Goal: Information Seeking & Learning: Learn about a topic

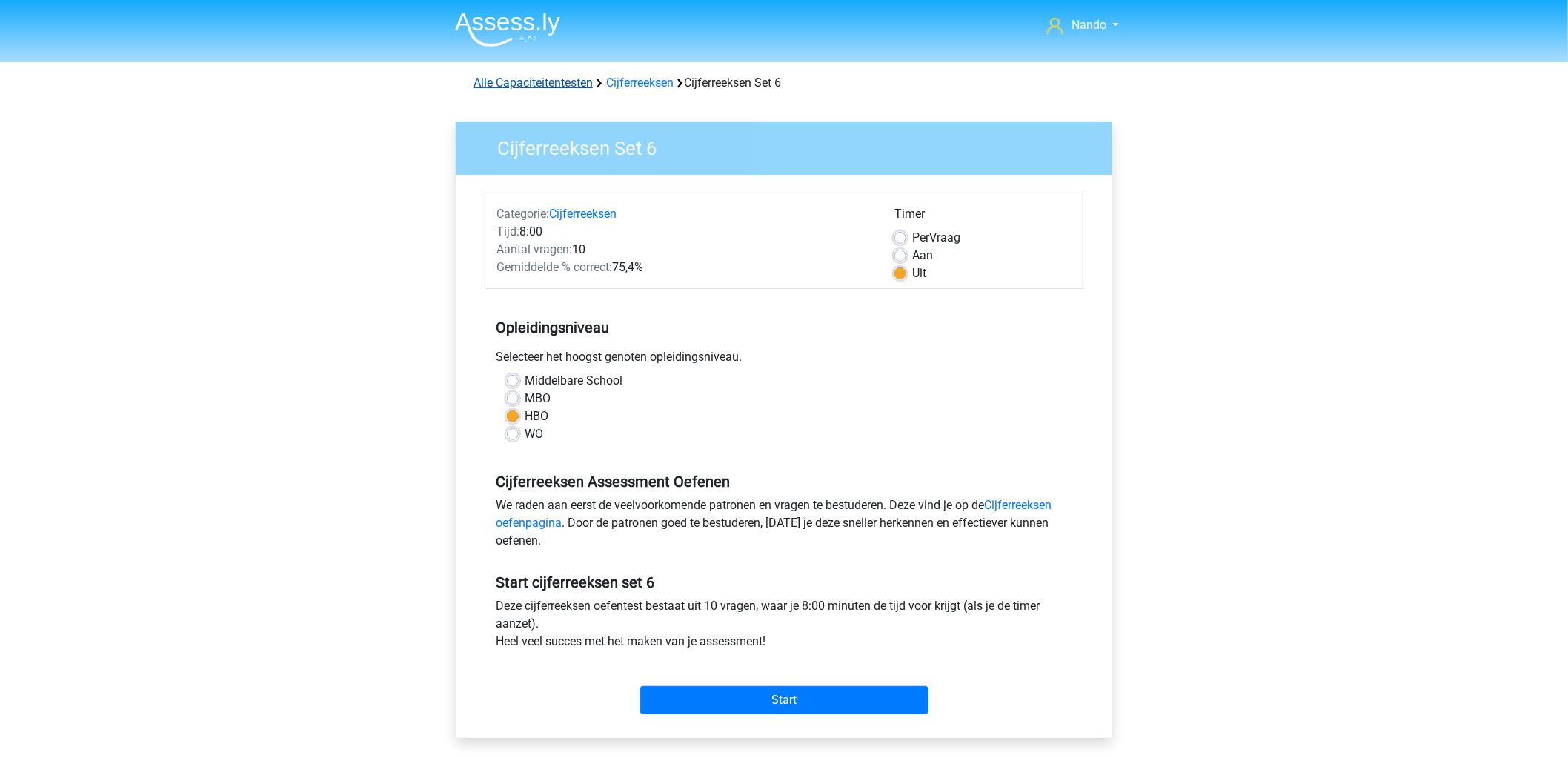
click at [566, 76] on link "Alle Capaciteitentesten" at bounding box center [533, 83] width 119 height 14
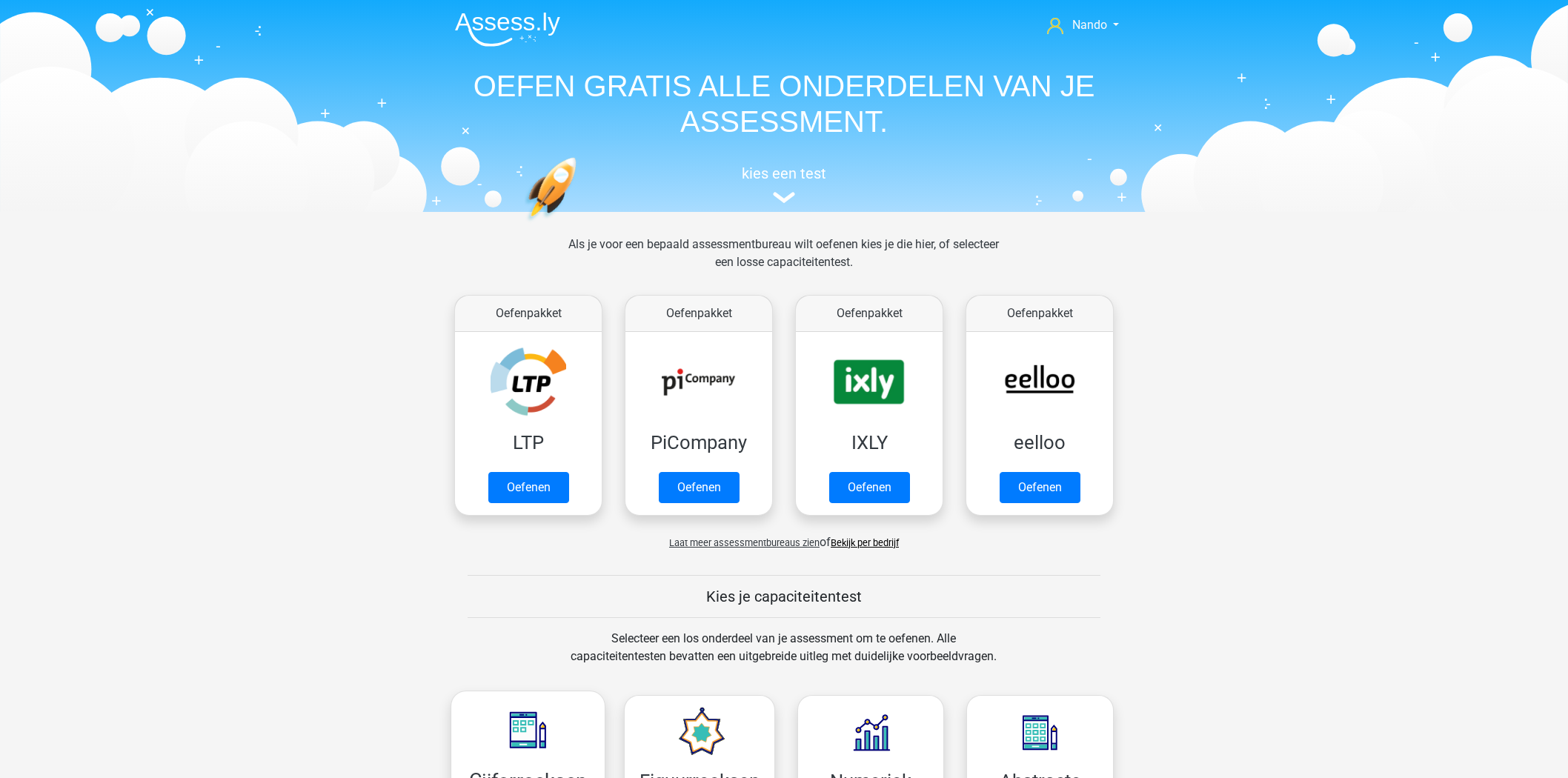
scroll to position [629, 0]
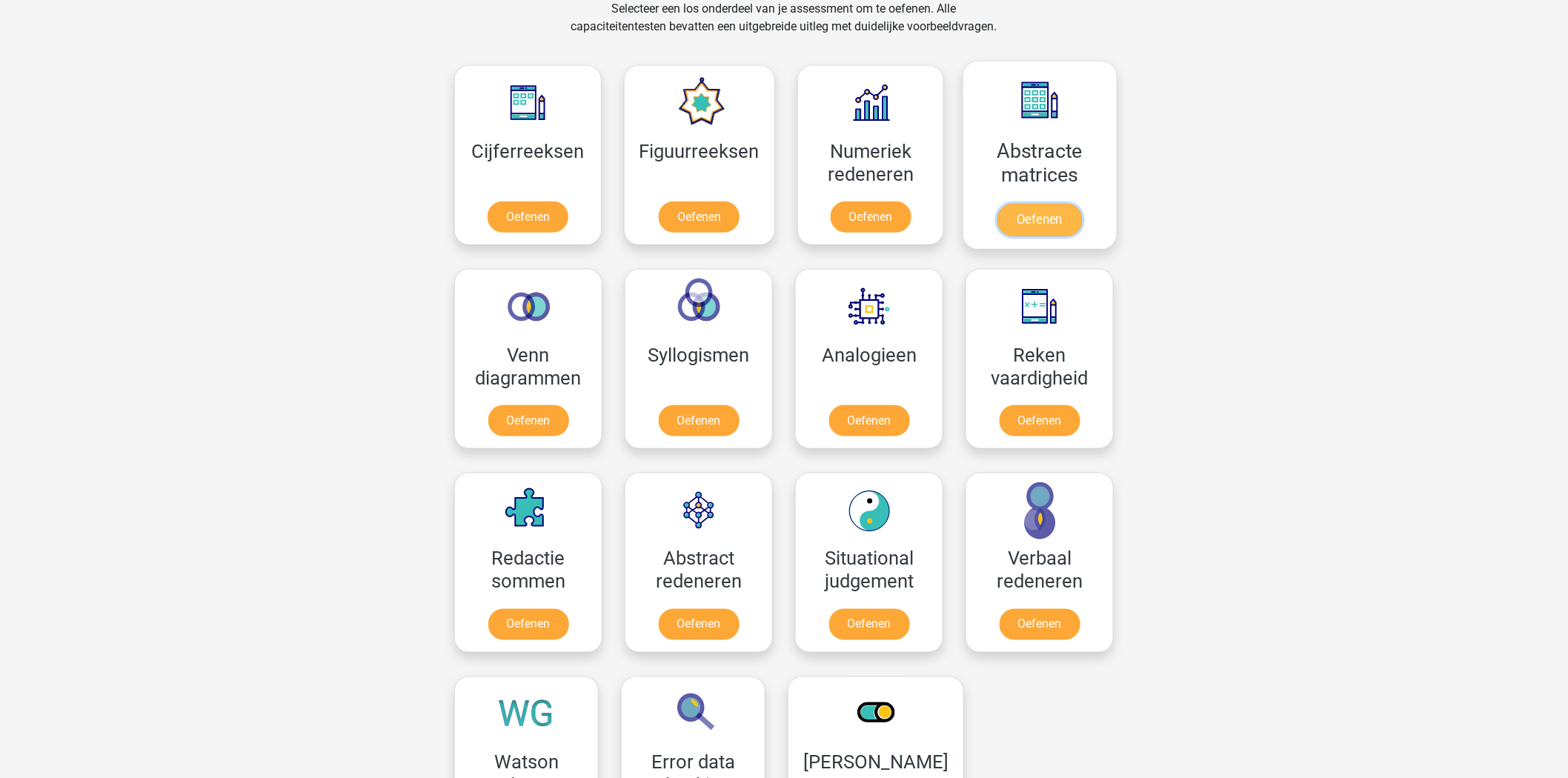
click at [1043, 204] on link "Oefenen" at bounding box center [1040, 220] width 85 height 33
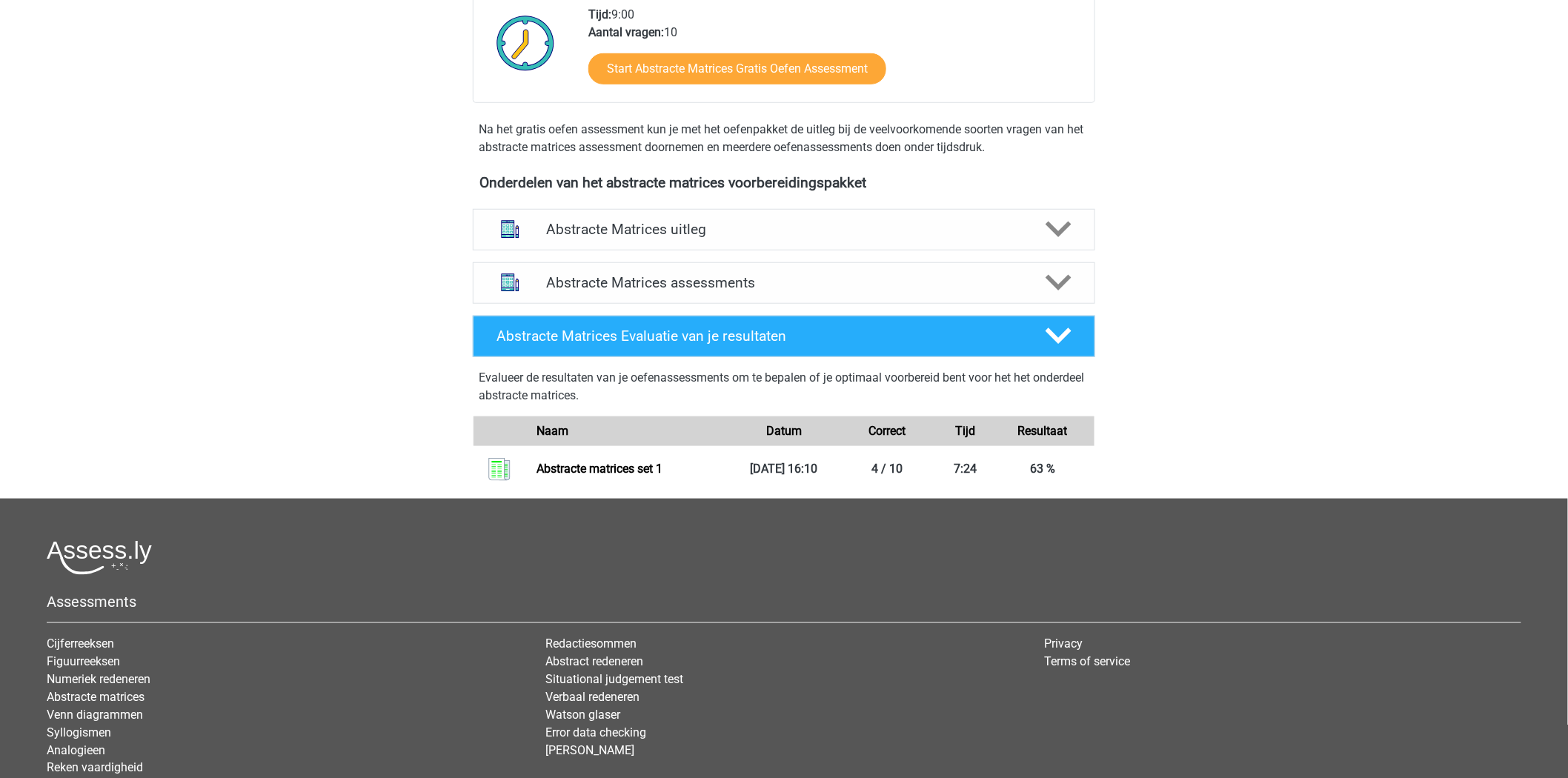
scroll to position [516, 0]
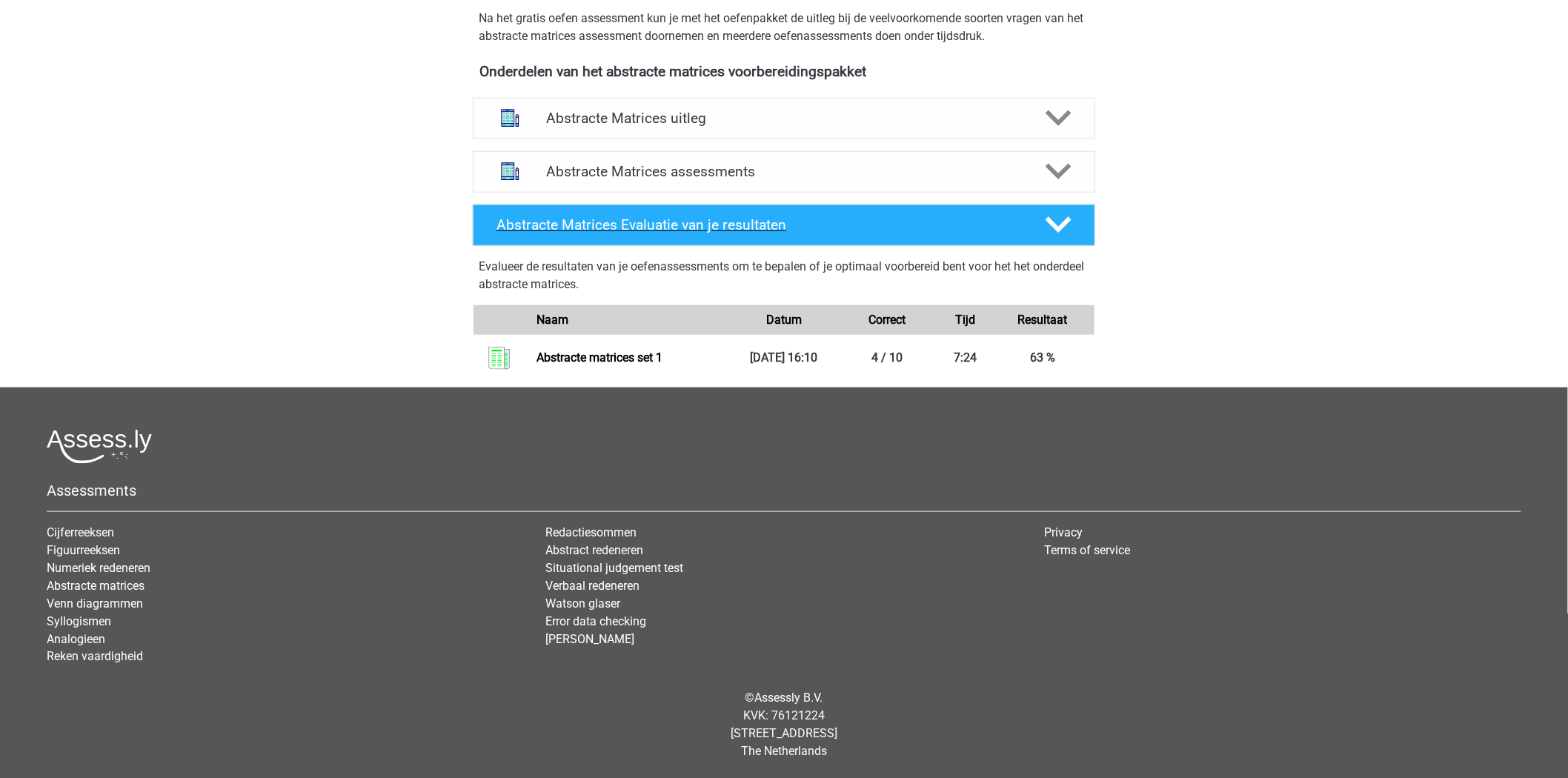
click at [1055, 224] on polygon at bounding box center [1059, 225] width 26 height 16
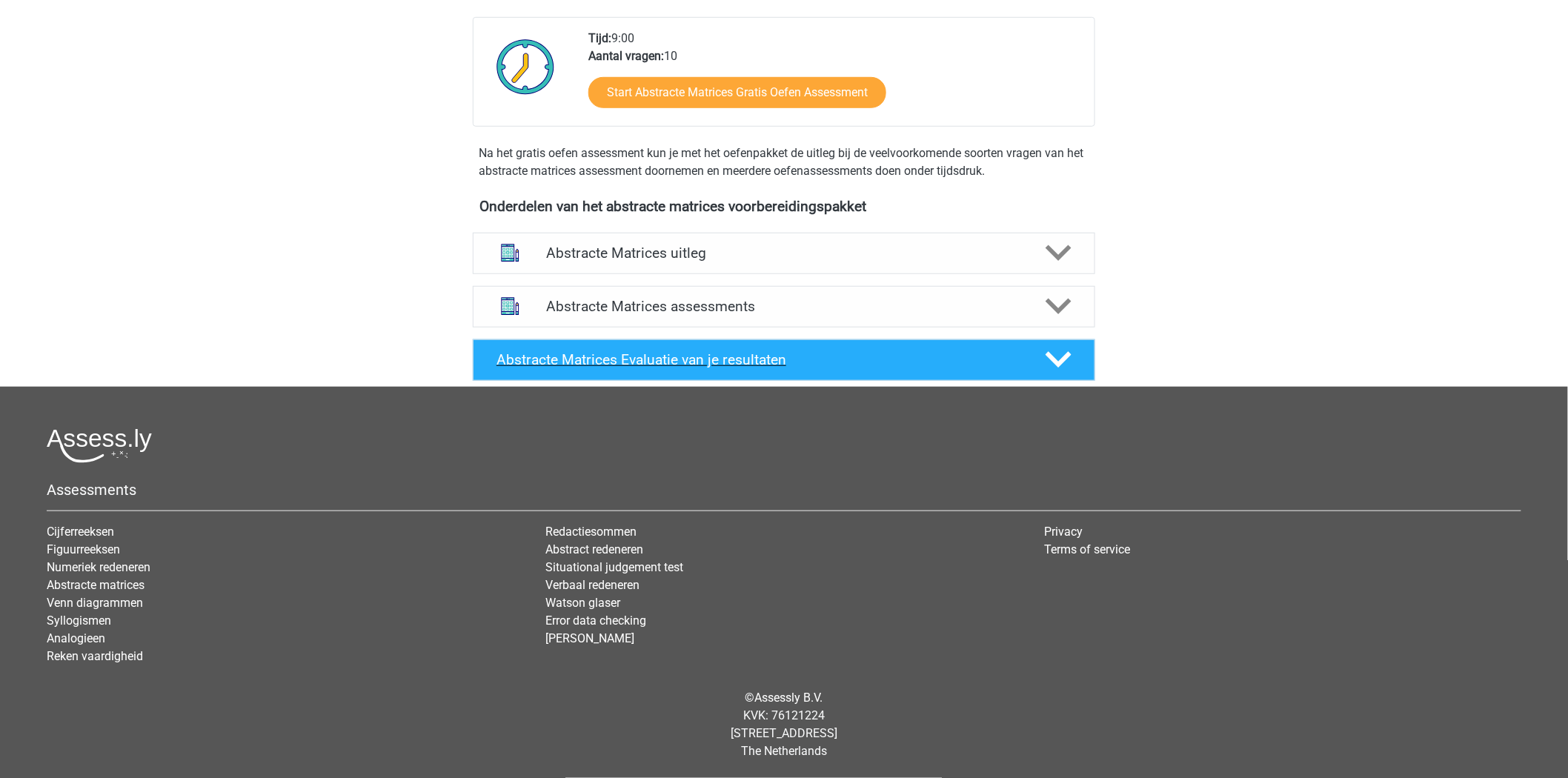
scroll to position [381, 0]
click at [1060, 296] on icon at bounding box center [1059, 307] width 26 height 26
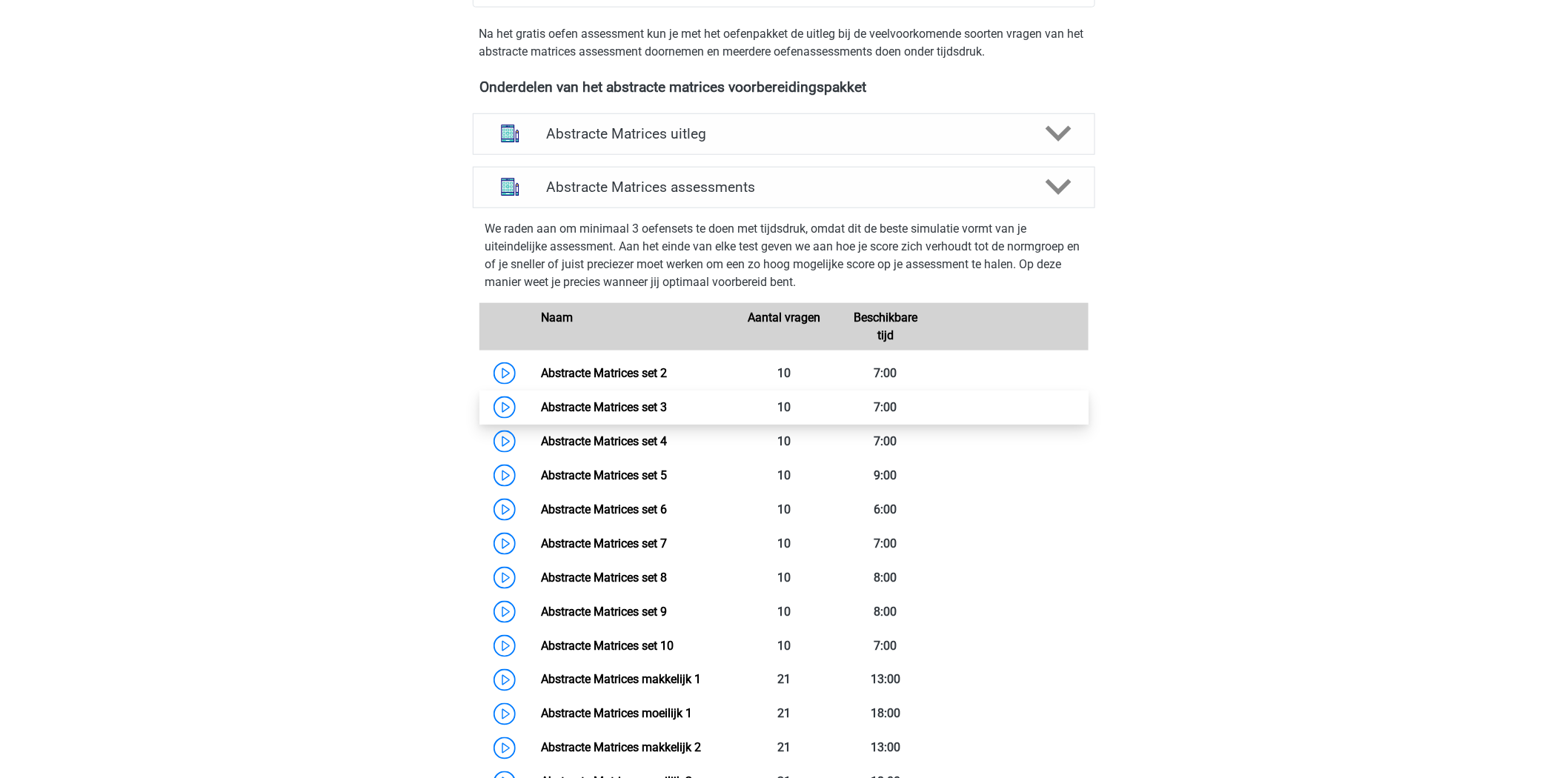
scroll to position [546, 0]
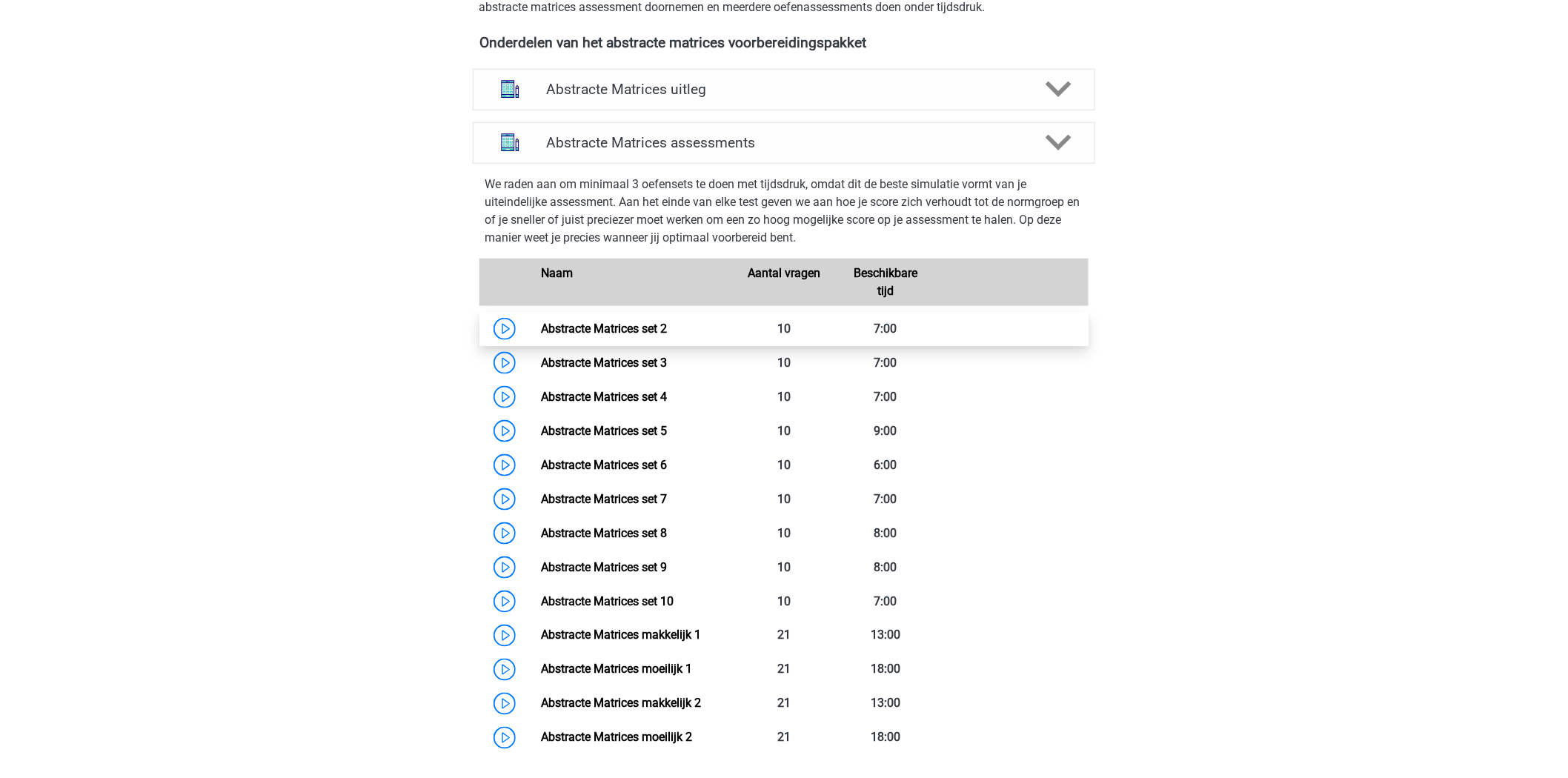
click at [541, 326] on link "Abstracte Matrices set 2" at bounding box center [604, 329] width 126 height 14
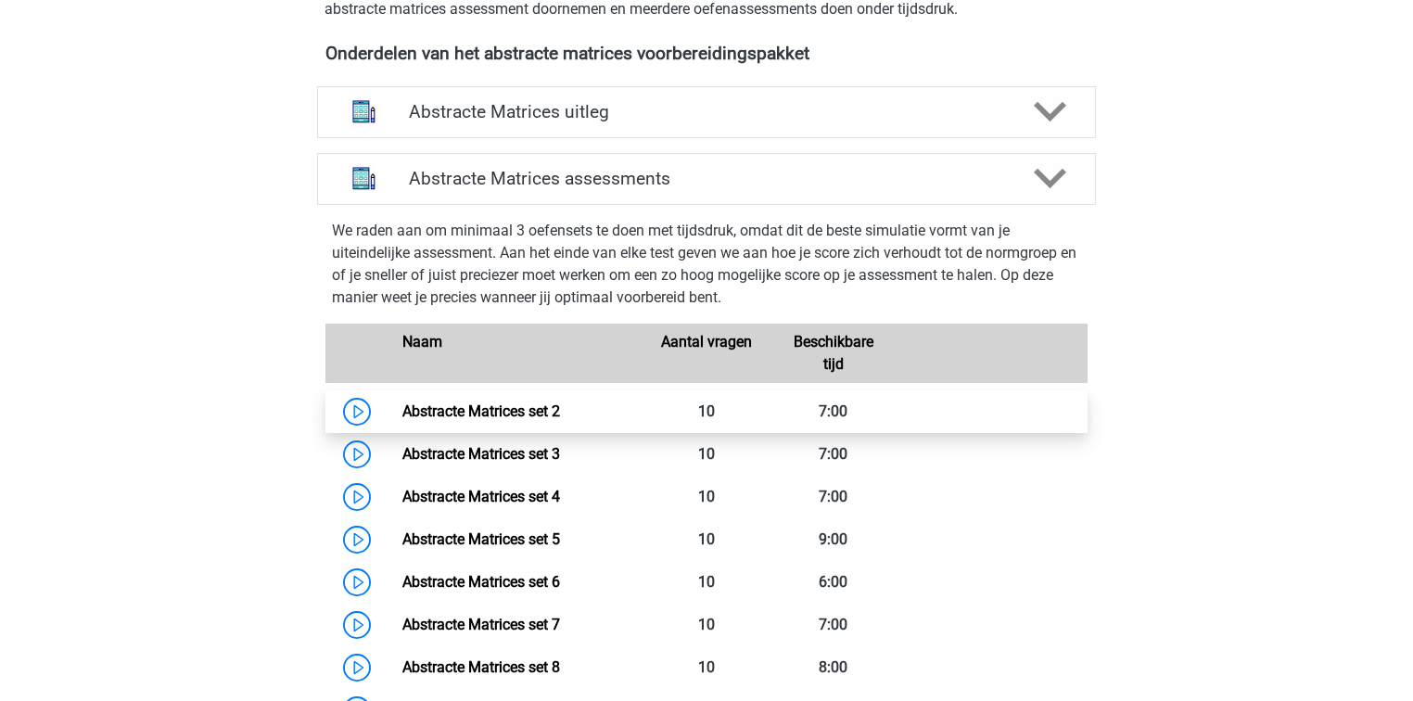
click at [403, 408] on link "Abstracte Matrices set 2" at bounding box center [482, 412] width 158 height 18
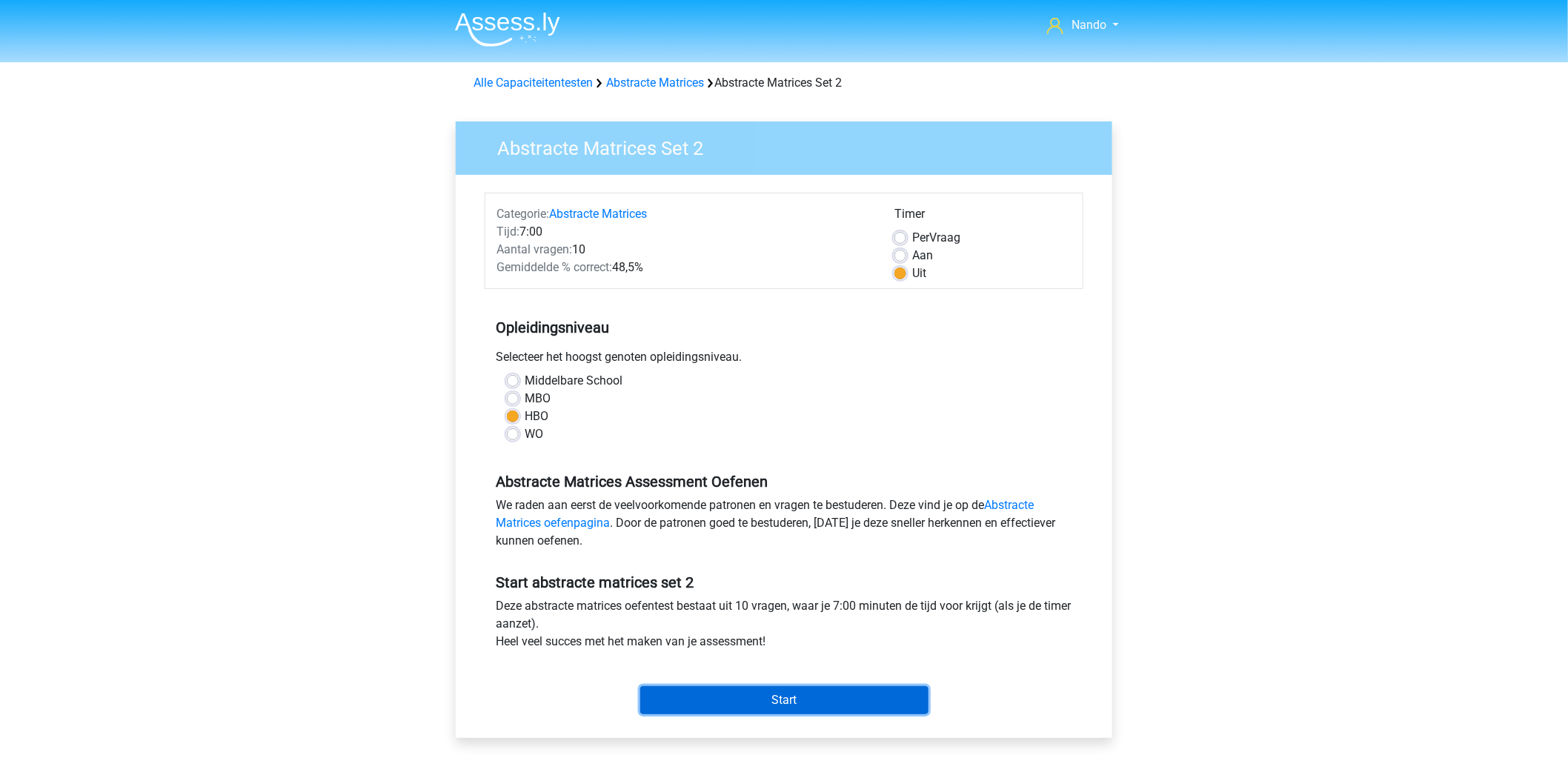
click at [843, 694] on input "Start" at bounding box center [784, 700] width 289 height 28
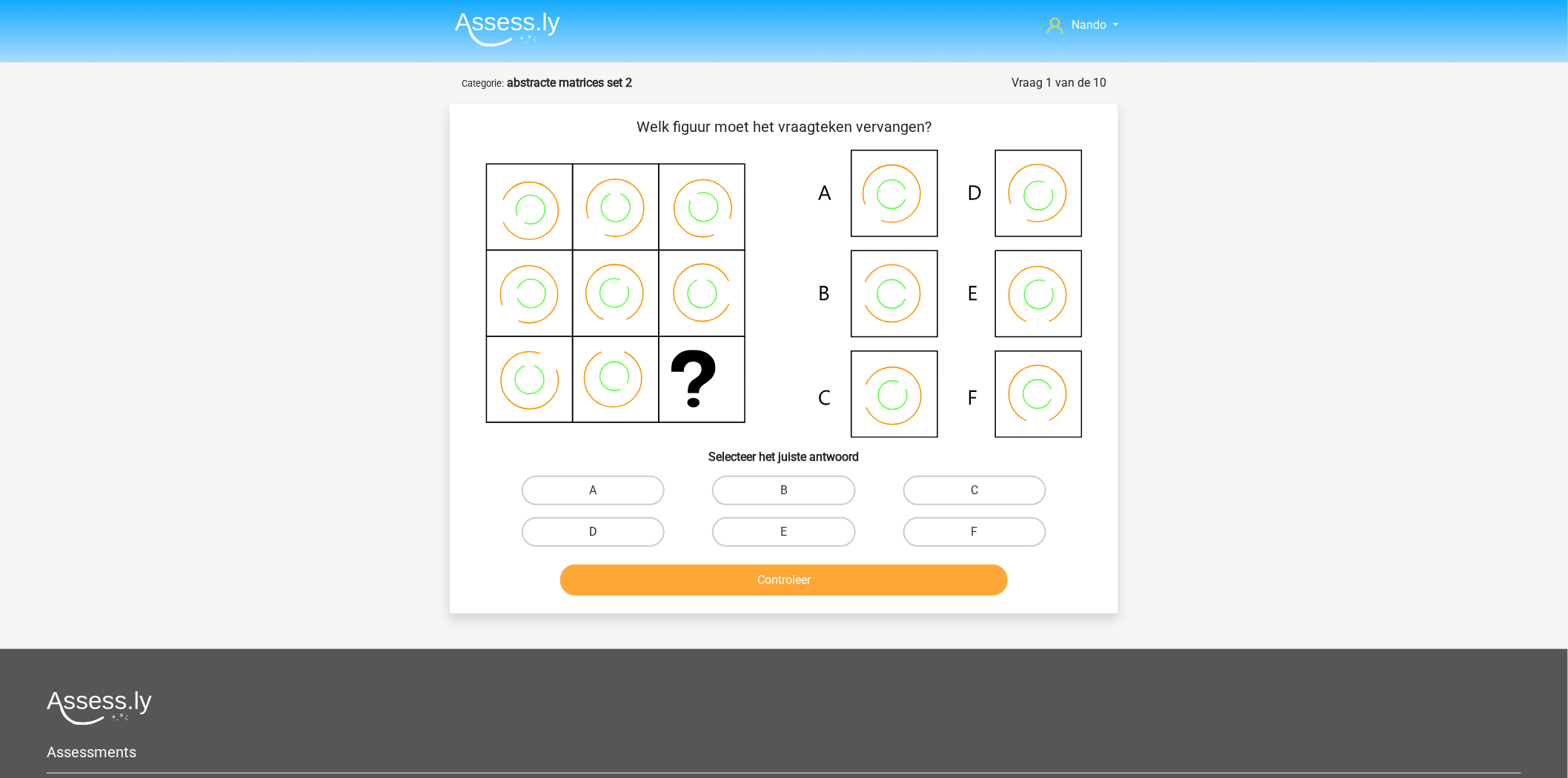
click at [617, 526] on label "D" at bounding box center [593, 531] width 143 height 30
click at [603, 532] on input "D" at bounding box center [599, 537] width 10 height 10
radio input "true"
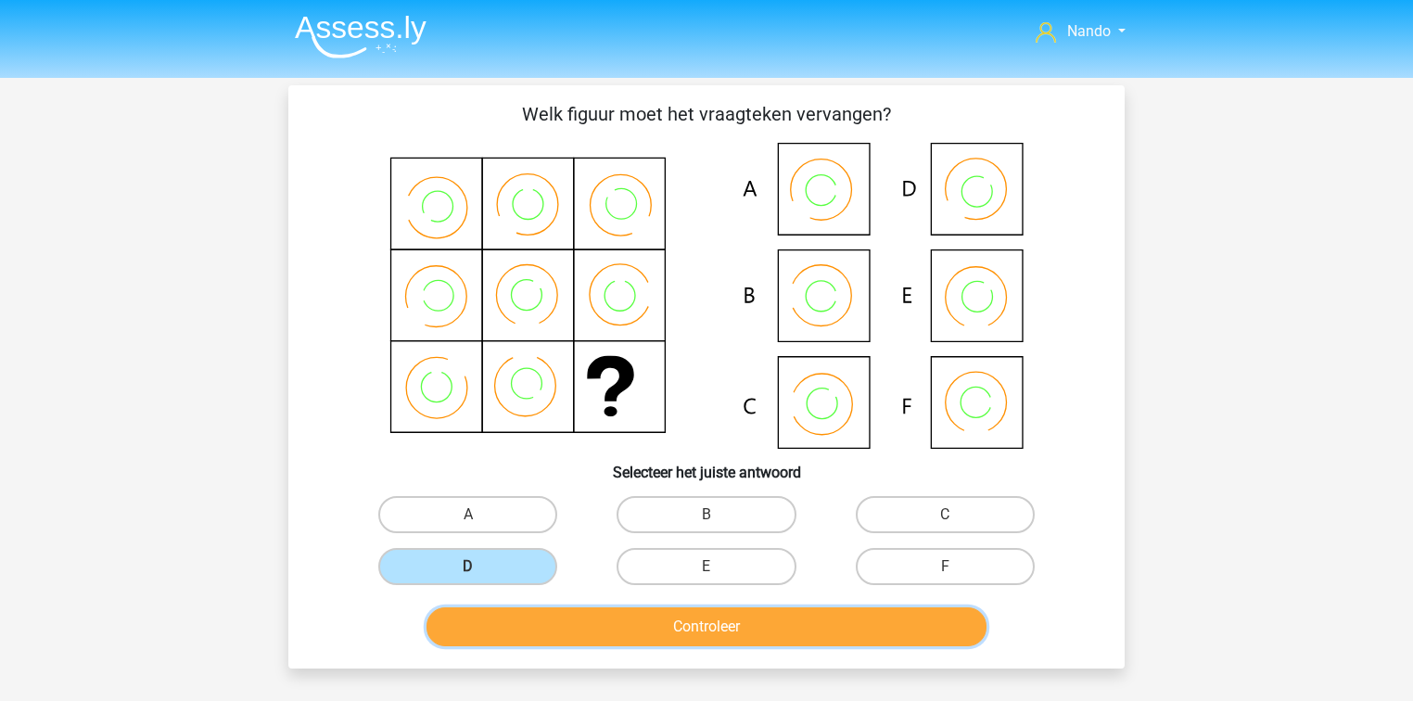
click at [729, 626] on button "Controleer" at bounding box center [707, 626] width 561 height 39
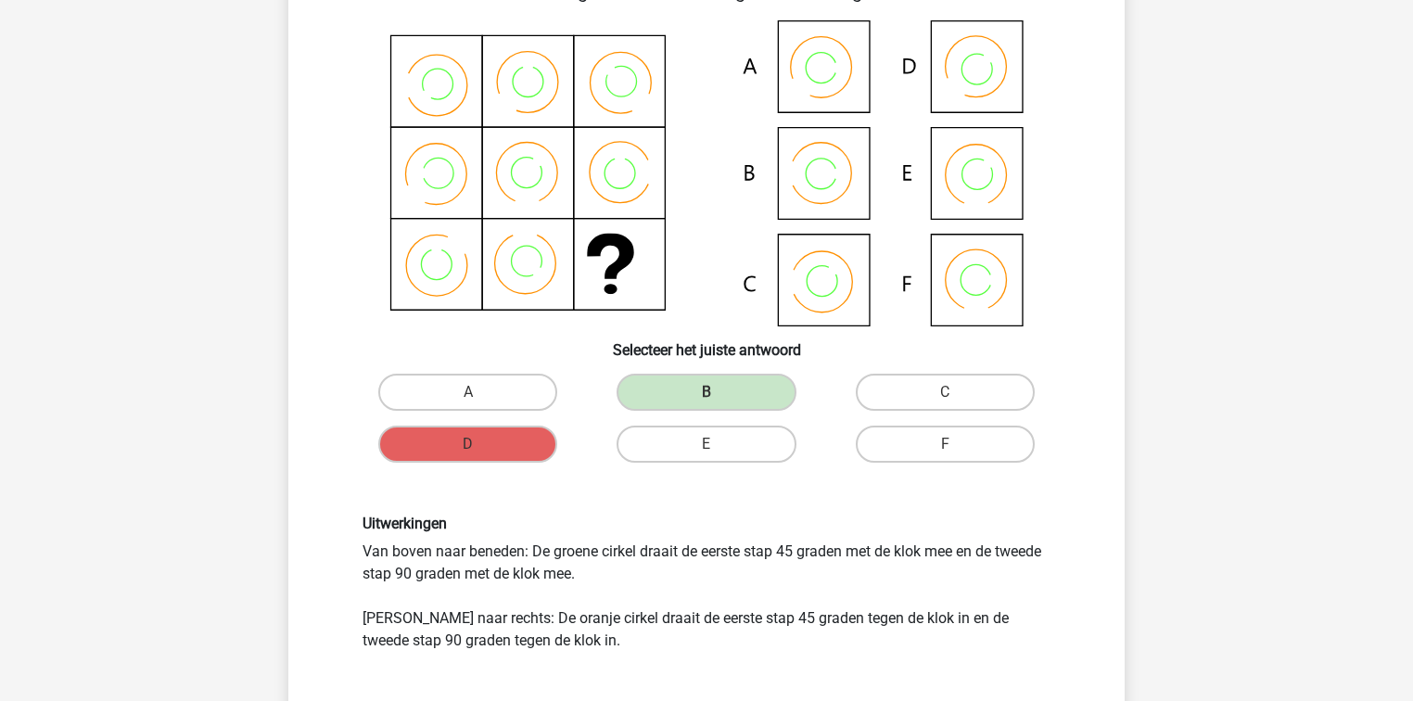
scroll to position [148, 0]
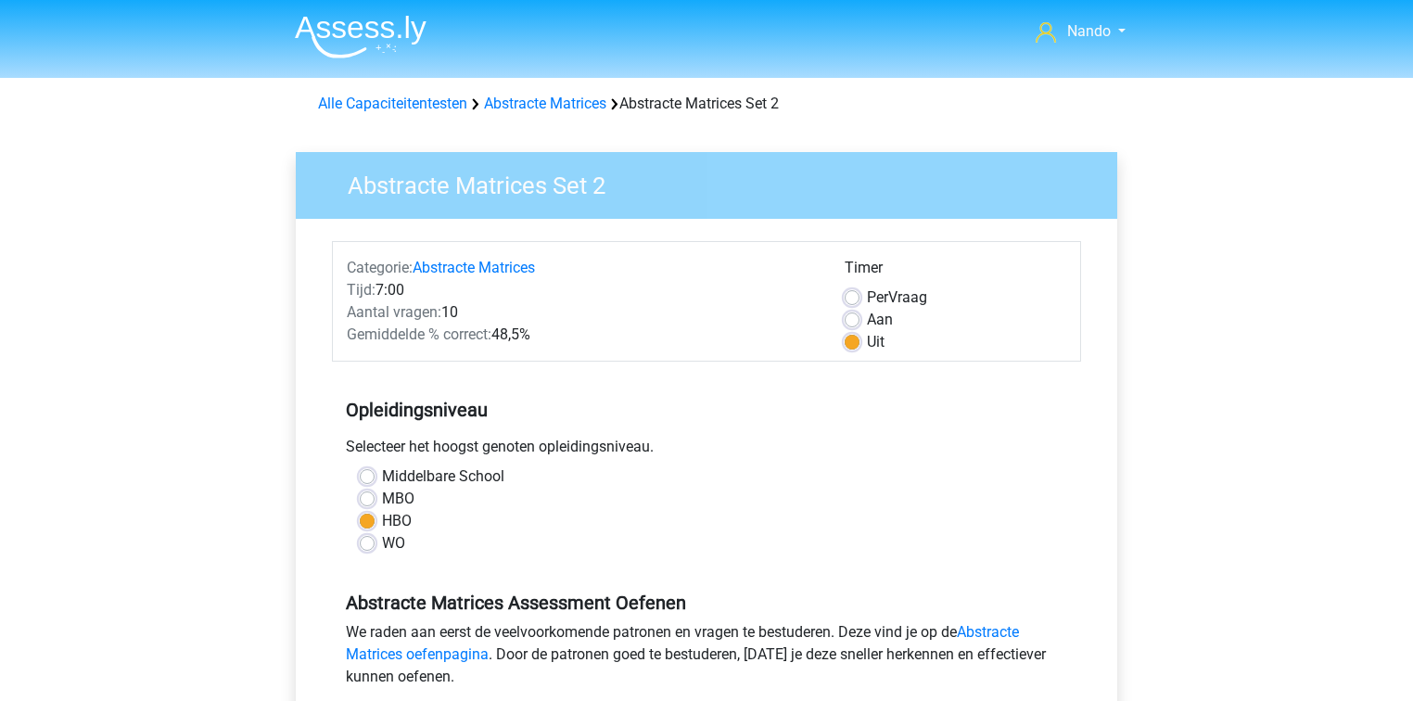
scroll to position [371, 0]
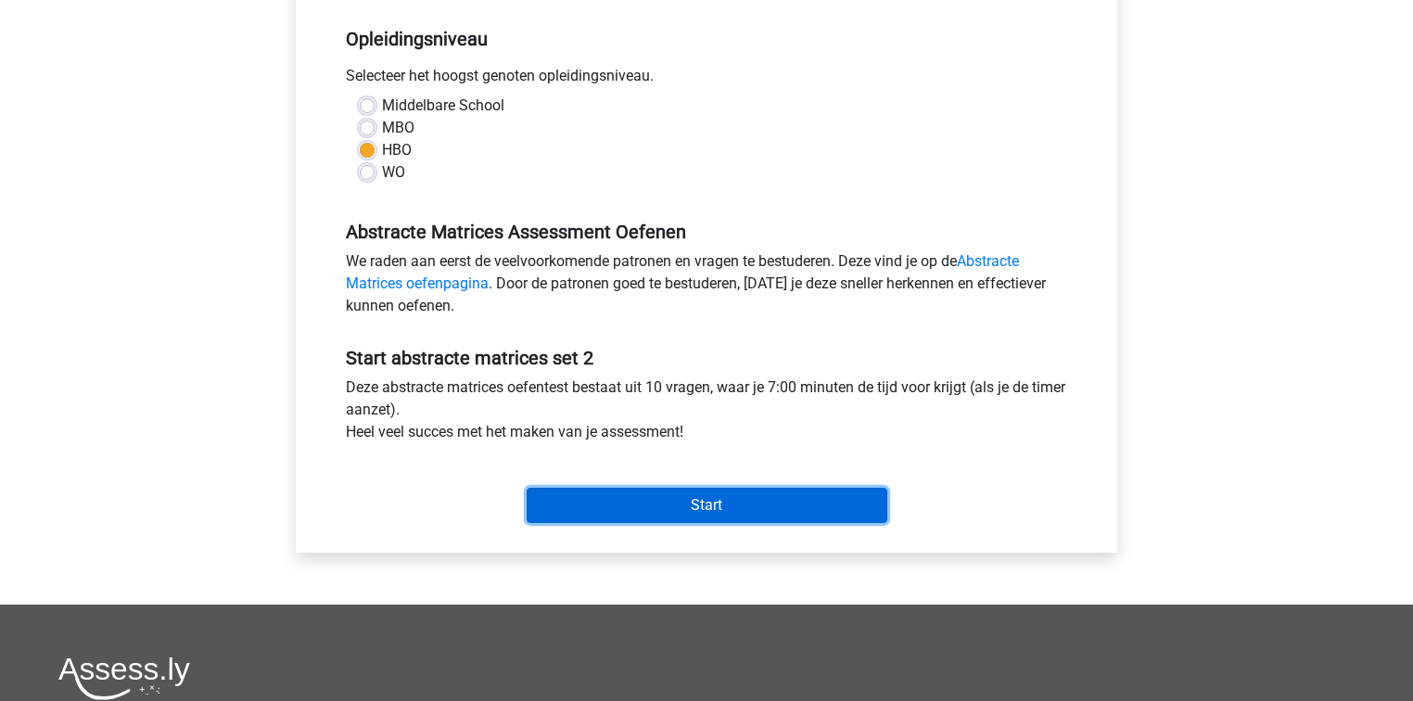
click at [553, 503] on input "Start" at bounding box center [707, 505] width 361 height 35
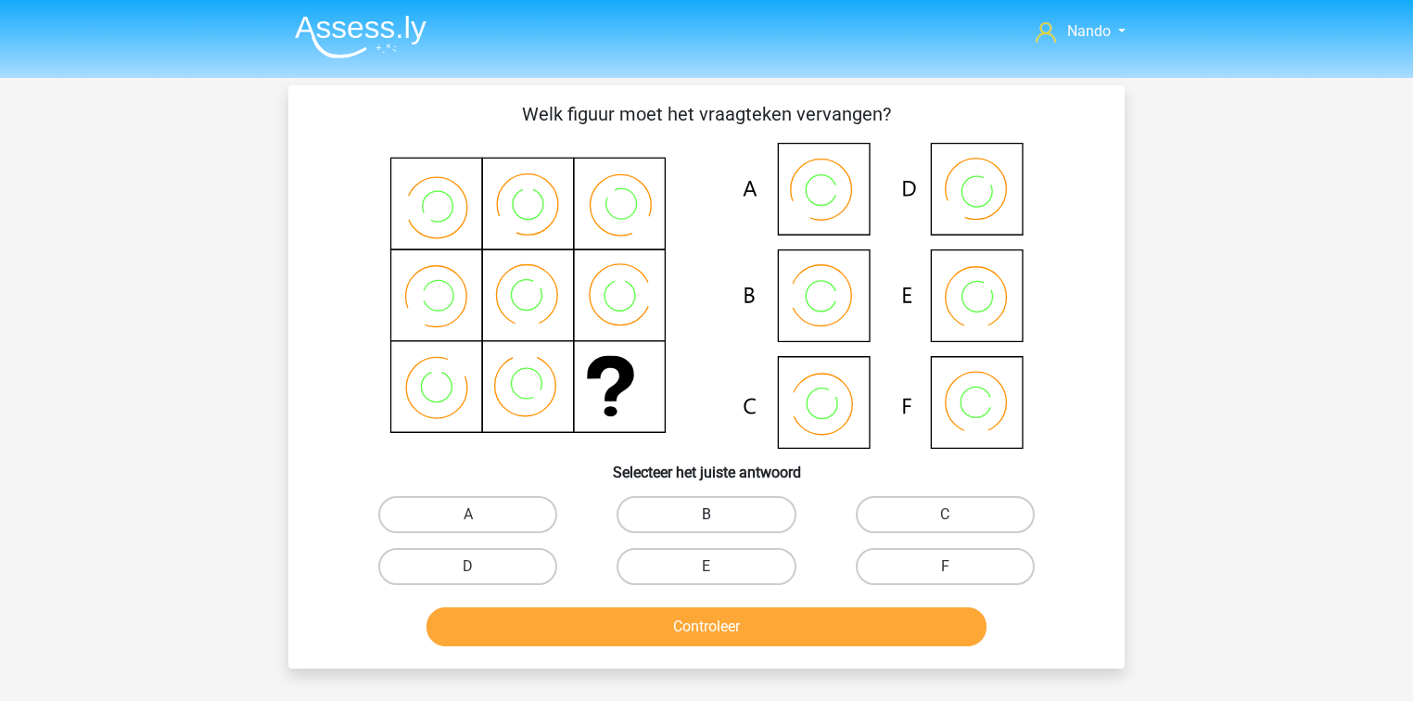
click at [773, 519] on label "B" at bounding box center [706, 514] width 179 height 37
click at [719, 519] on input "B" at bounding box center [713, 521] width 12 height 12
radio input "true"
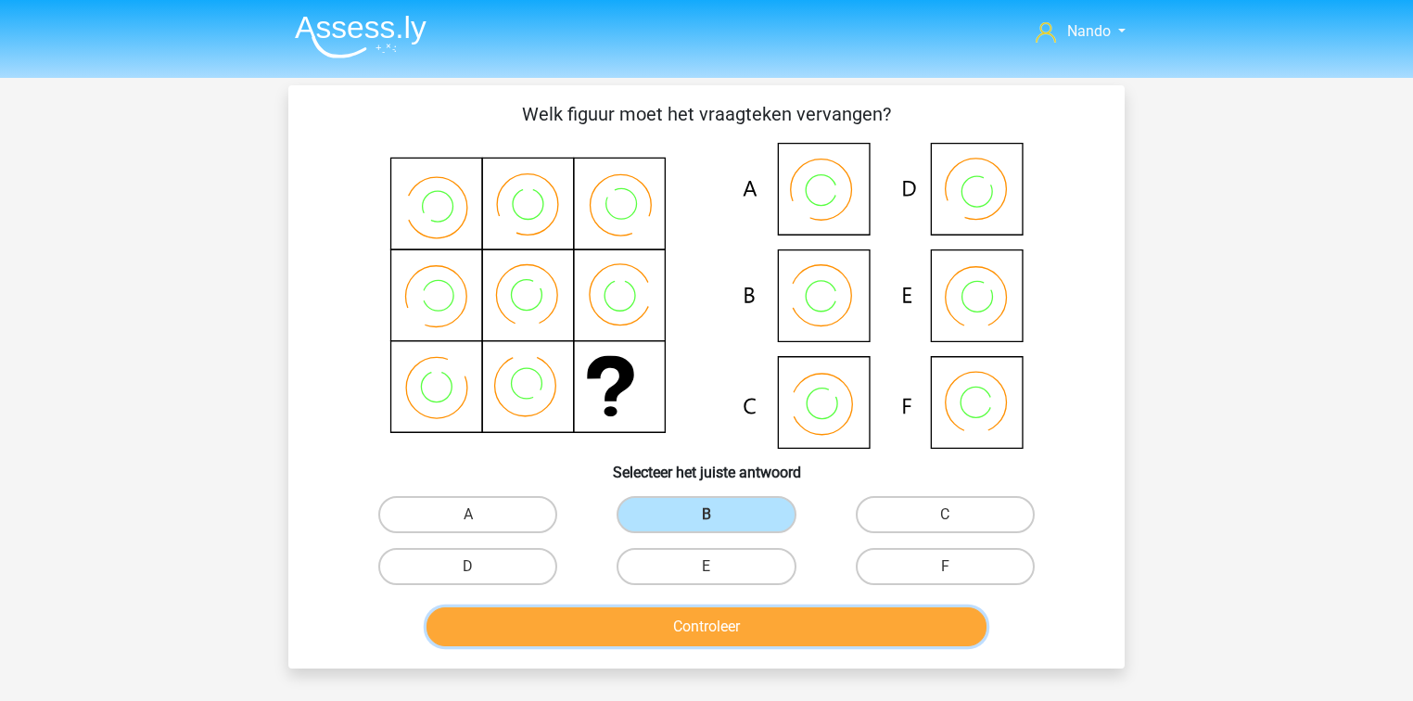
click at [756, 620] on button "Controleer" at bounding box center [707, 626] width 561 height 39
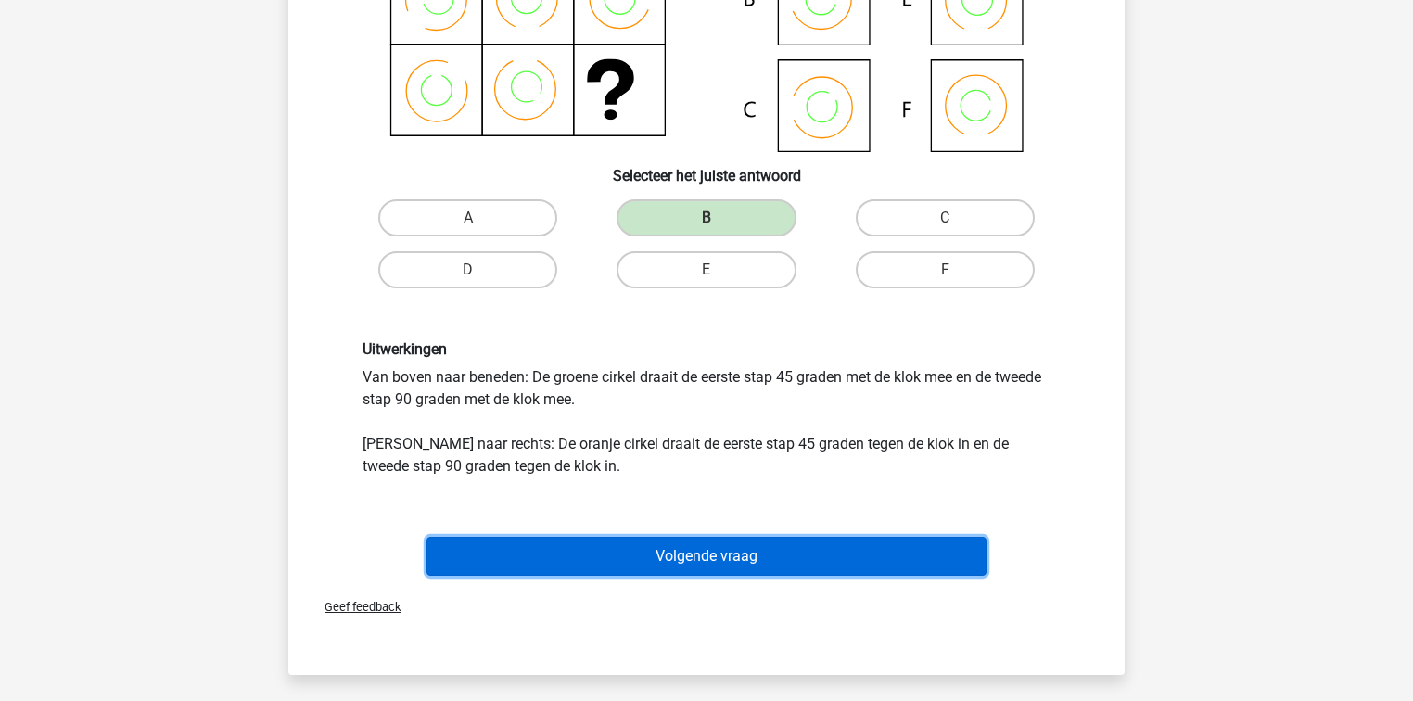
click at [702, 556] on button "Volgende vraag" at bounding box center [707, 556] width 561 height 39
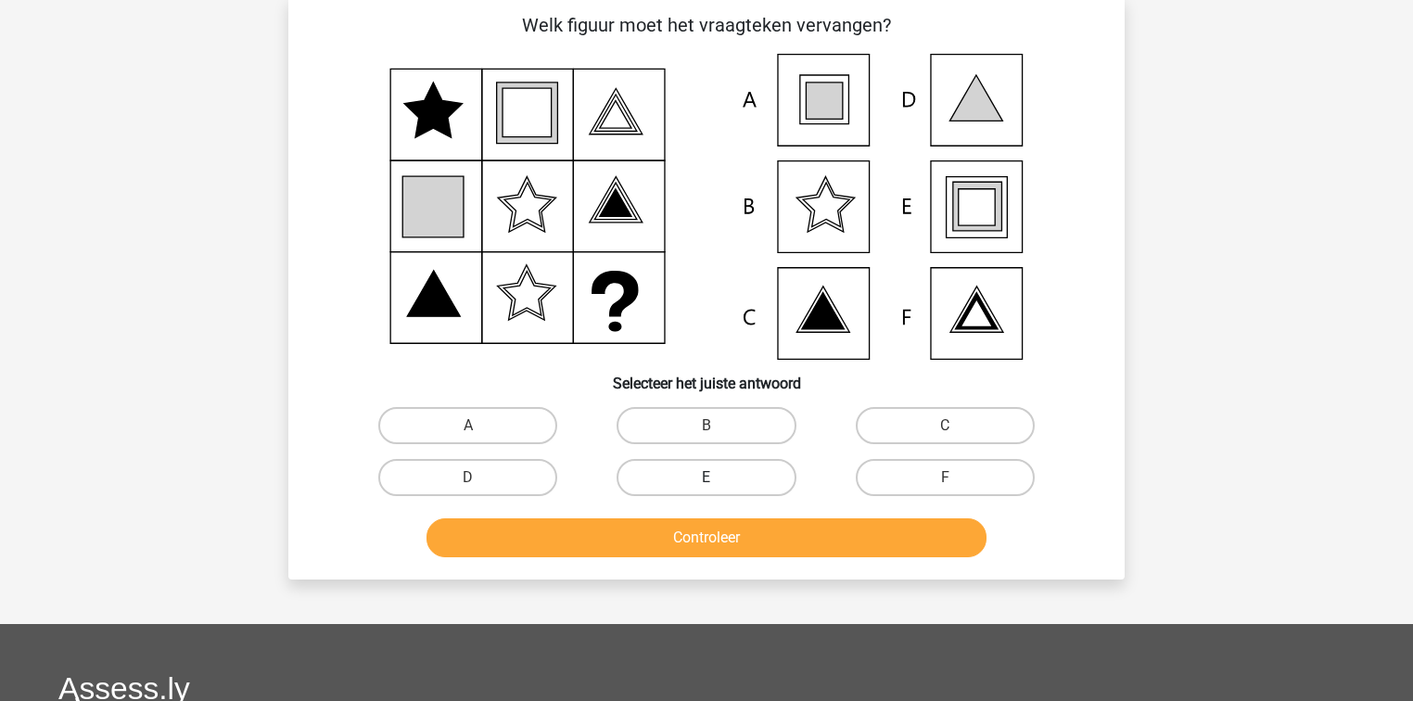
scroll to position [85, 0]
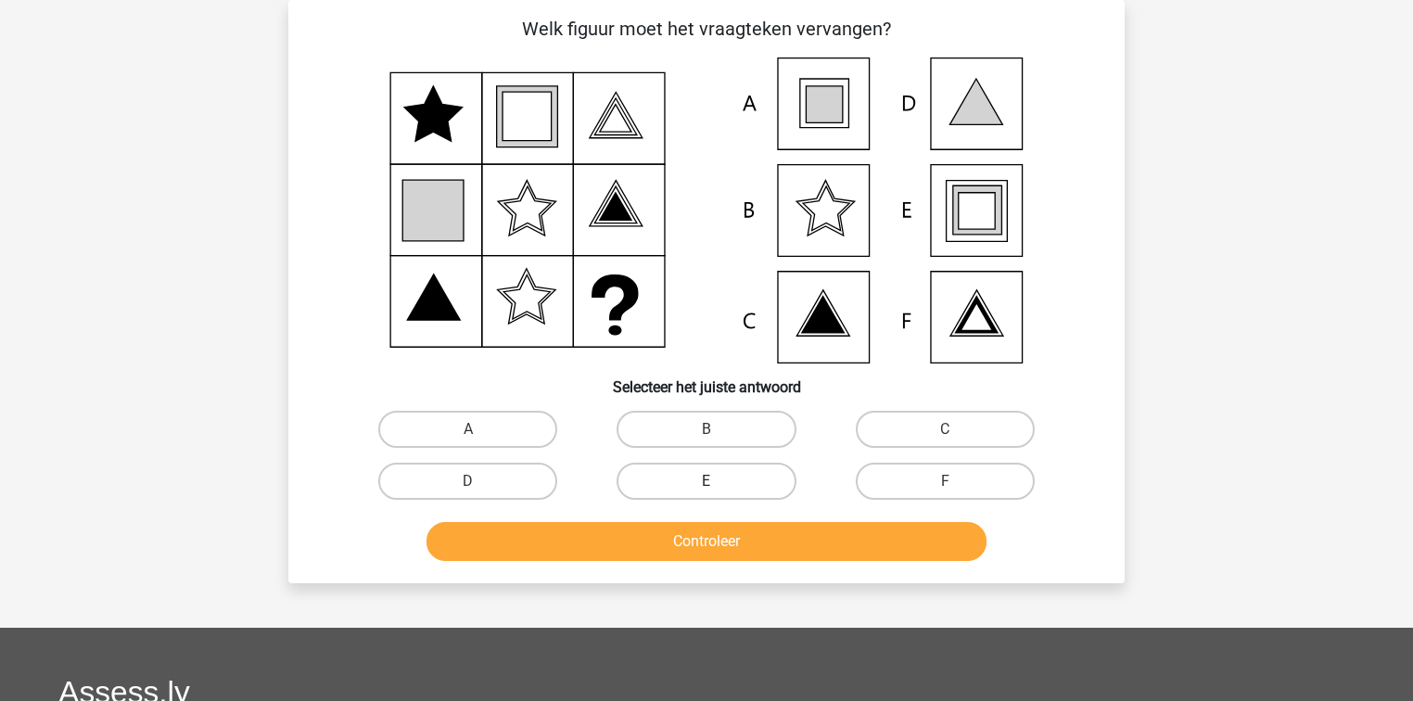
click at [692, 487] on label "E" at bounding box center [706, 481] width 179 height 37
click at [707, 487] on input "E" at bounding box center [713, 487] width 12 height 12
radio input "true"
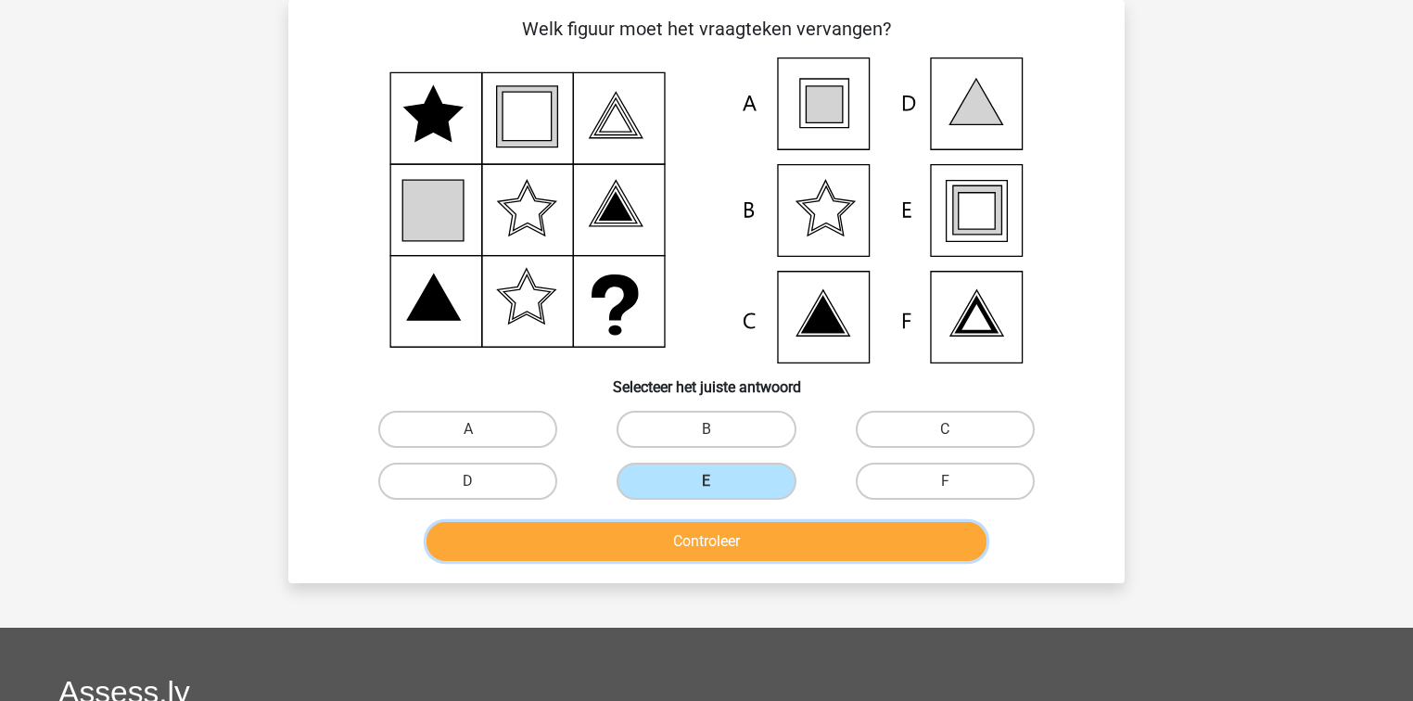
click at [713, 532] on button "Controleer" at bounding box center [707, 541] width 561 height 39
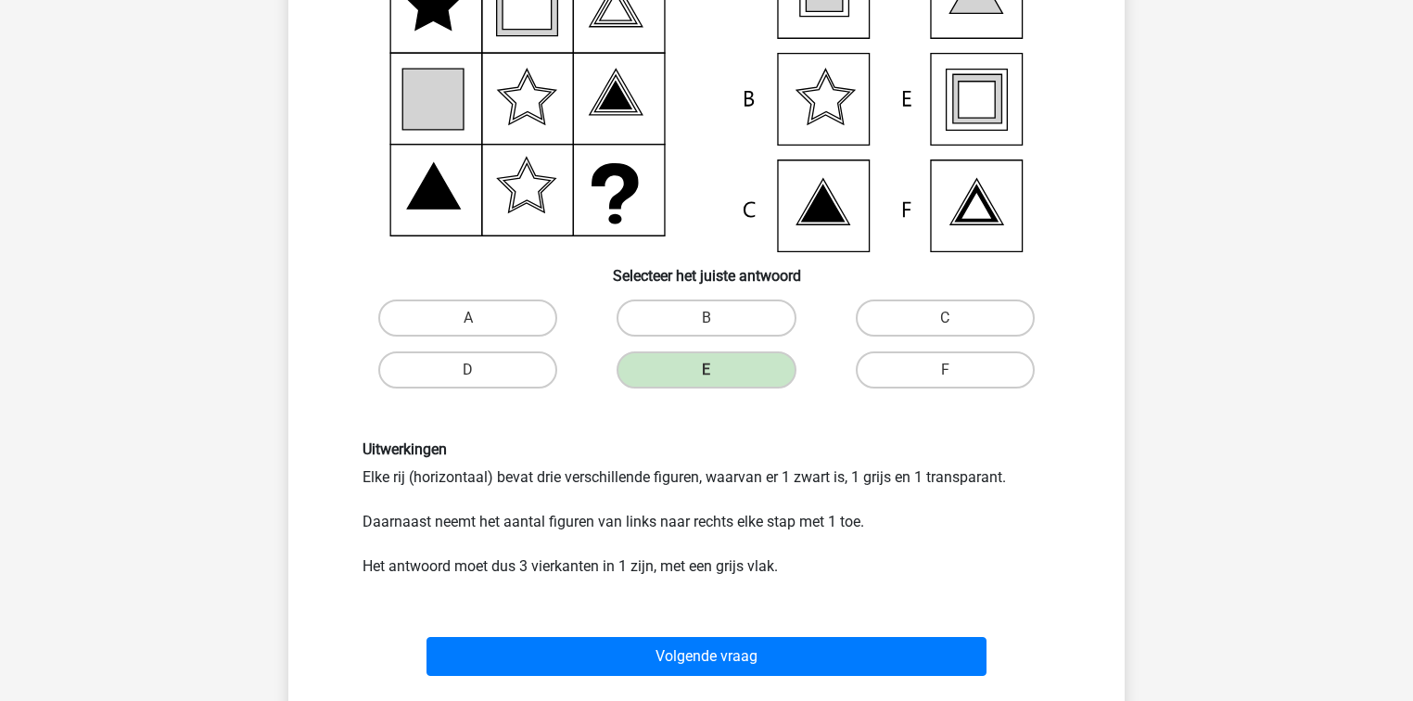
scroll to position [382, 0]
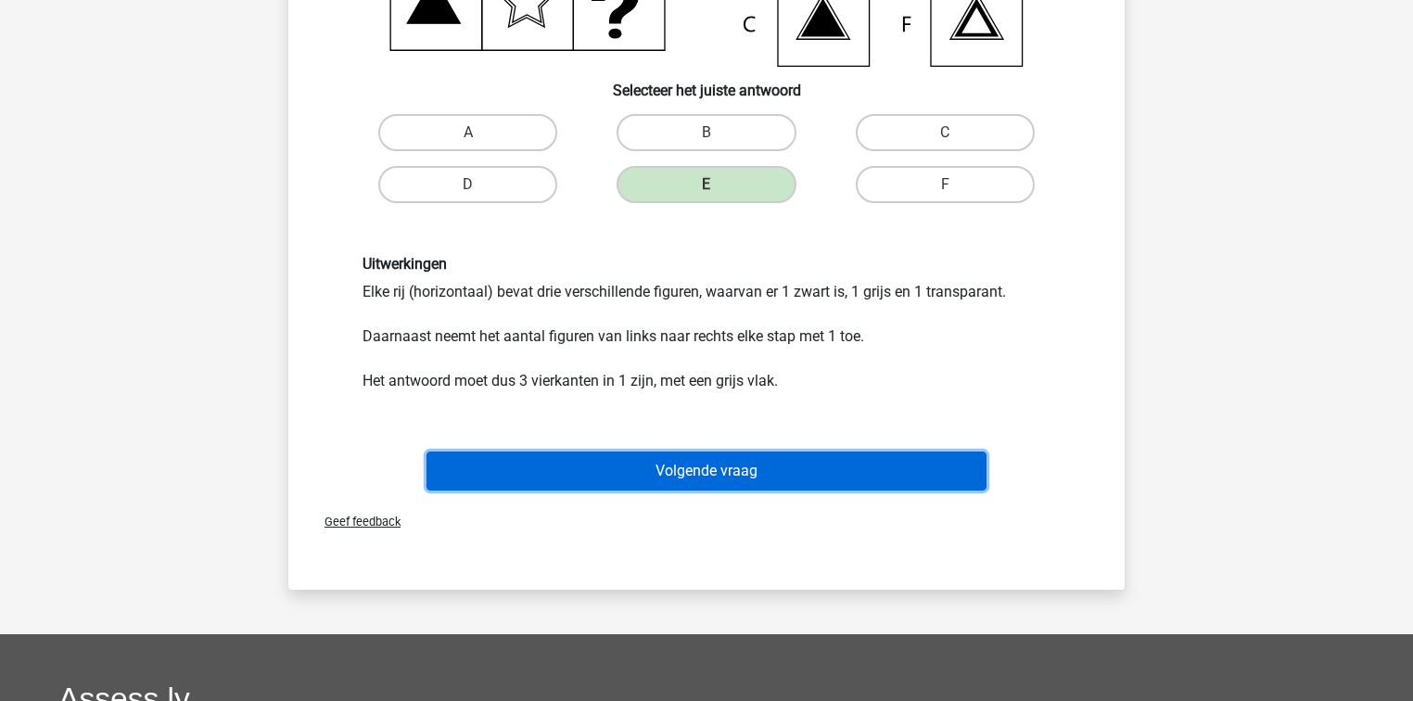
click at [668, 477] on button "Volgende vraag" at bounding box center [707, 471] width 561 height 39
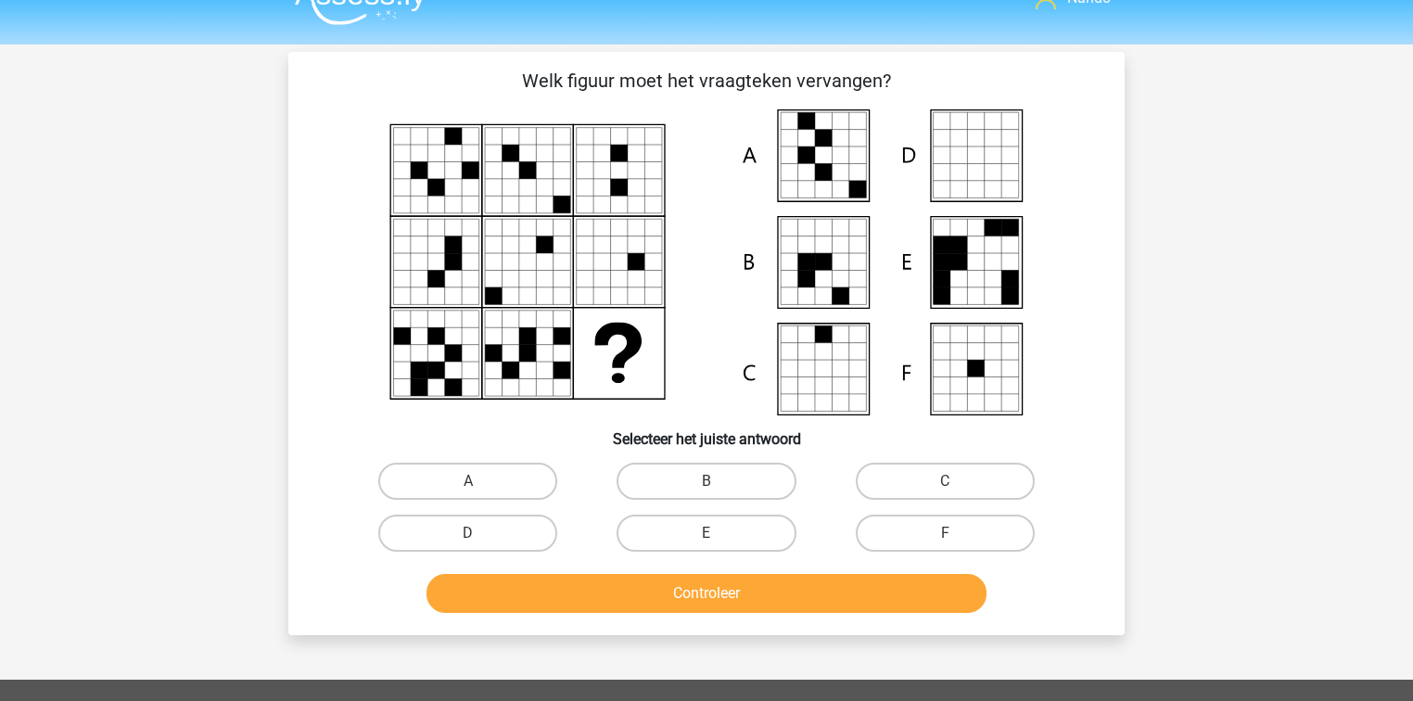
scroll to position [11, 0]
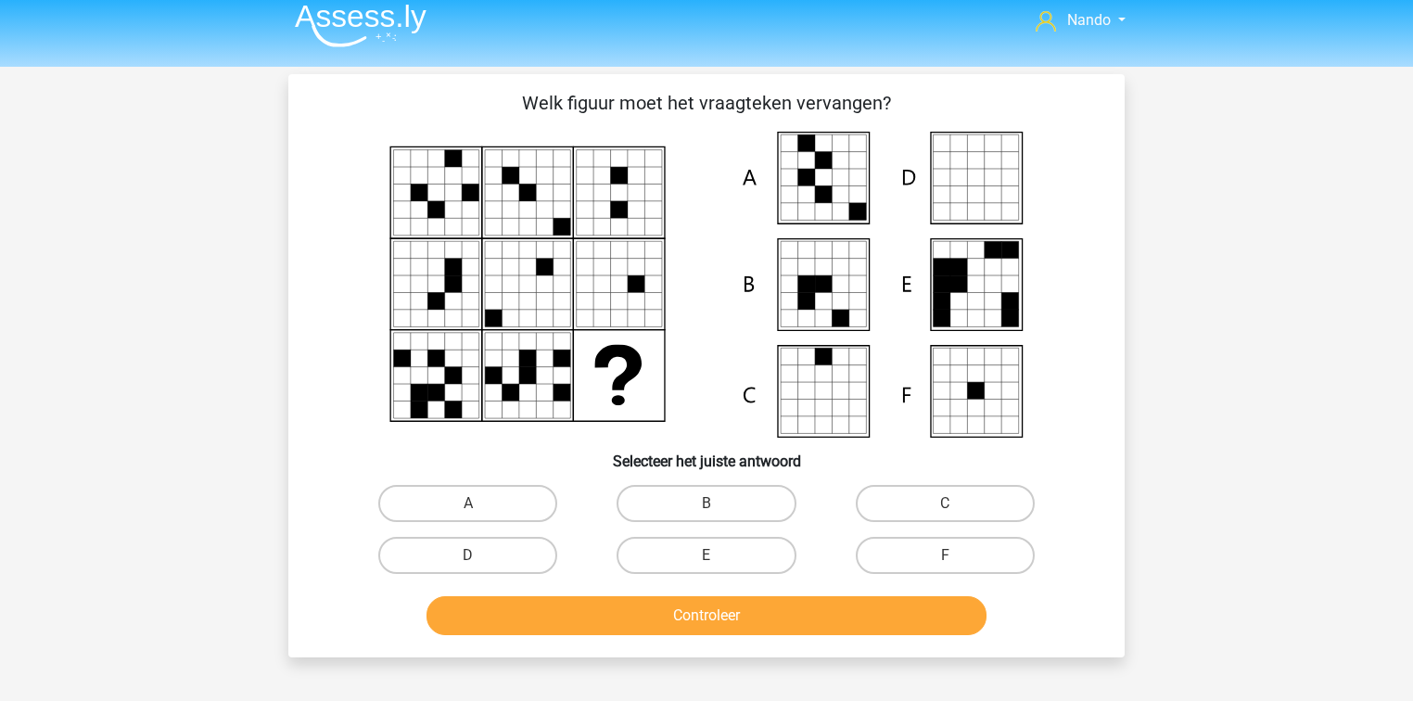
click at [478, 516] on input "A" at bounding box center [474, 510] width 12 height 12
radio input "true"
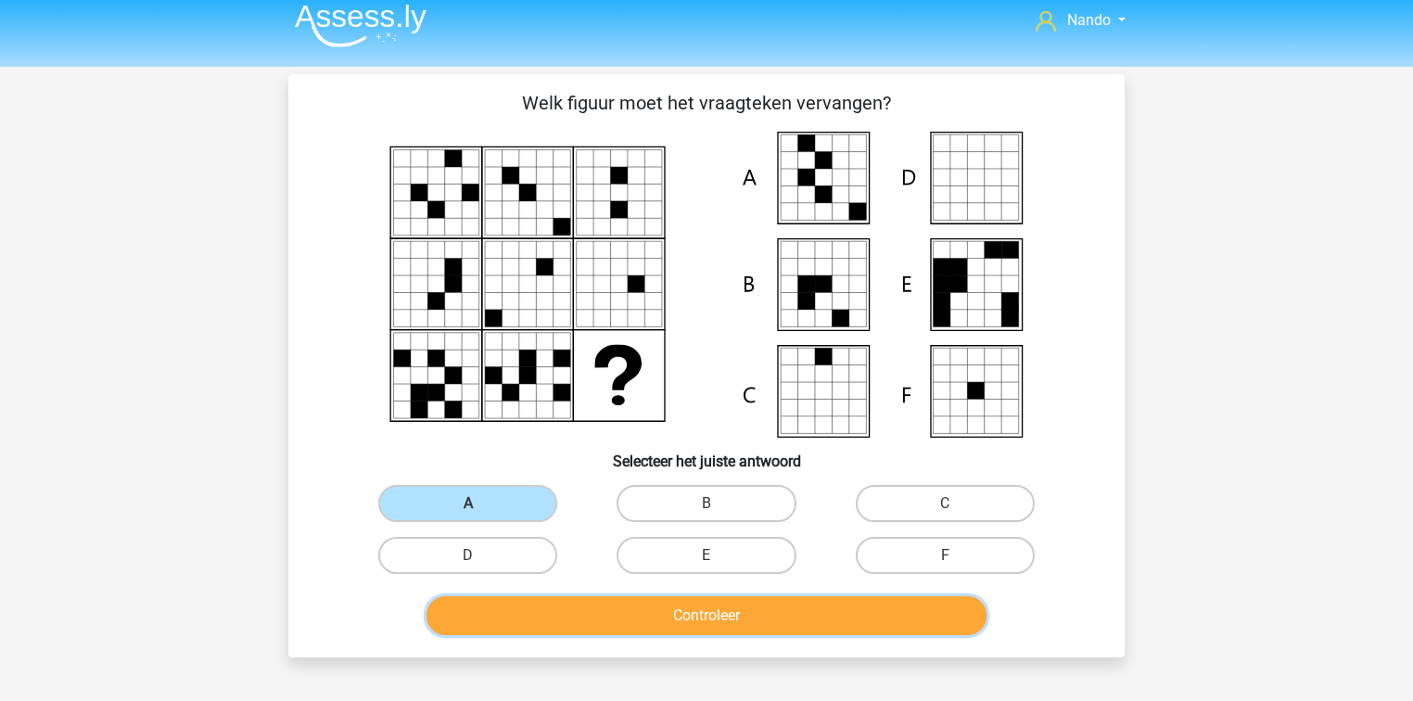
click at [654, 622] on button "Controleer" at bounding box center [707, 615] width 561 height 39
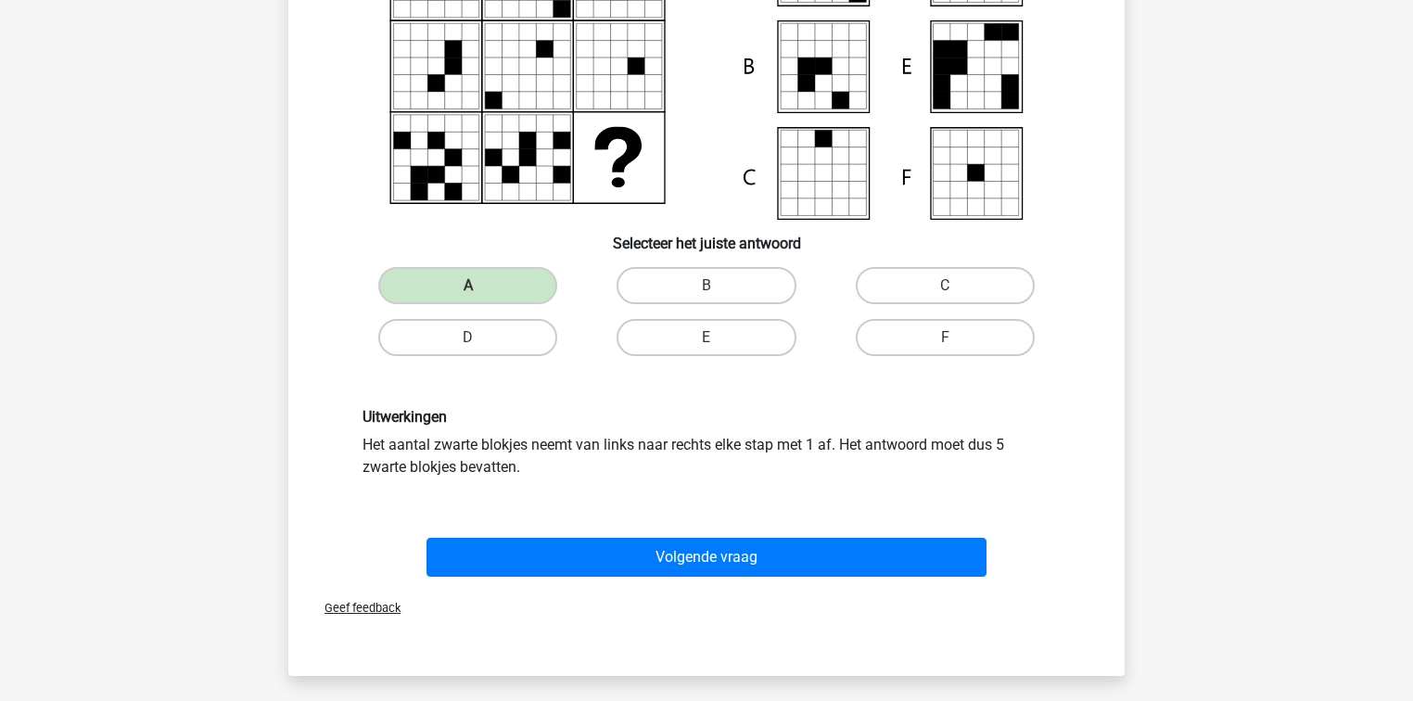
scroll to position [234, 0]
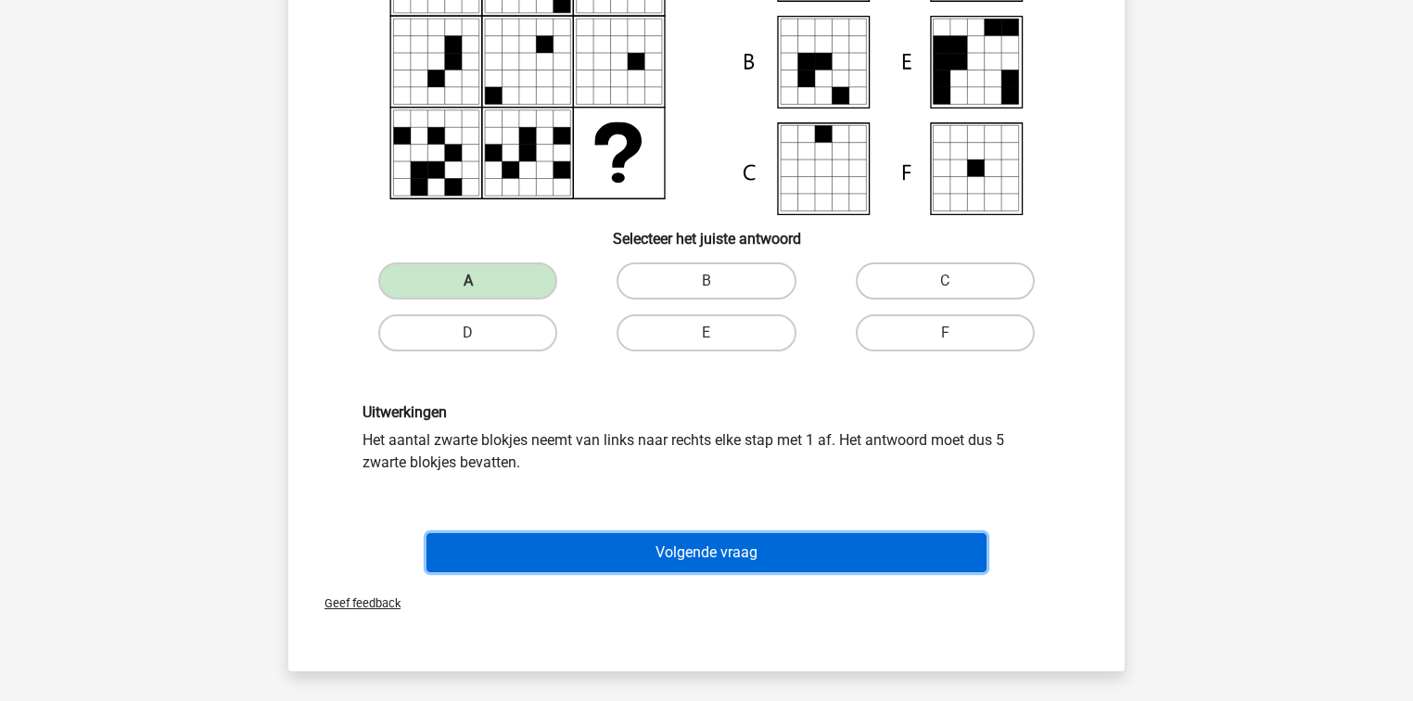
click at [709, 550] on button "Volgende vraag" at bounding box center [707, 552] width 561 height 39
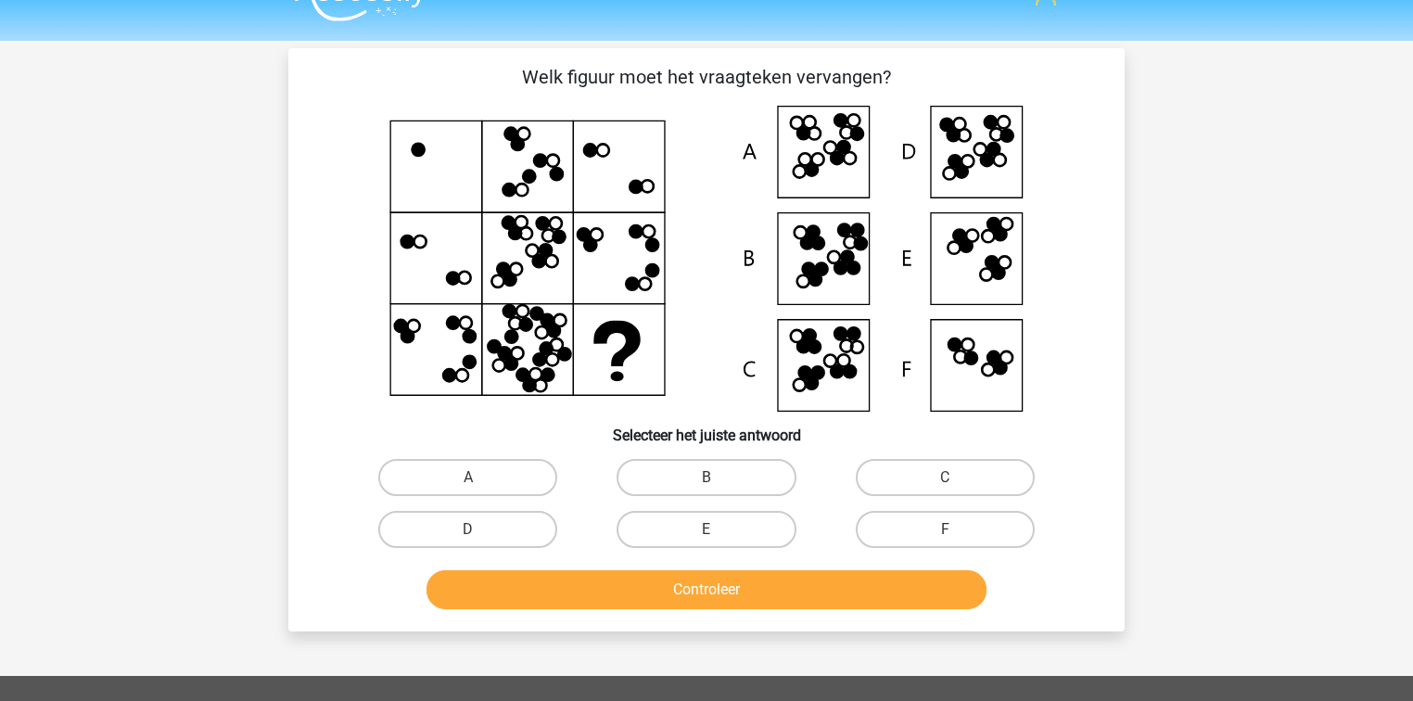
scroll to position [11, 0]
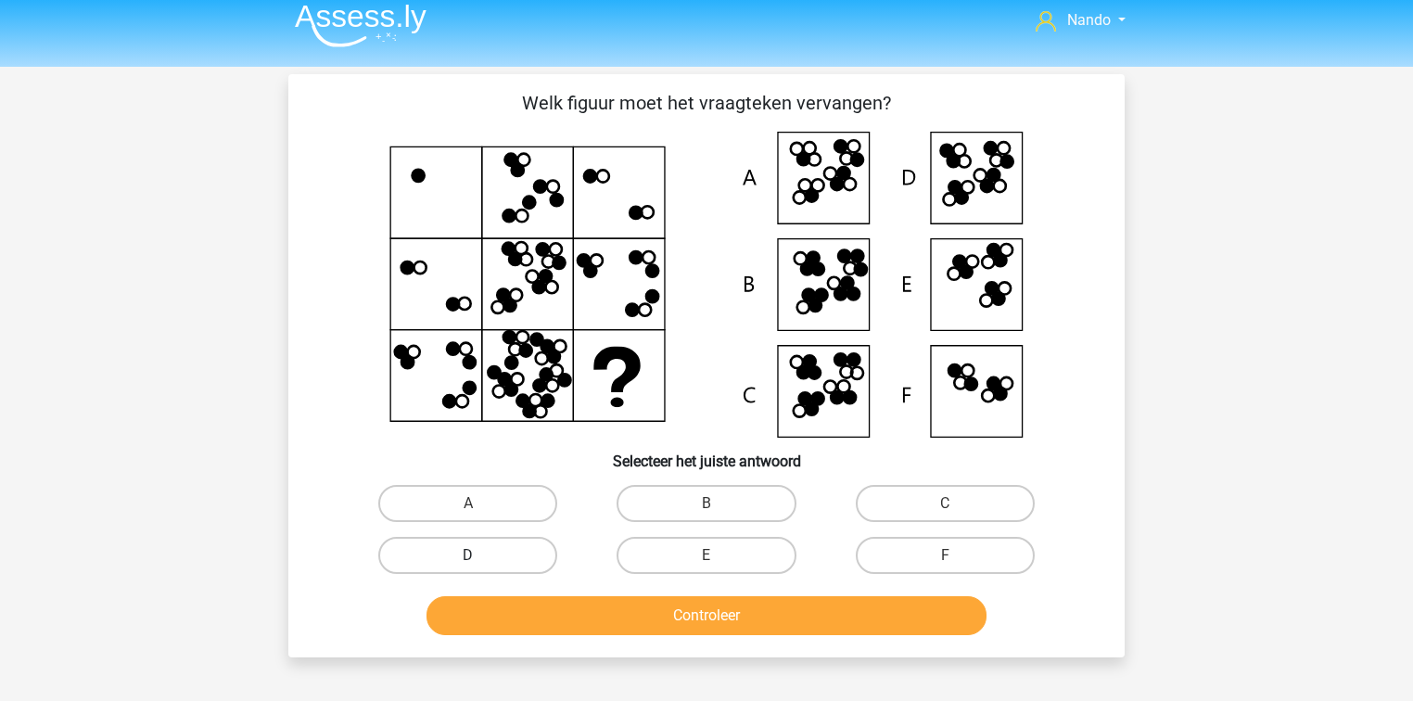
click at [516, 559] on label "D" at bounding box center [467, 555] width 179 height 37
click at [480, 559] on input "D" at bounding box center [474, 562] width 12 height 12
radio input "true"
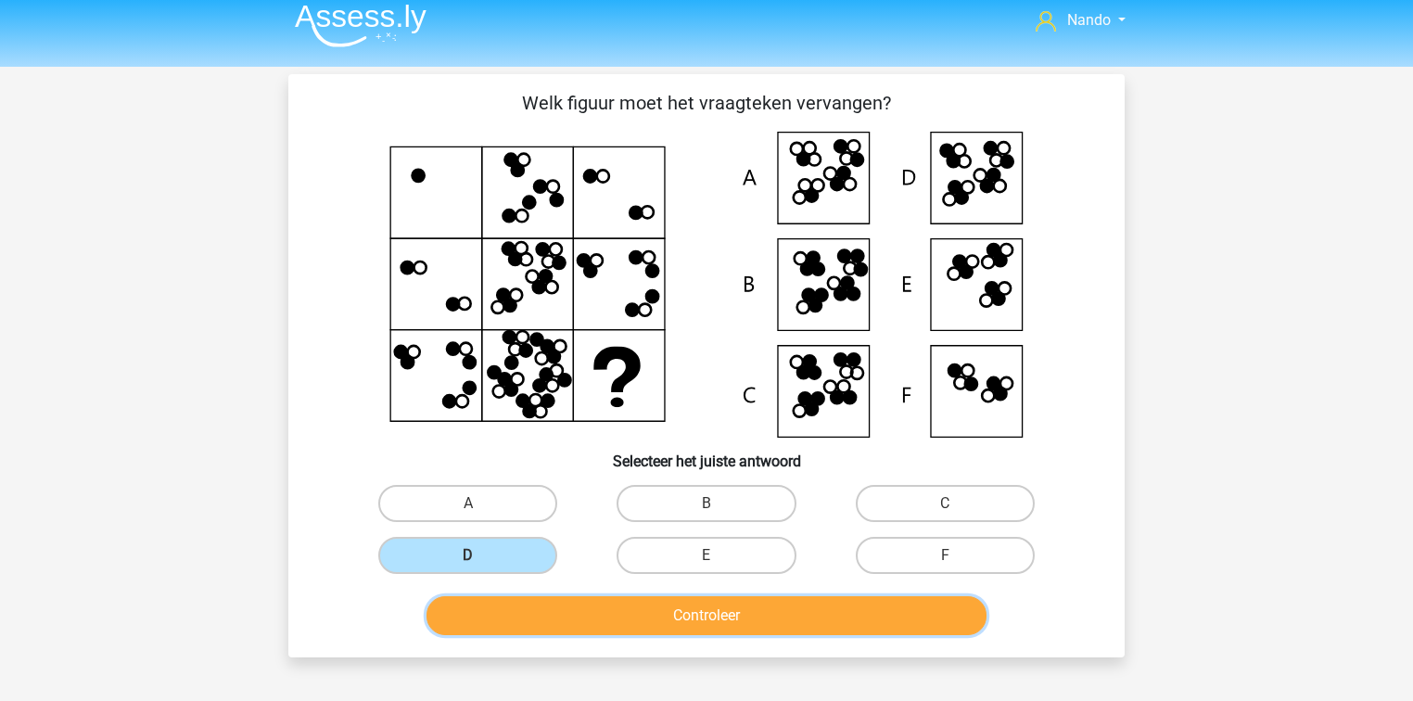
click at [677, 605] on button "Controleer" at bounding box center [707, 615] width 561 height 39
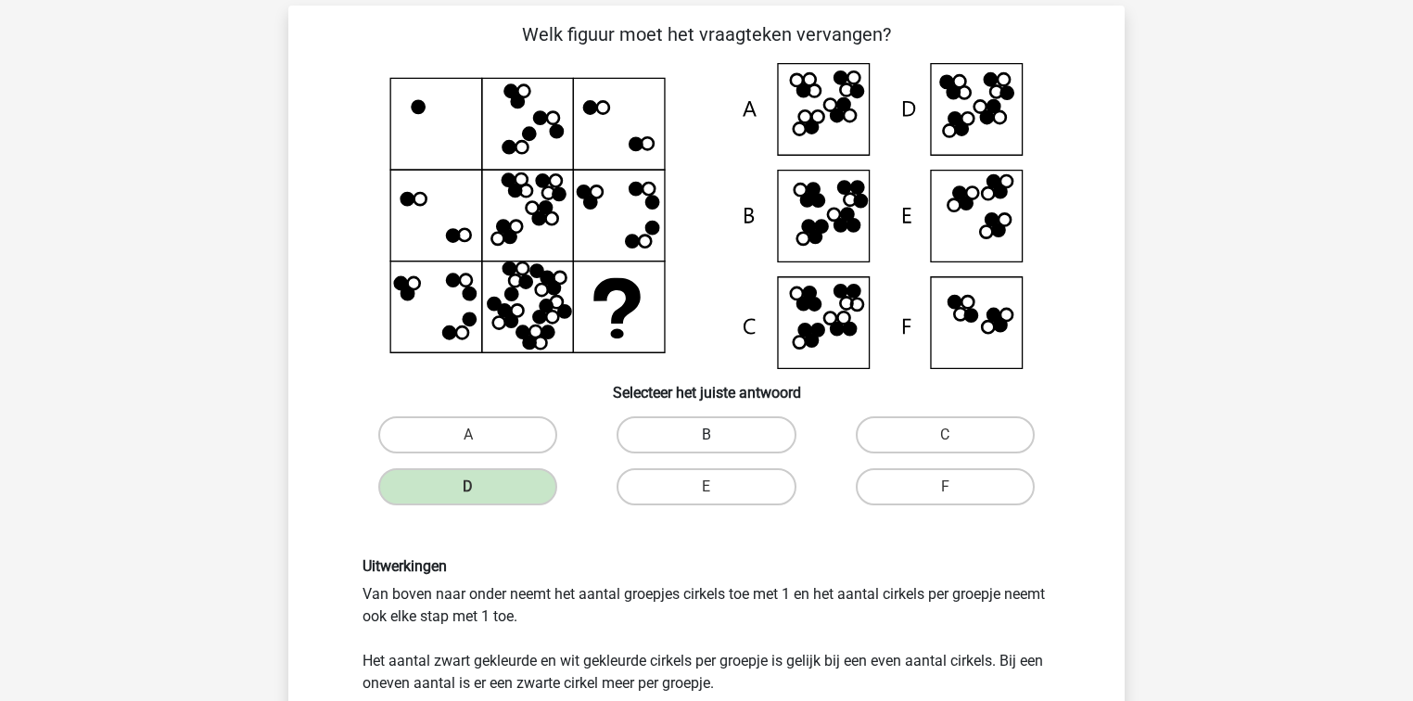
scroll to position [160, 0]
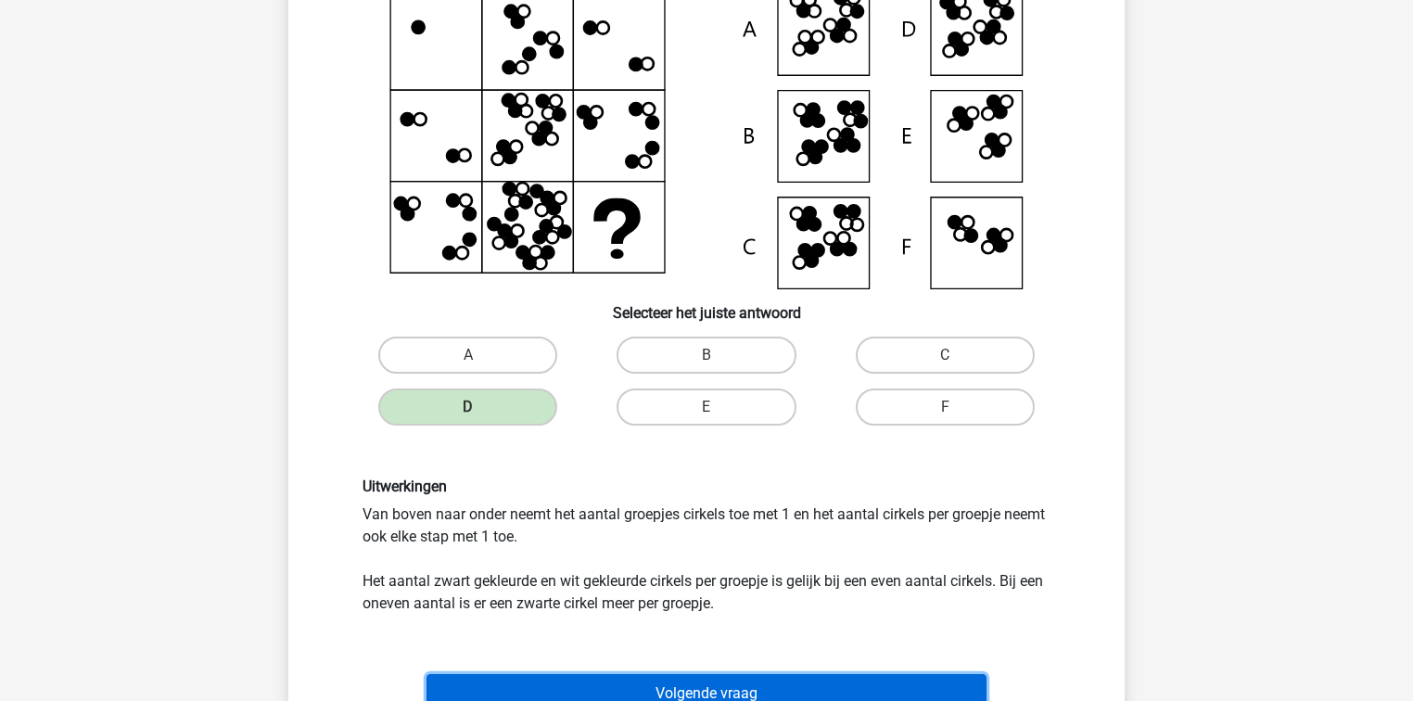
click at [642, 682] on button "Volgende vraag" at bounding box center [707, 693] width 561 height 39
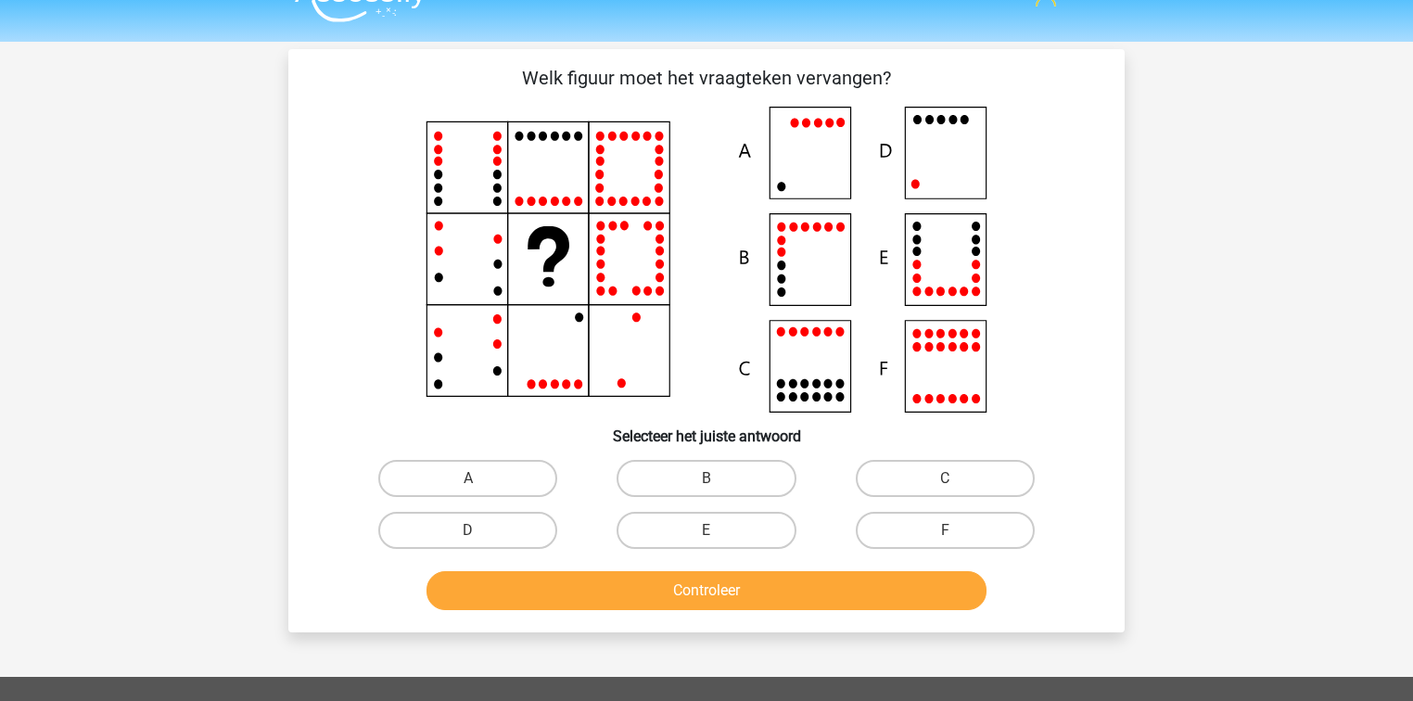
scroll to position [0, 0]
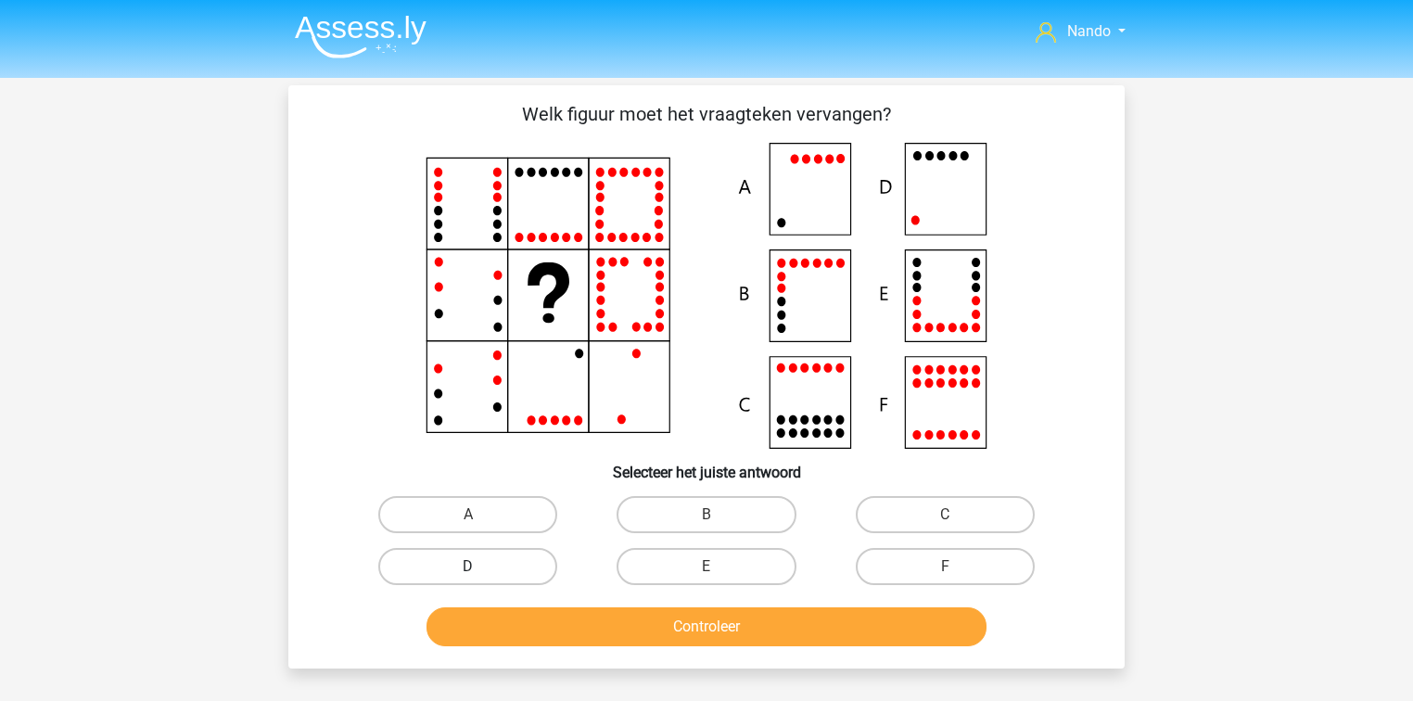
click at [463, 558] on label "D" at bounding box center [467, 566] width 179 height 37
click at [468, 567] on input "D" at bounding box center [474, 573] width 12 height 12
radio input "true"
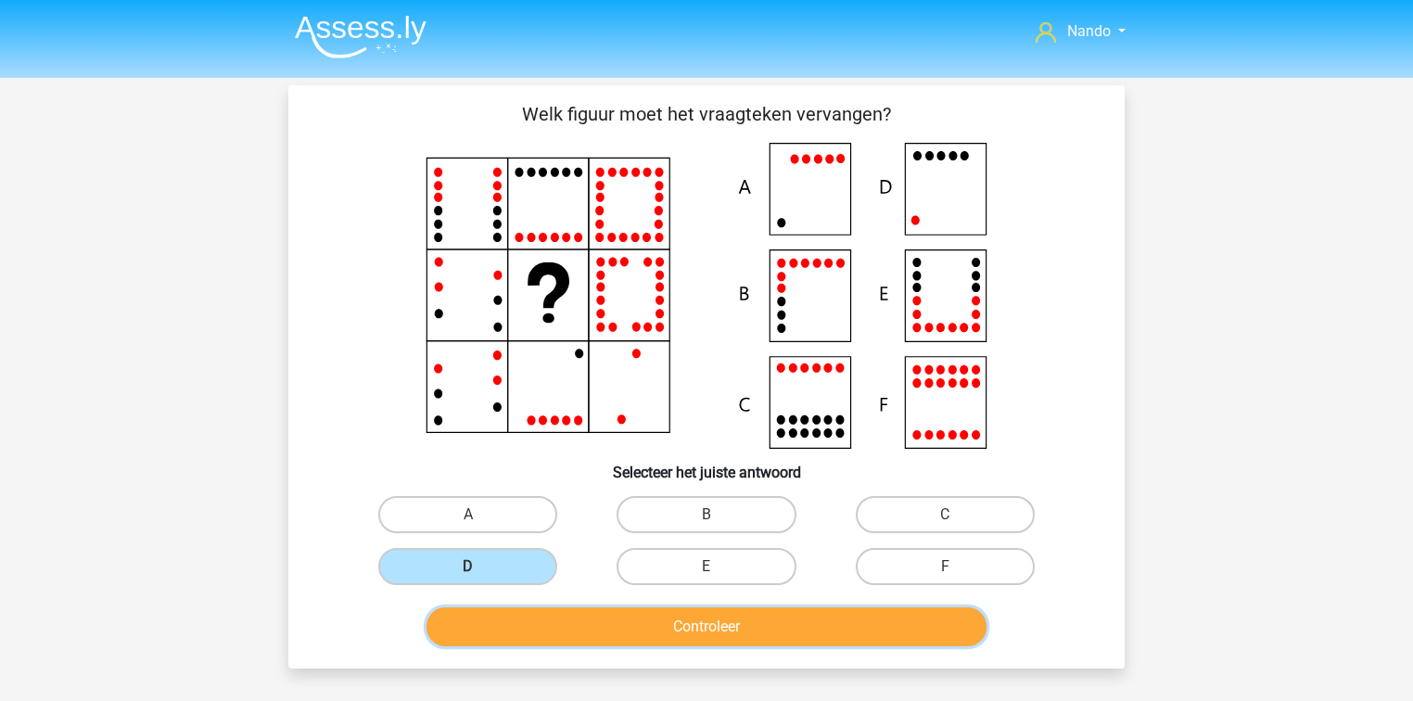
click at [625, 625] on button "Controleer" at bounding box center [707, 626] width 561 height 39
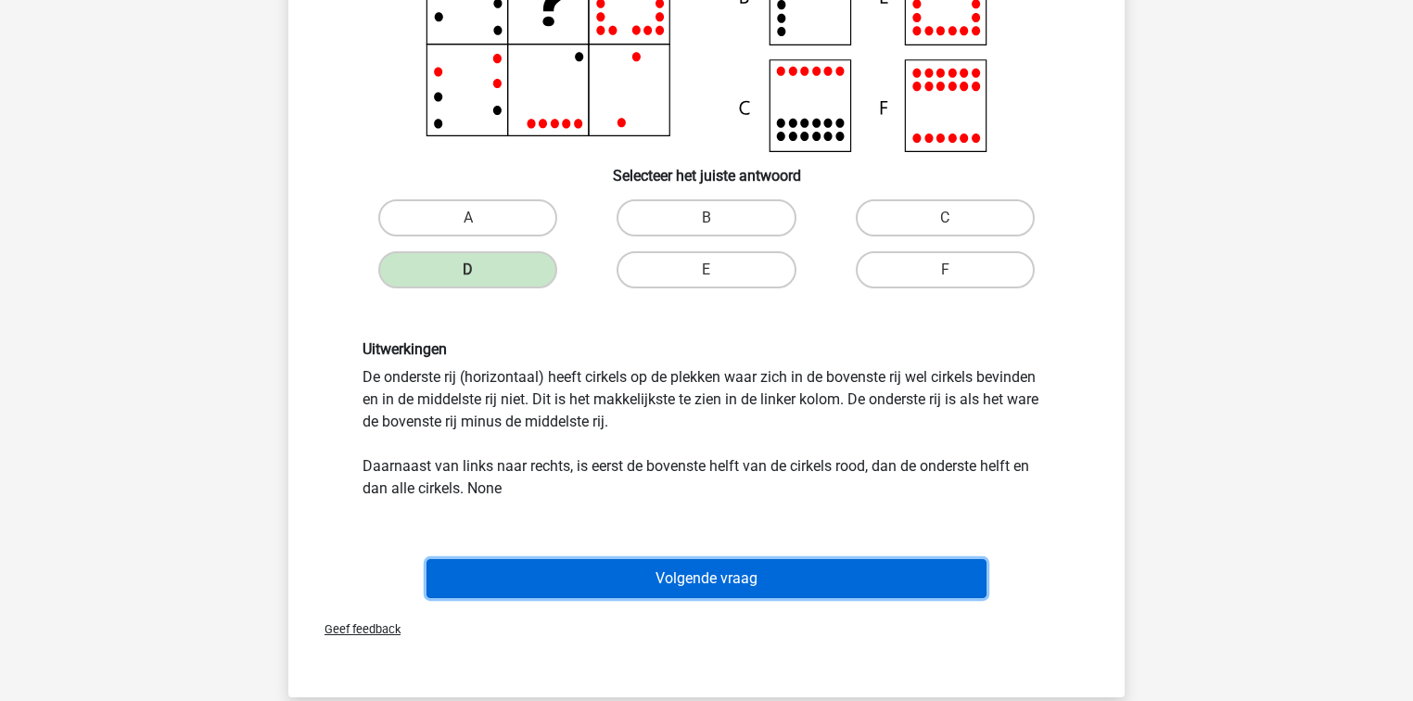
click at [694, 575] on button "Volgende vraag" at bounding box center [707, 578] width 561 height 39
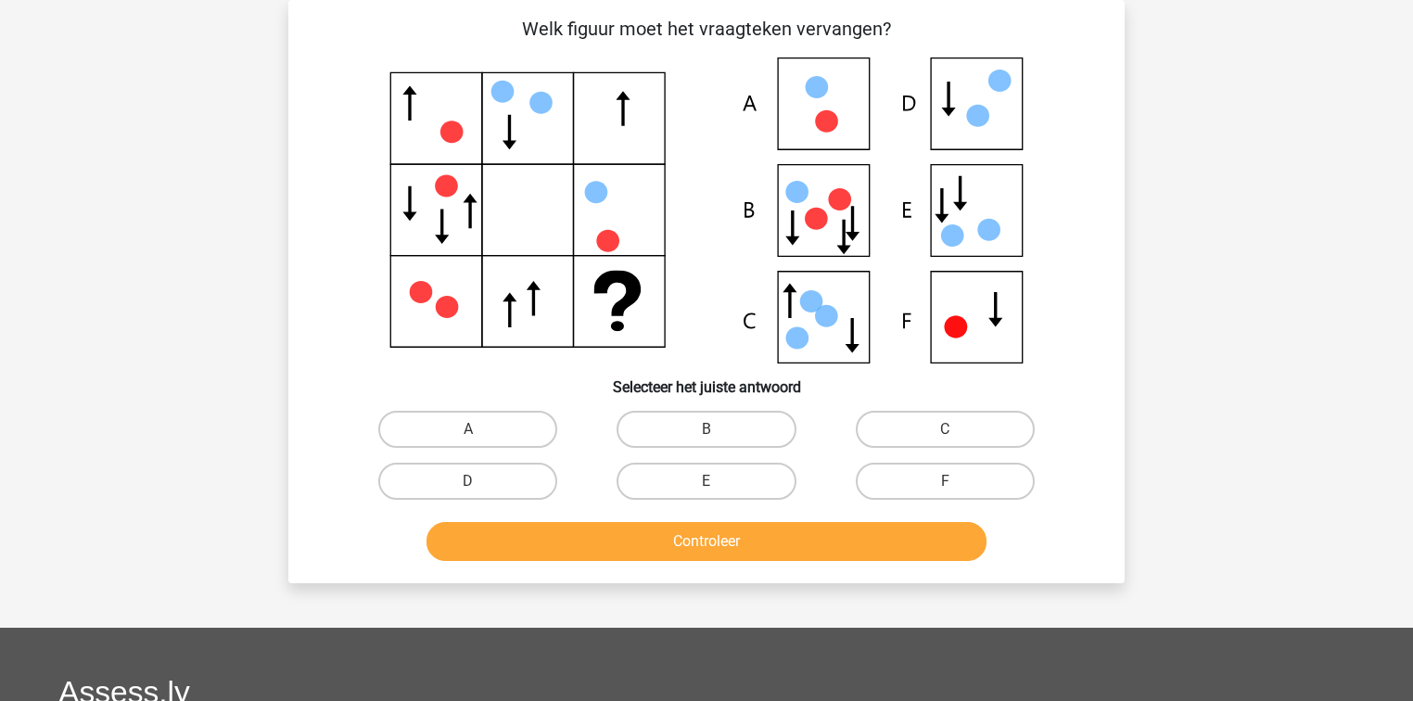
scroll to position [11, 0]
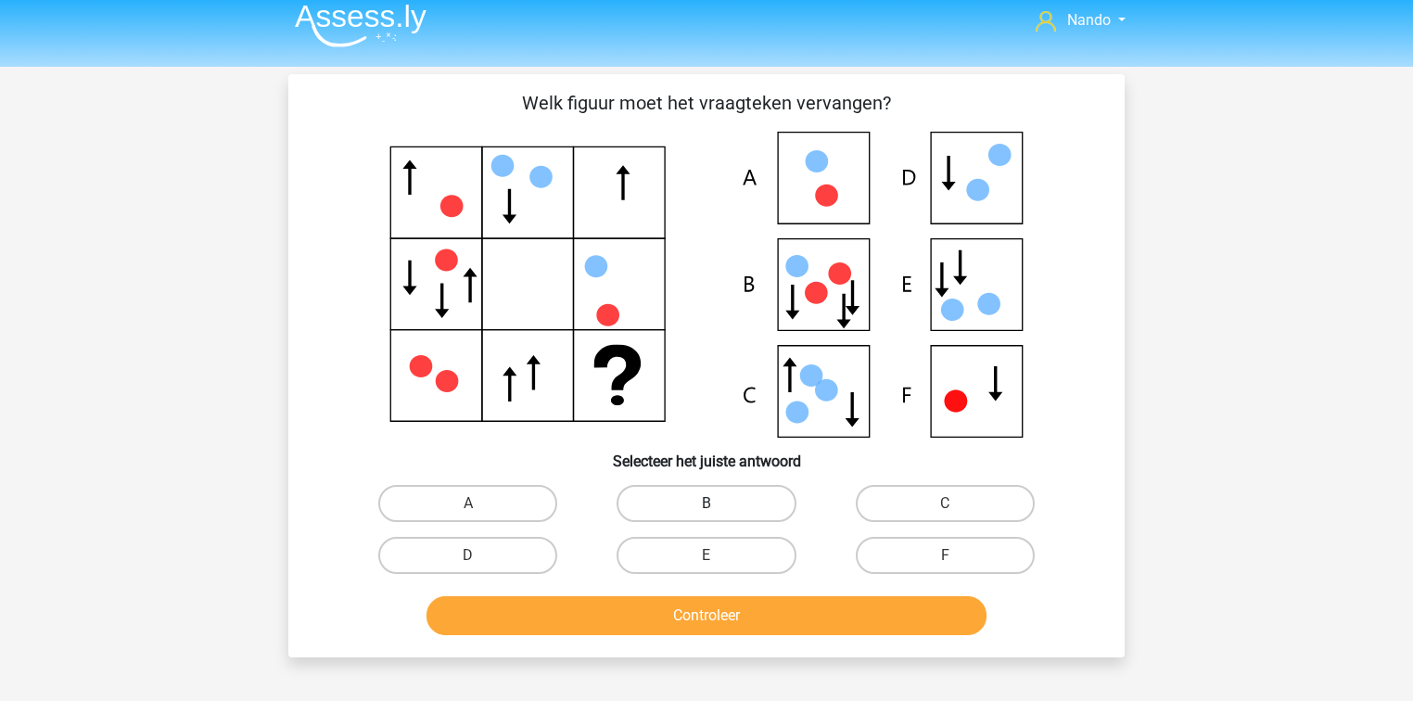
click at [738, 516] on label "B" at bounding box center [706, 503] width 179 height 37
click at [719, 516] on input "B" at bounding box center [713, 510] width 12 height 12
radio input "true"
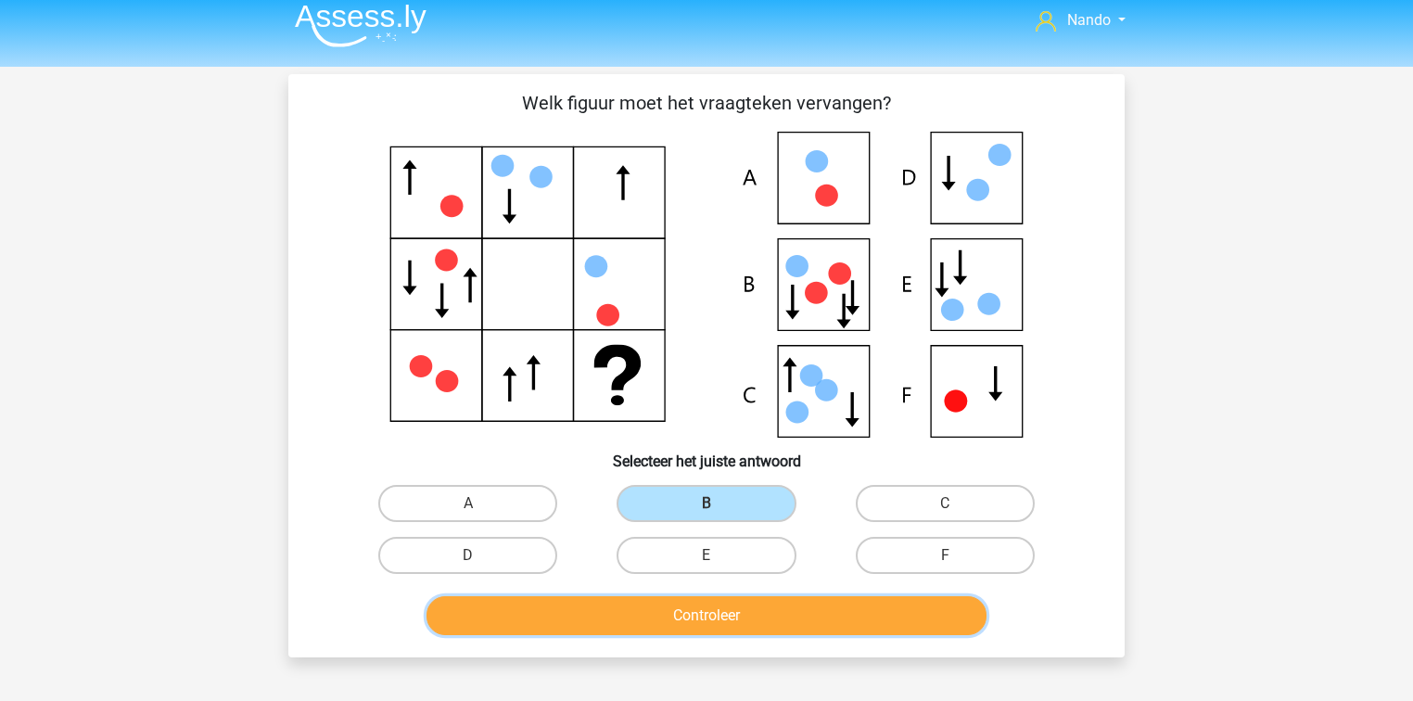
click at [721, 612] on button "Controleer" at bounding box center [707, 615] width 561 height 39
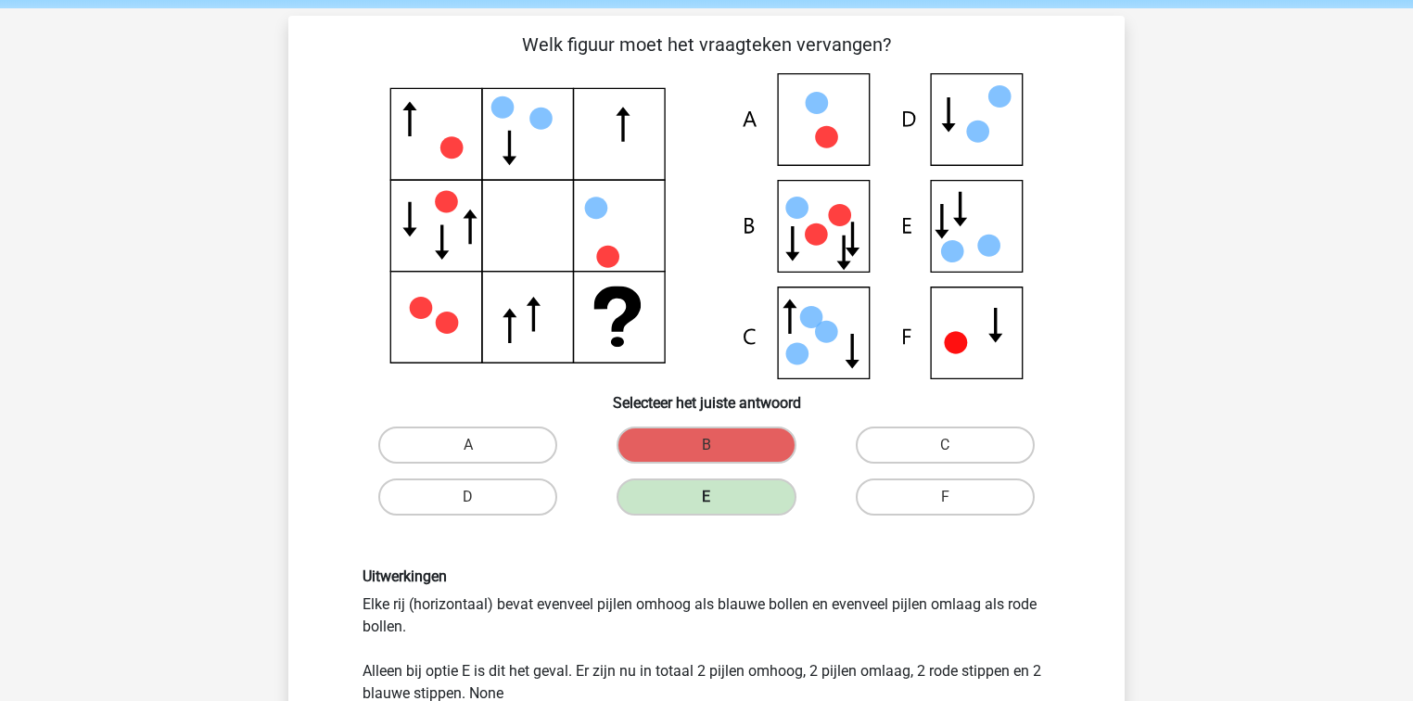
scroll to position [0, 0]
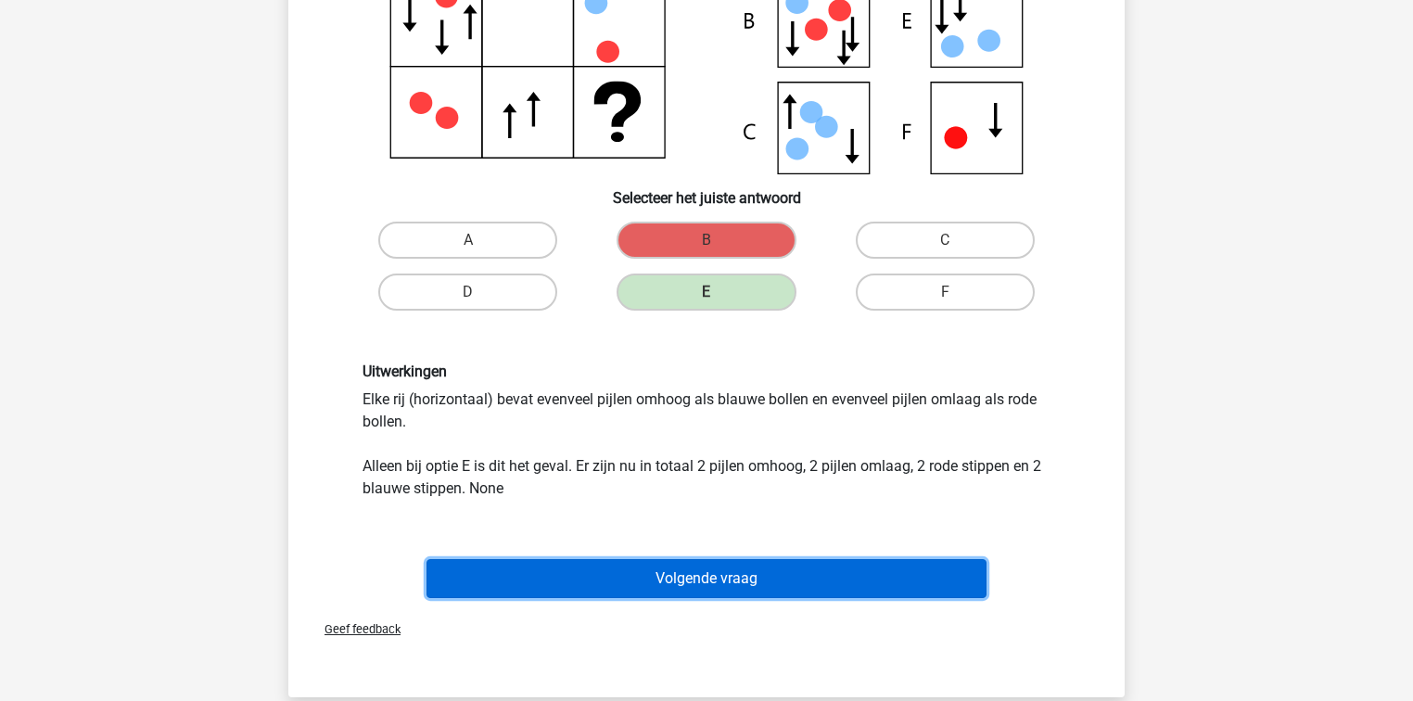
click at [698, 579] on button "Volgende vraag" at bounding box center [707, 578] width 561 height 39
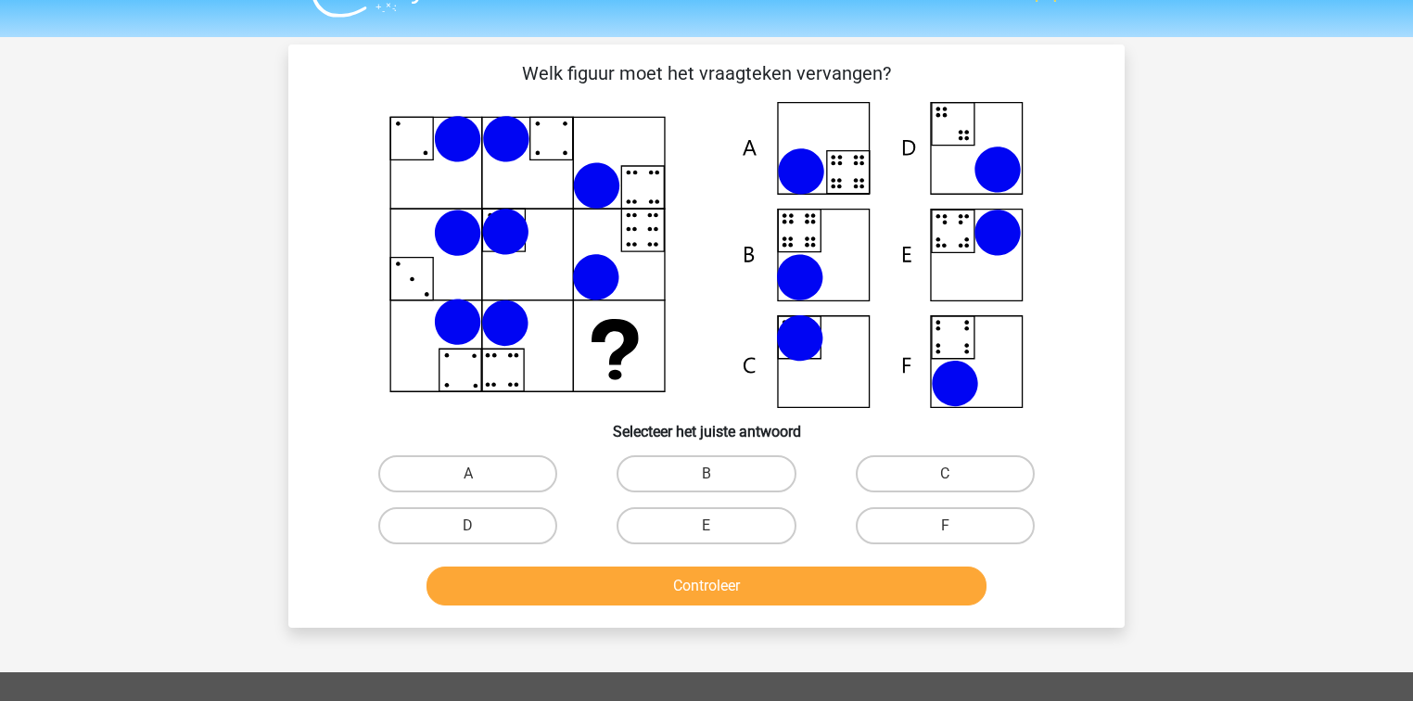
scroll to position [33, 0]
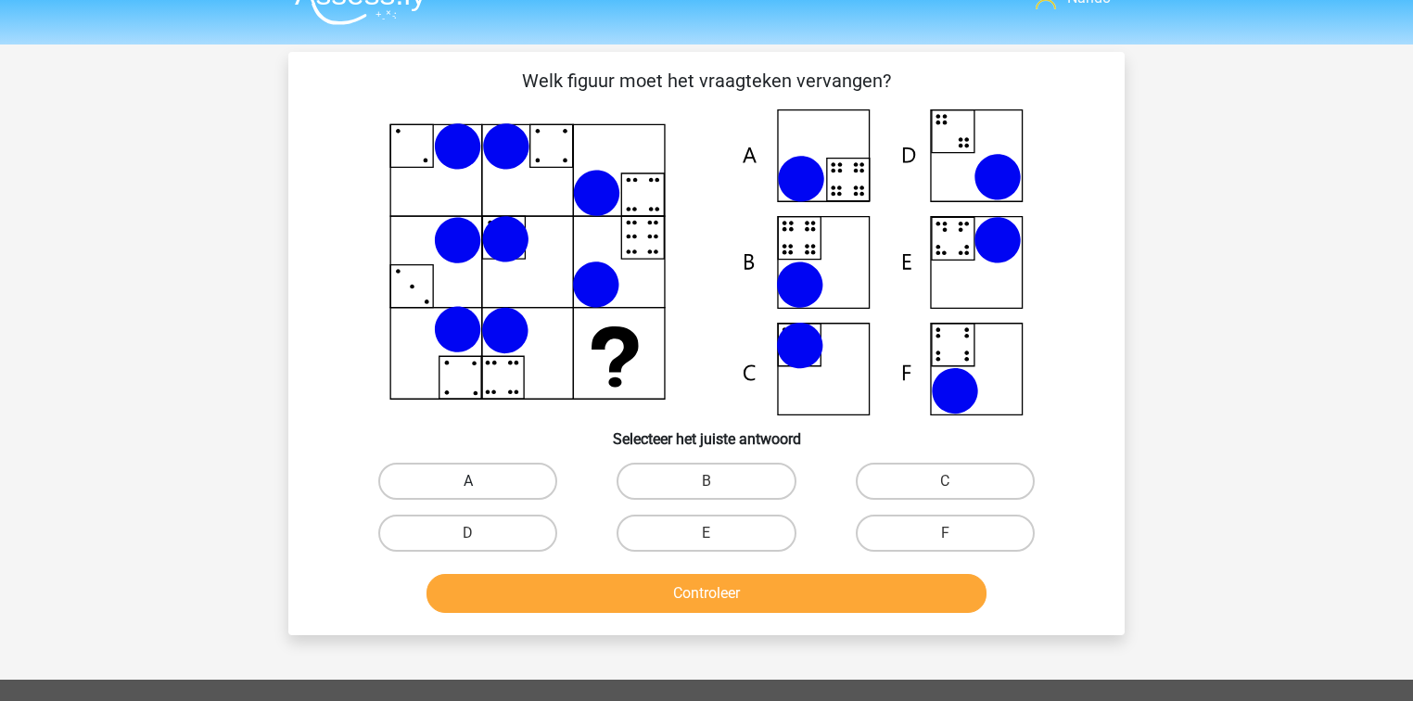
click at [456, 485] on label "A" at bounding box center [467, 481] width 179 height 37
click at [468, 485] on input "A" at bounding box center [474, 487] width 12 height 12
radio input "true"
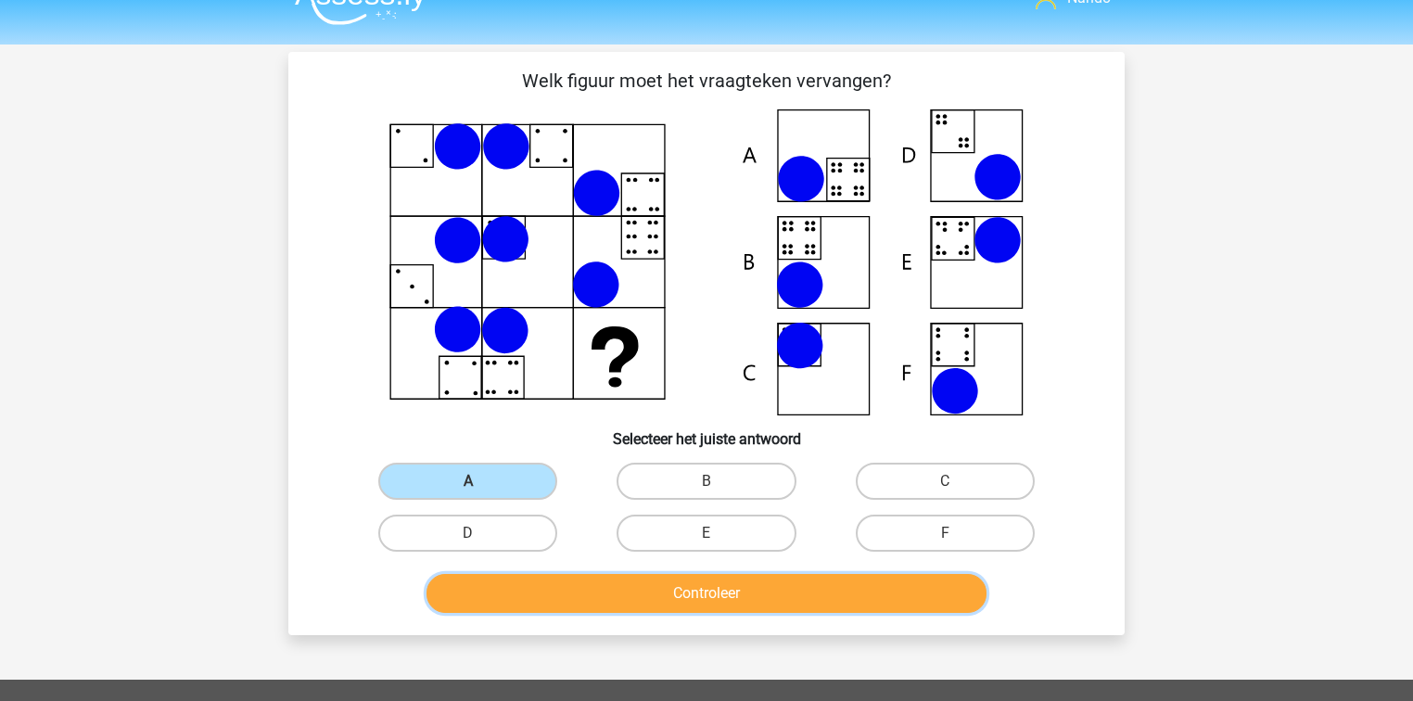
click at [662, 588] on button "Controleer" at bounding box center [707, 593] width 561 height 39
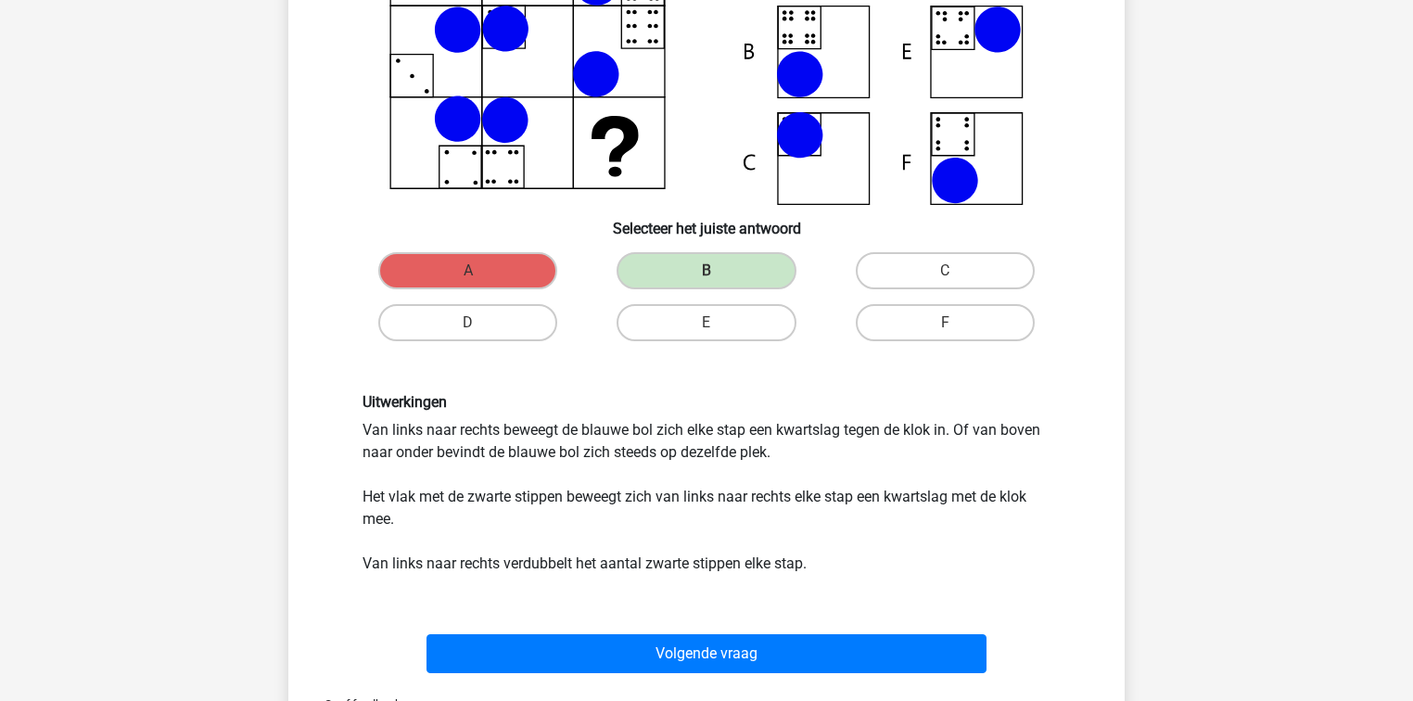
scroll to position [245, 0]
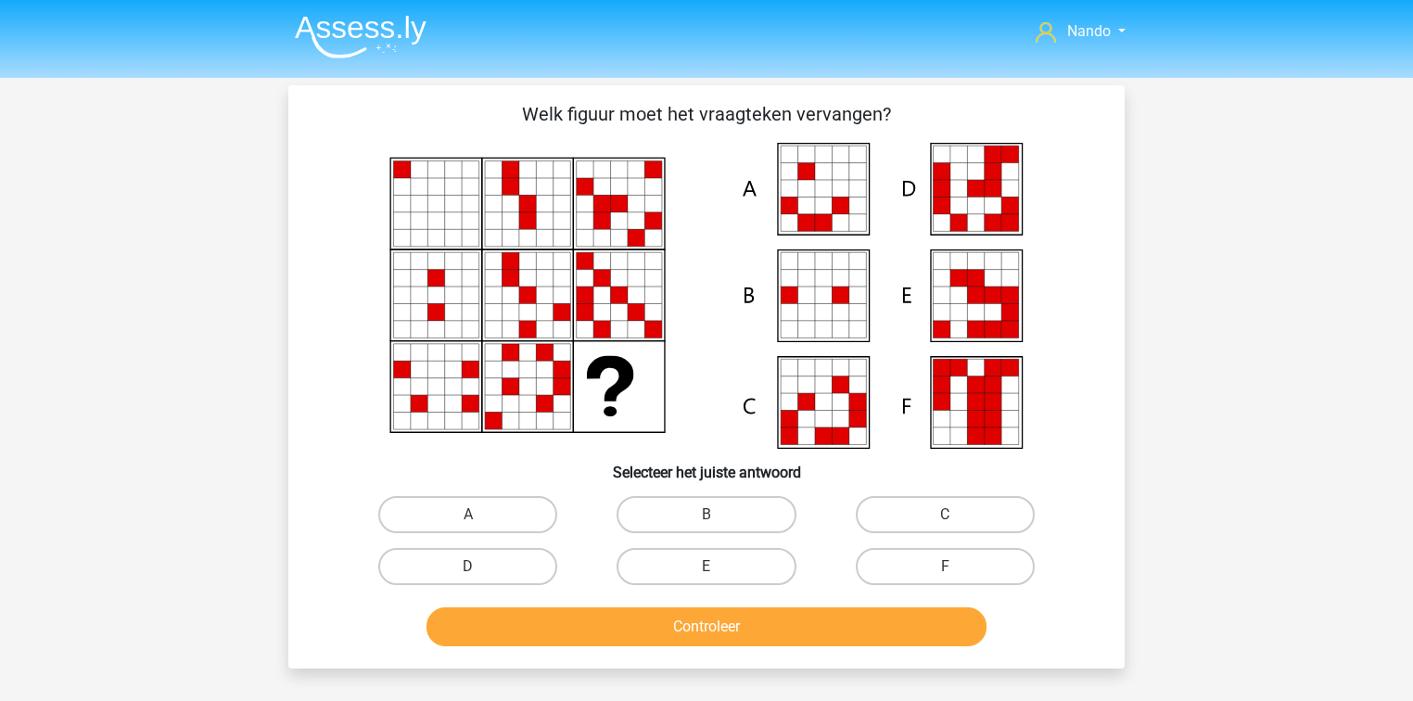
click at [356, 34] on img at bounding box center [361, 37] width 132 height 44
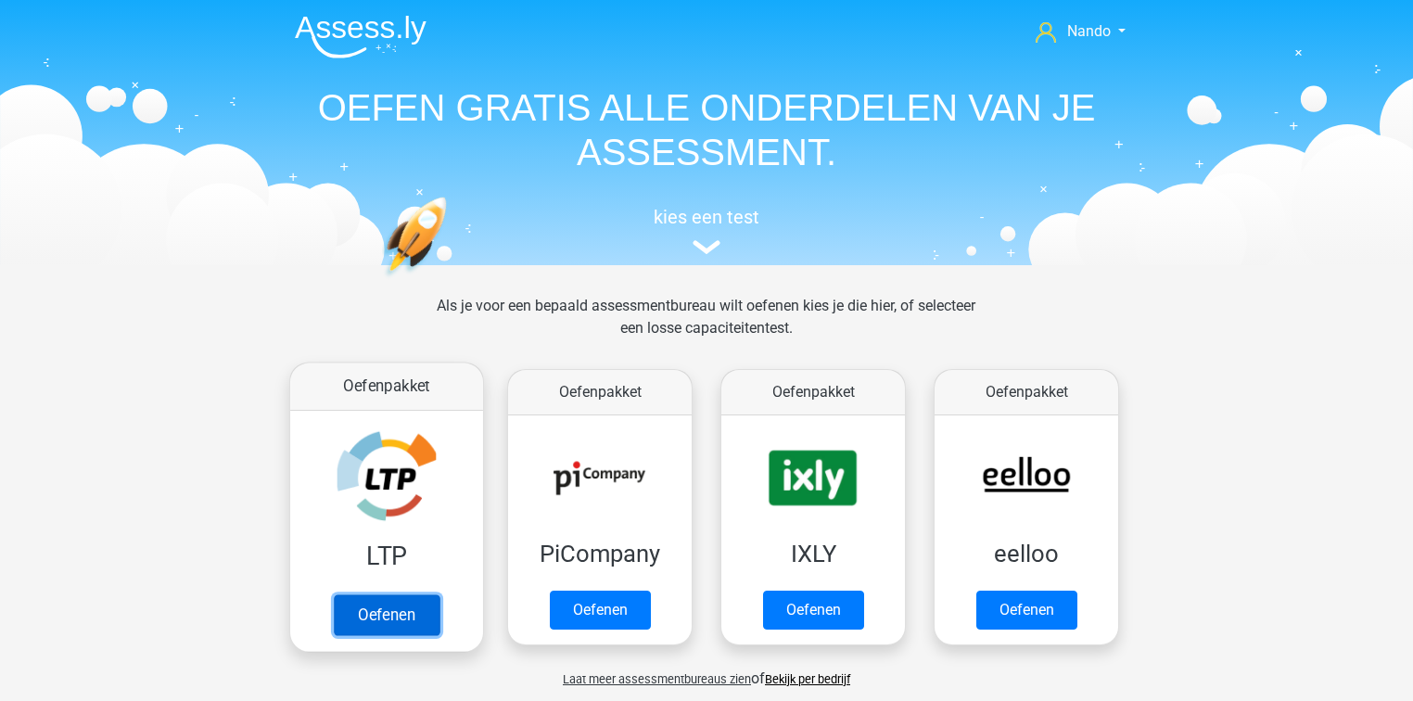
click at [371, 604] on link "Oefenen" at bounding box center [387, 614] width 106 height 41
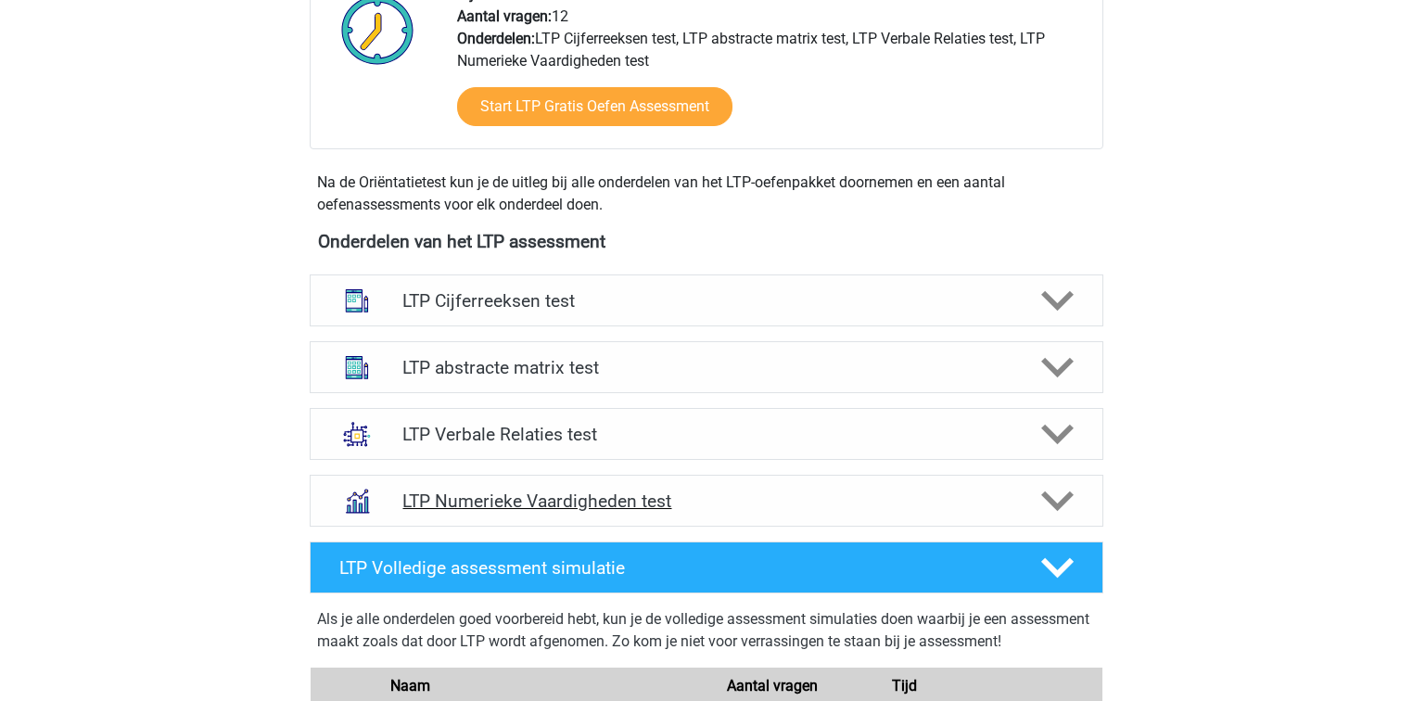
scroll to position [668, 0]
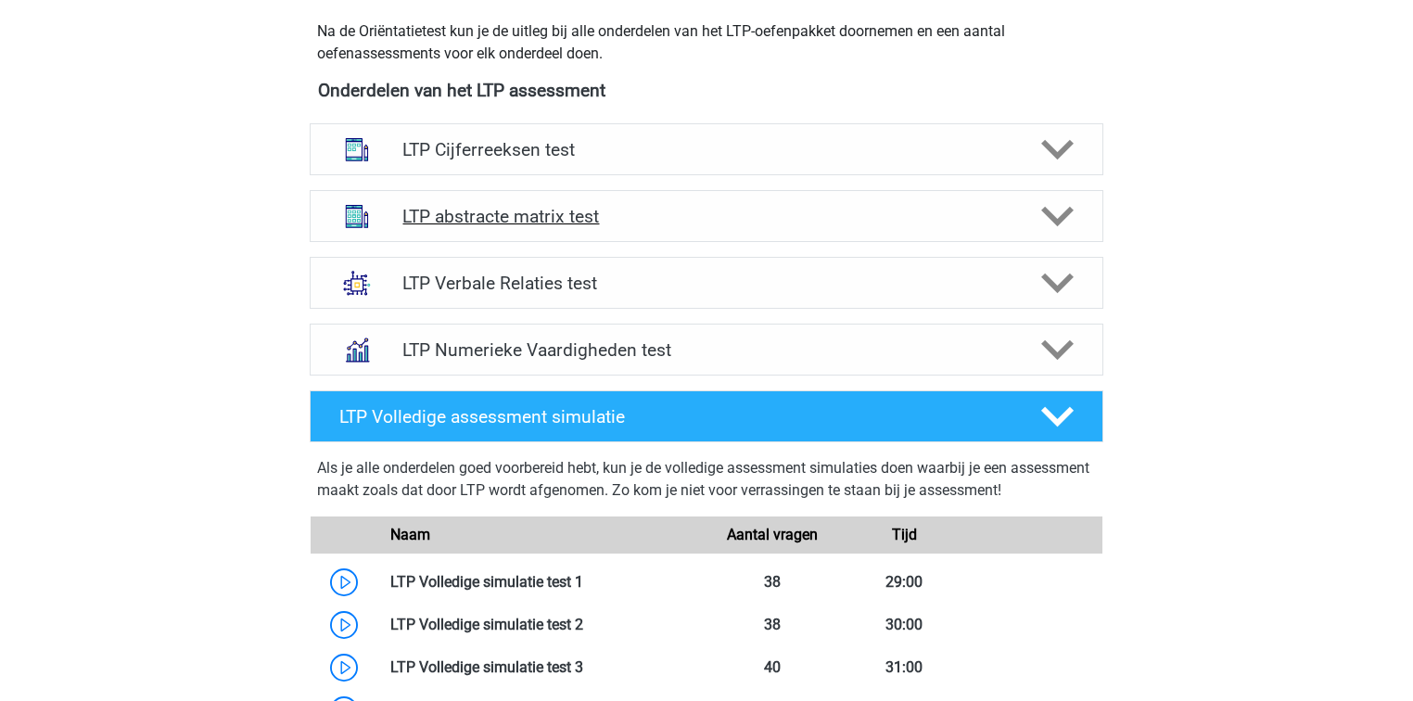
click at [520, 228] on div "LTP abstracte matrix test" at bounding box center [707, 216] width 794 height 52
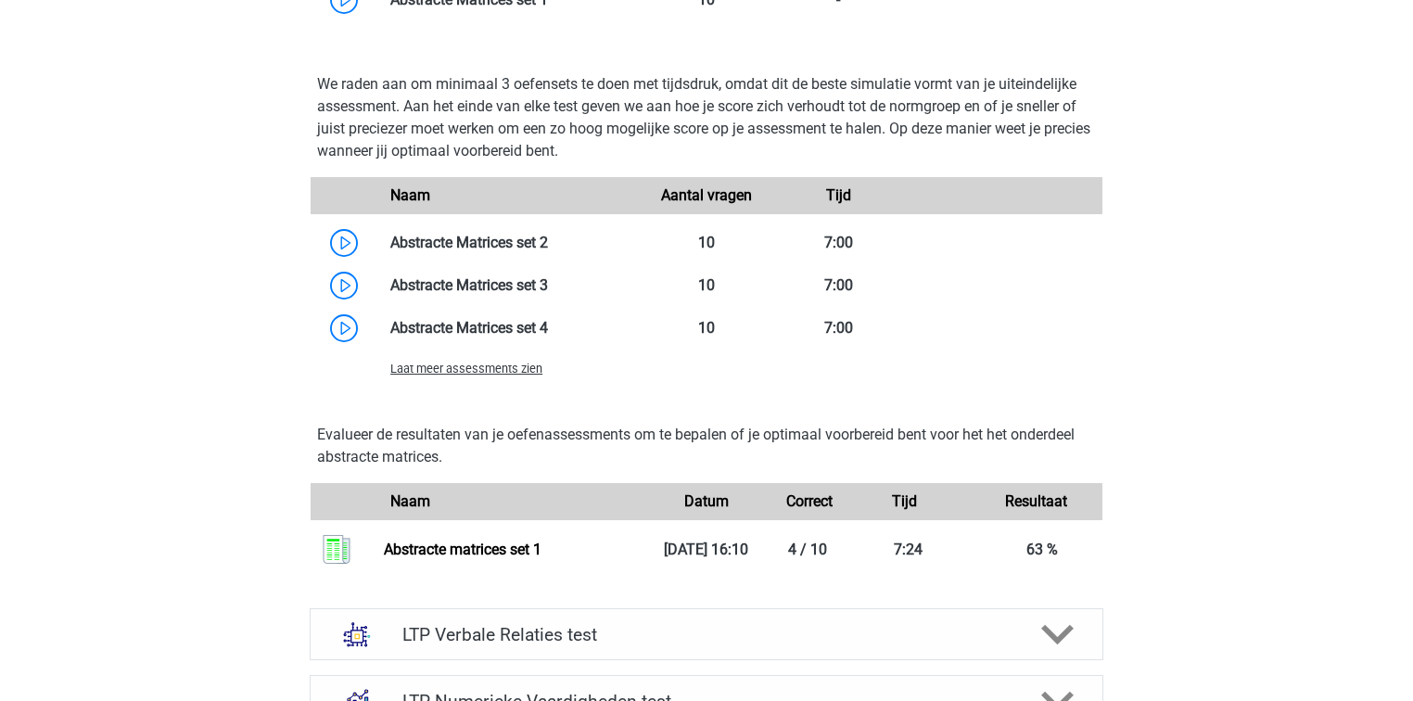
scroll to position [1261, 0]
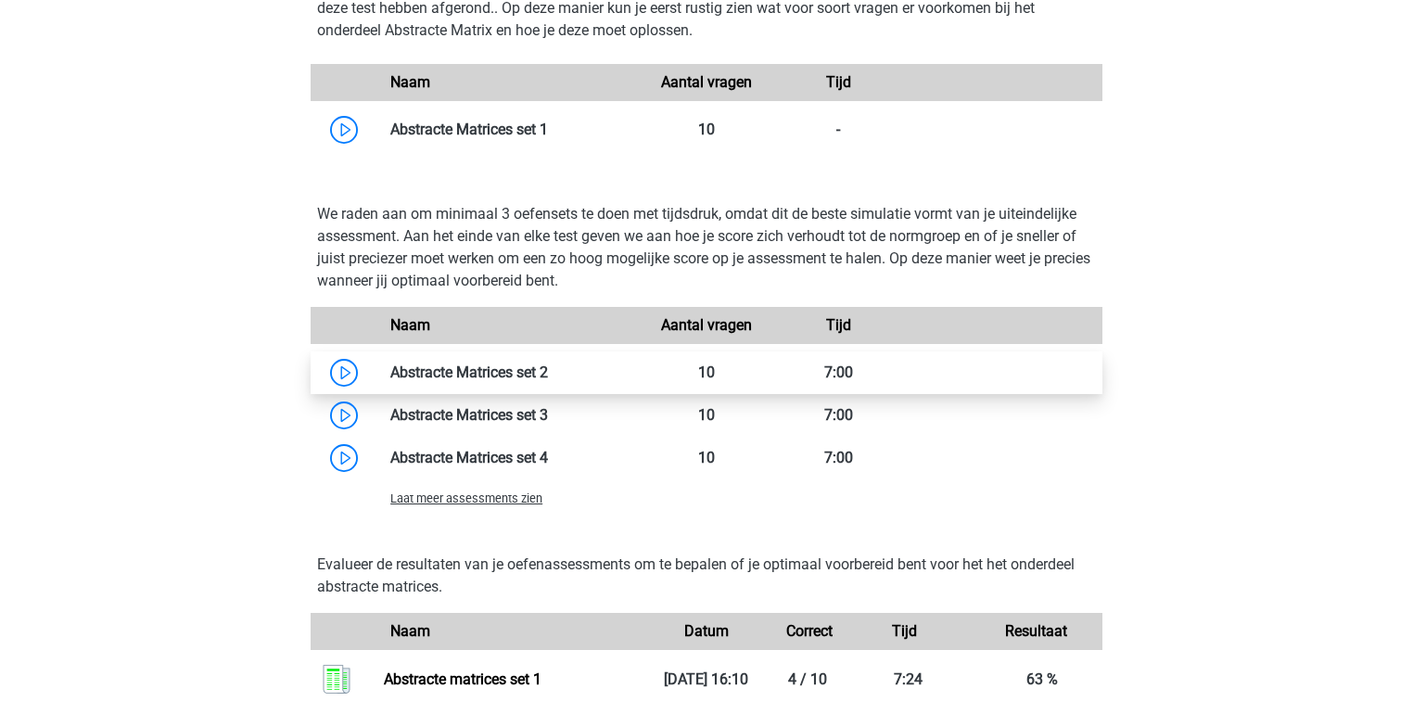
click at [548, 375] on link at bounding box center [548, 373] width 0 height 18
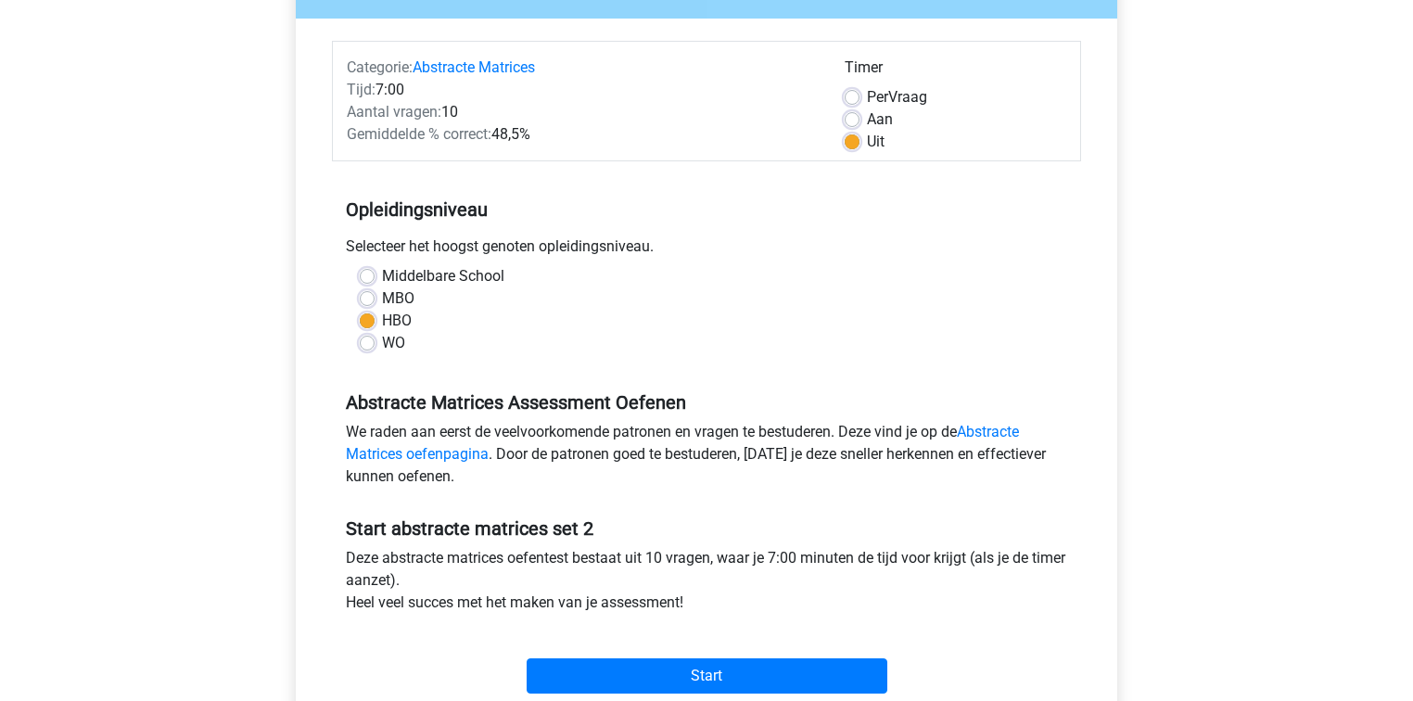
scroll to position [371, 0]
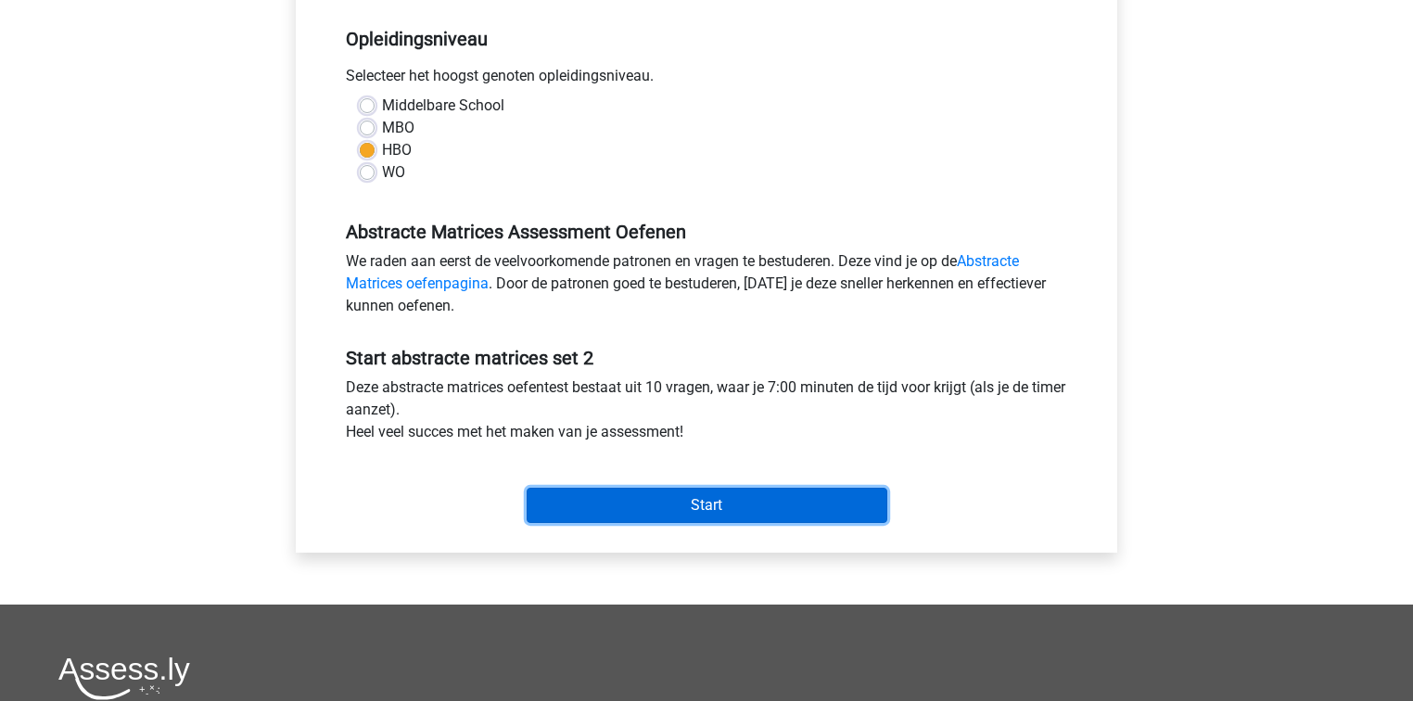
click at [597, 512] on input "Start" at bounding box center [707, 505] width 361 height 35
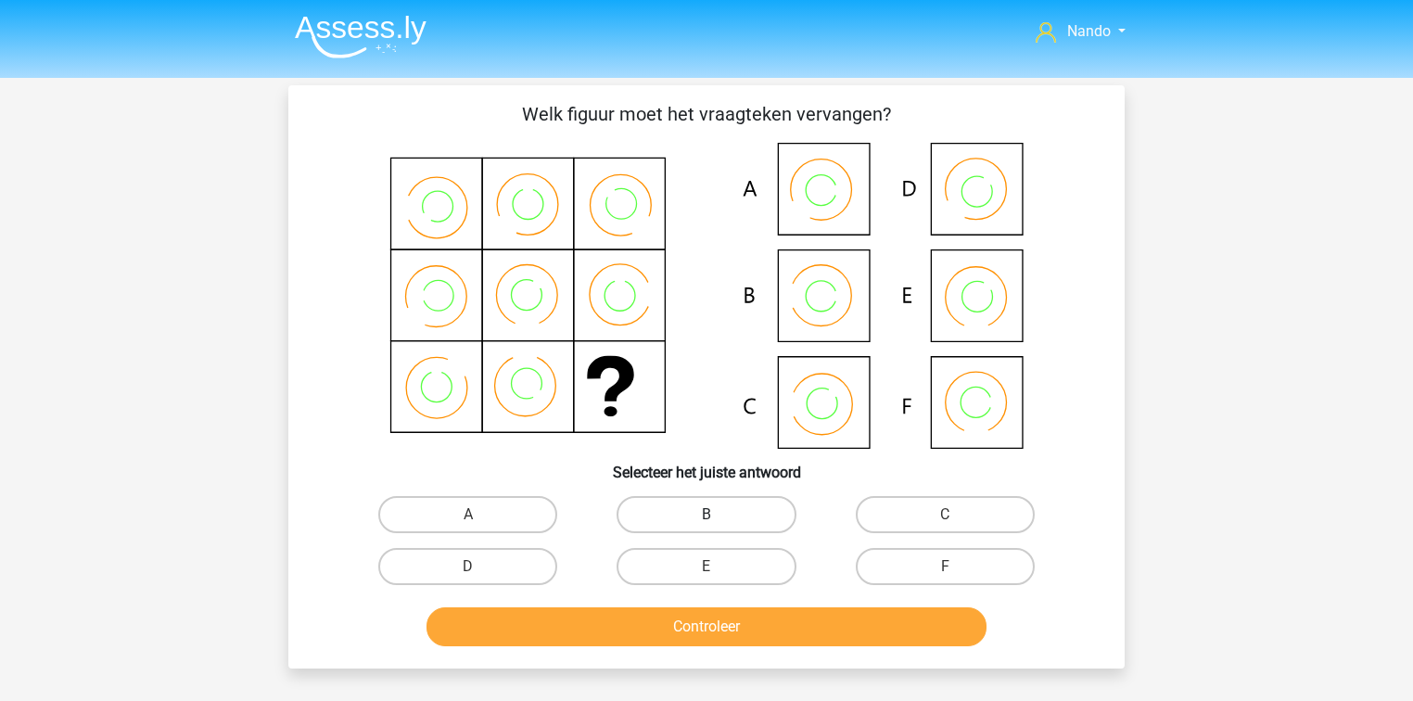
click at [734, 505] on label "B" at bounding box center [706, 514] width 179 height 37
click at [719, 515] on input "B" at bounding box center [713, 521] width 12 height 12
radio input "true"
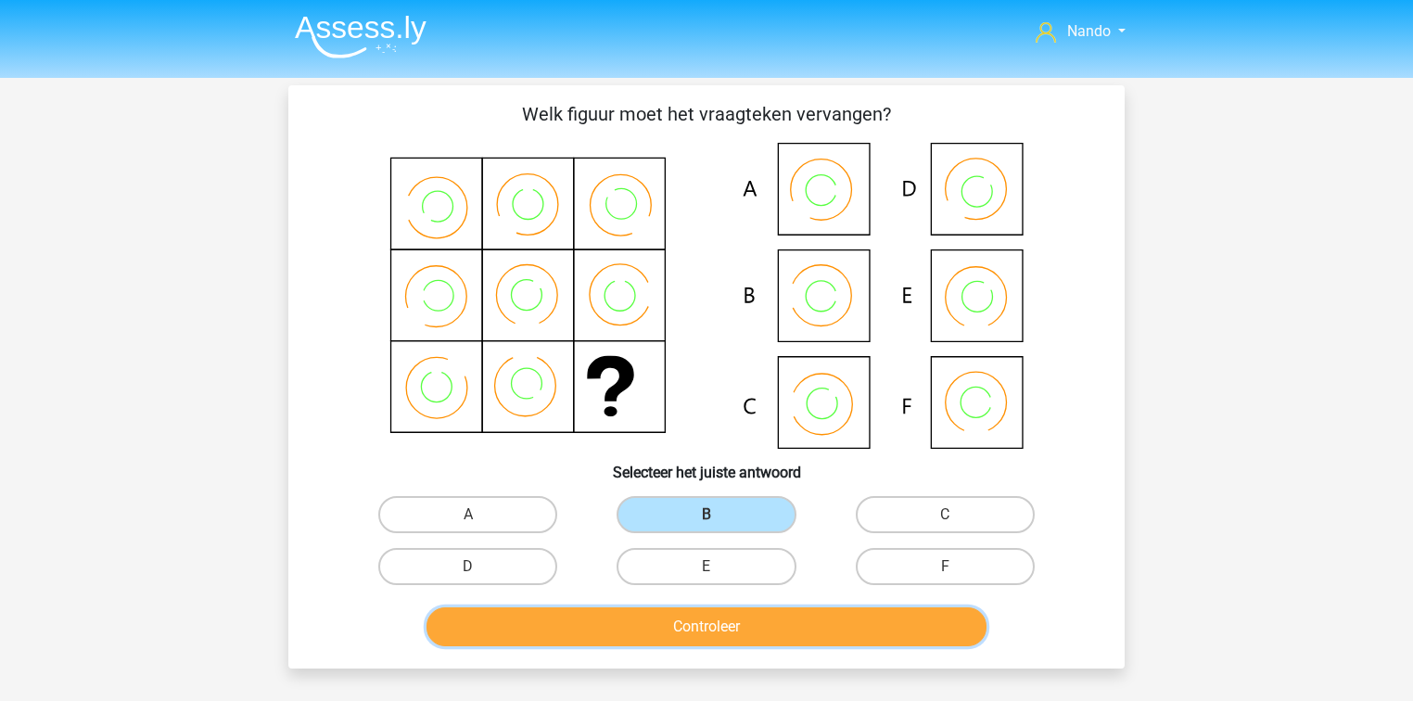
click at [723, 621] on button "Controleer" at bounding box center [707, 626] width 561 height 39
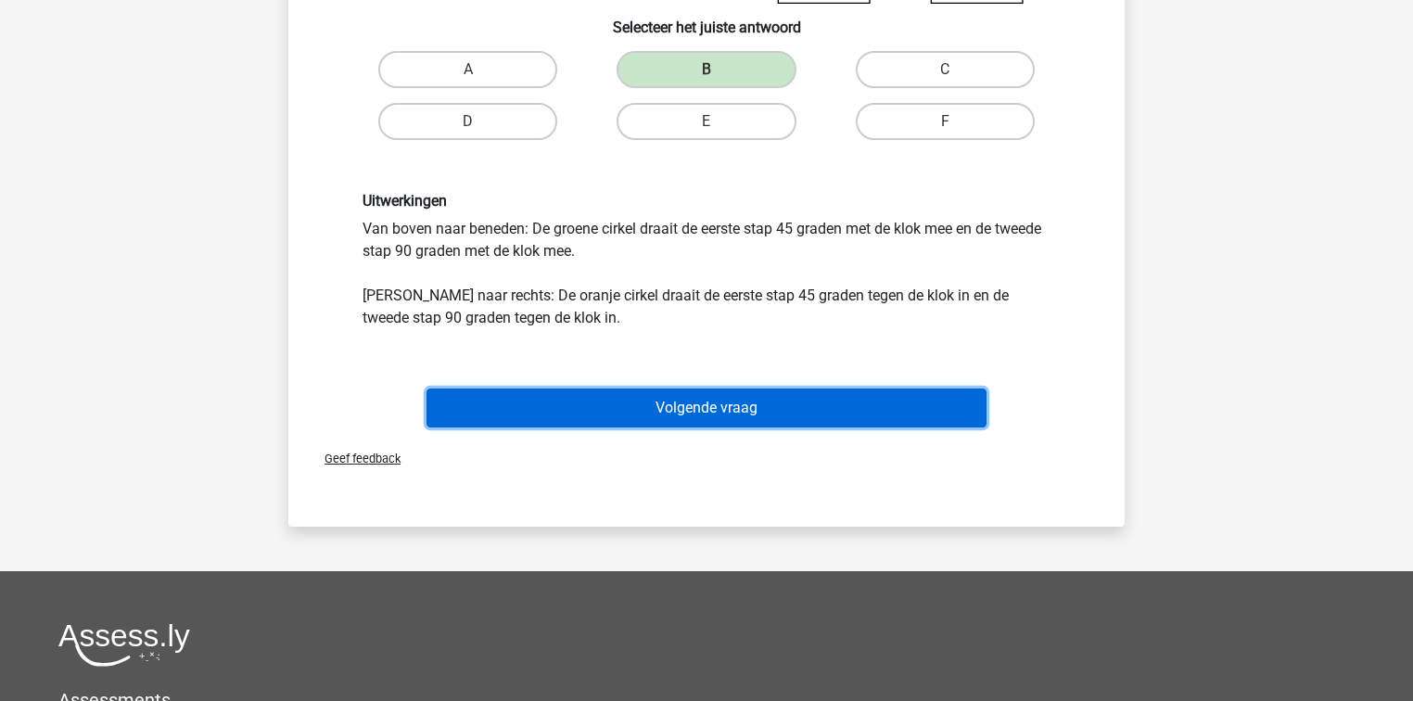
click at [681, 402] on button "Volgende vraag" at bounding box center [707, 408] width 561 height 39
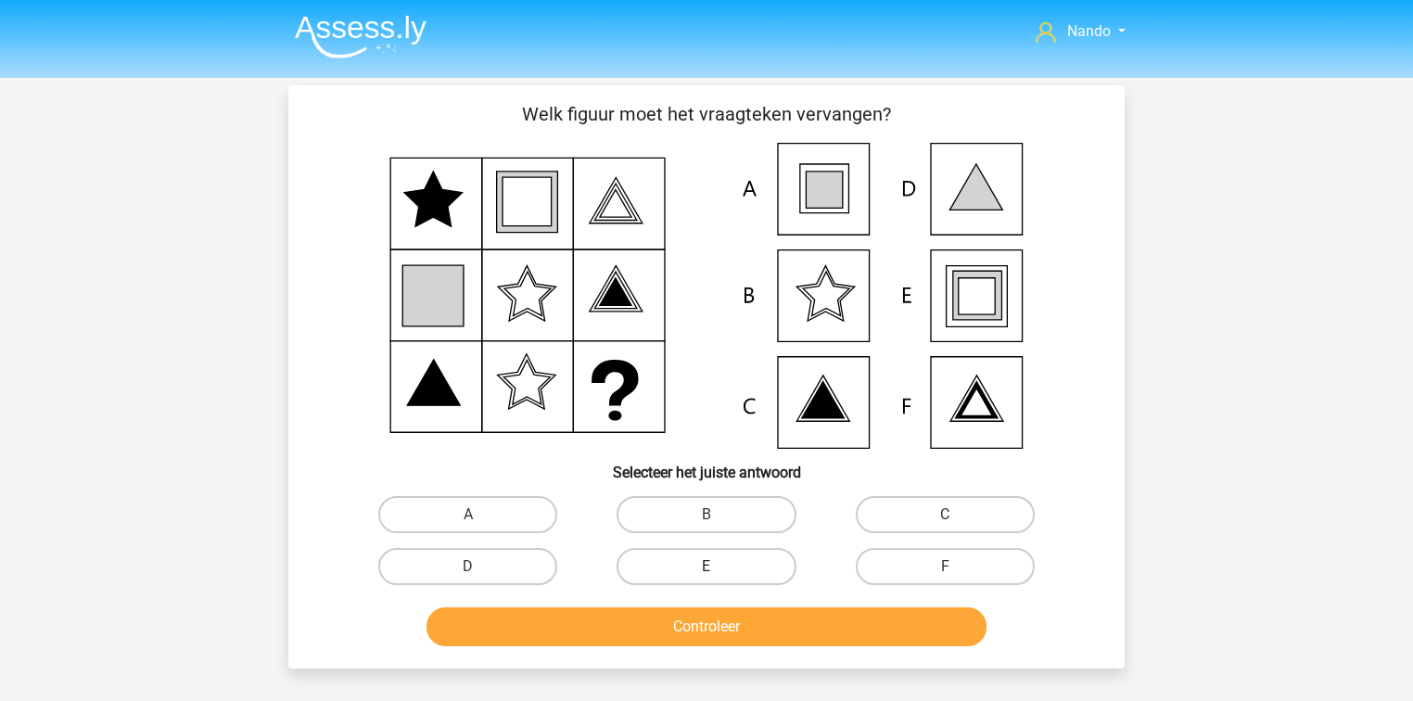
click at [783, 568] on label "E" at bounding box center [706, 566] width 179 height 37
click at [719, 568] on input "E" at bounding box center [713, 573] width 12 height 12
radio input "true"
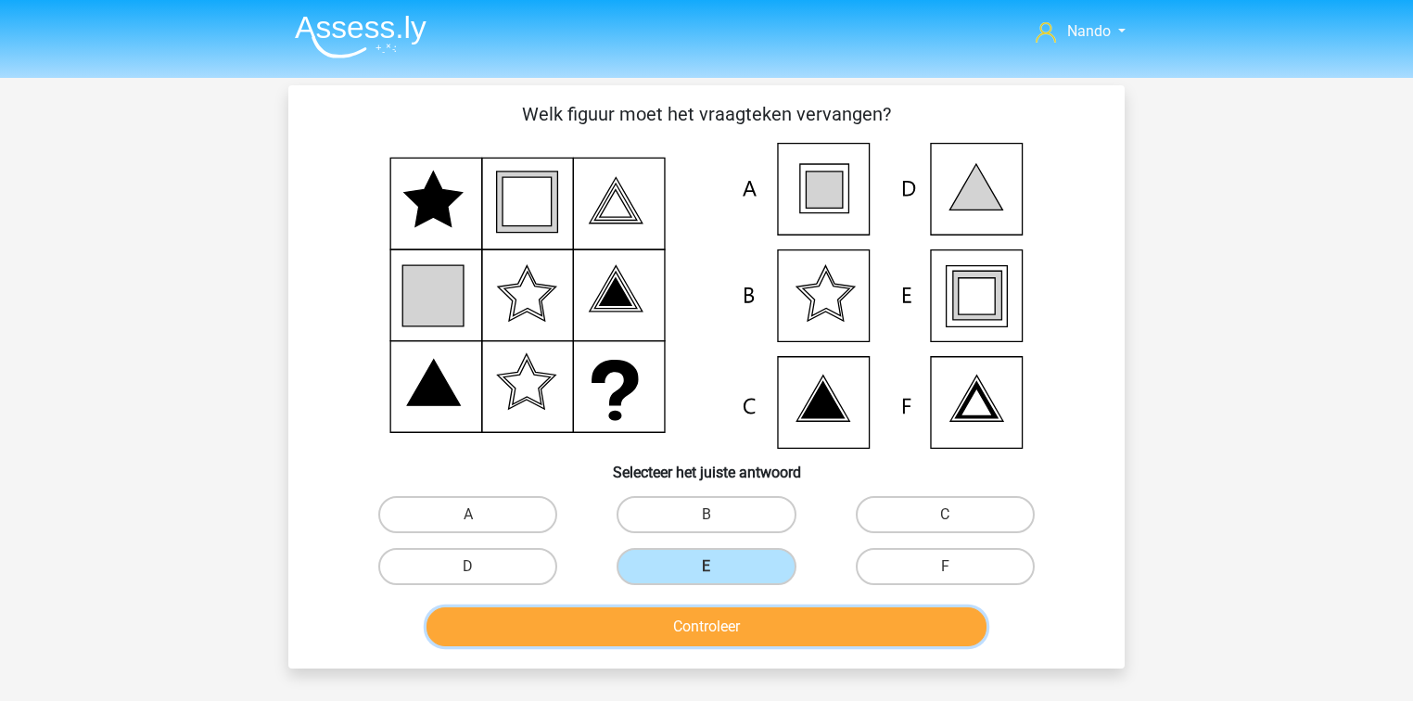
click at [779, 627] on button "Controleer" at bounding box center [707, 626] width 561 height 39
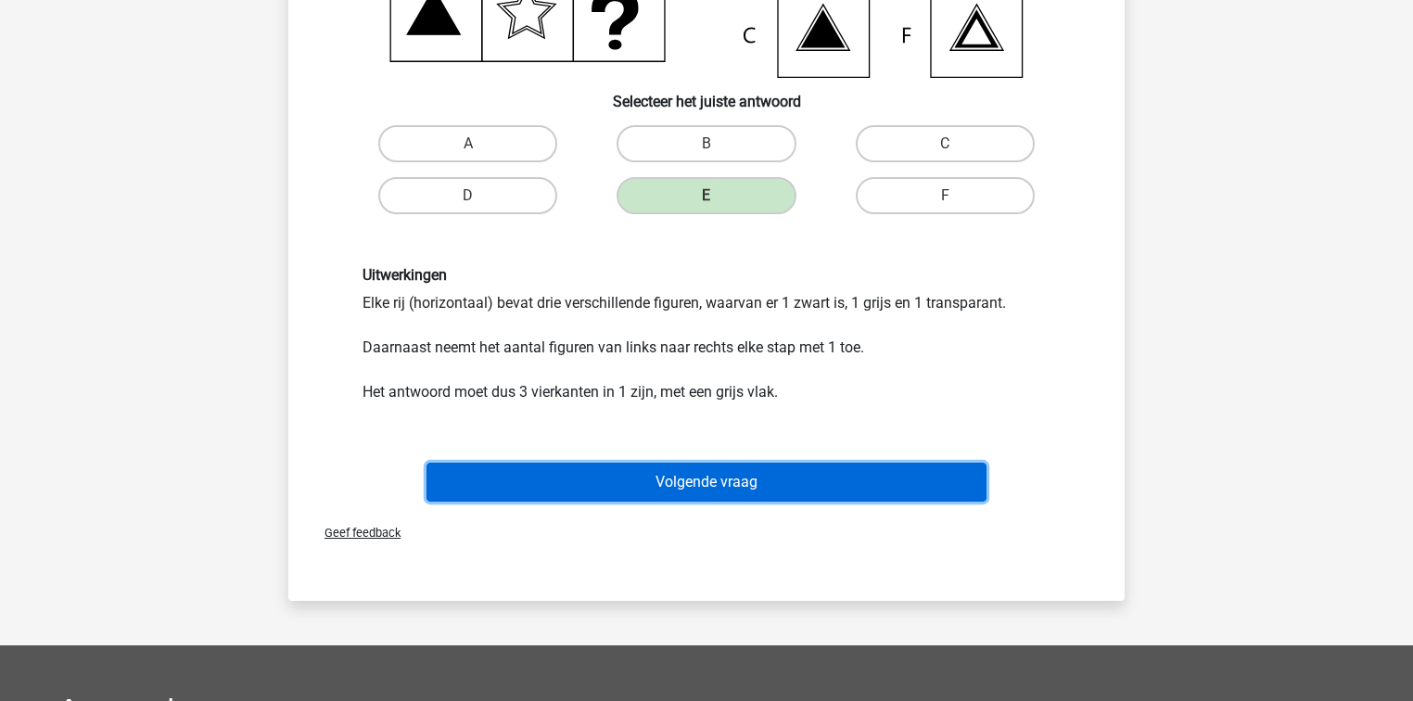
click at [659, 485] on button "Volgende vraag" at bounding box center [707, 482] width 561 height 39
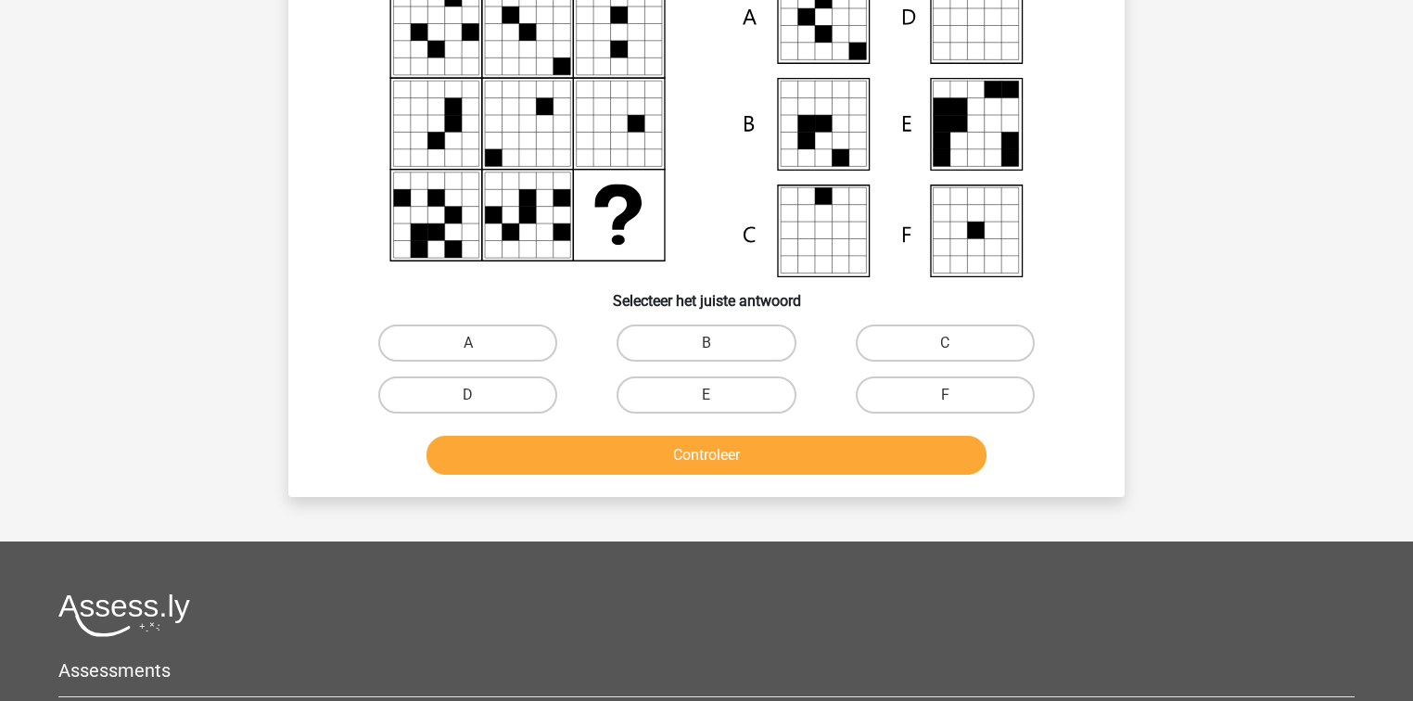
scroll to position [85, 0]
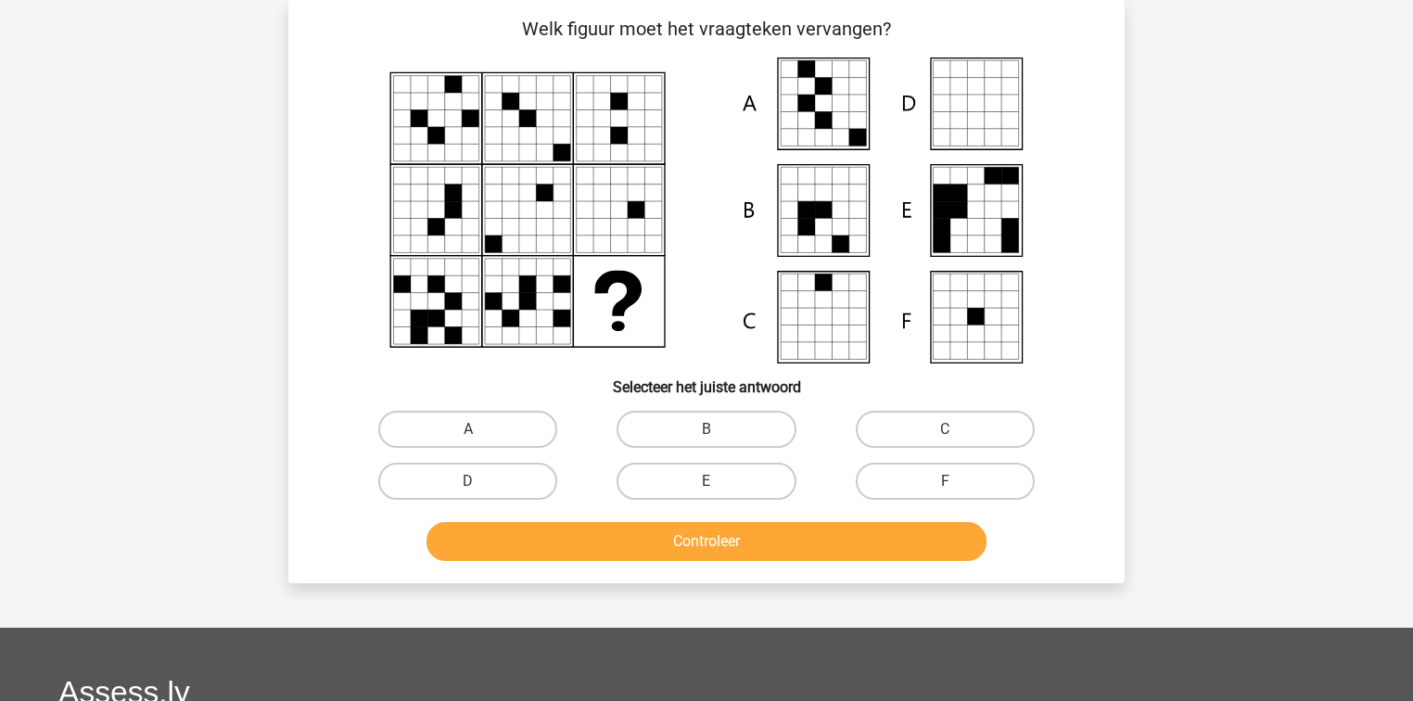
drag, startPoint x: 472, startPoint y: 427, endPoint x: 501, endPoint y: 452, distance: 38.1
click at [471, 427] on label "A" at bounding box center [467, 429] width 179 height 37
click at [471, 429] on input "A" at bounding box center [474, 435] width 12 height 12
radio input "true"
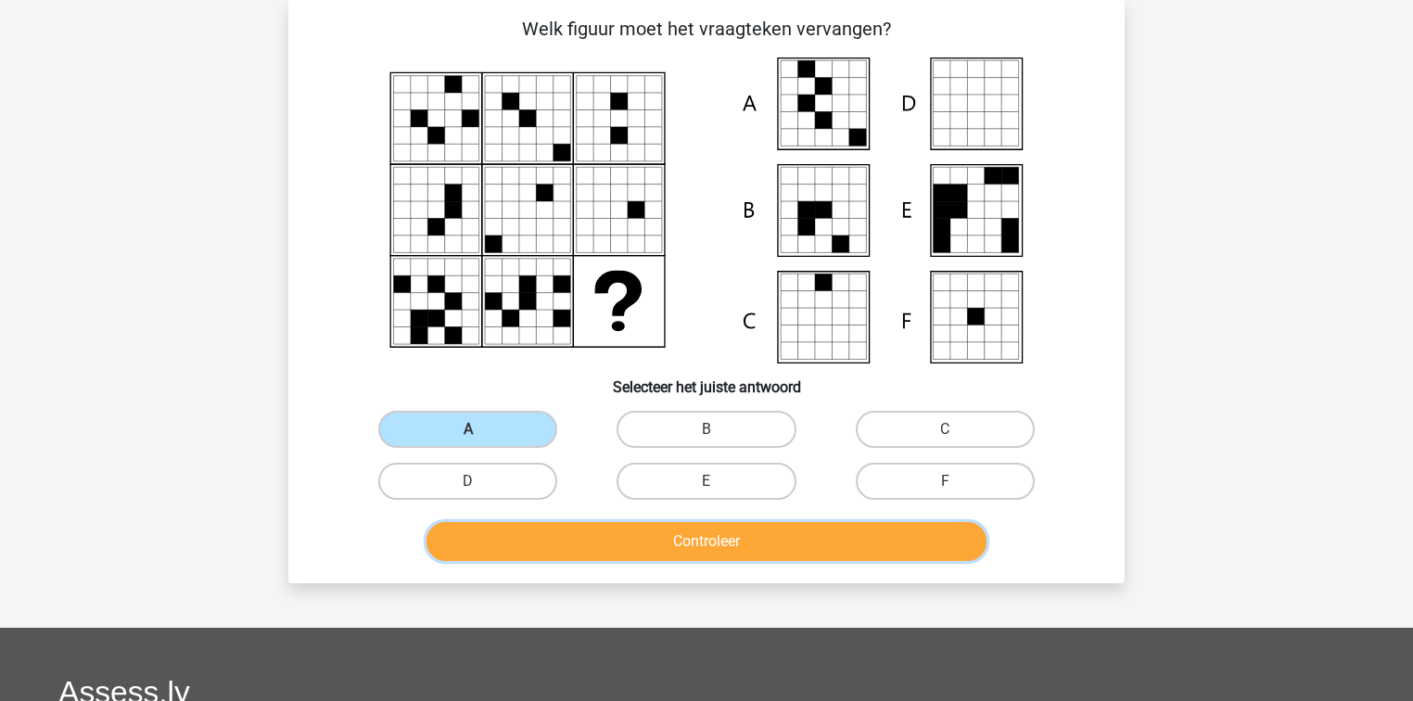
click at [655, 531] on button "Controleer" at bounding box center [707, 541] width 561 height 39
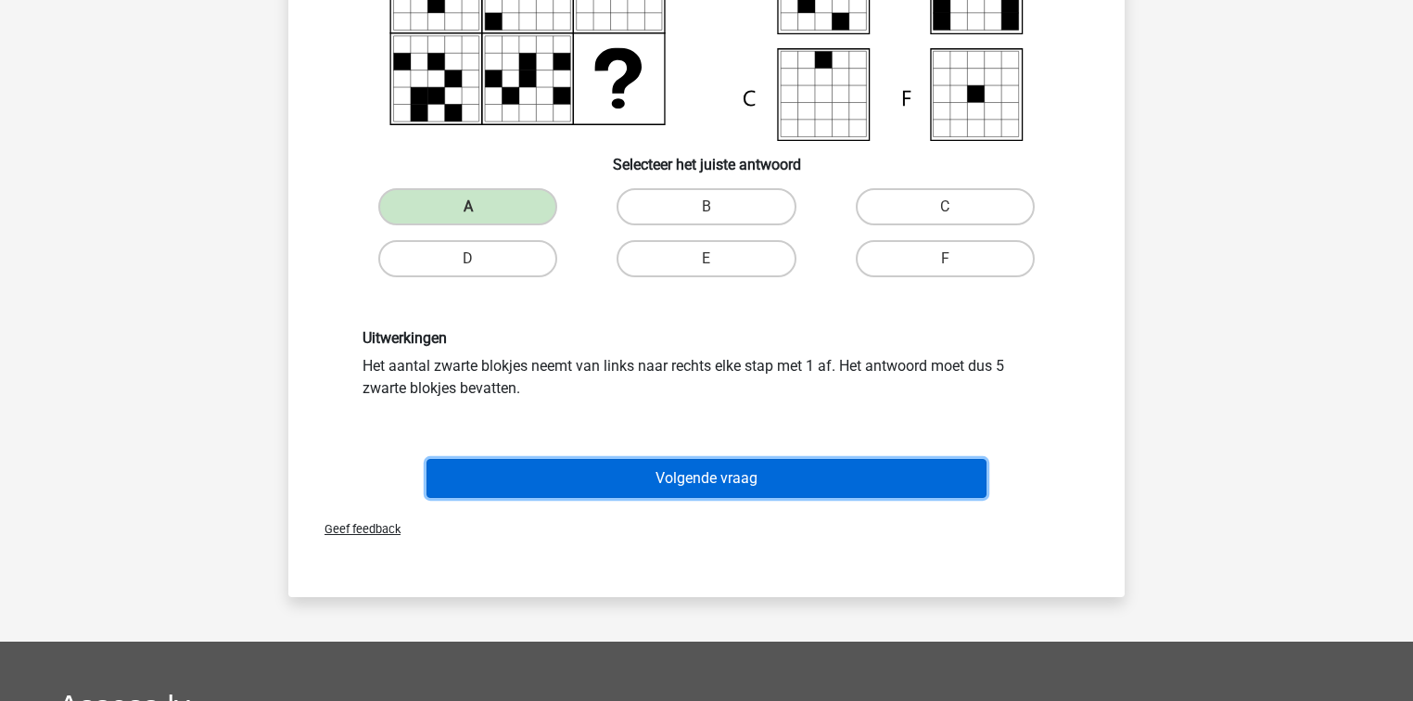
click at [697, 465] on button "Volgende vraag" at bounding box center [707, 478] width 561 height 39
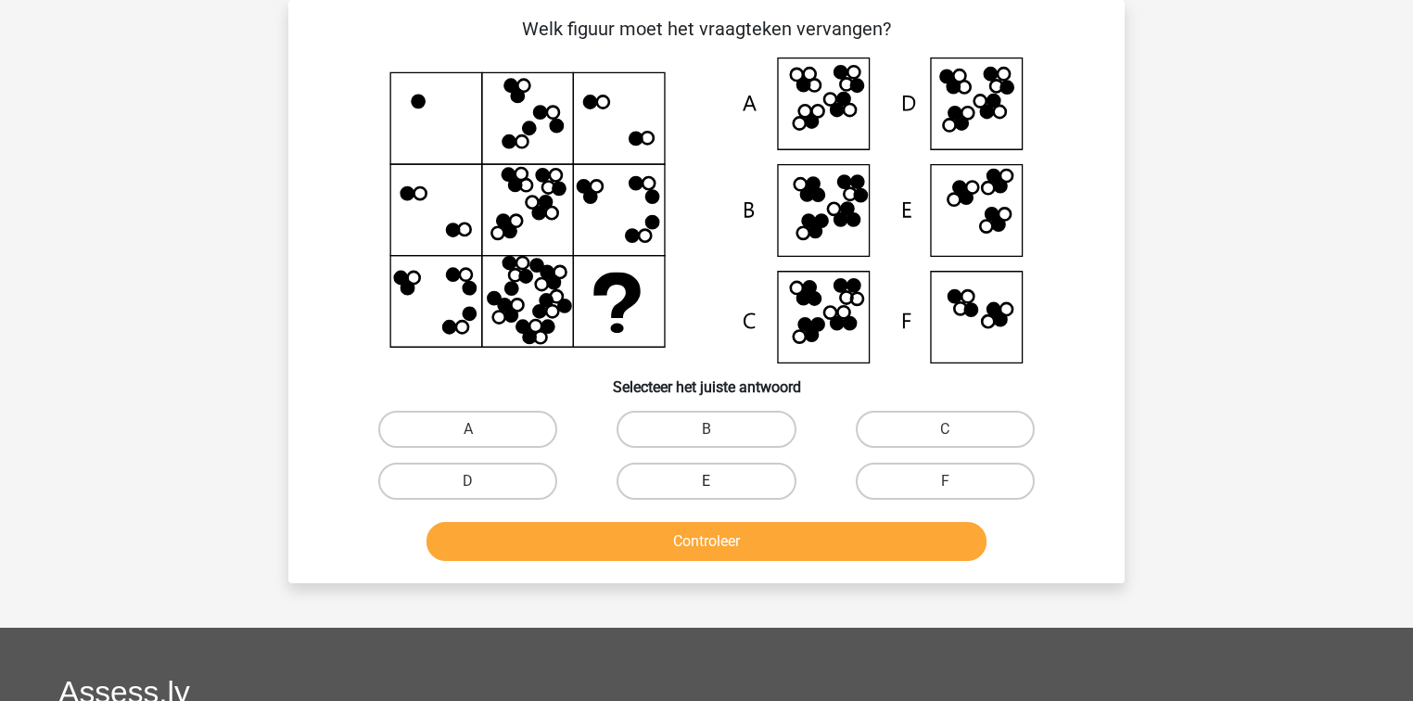
click at [679, 480] on label "E" at bounding box center [706, 481] width 179 height 37
click at [707, 481] on input "E" at bounding box center [713, 487] width 12 height 12
radio input "true"
click at [501, 478] on label "D" at bounding box center [467, 481] width 179 height 37
click at [480, 481] on input "D" at bounding box center [474, 487] width 12 height 12
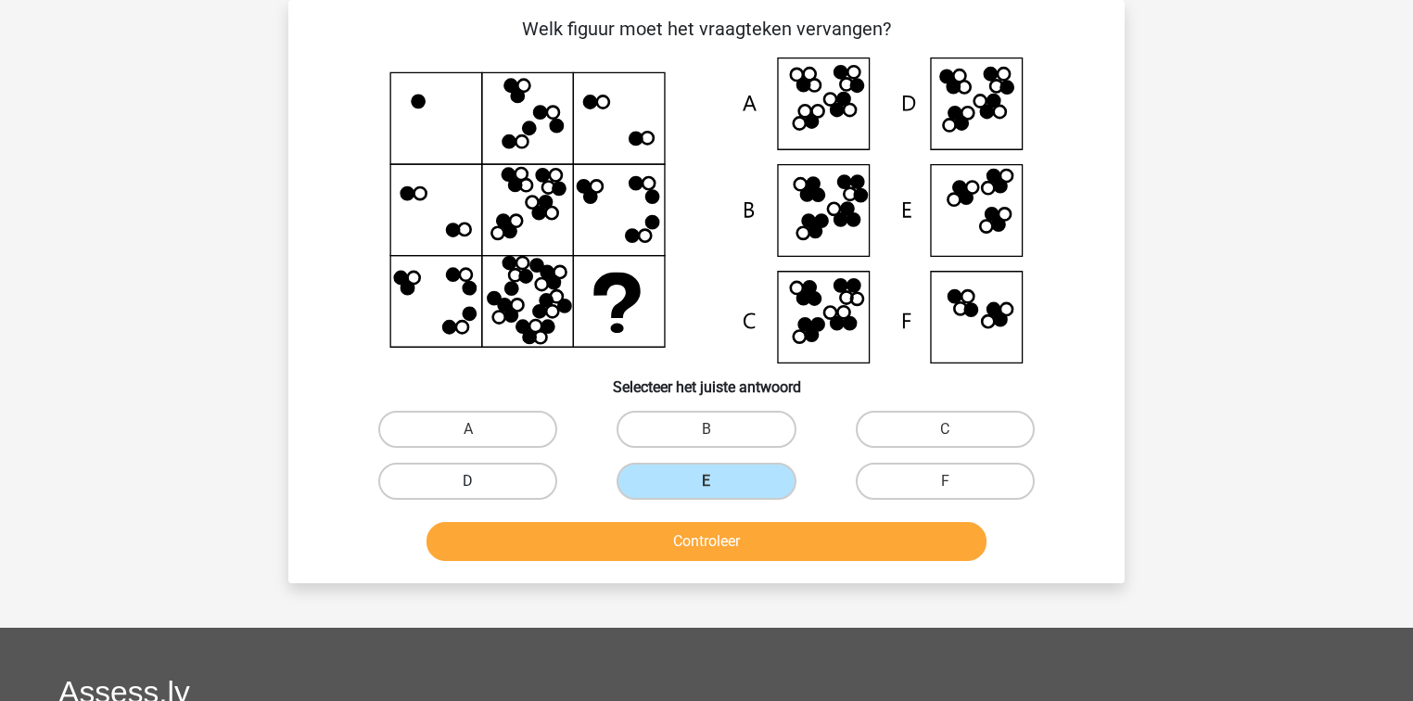
radio input "true"
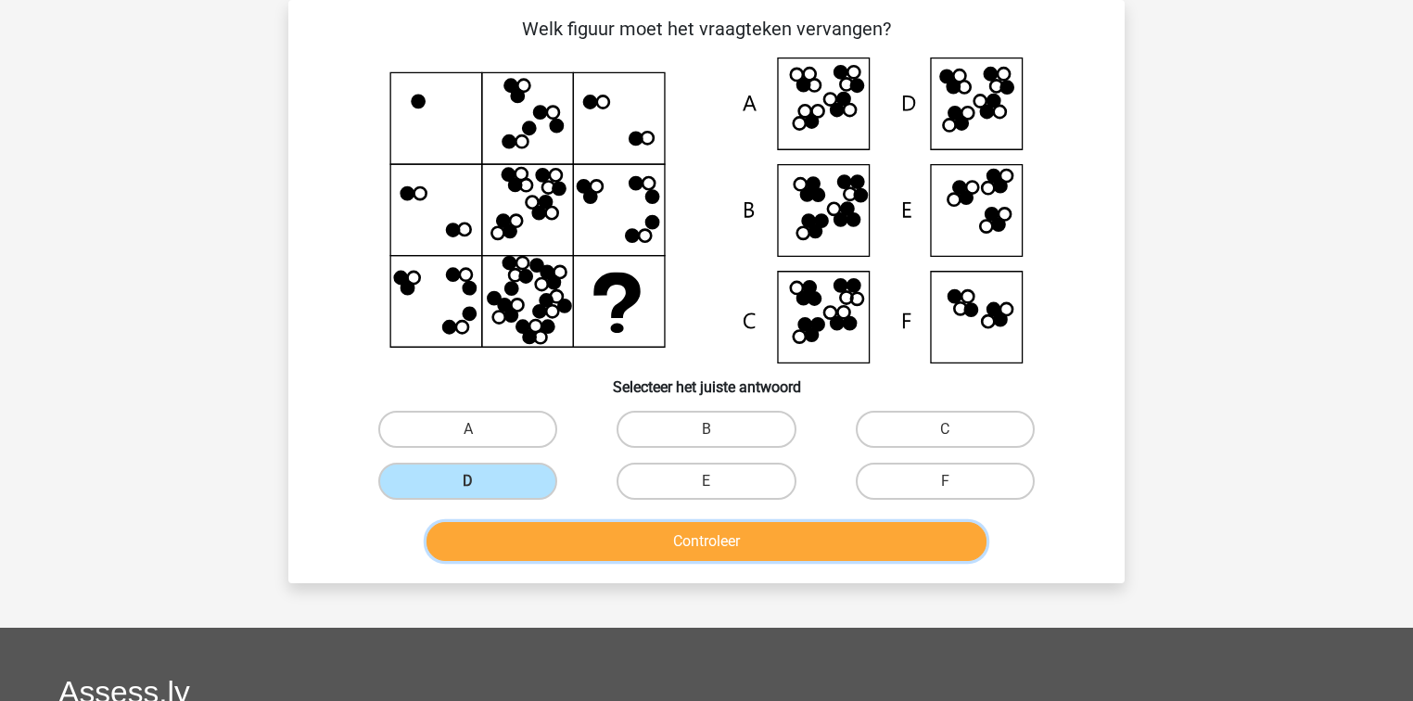
click at [755, 536] on button "Controleer" at bounding box center [707, 541] width 561 height 39
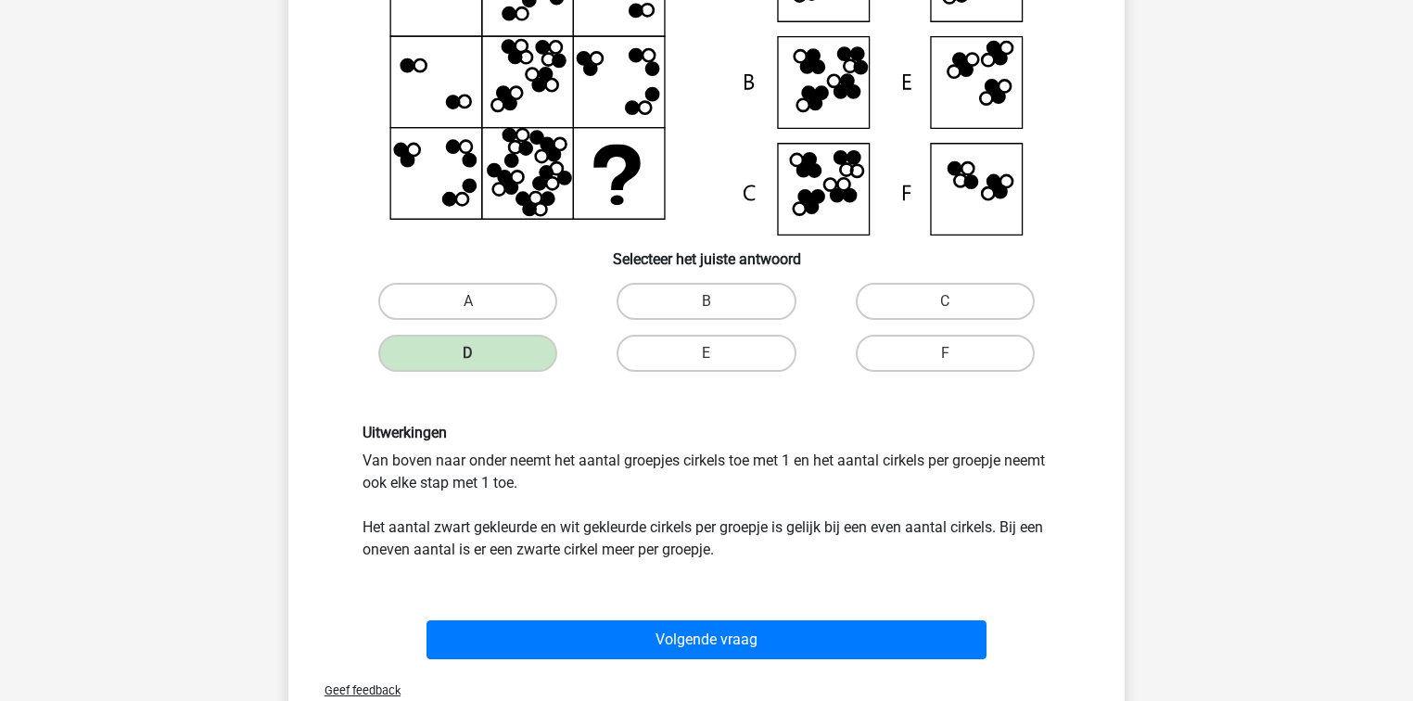
scroll to position [456, 0]
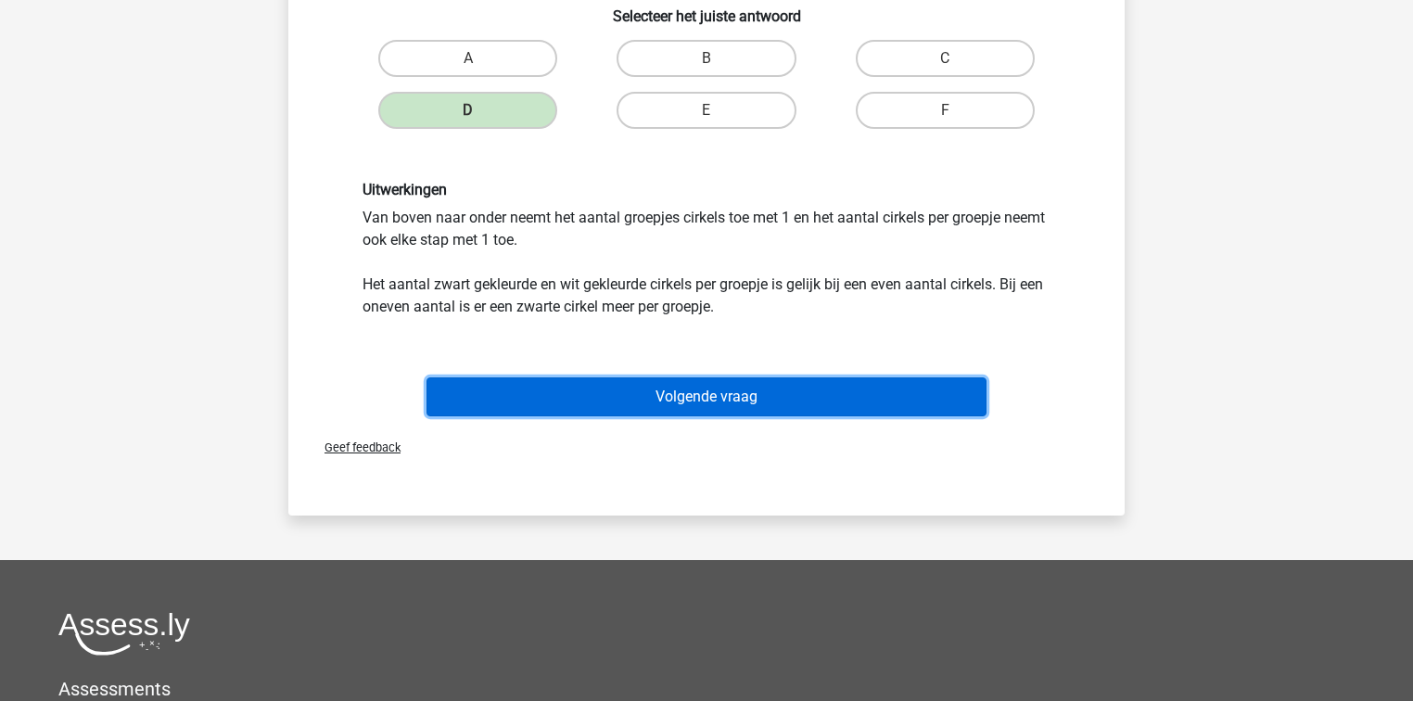
click at [711, 399] on button "Volgende vraag" at bounding box center [707, 396] width 561 height 39
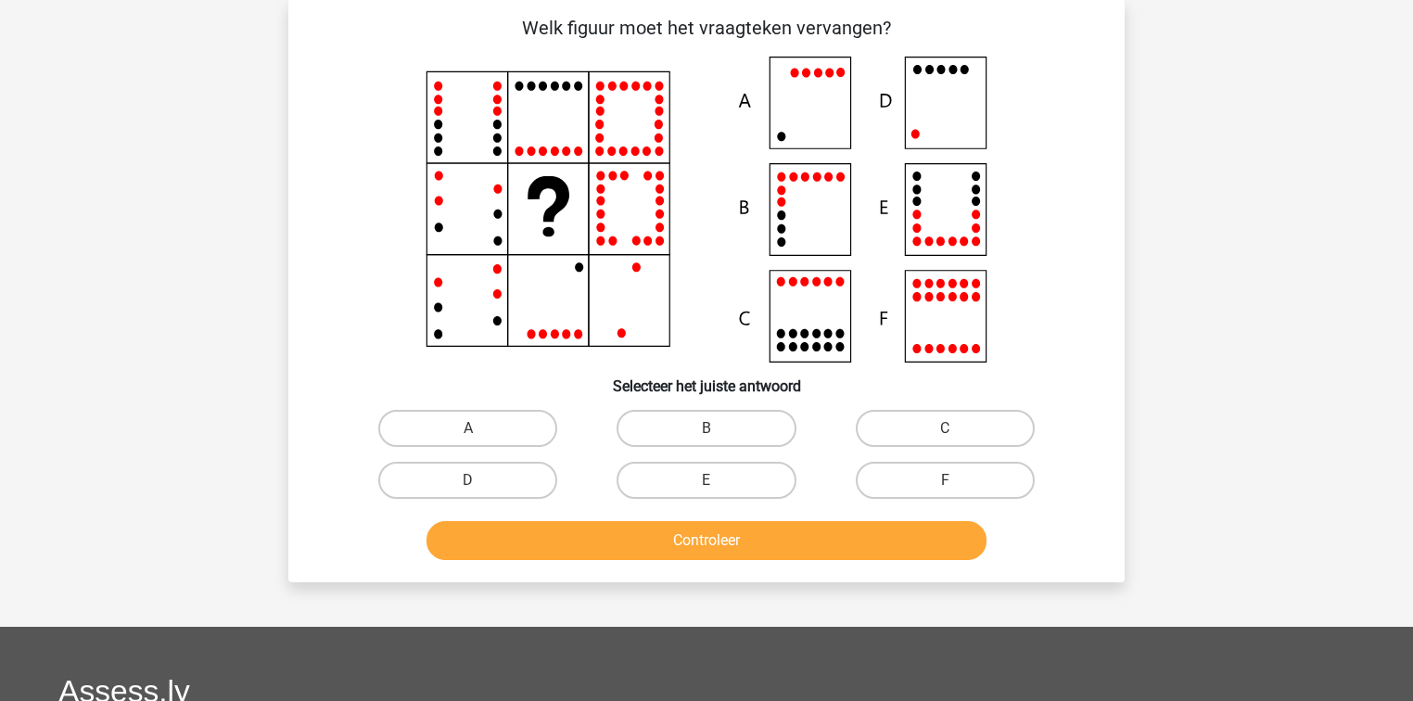
scroll to position [85, 0]
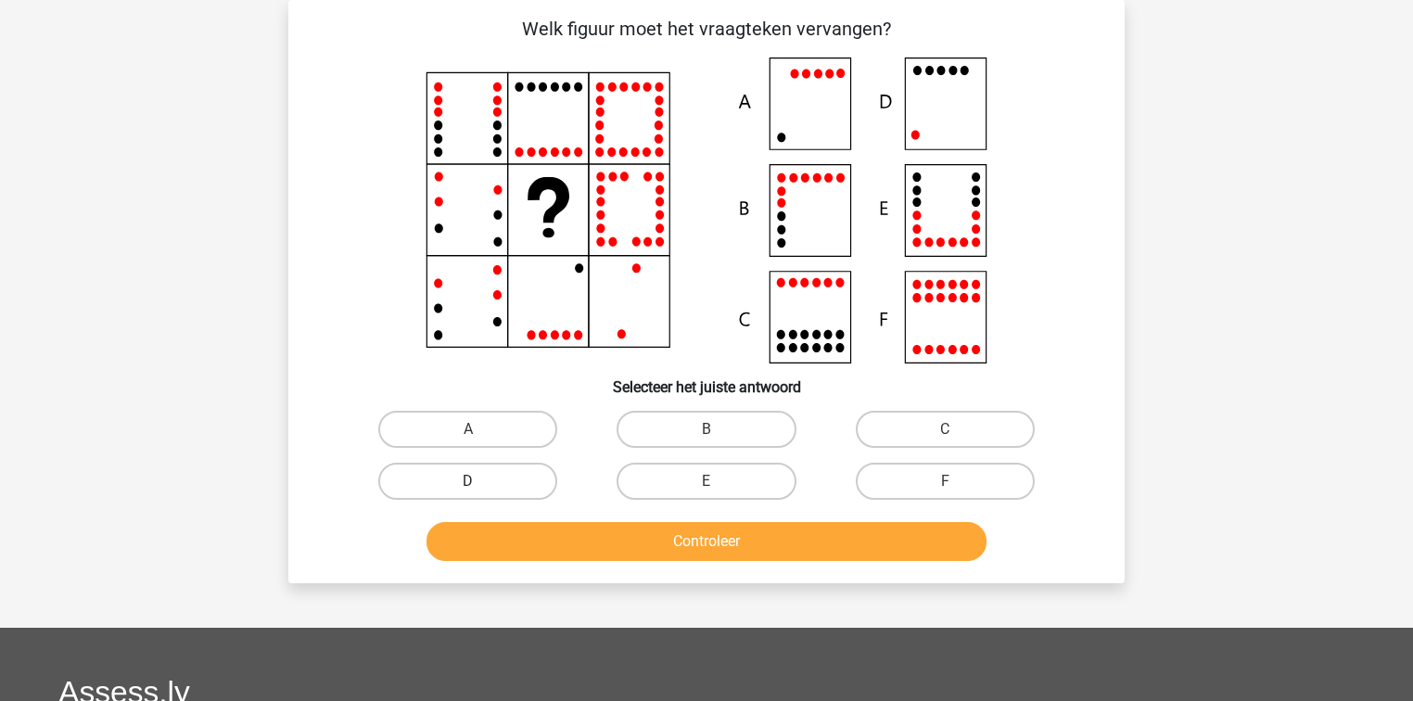
click at [525, 488] on label "D" at bounding box center [467, 481] width 179 height 37
click at [480, 488] on input "D" at bounding box center [474, 487] width 12 height 12
radio input "true"
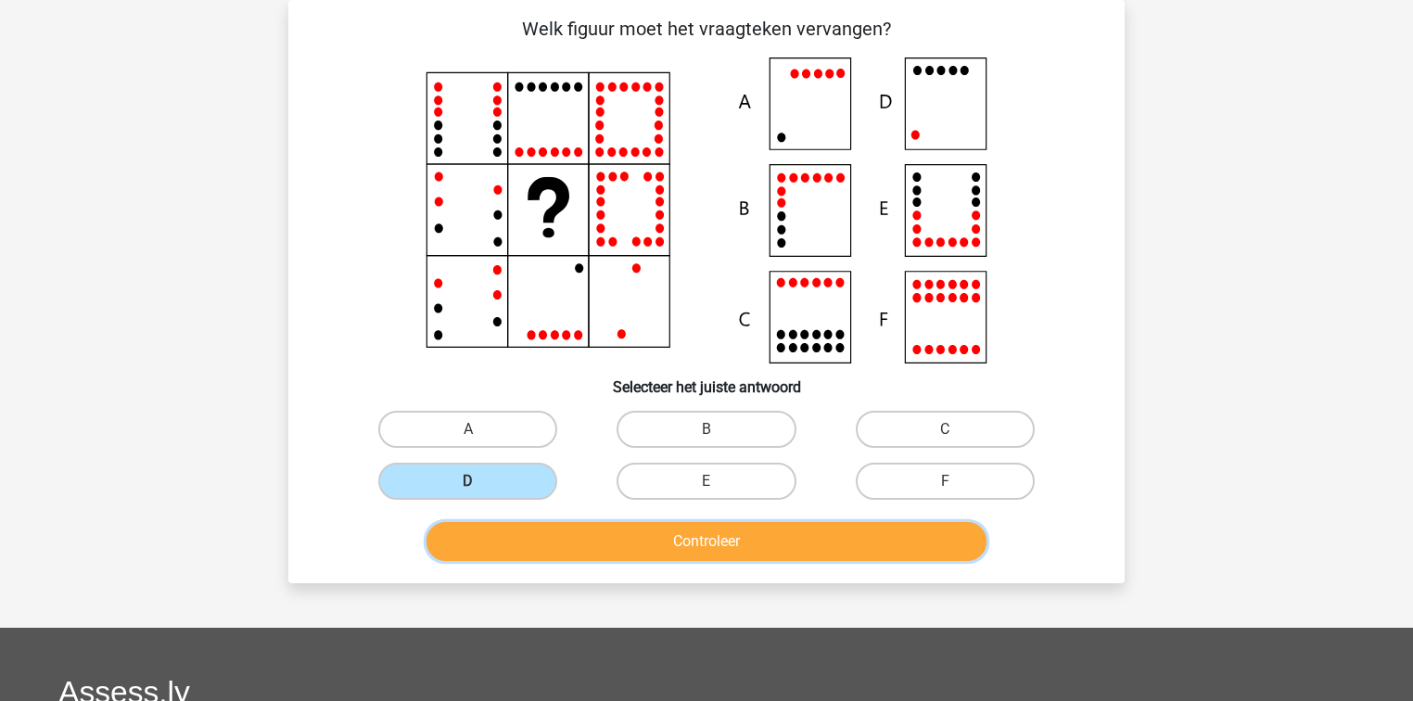
click at [698, 533] on button "Controleer" at bounding box center [707, 541] width 561 height 39
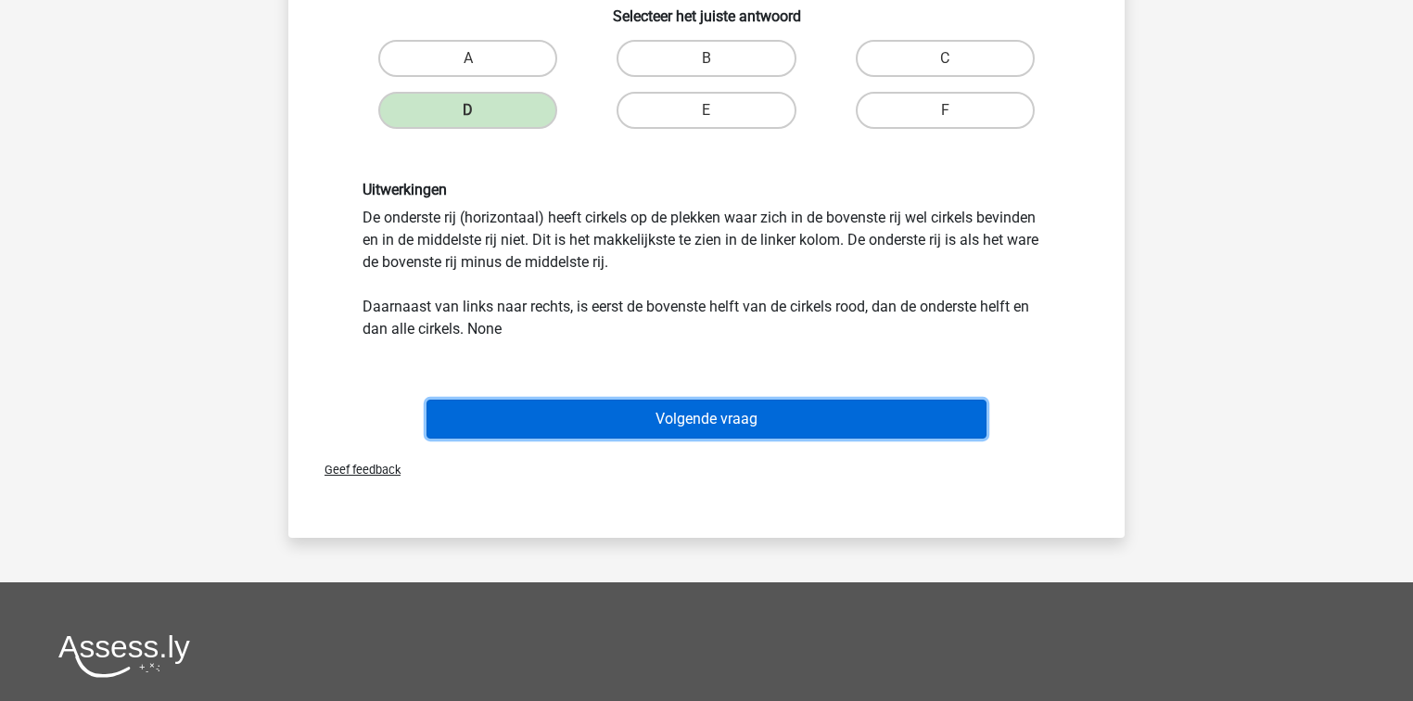
click at [731, 418] on button "Volgende vraag" at bounding box center [707, 419] width 561 height 39
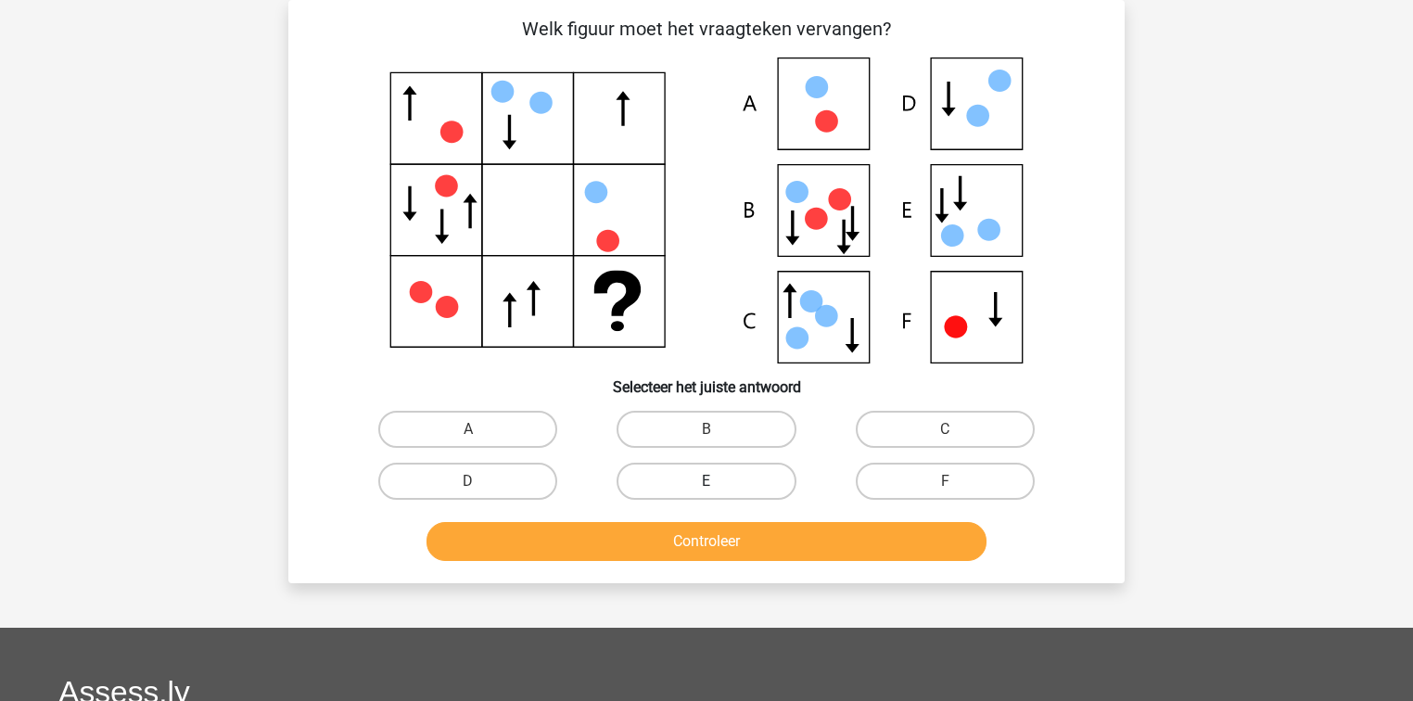
click at [644, 486] on label "E" at bounding box center [706, 481] width 179 height 37
click at [707, 486] on input "E" at bounding box center [713, 487] width 12 height 12
radio input "true"
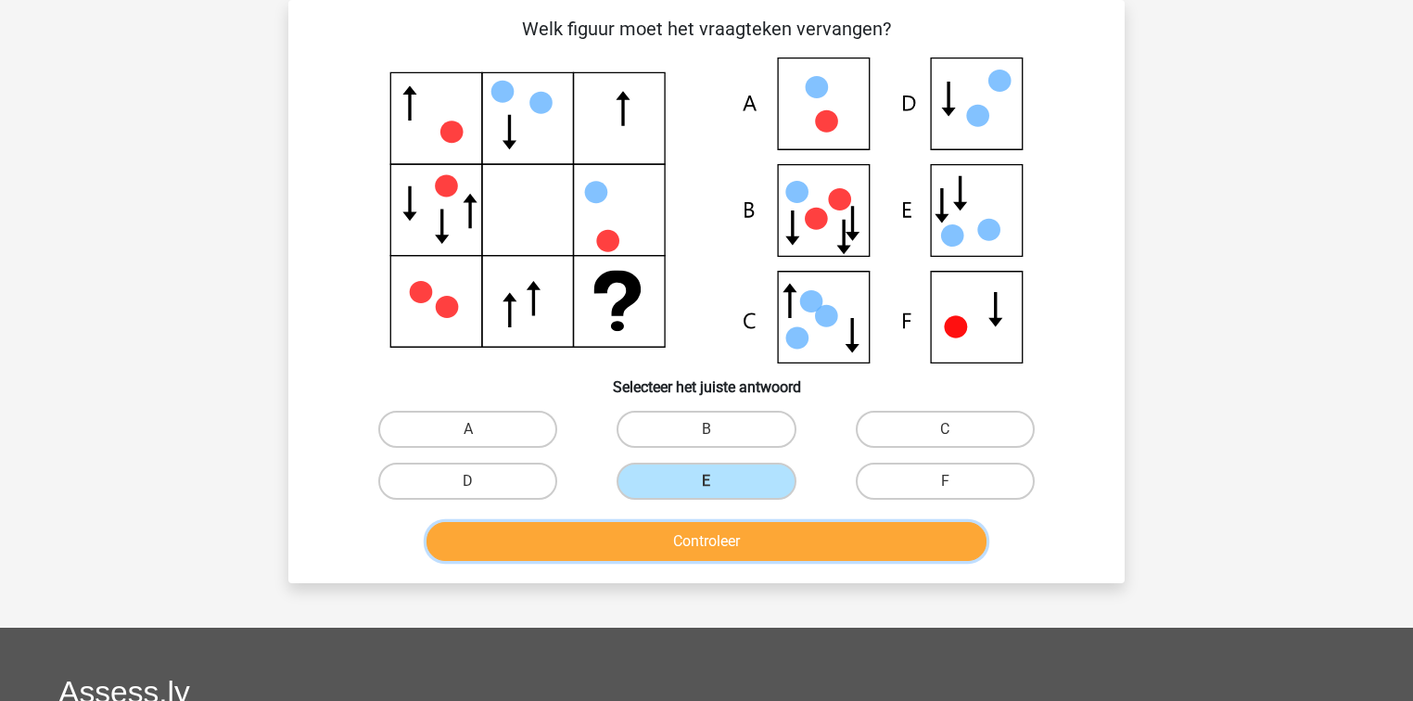
click at [654, 530] on button "Controleer" at bounding box center [707, 541] width 561 height 39
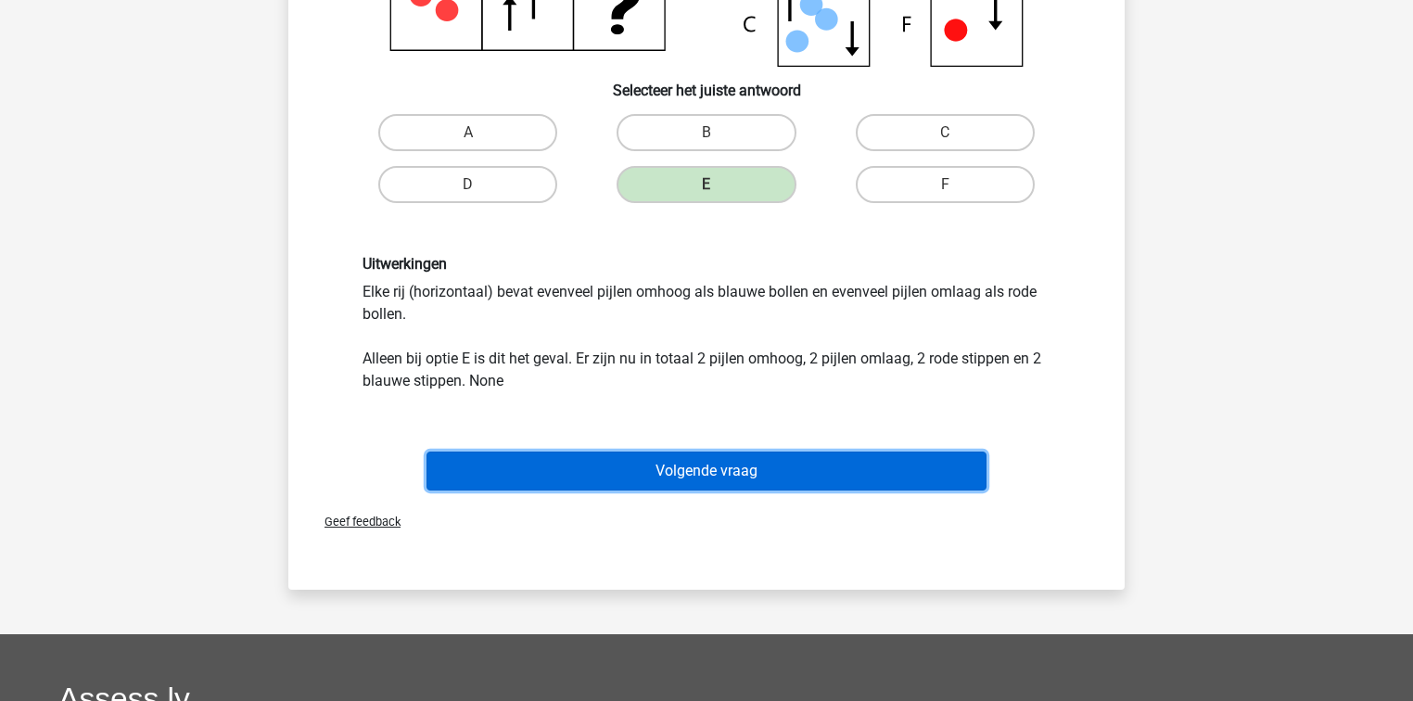
click at [724, 460] on button "Volgende vraag" at bounding box center [707, 471] width 561 height 39
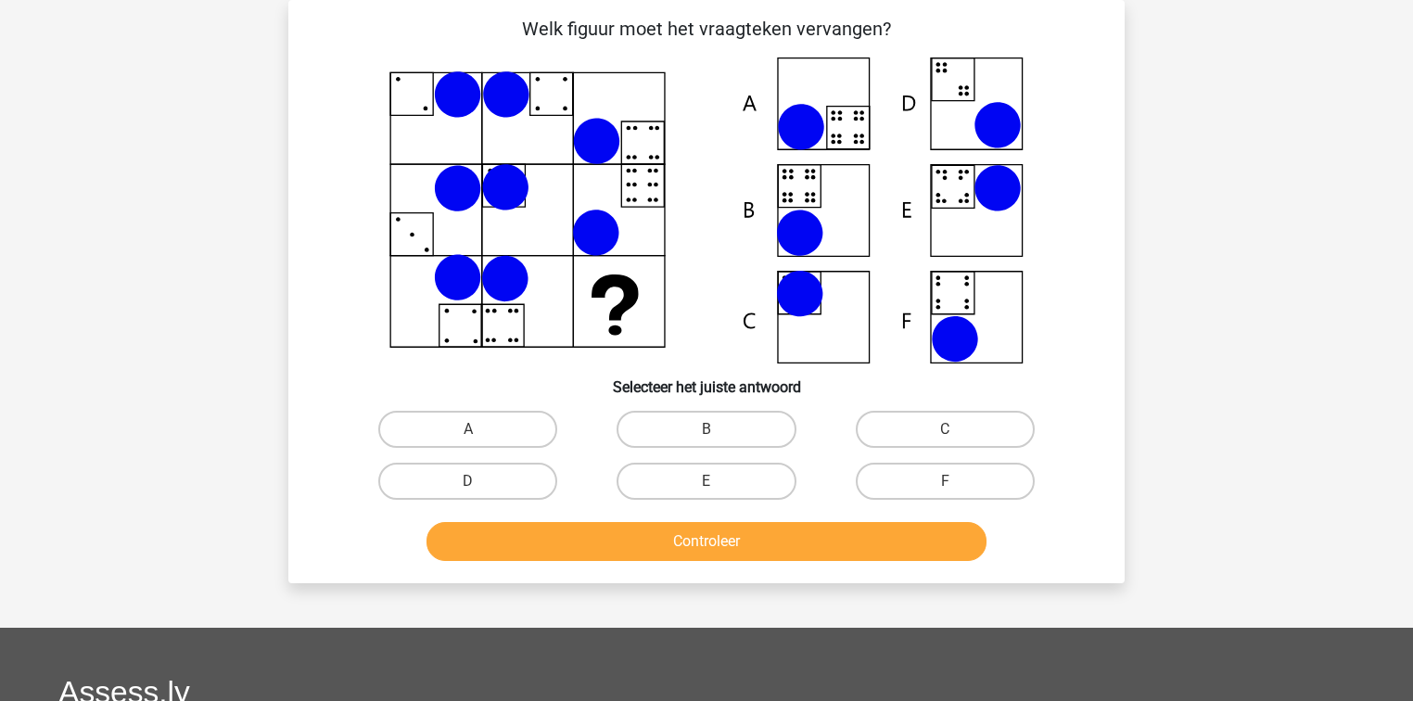
drag, startPoint x: 590, startPoint y: 215, endPoint x: -1410, endPoint y: 209, distance: 1999.6
click at [0, 209] on html "Nando n.h.h.m-langenberg@hotmail.com Nederlands English" at bounding box center [706, 516] width 1413 height 1203
drag, startPoint x: 562, startPoint y: 201, endPoint x: 758, endPoint y: 234, distance: 198.4
click at [360, 250] on icon at bounding box center [707, 211] width 748 height 306
drag, startPoint x: 958, startPoint y: 225, endPoint x: 482, endPoint y: 232, distance: 475.8
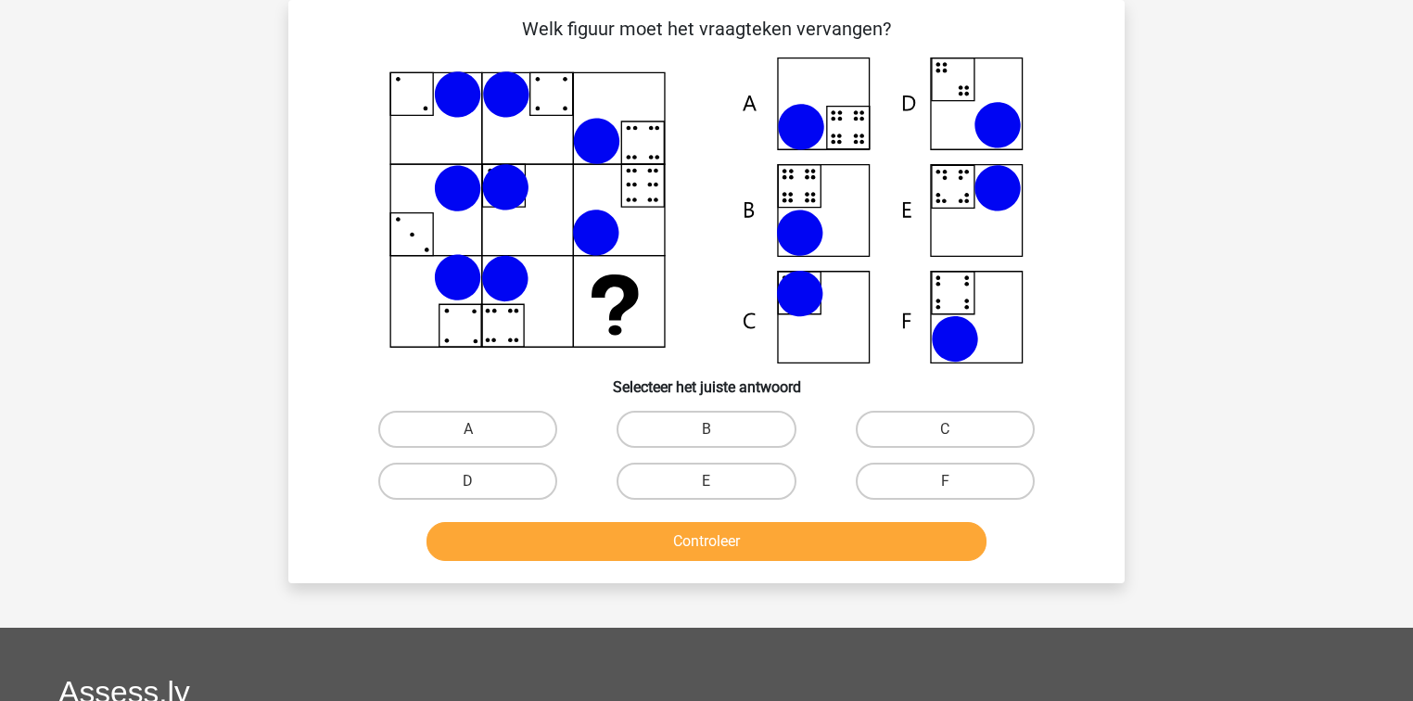
click at [523, 232] on icon at bounding box center [707, 211] width 748 height 306
drag, startPoint x: 481, startPoint y: 232, endPoint x: 379, endPoint y: 234, distance: 102.0
click at [379, 234] on icon at bounding box center [707, 211] width 748 height 306
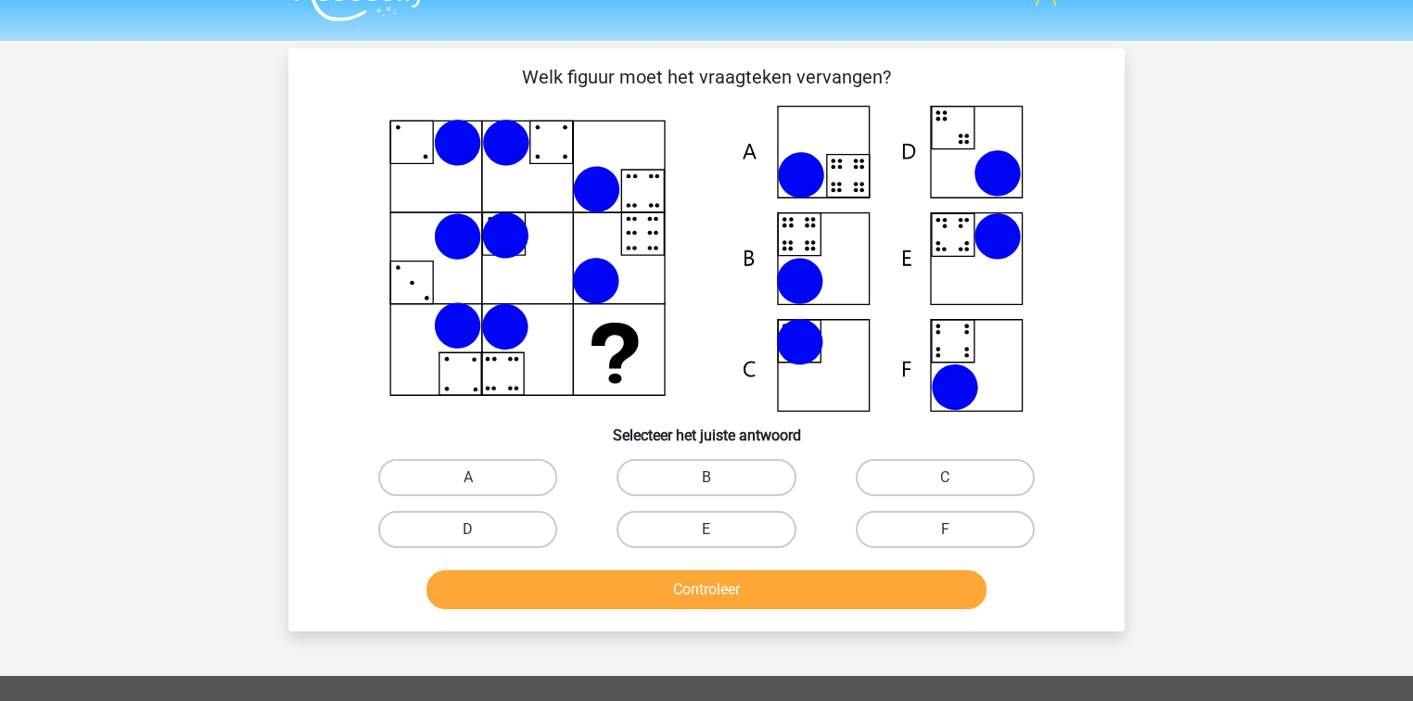
scroll to position [11, 0]
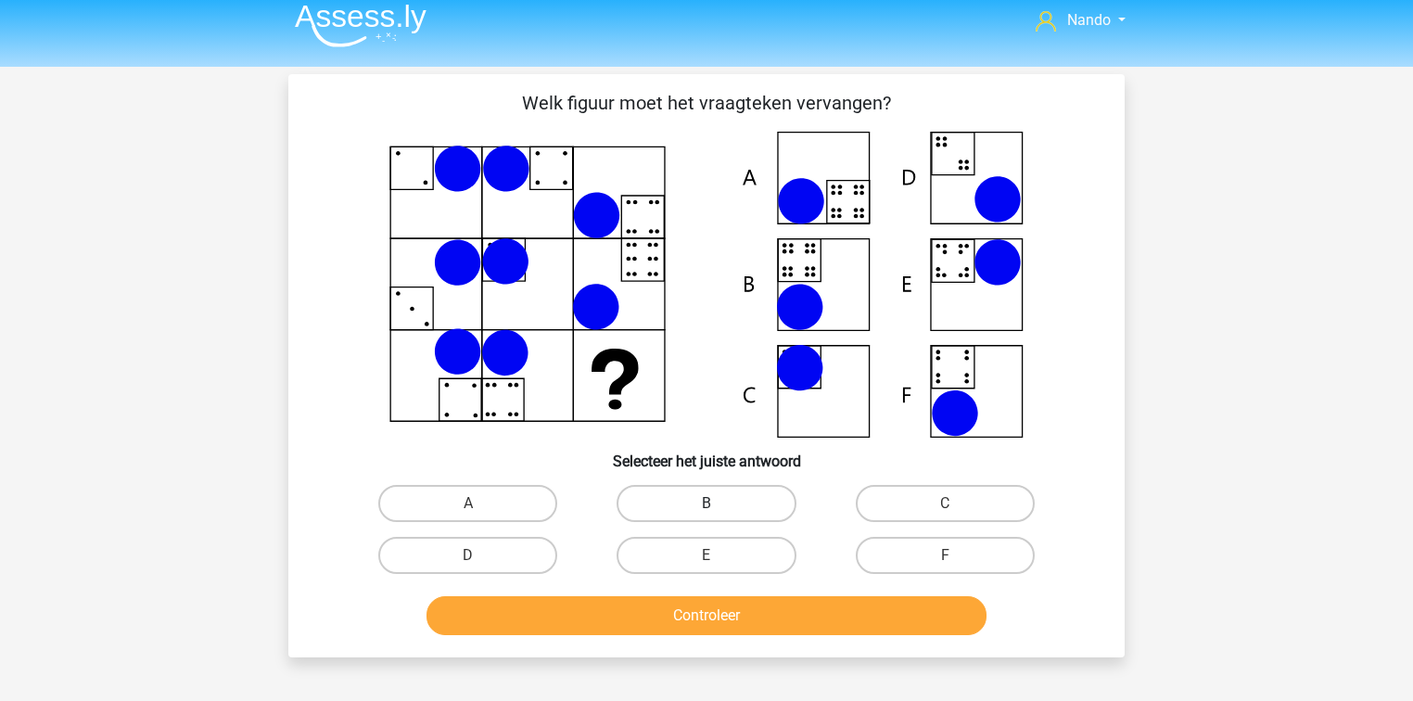
click at [709, 486] on label "B" at bounding box center [706, 503] width 179 height 37
click at [709, 504] on input "B" at bounding box center [713, 510] width 12 height 12
radio input "true"
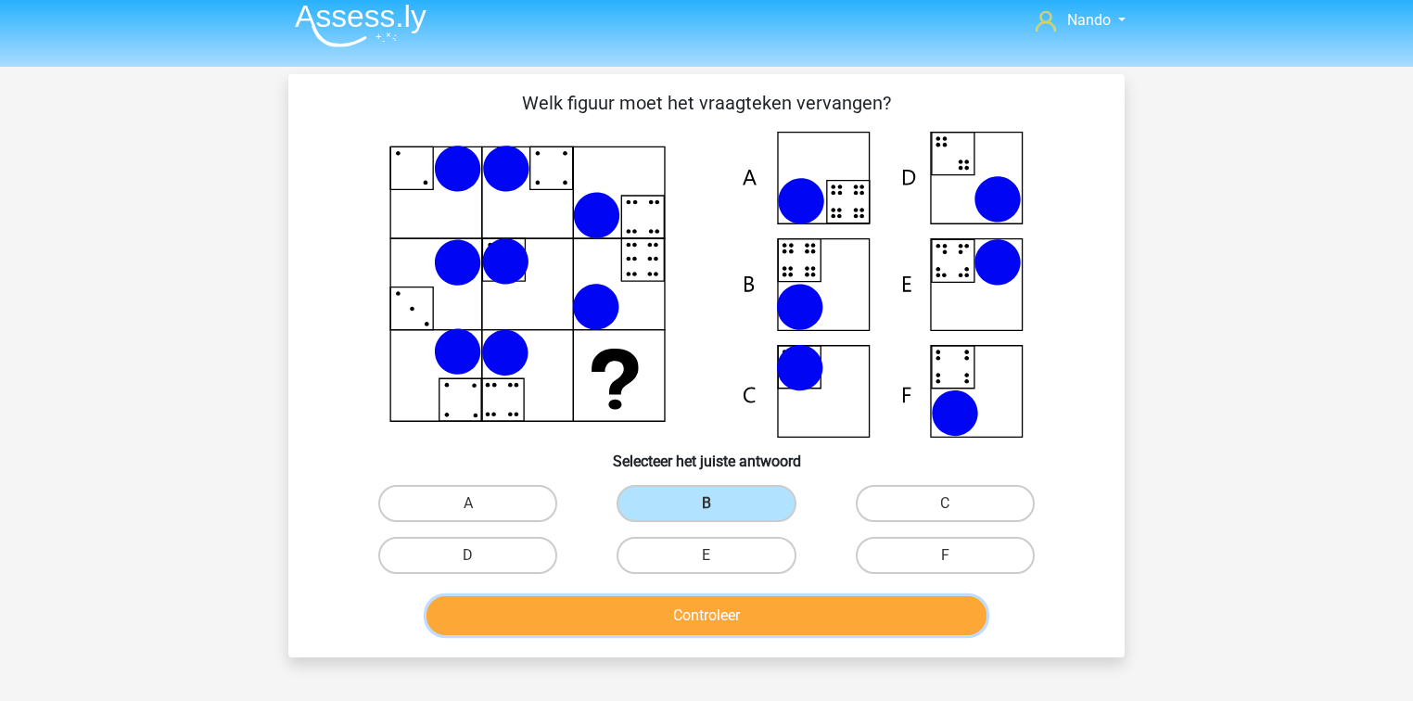
click at [713, 614] on button "Controleer" at bounding box center [707, 615] width 561 height 39
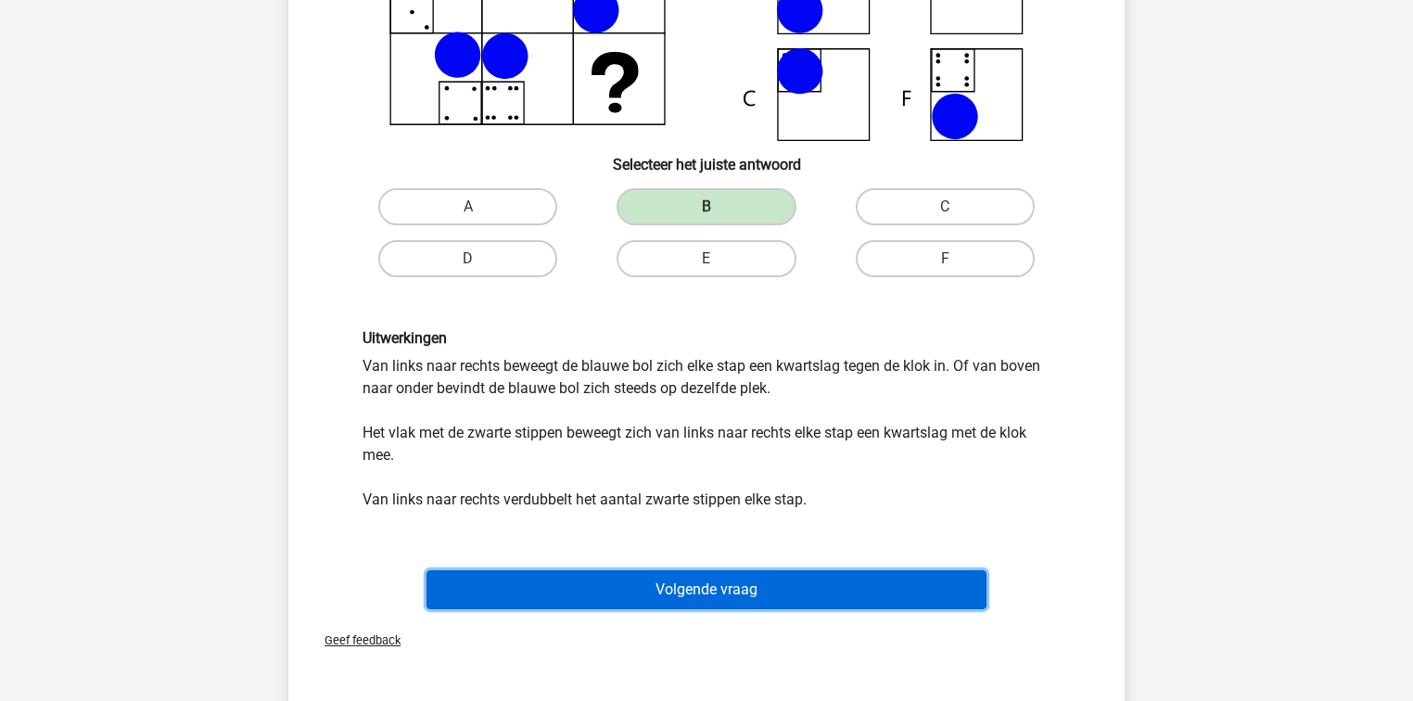
click at [712, 583] on button "Volgende vraag" at bounding box center [707, 589] width 561 height 39
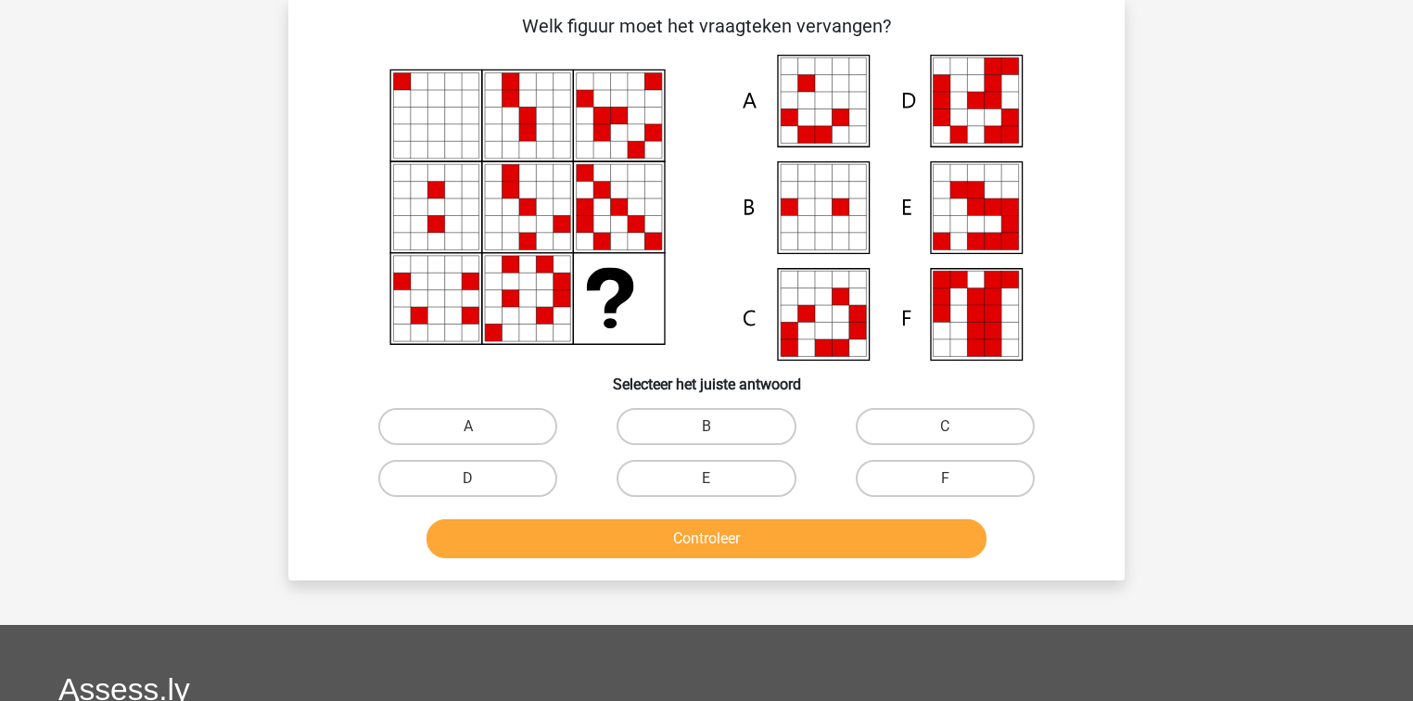
scroll to position [85, 0]
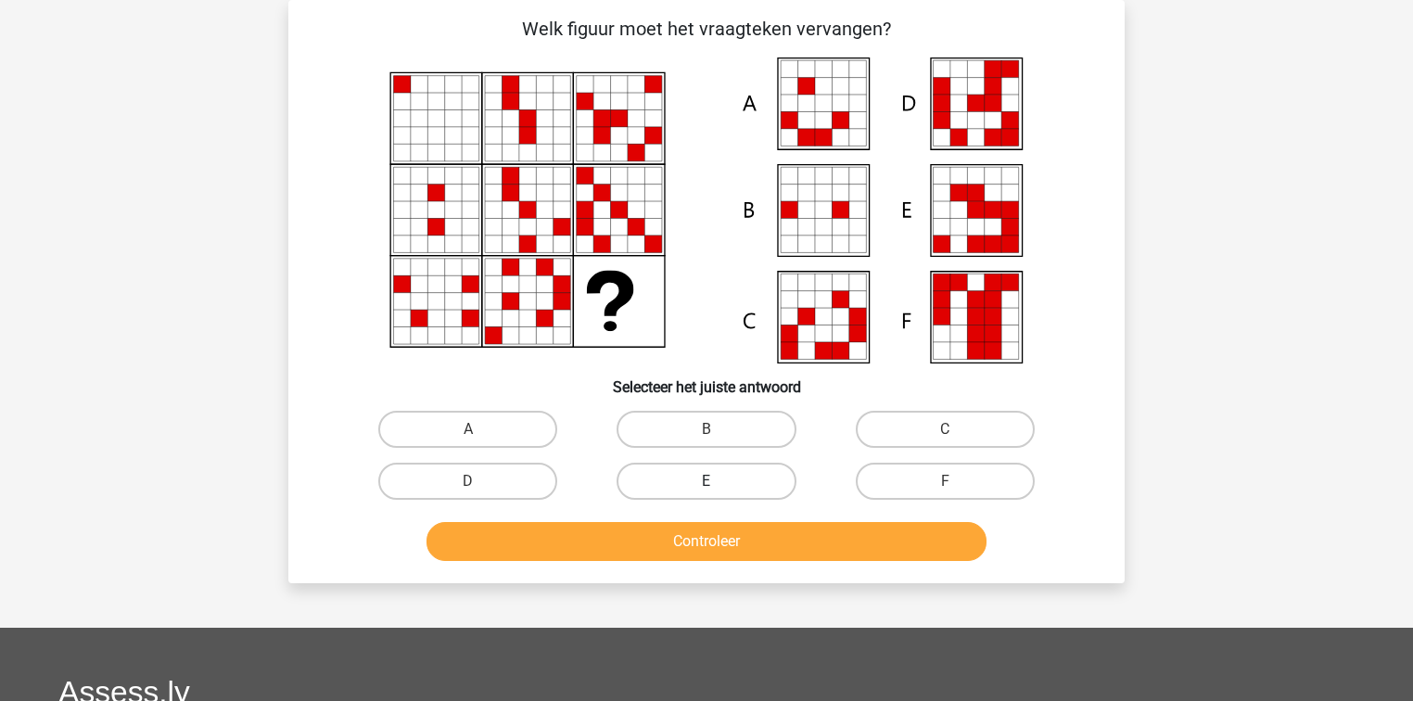
click at [764, 471] on label "E" at bounding box center [706, 481] width 179 height 37
click at [719, 481] on input "E" at bounding box center [713, 487] width 12 height 12
radio input "true"
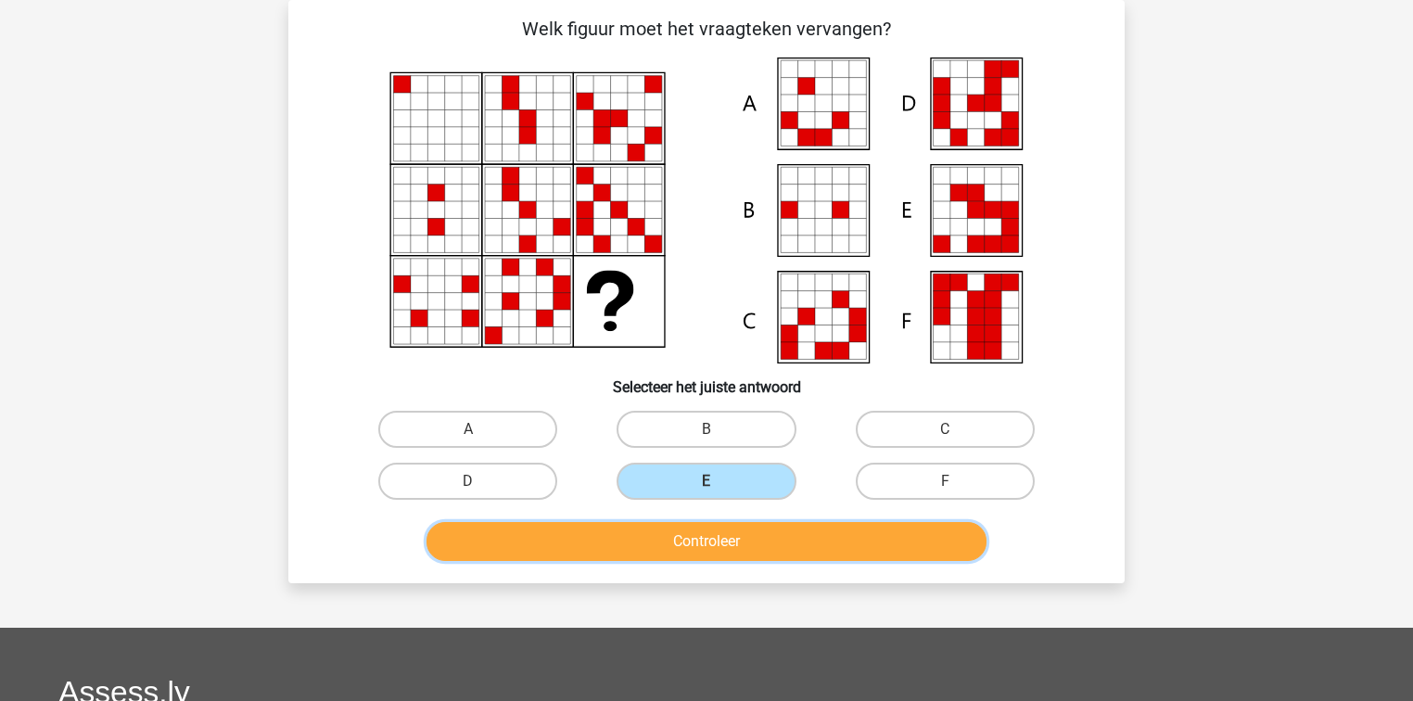
click at [779, 533] on button "Controleer" at bounding box center [707, 541] width 561 height 39
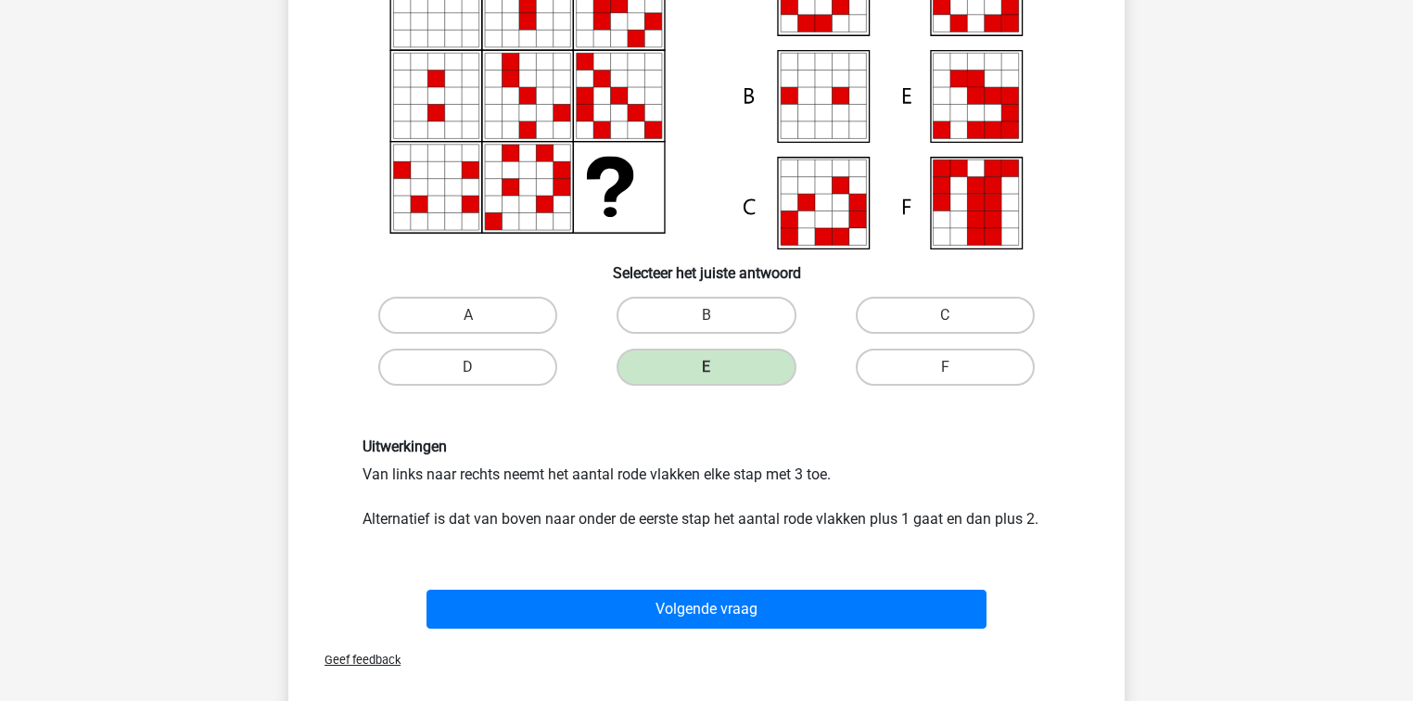
scroll to position [234, 0]
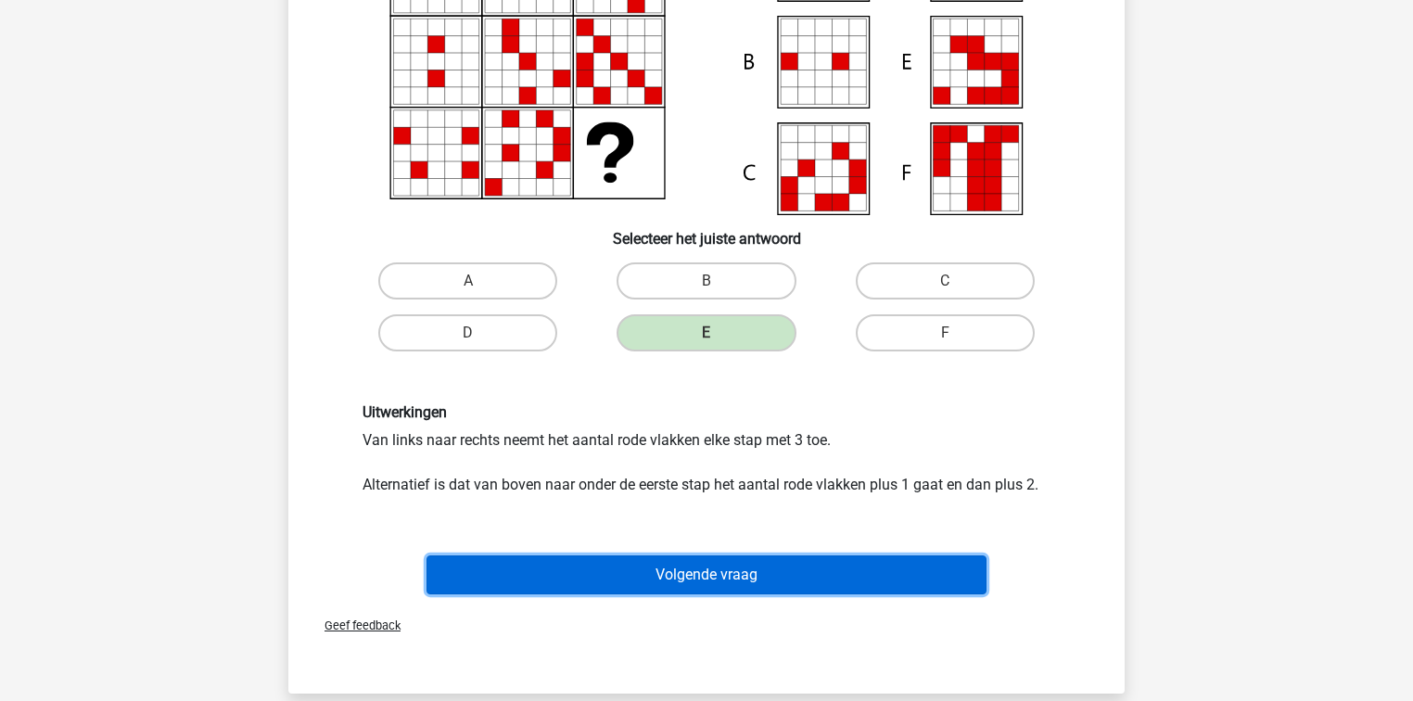
click at [697, 570] on button "Volgende vraag" at bounding box center [707, 575] width 561 height 39
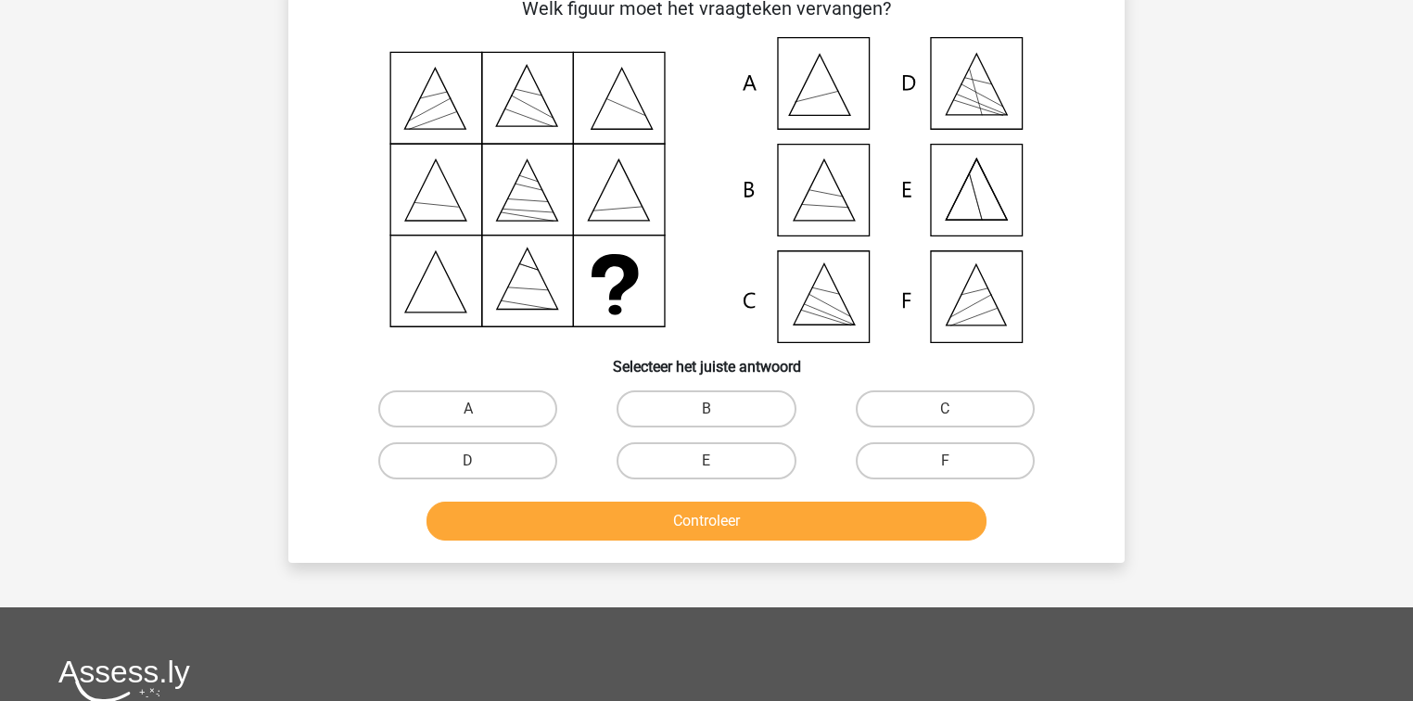
scroll to position [85, 0]
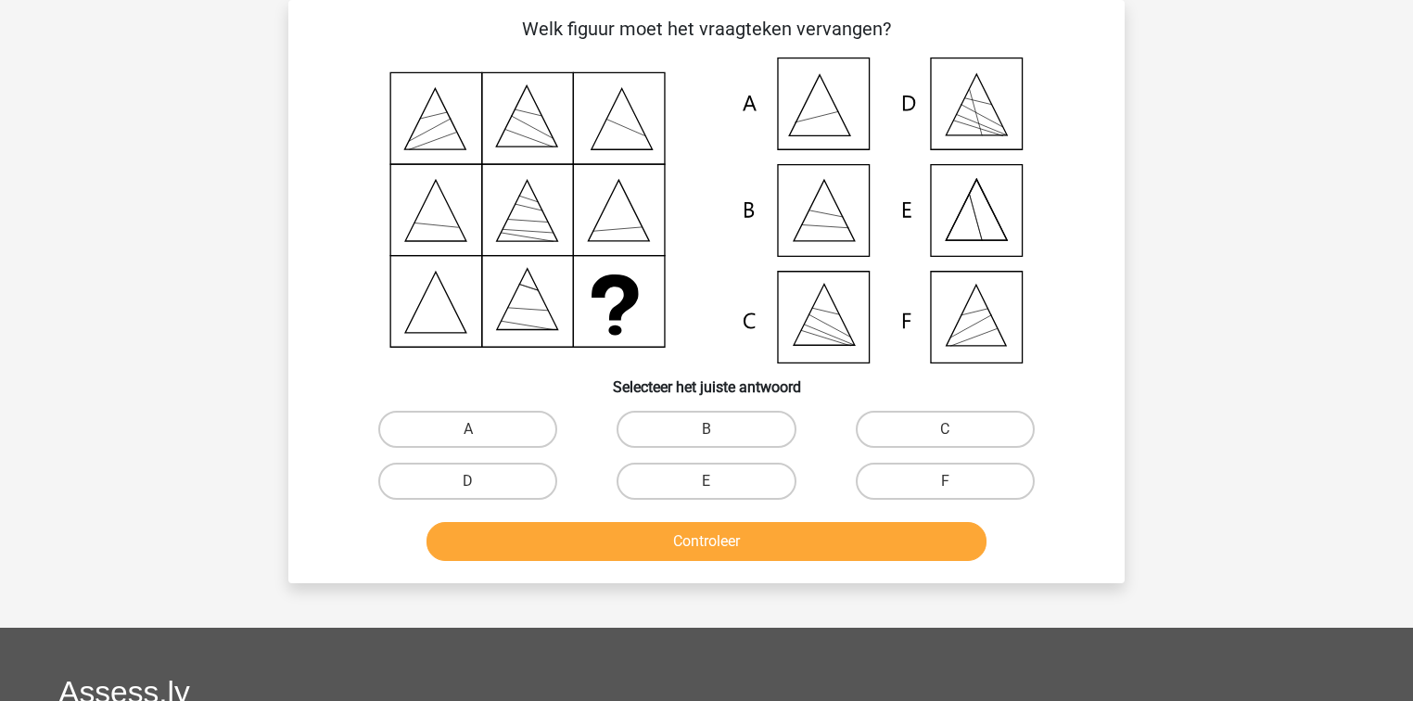
click at [473, 439] on input "A" at bounding box center [474, 435] width 12 height 12
radio input "true"
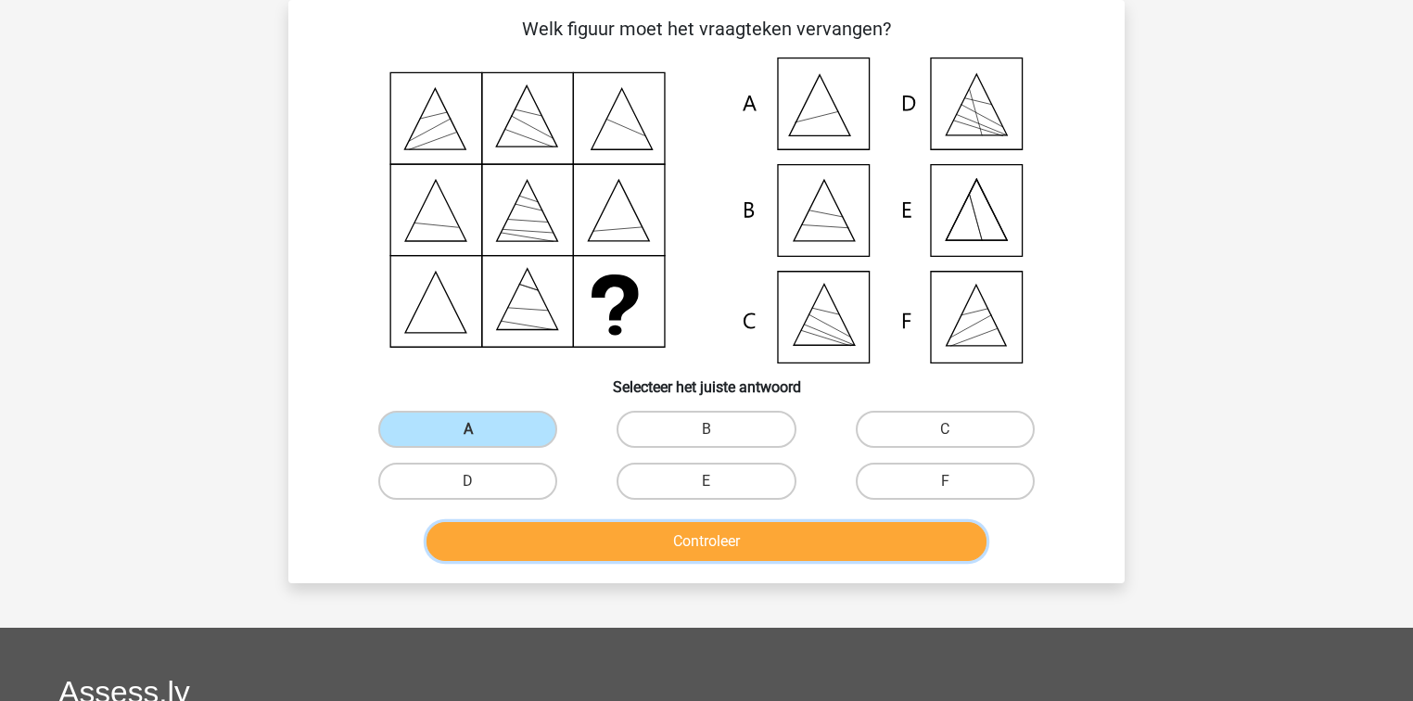
click at [741, 535] on button "Controleer" at bounding box center [707, 541] width 561 height 39
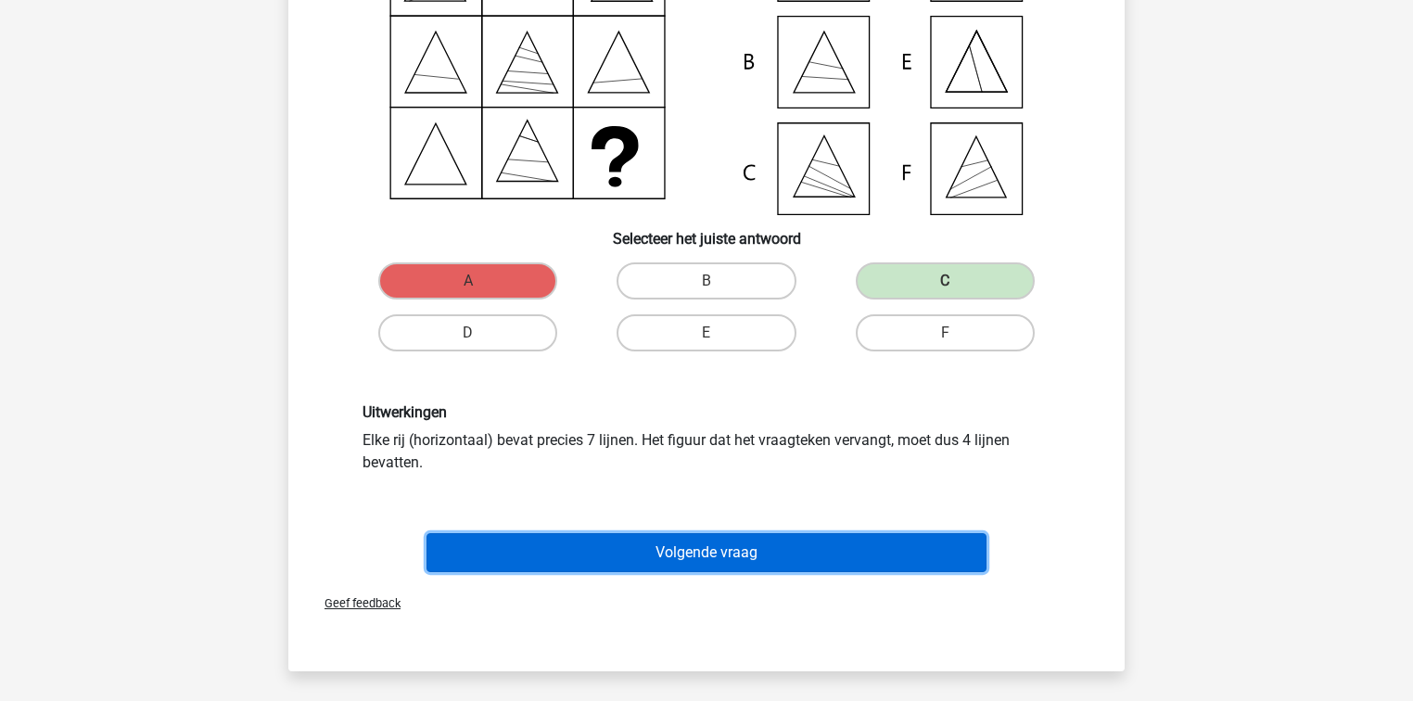
click at [741, 533] on button "Volgende vraag" at bounding box center [707, 552] width 561 height 39
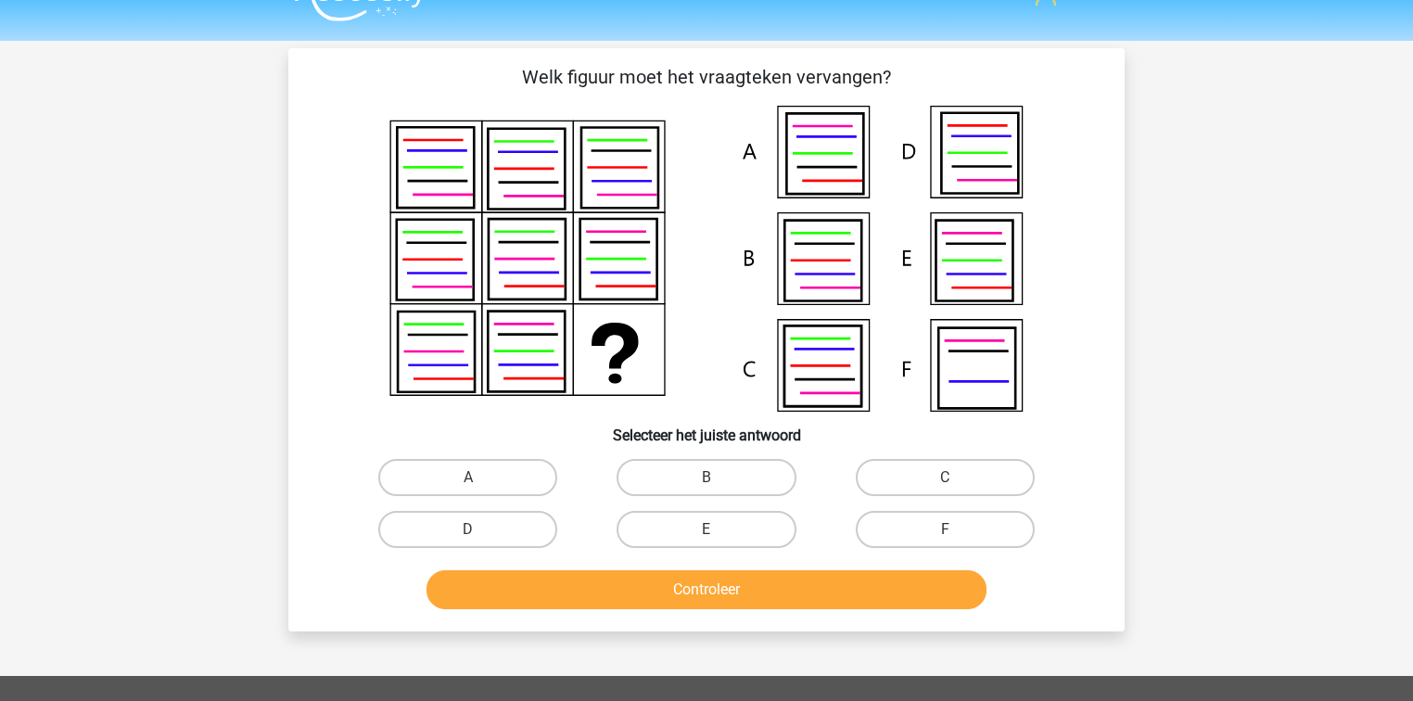
scroll to position [11, 0]
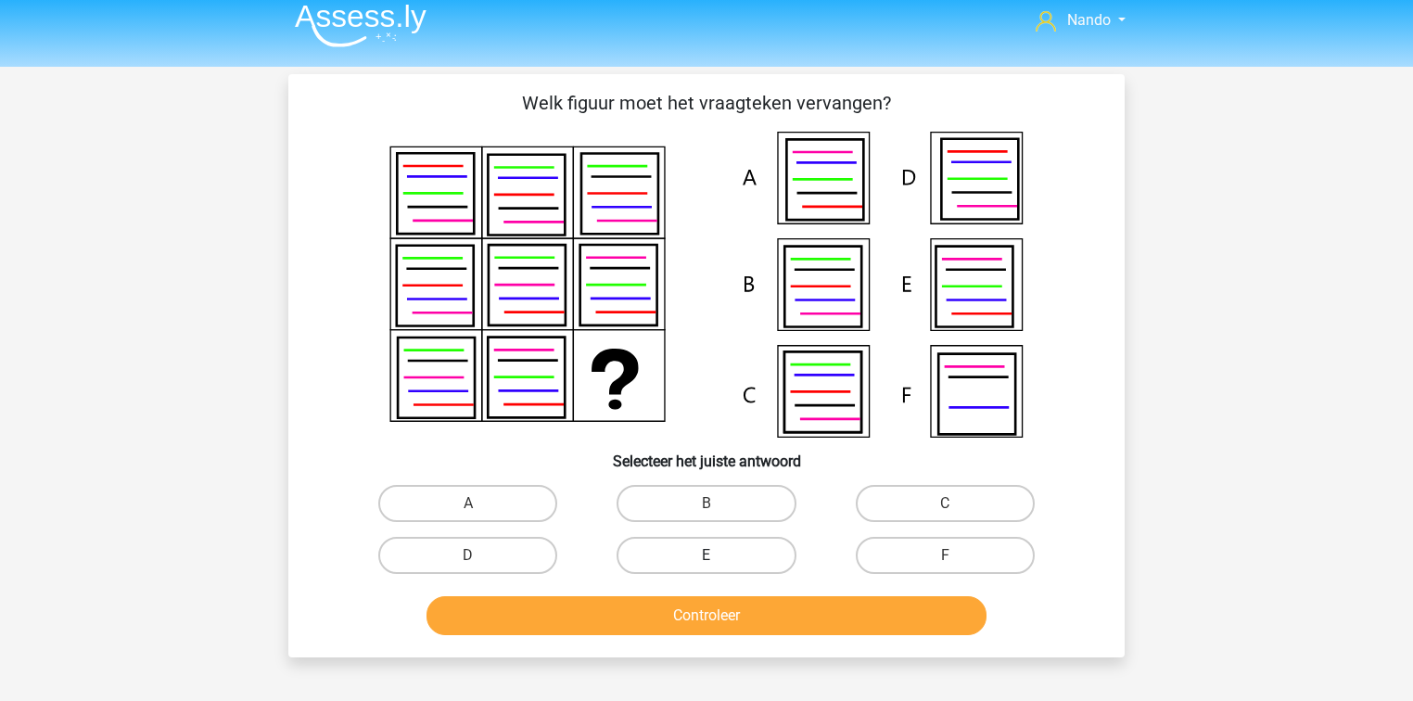
click at [679, 545] on label "E" at bounding box center [706, 555] width 179 height 37
click at [707, 556] on input "E" at bounding box center [713, 562] width 12 height 12
radio input "true"
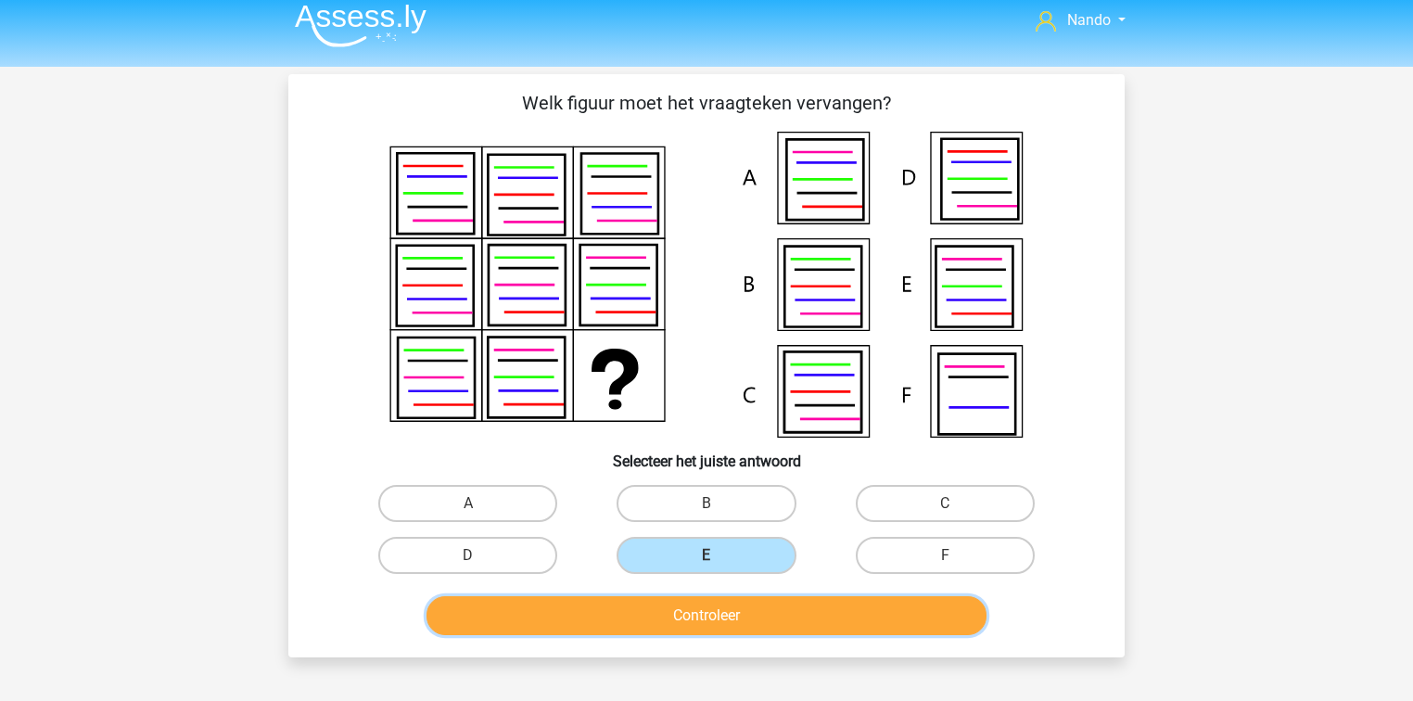
click at [773, 601] on button "Controleer" at bounding box center [707, 615] width 561 height 39
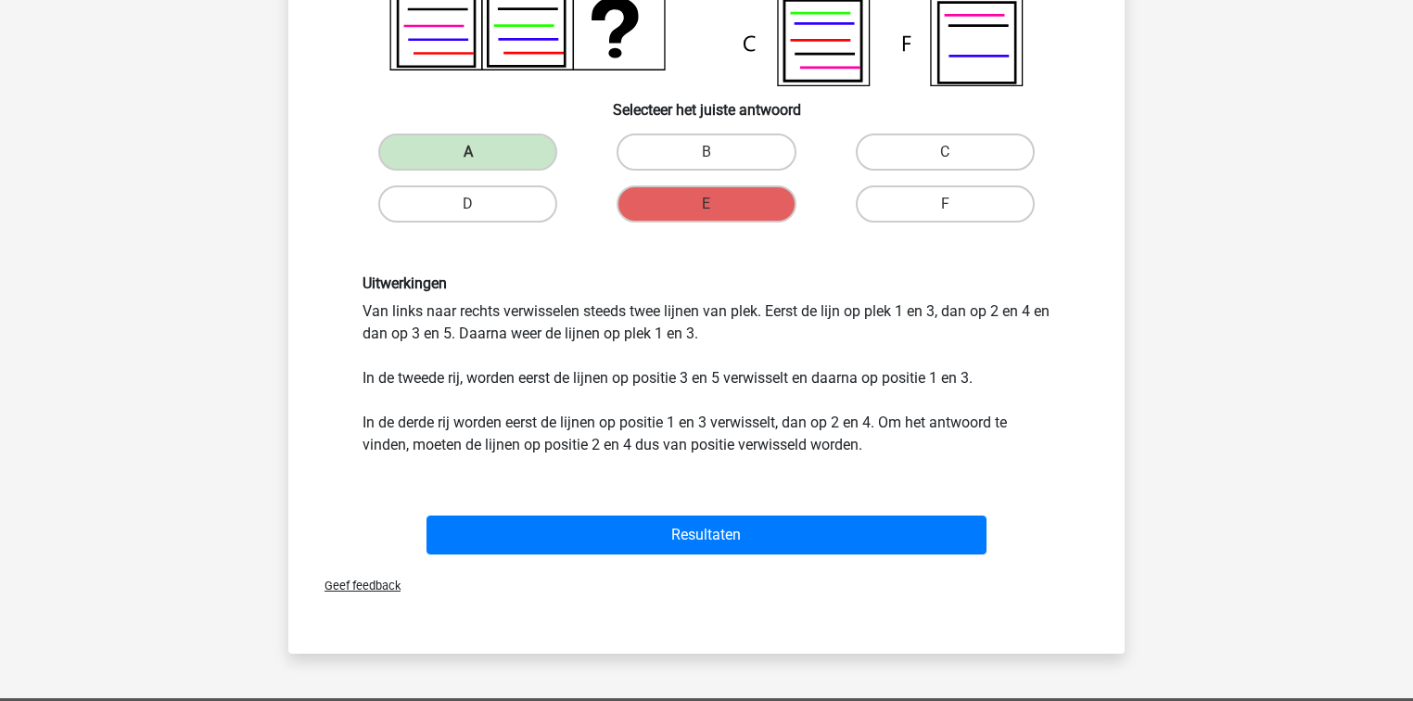
scroll to position [371, 0]
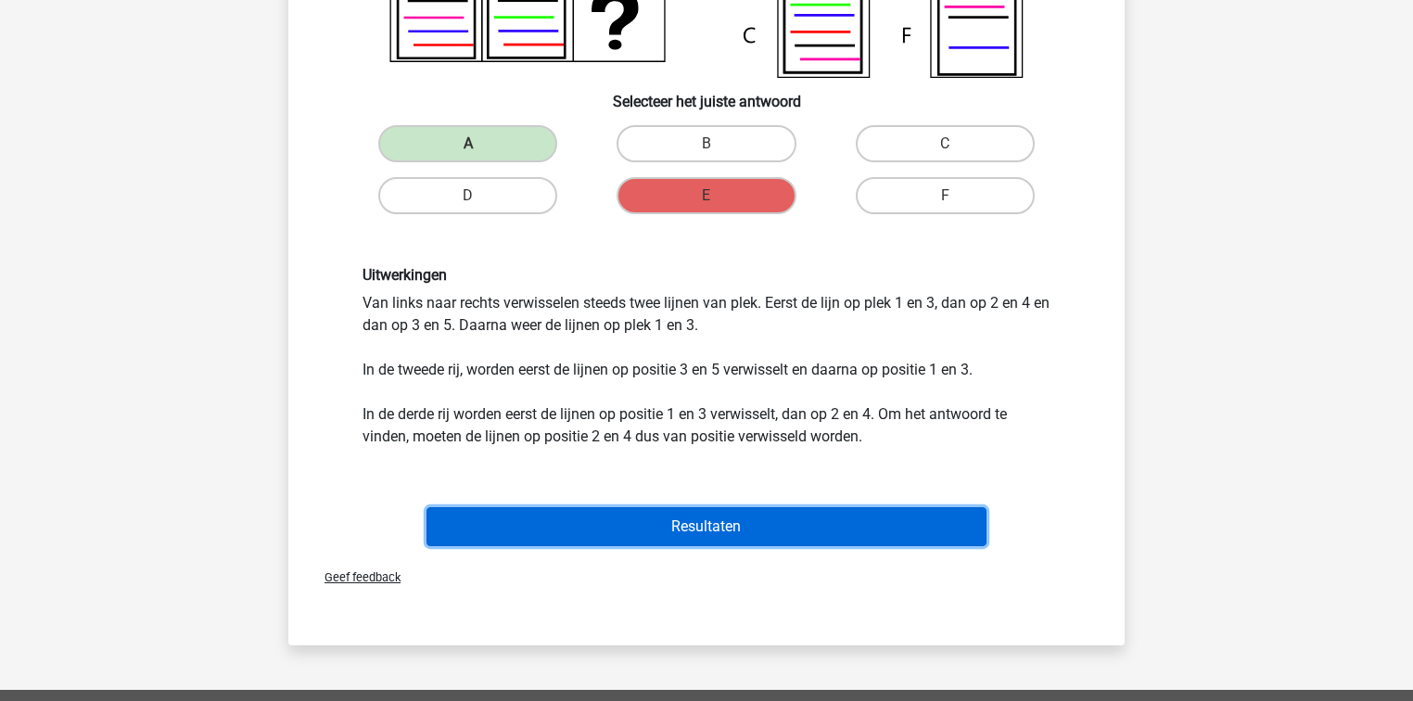
click at [695, 517] on button "Resultaten" at bounding box center [707, 526] width 561 height 39
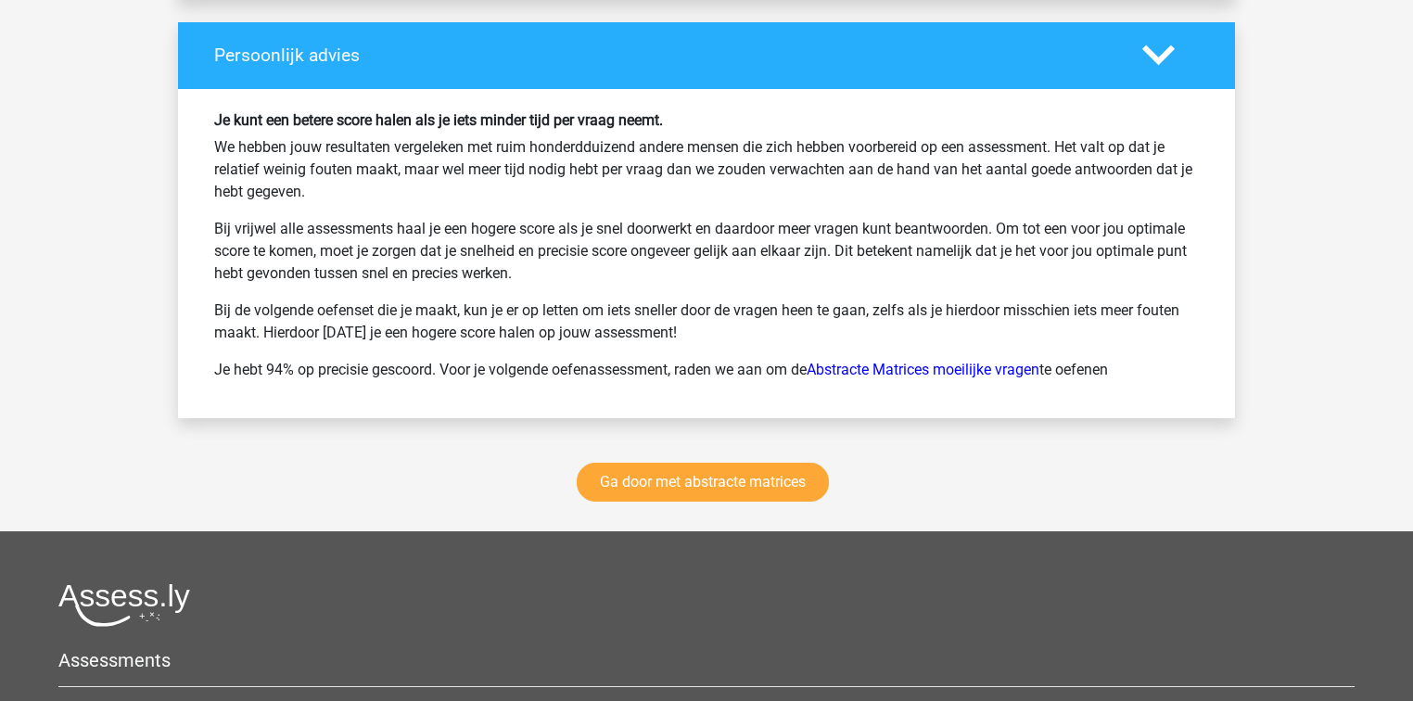
scroll to position [2448, 0]
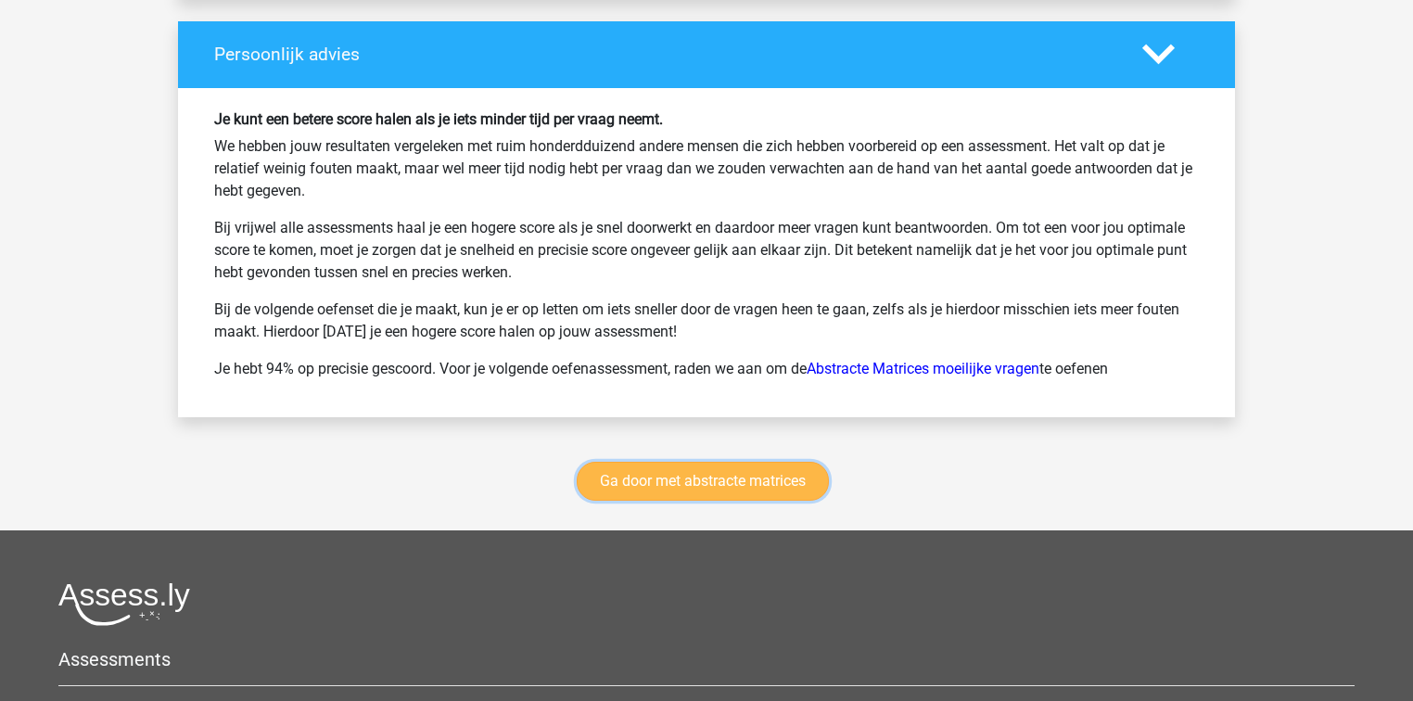
click at [698, 482] on link "Ga door met abstracte matrices" at bounding box center [703, 481] width 252 height 39
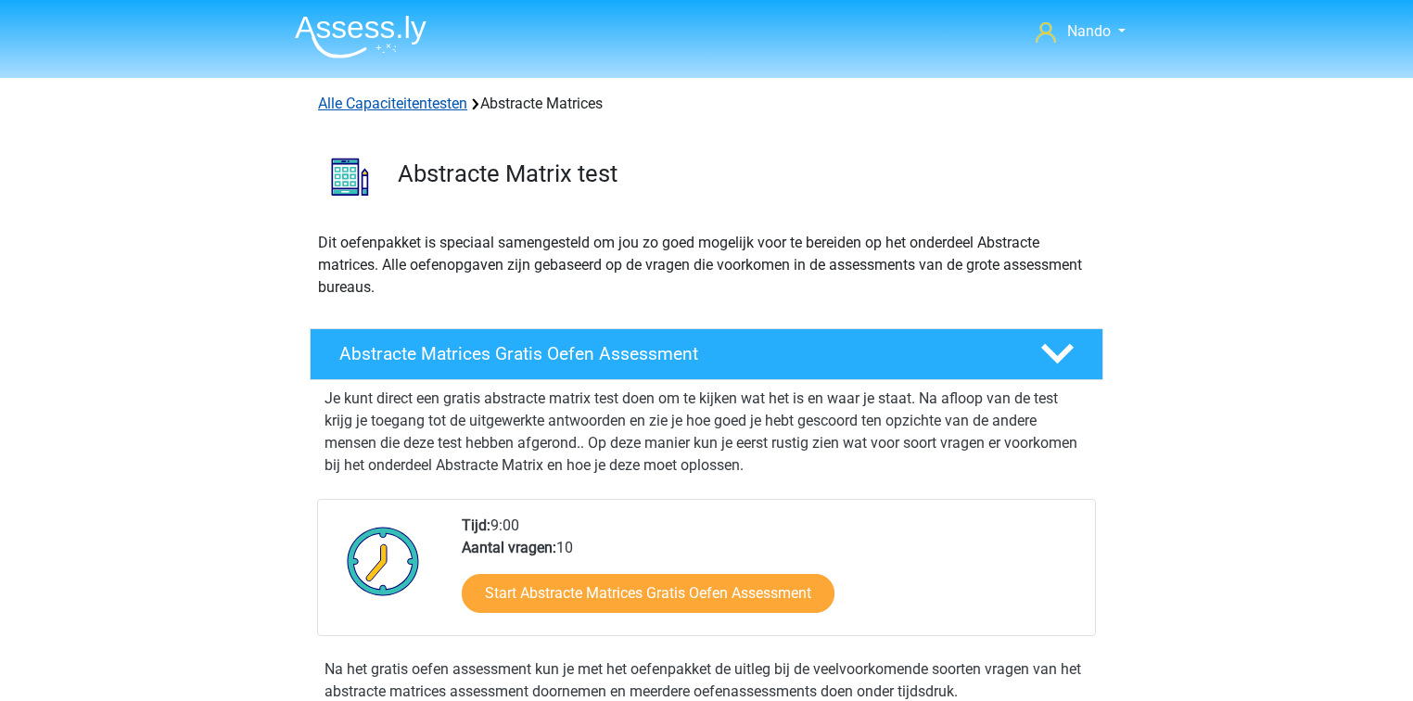
click at [412, 108] on link "Alle Capaciteitentesten" at bounding box center [392, 104] width 149 height 18
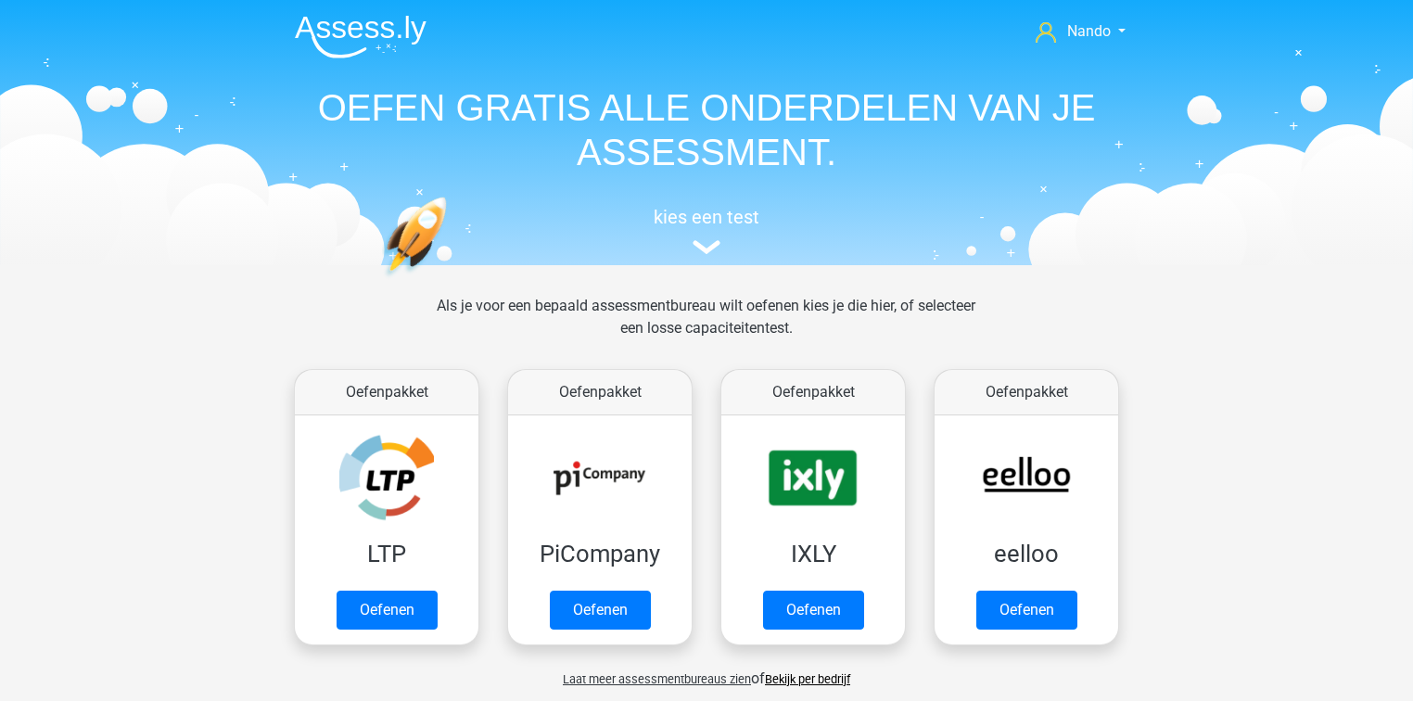
scroll to position [786, 0]
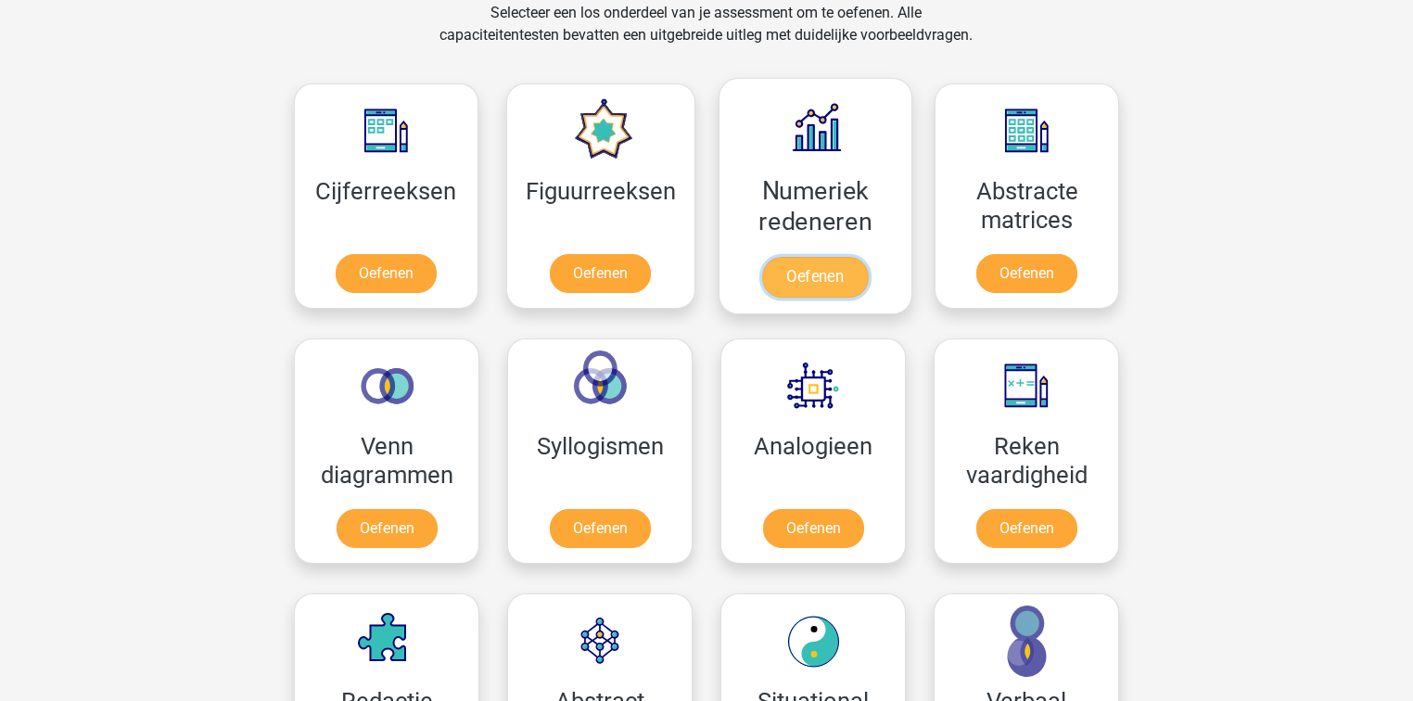
click at [790, 273] on link "Oefenen" at bounding box center [815, 277] width 106 height 41
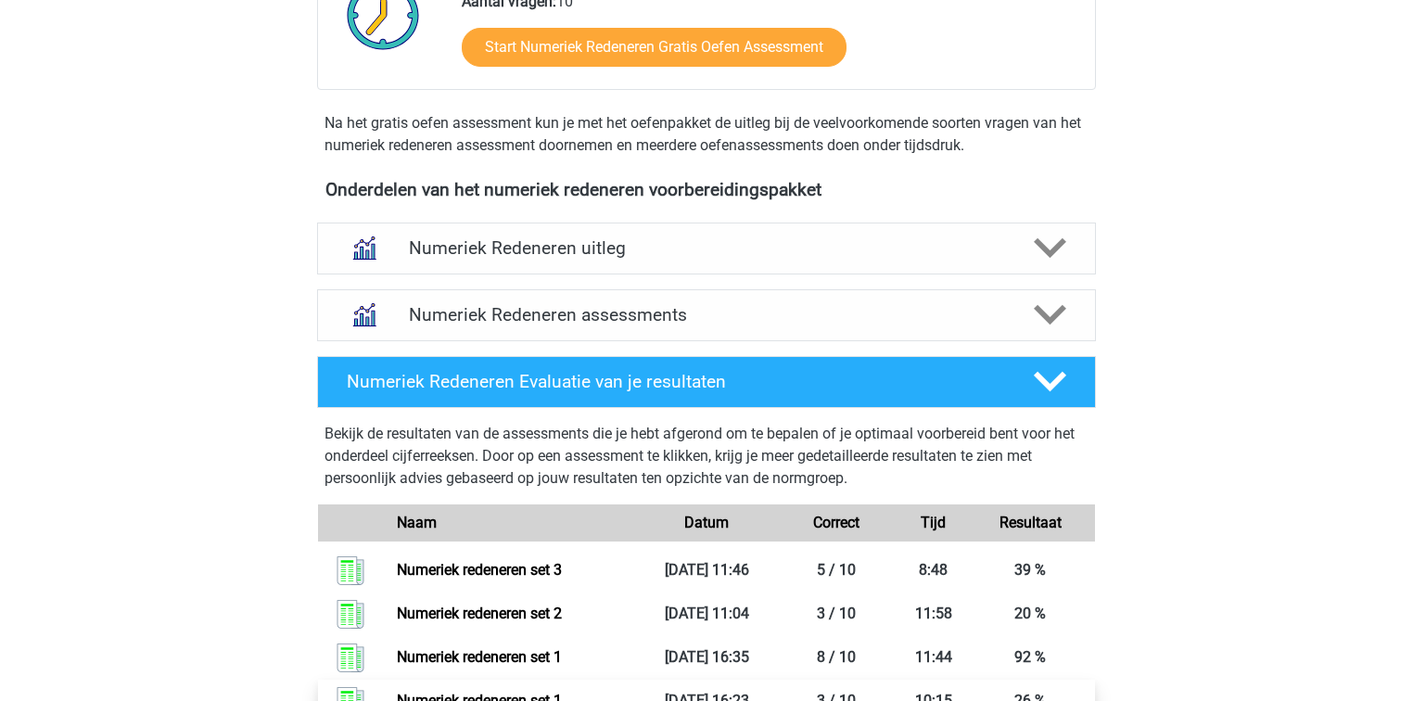
scroll to position [742, 0]
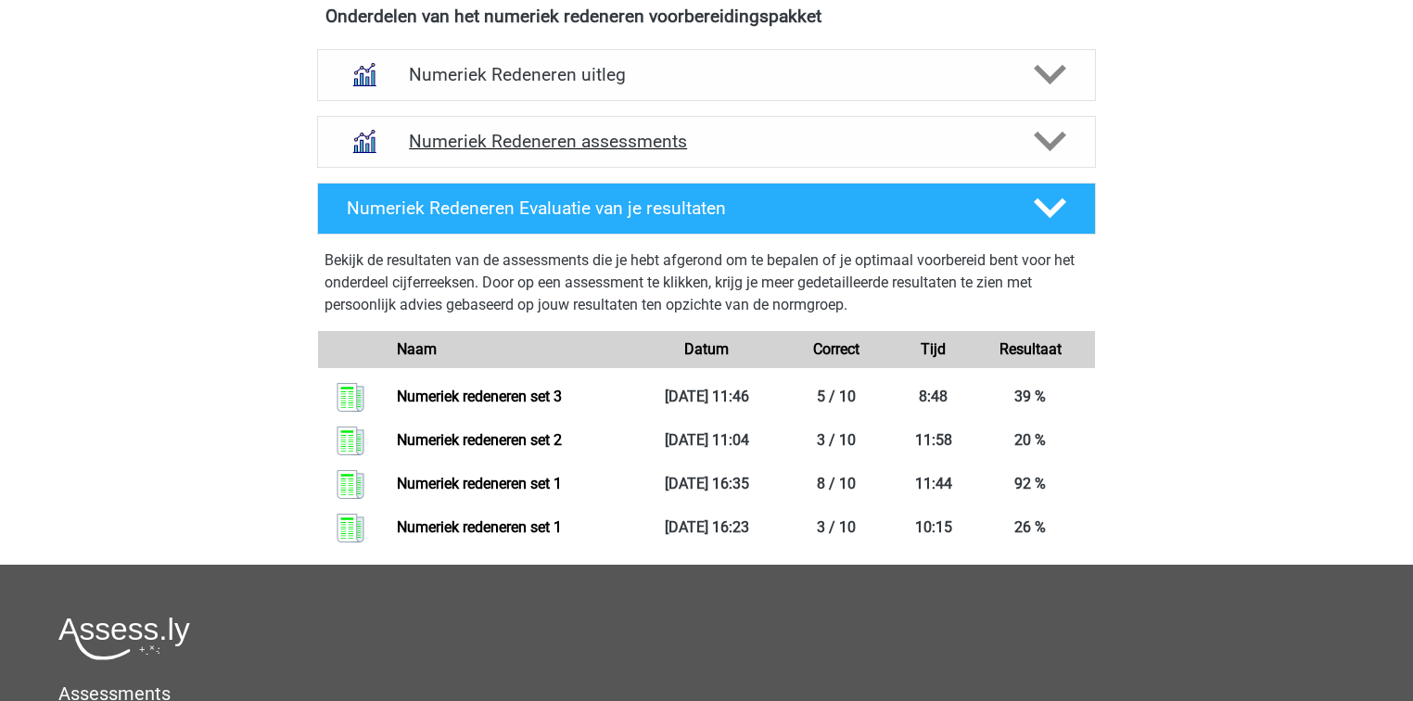
click at [1076, 142] on div at bounding box center [1049, 141] width 62 height 32
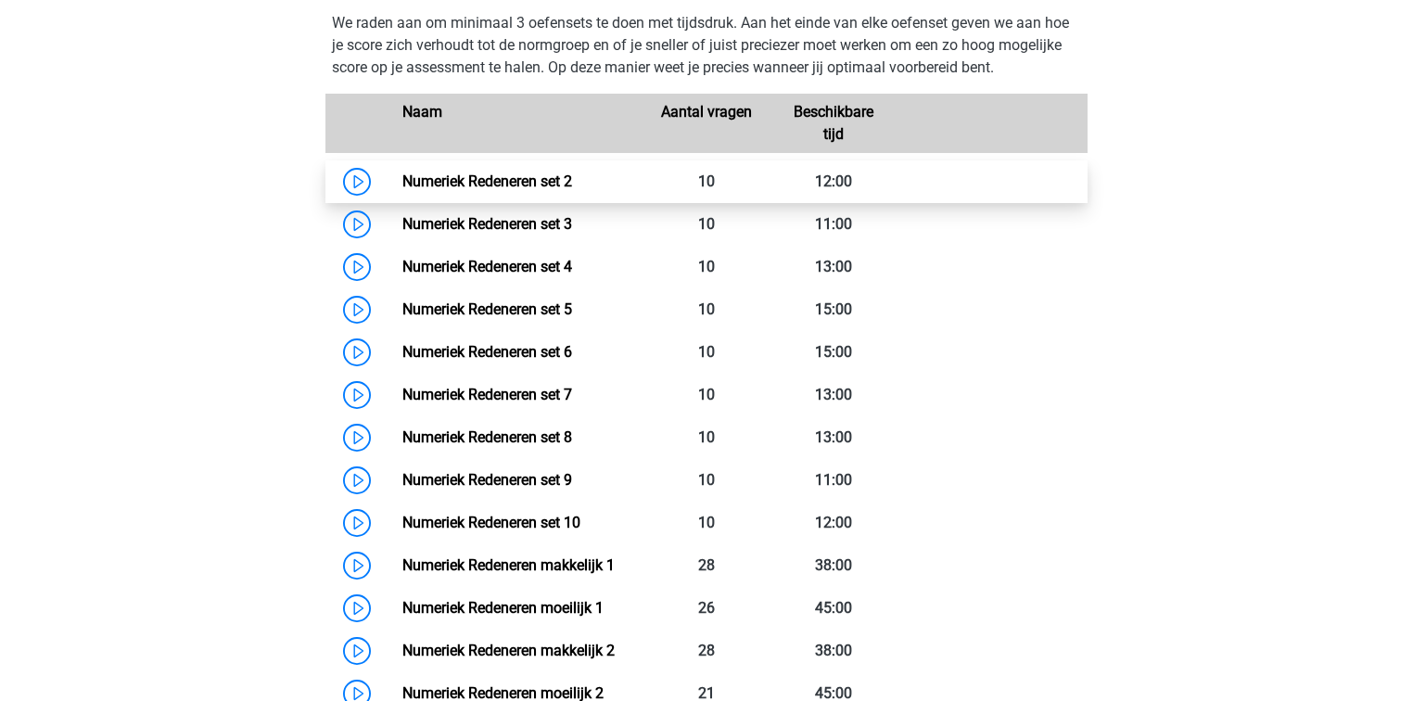
scroll to position [890, 0]
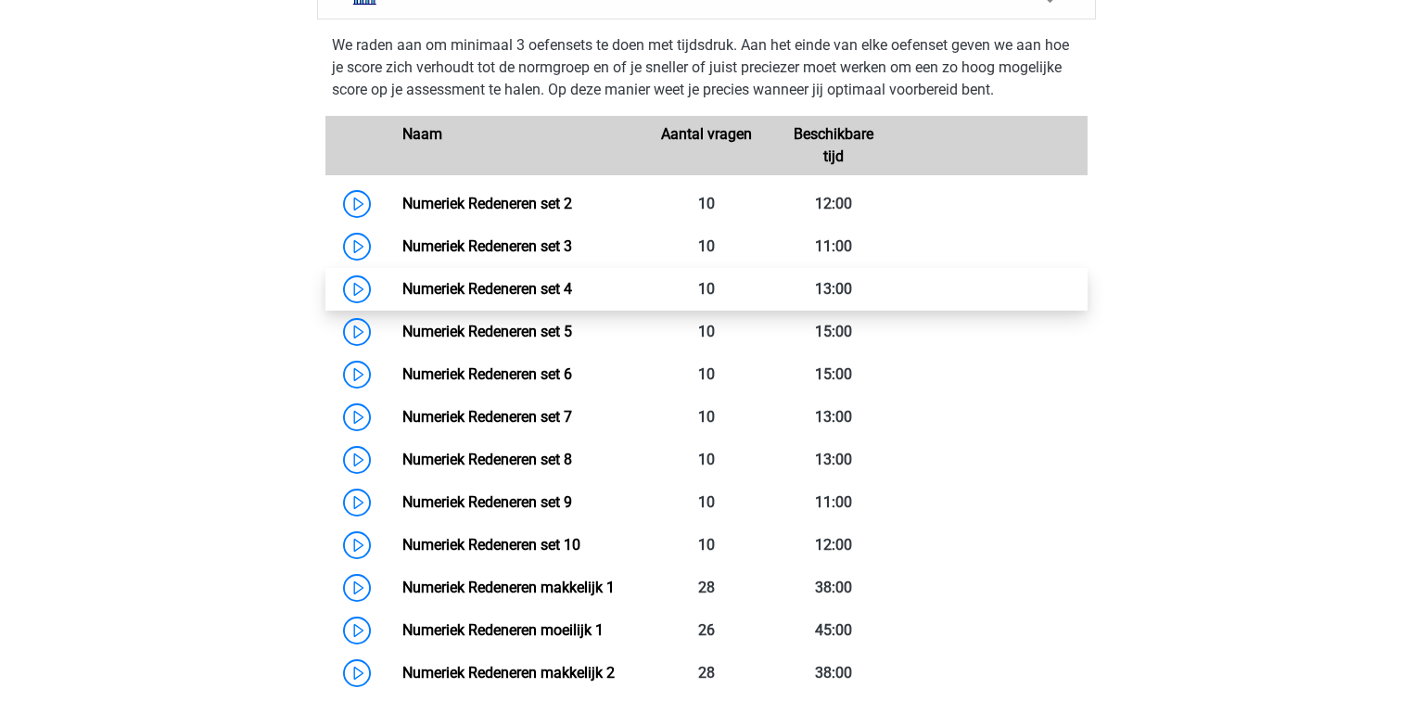
click at [403, 288] on link "Numeriek Redeneren set 4" at bounding box center [488, 289] width 170 height 18
click at [403, 297] on link "Numeriek Redeneren set 4" at bounding box center [488, 289] width 170 height 18
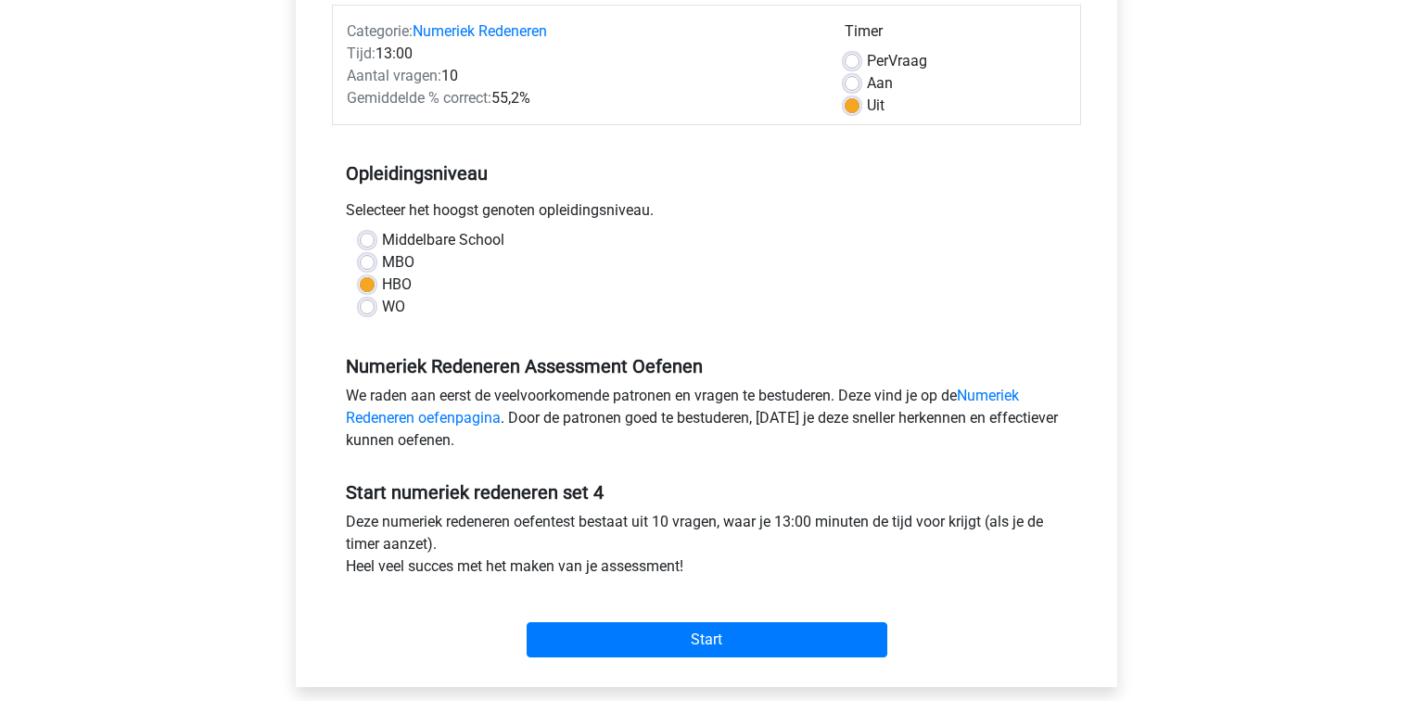
scroll to position [519, 0]
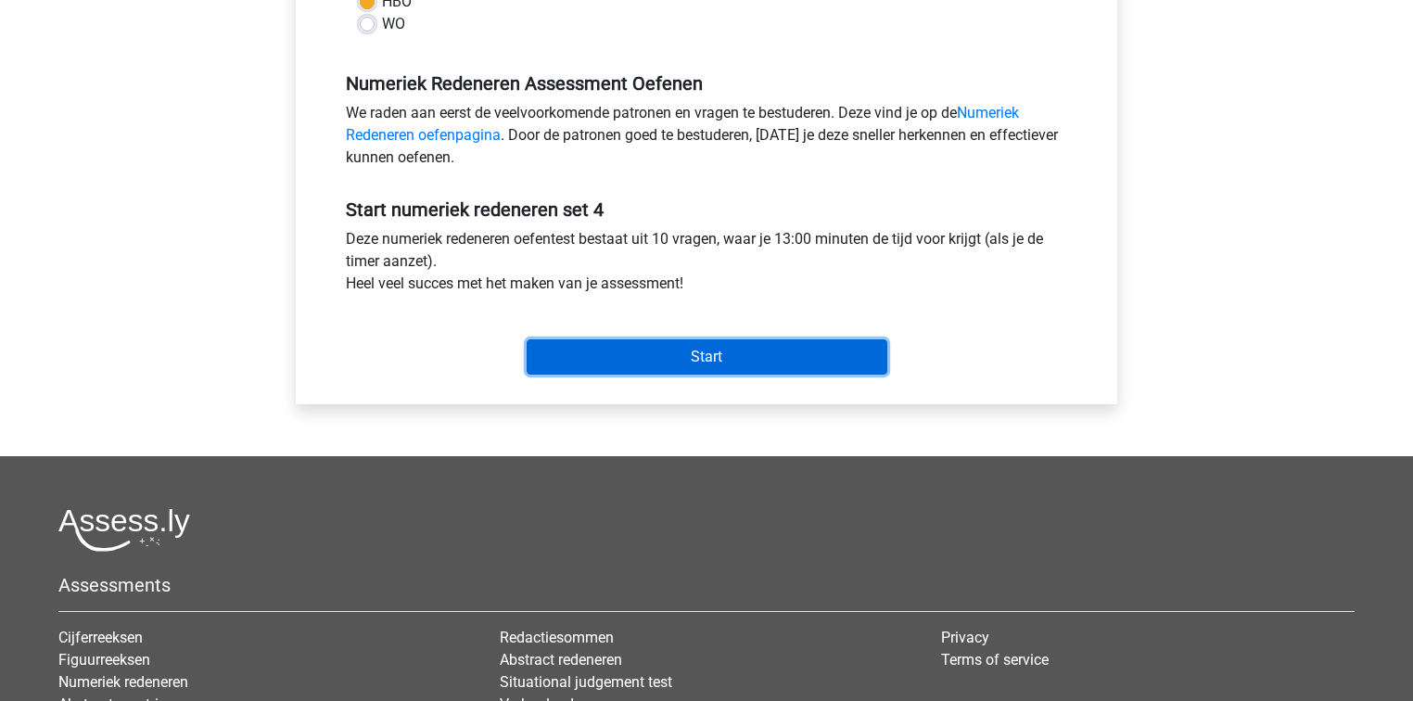
click at [687, 364] on input "Start" at bounding box center [707, 356] width 361 height 35
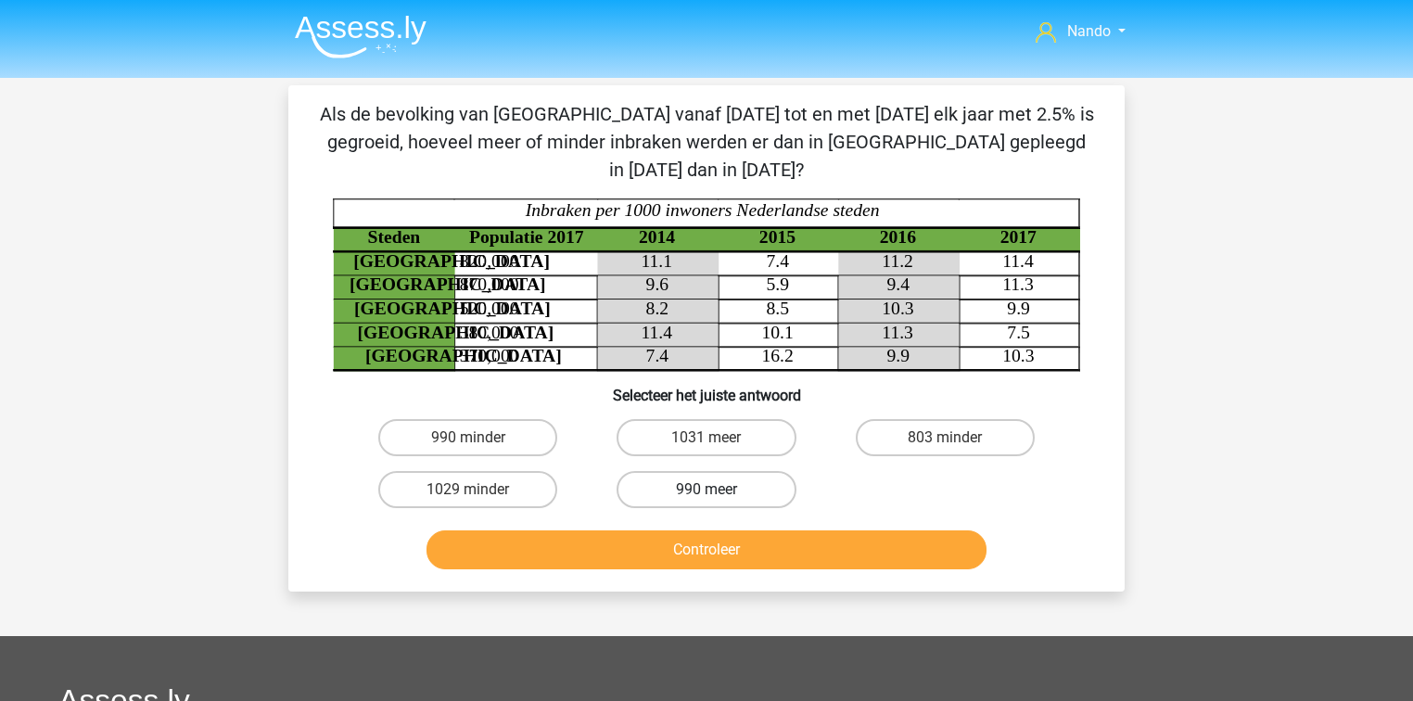
click at [668, 471] on label "990 meer" at bounding box center [706, 489] width 179 height 37
click at [707, 490] on input "990 meer" at bounding box center [713, 496] width 12 height 12
radio input "true"
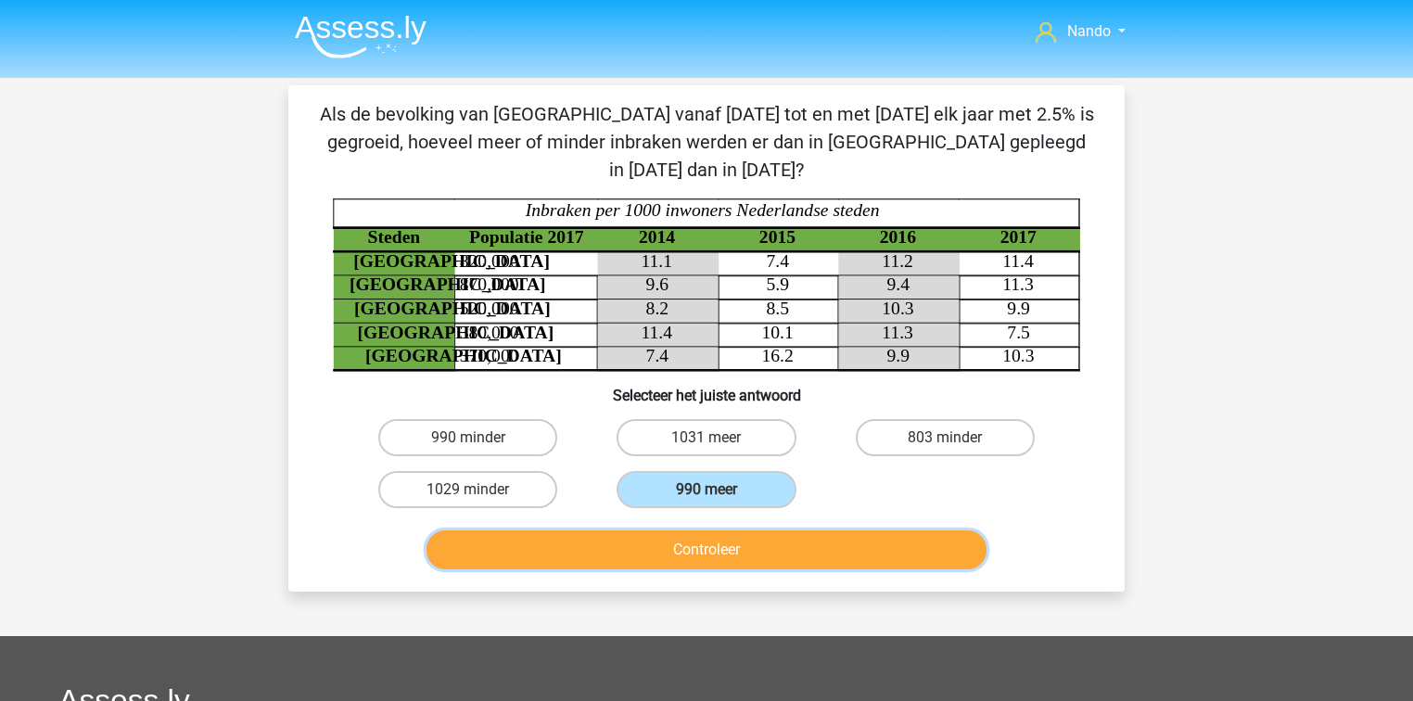
click at [658, 530] on button "Controleer" at bounding box center [707, 549] width 561 height 39
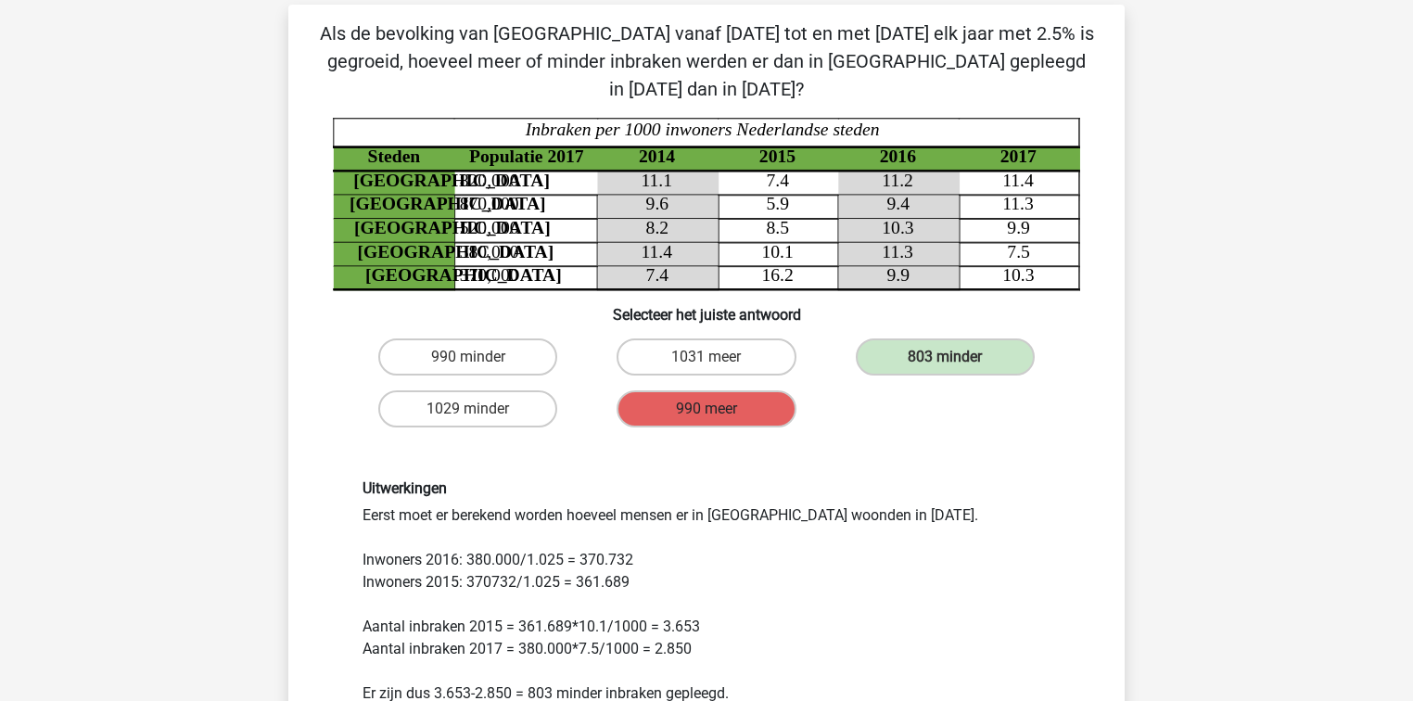
scroll to position [80, 0]
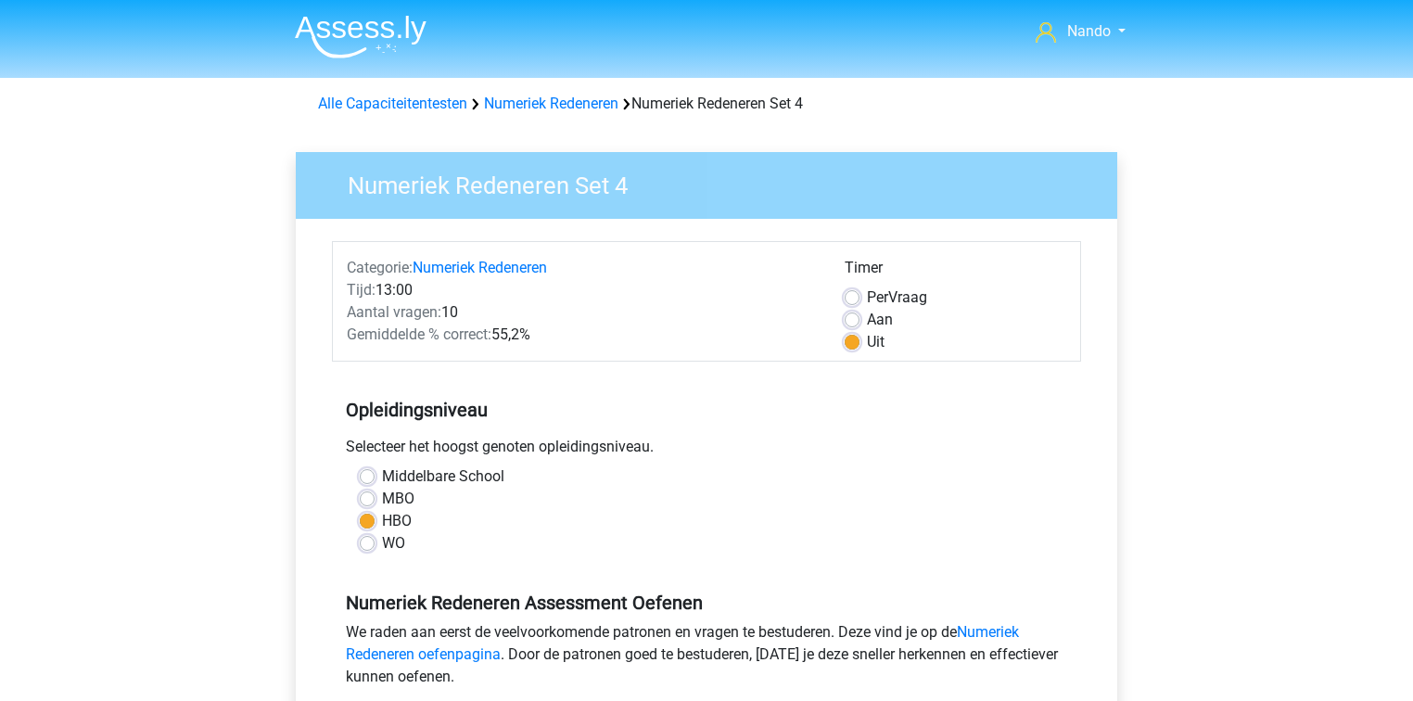
scroll to position [371, 0]
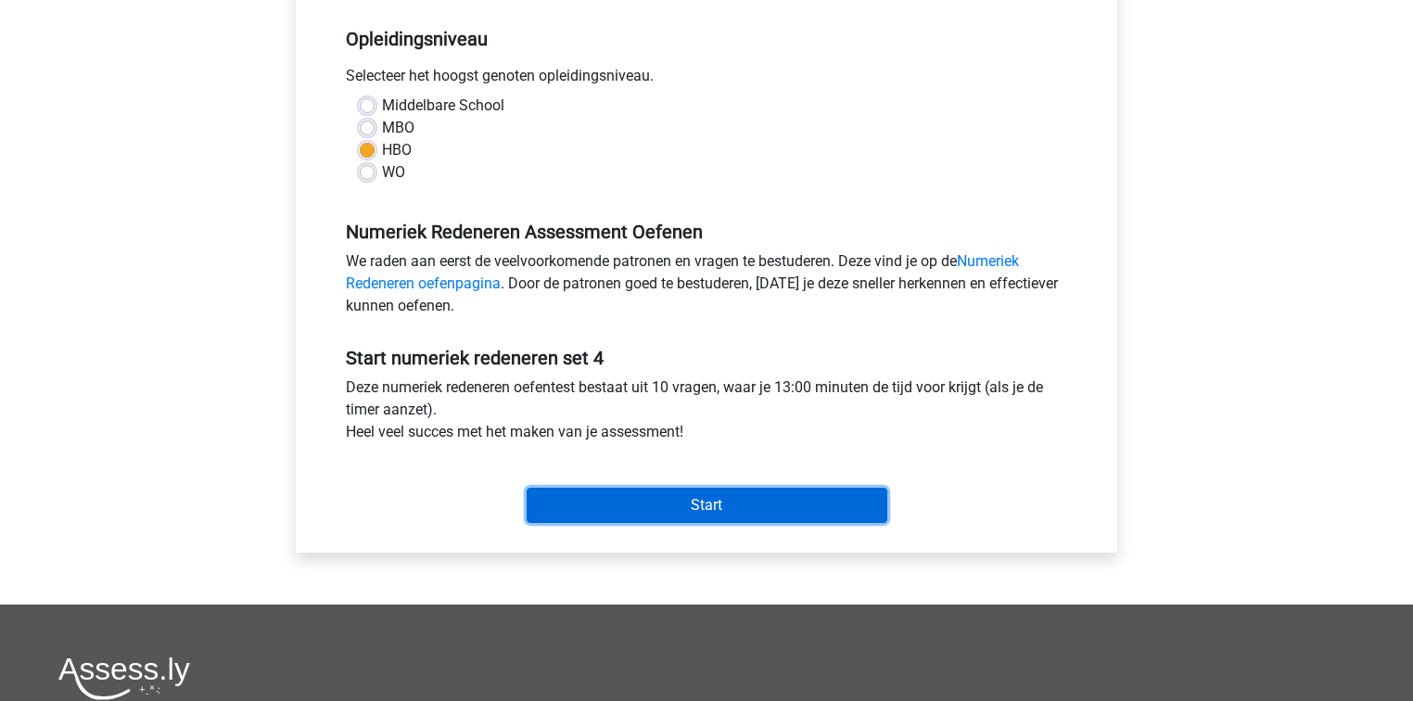
click at [719, 518] on input "Start" at bounding box center [707, 505] width 361 height 35
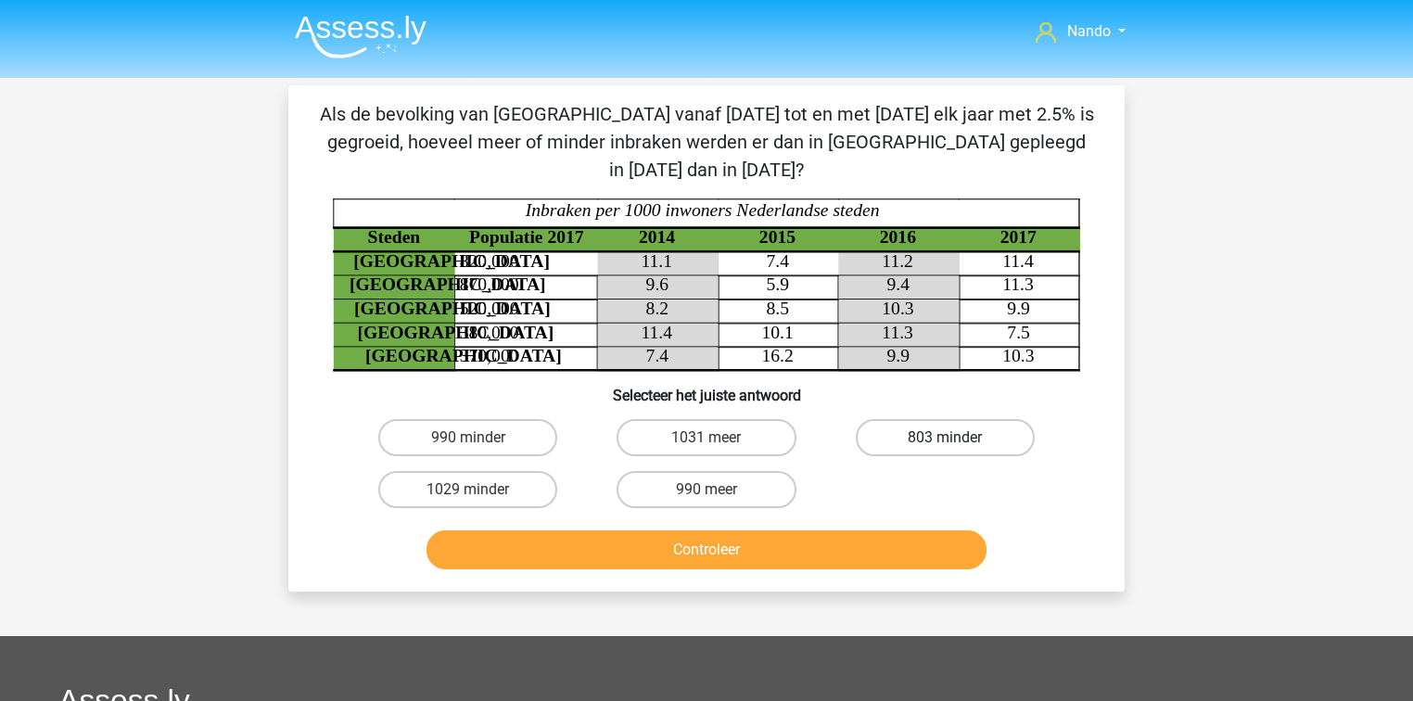
click at [905, 423] on label "803 minder" at bounding box center [945, 437] width 179 height 37
click at [945, 438] on input "803 minder" at bounding box center [951, 444] width 12 height 12
radio input "true"
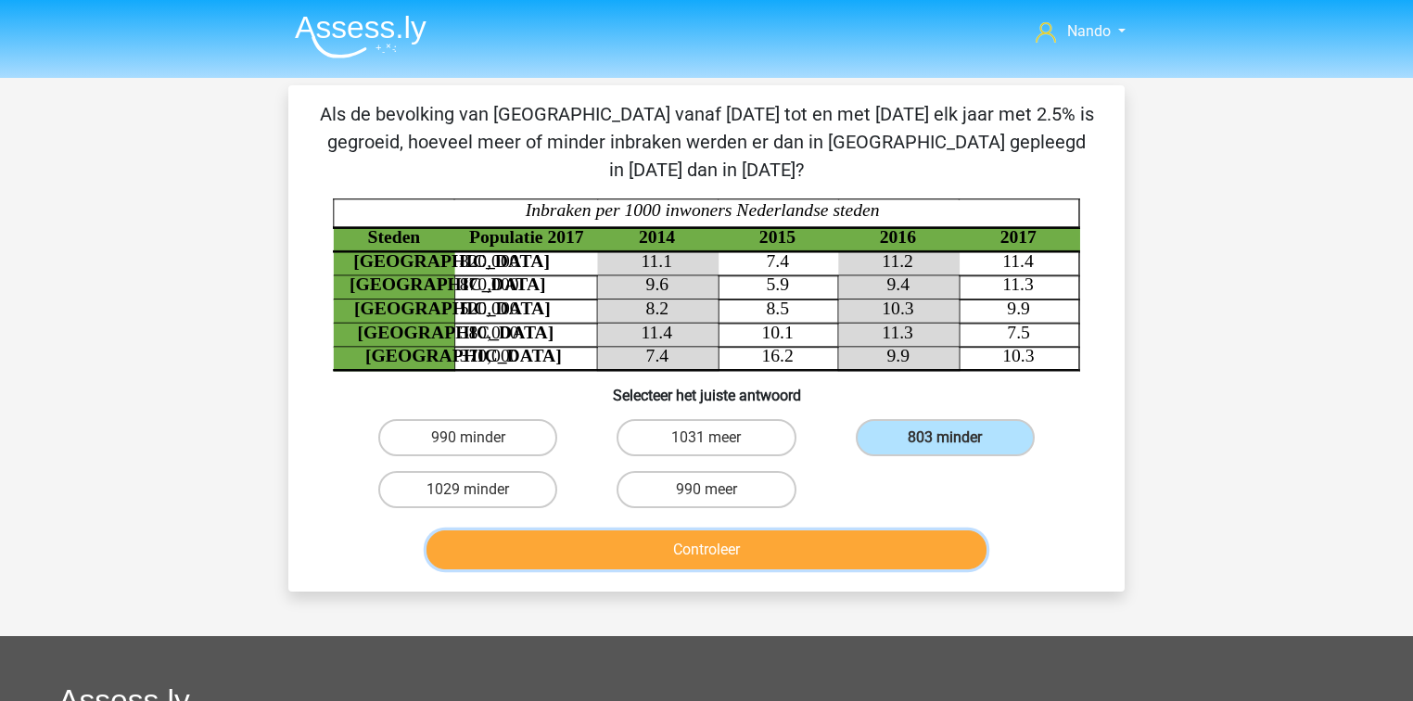
click at [798, 530] on button "Controleer" at bounding box center [707, 549] width 561 height 39
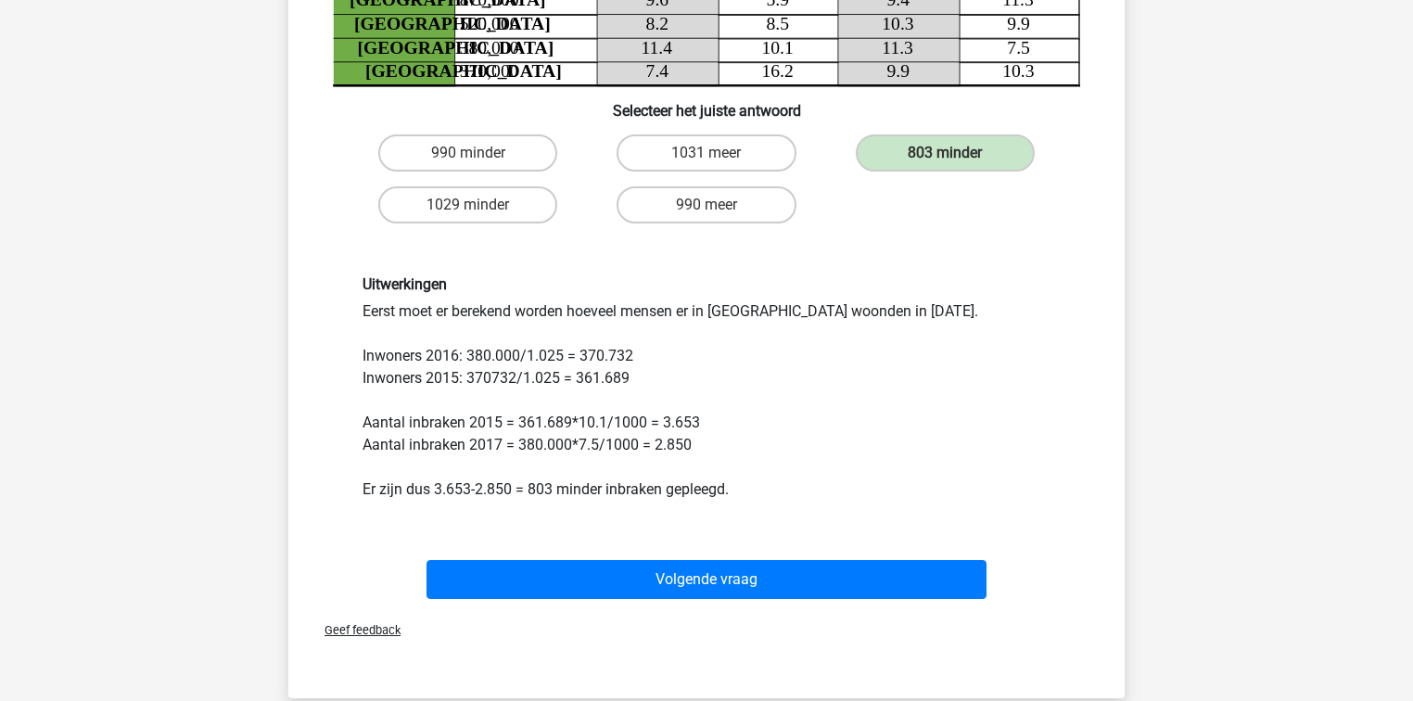
scroll to position [297, 0]
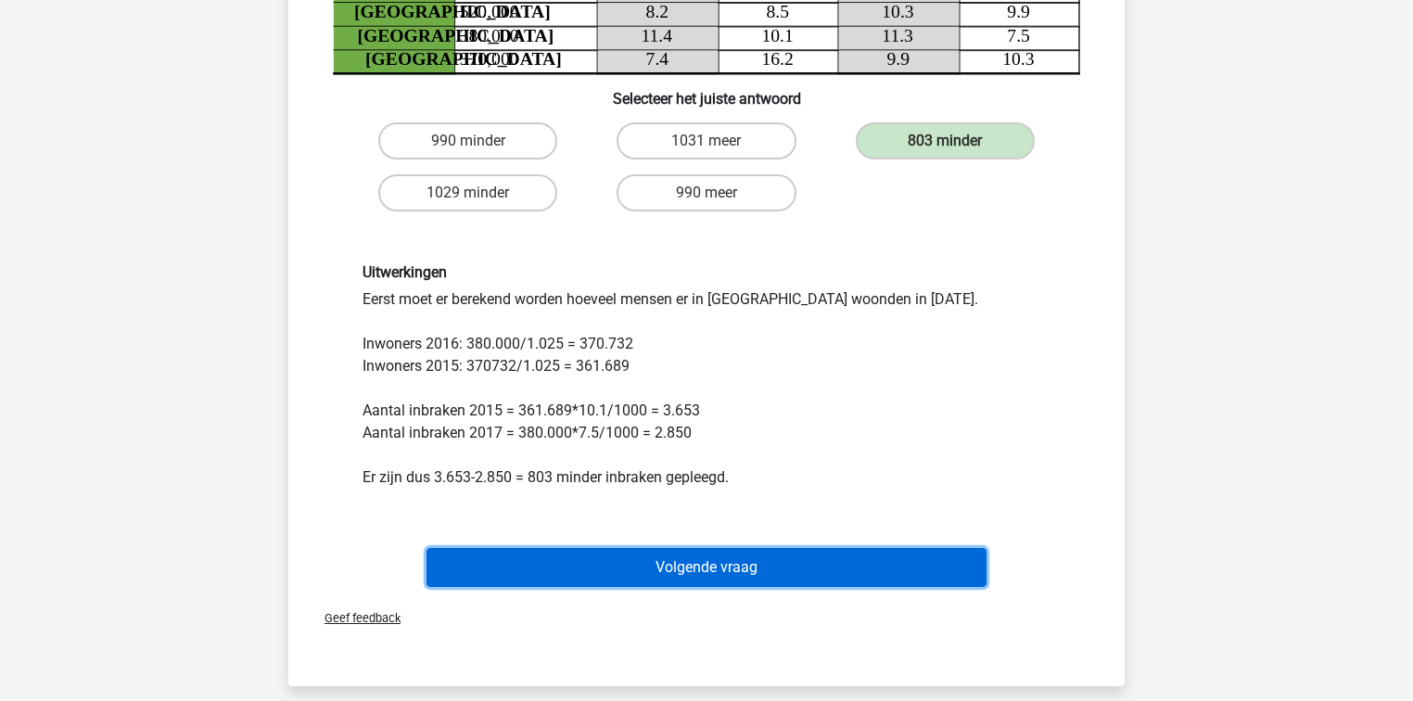
click at [658, 548] on button "Volgende vraag" at bounding box center [707, 567] width 561 height 39
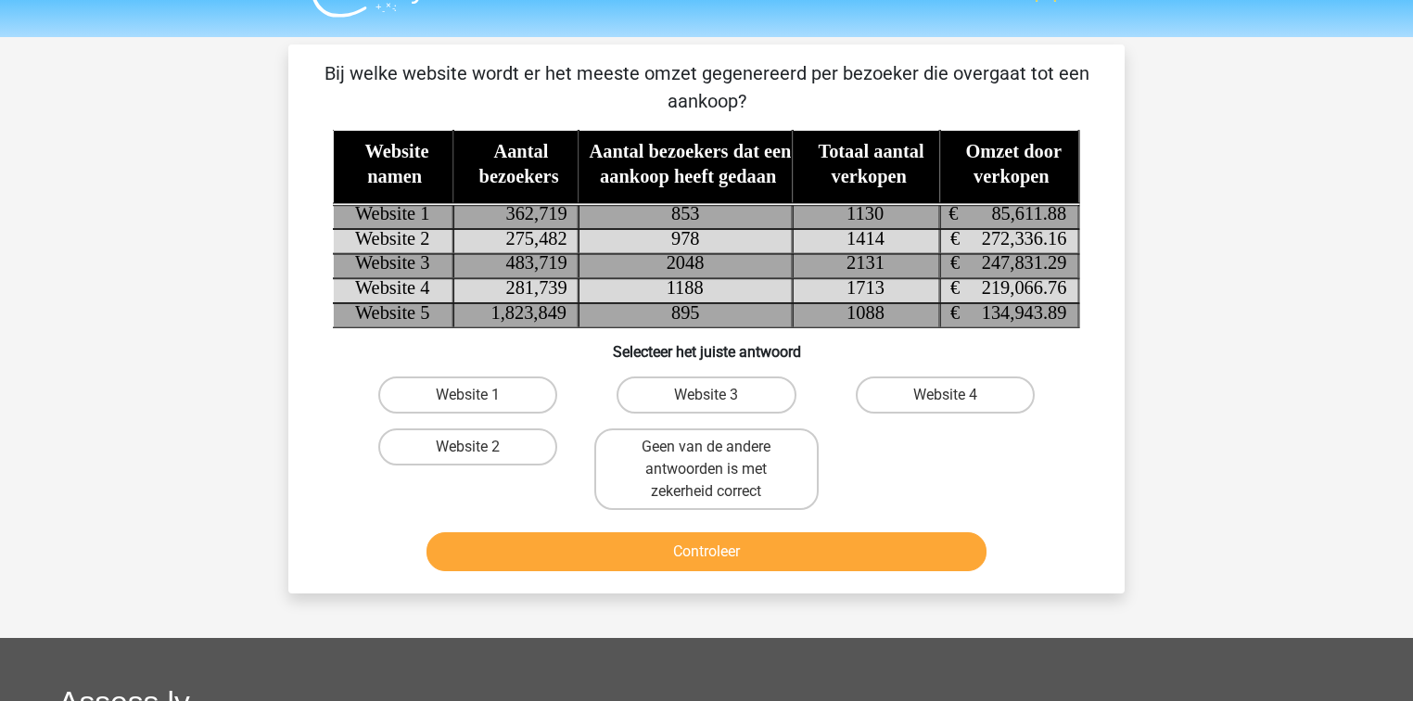
scroll to position [0, 0]
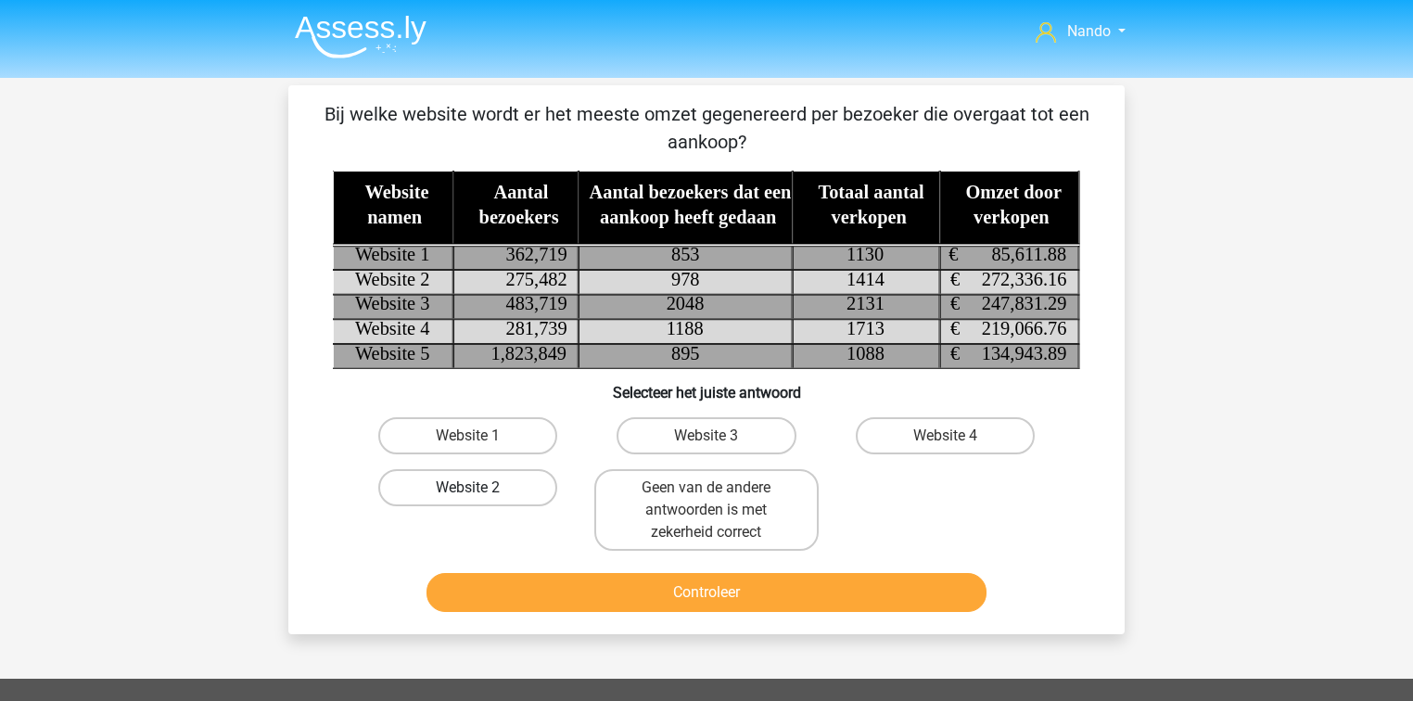
click at [441, 485] on label "Website 2" at bounding box center [467, 487] width 179 height 37
click at [468, 488] on input "Website 2" at bounding box center [474, 494] width 12 height 12
radio input "true"
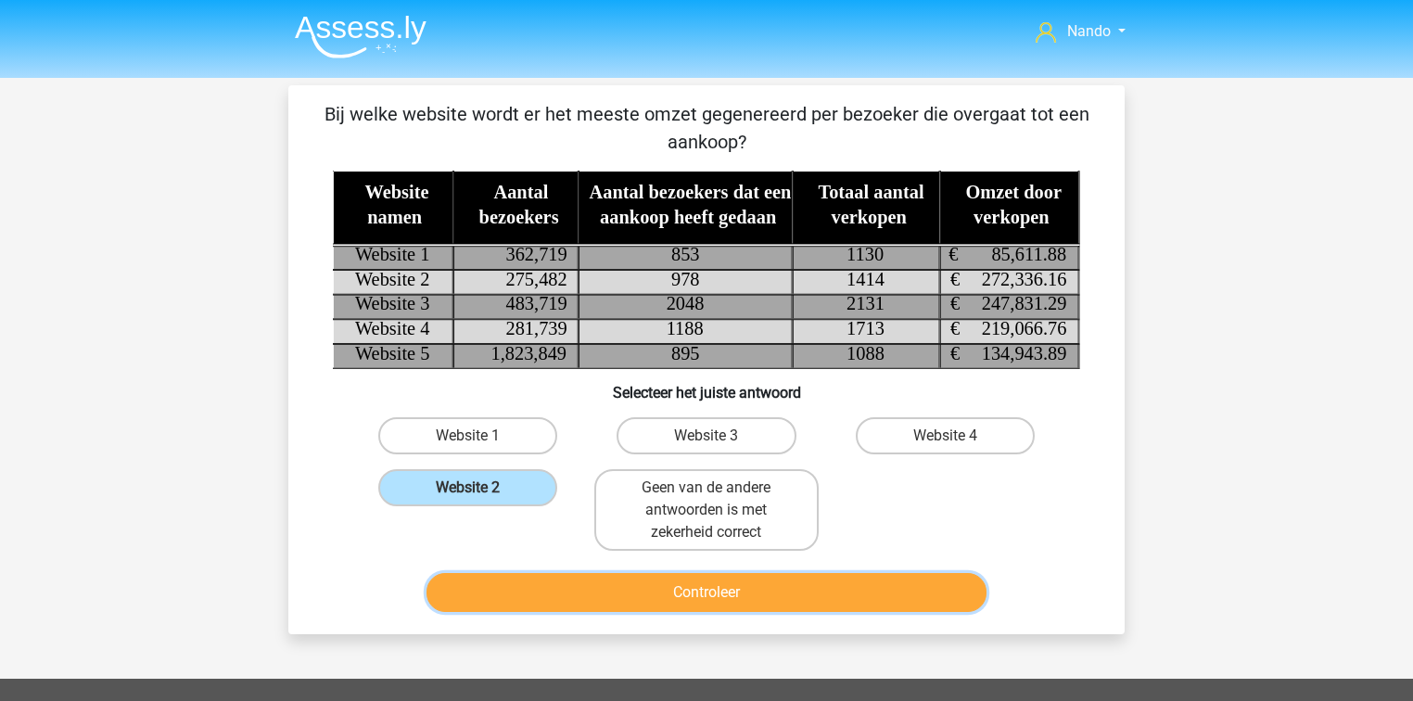
click at [628, 596] on button "Controleer" at bounding box center [707, 592] width 561 height 39
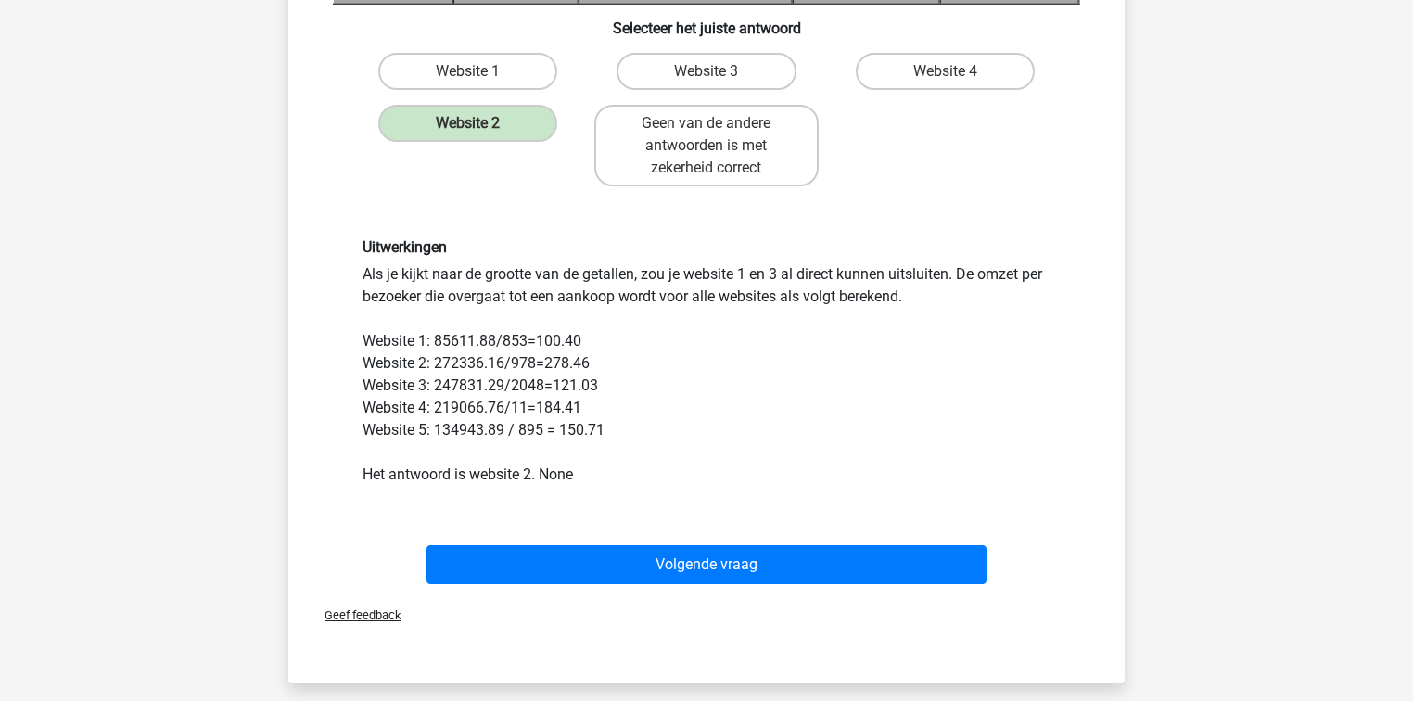
scroll to position [371, 0]
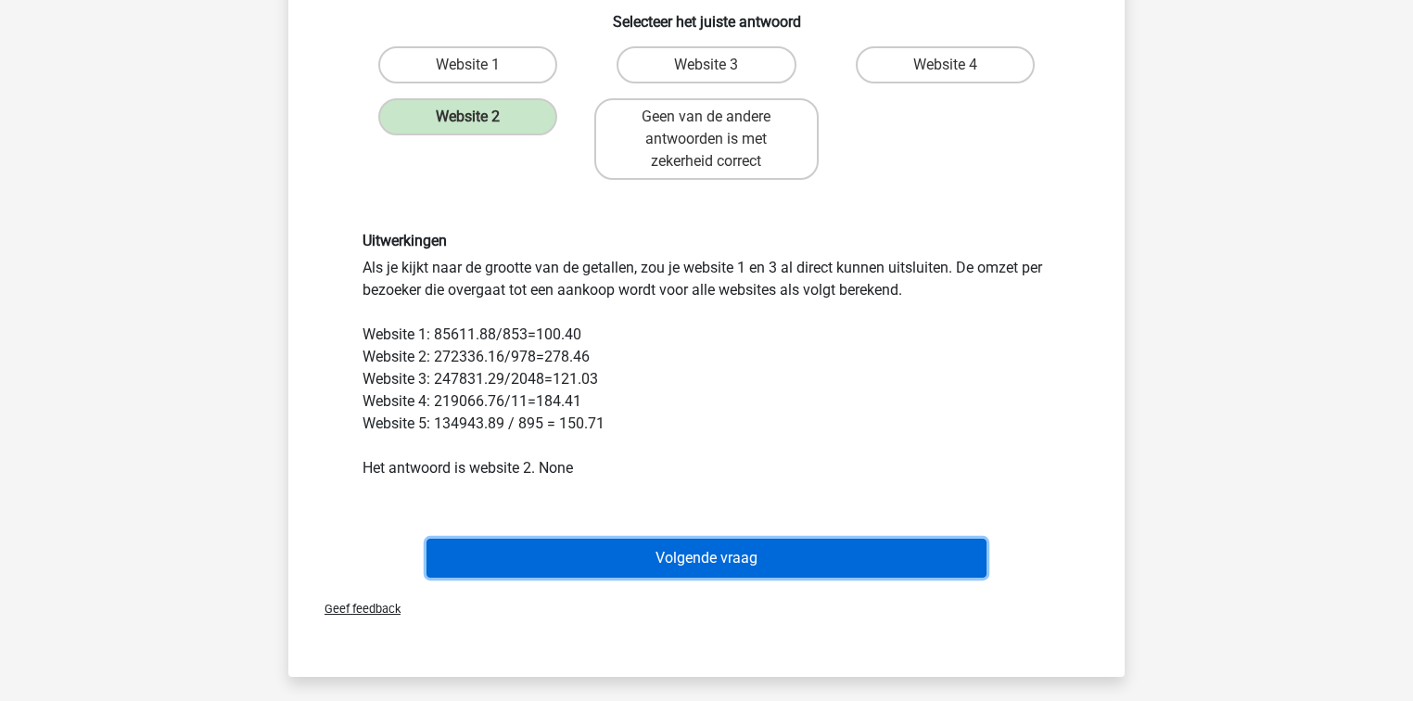
click at [698, 568] on button "Volgende vraag" at bounding box center [707, 558] width 561 height 39
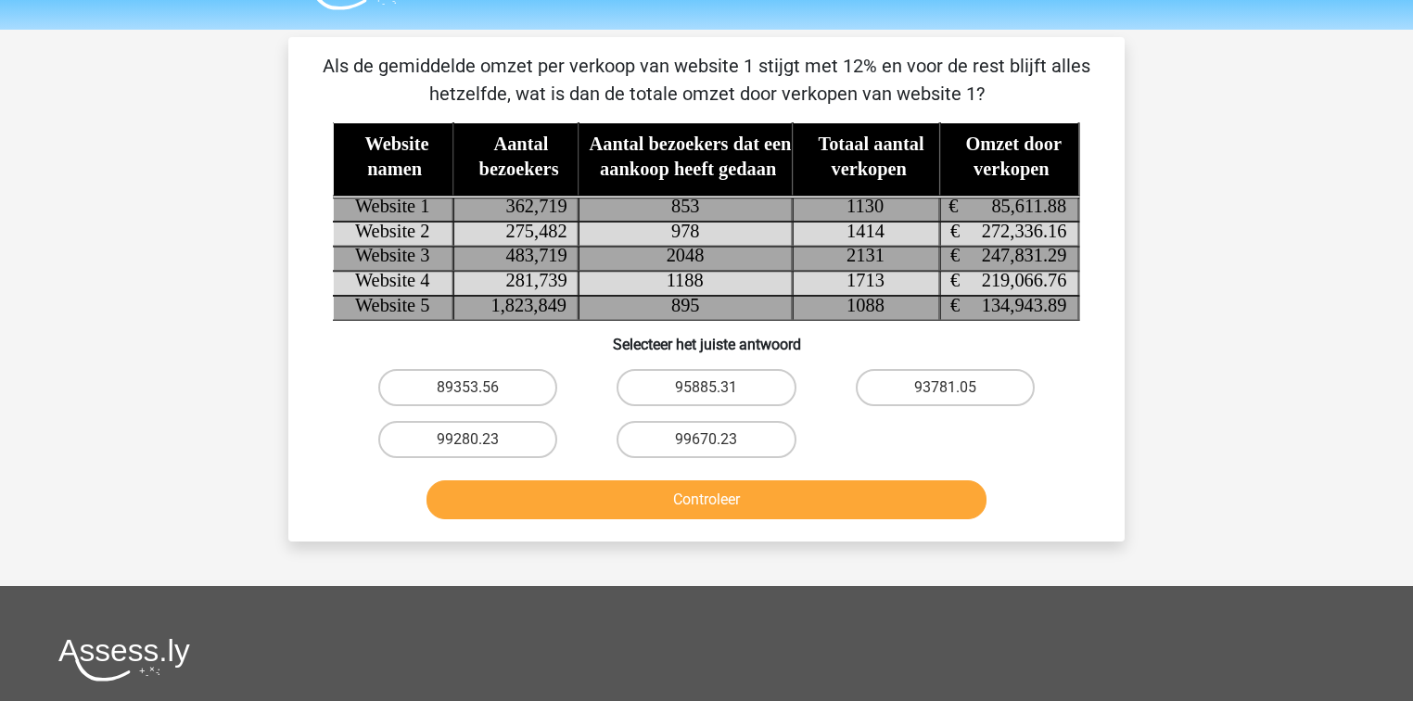
scroll to position [11, 0]
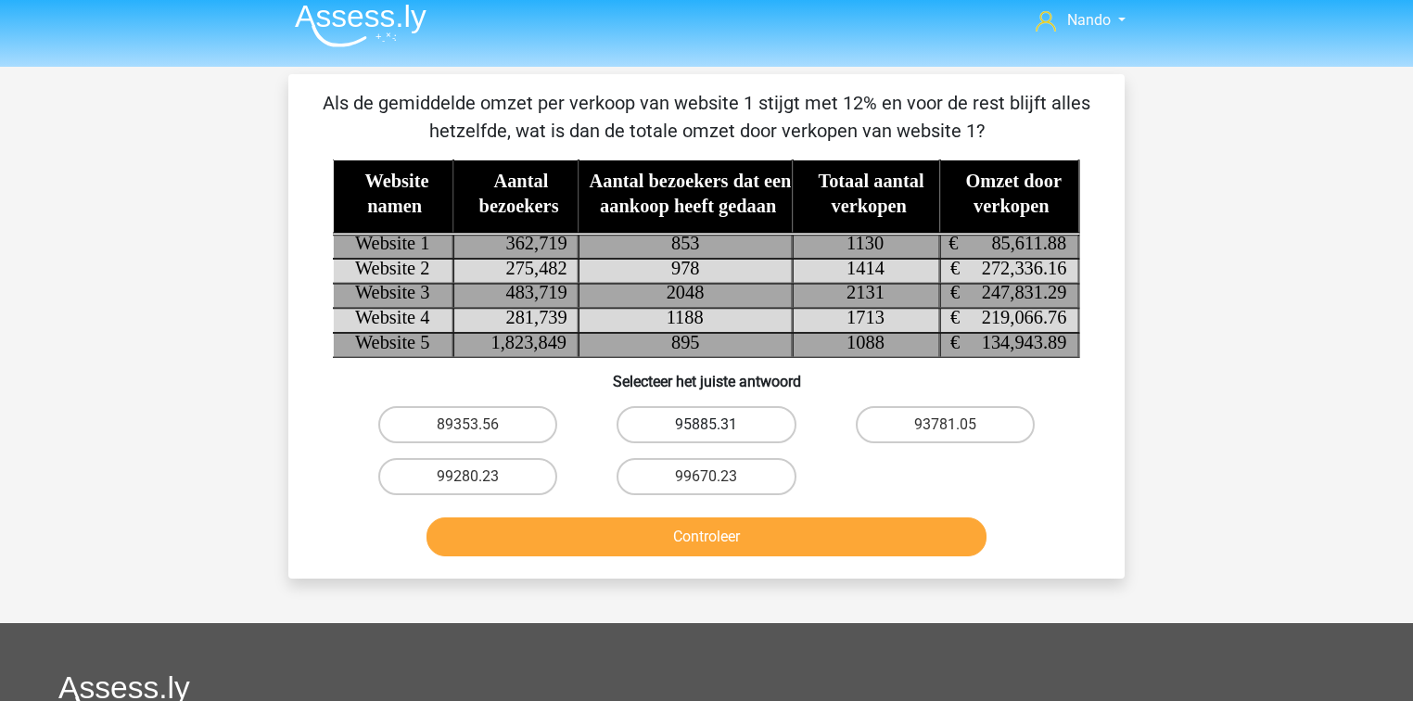
click at [682, 430] on label "95885.31" at bounding box center [706, 424] width 179 height 37
click at [707, 430] on input "95885.31" at bounding box center [713, 431] width 12 height 12
radio input "true"
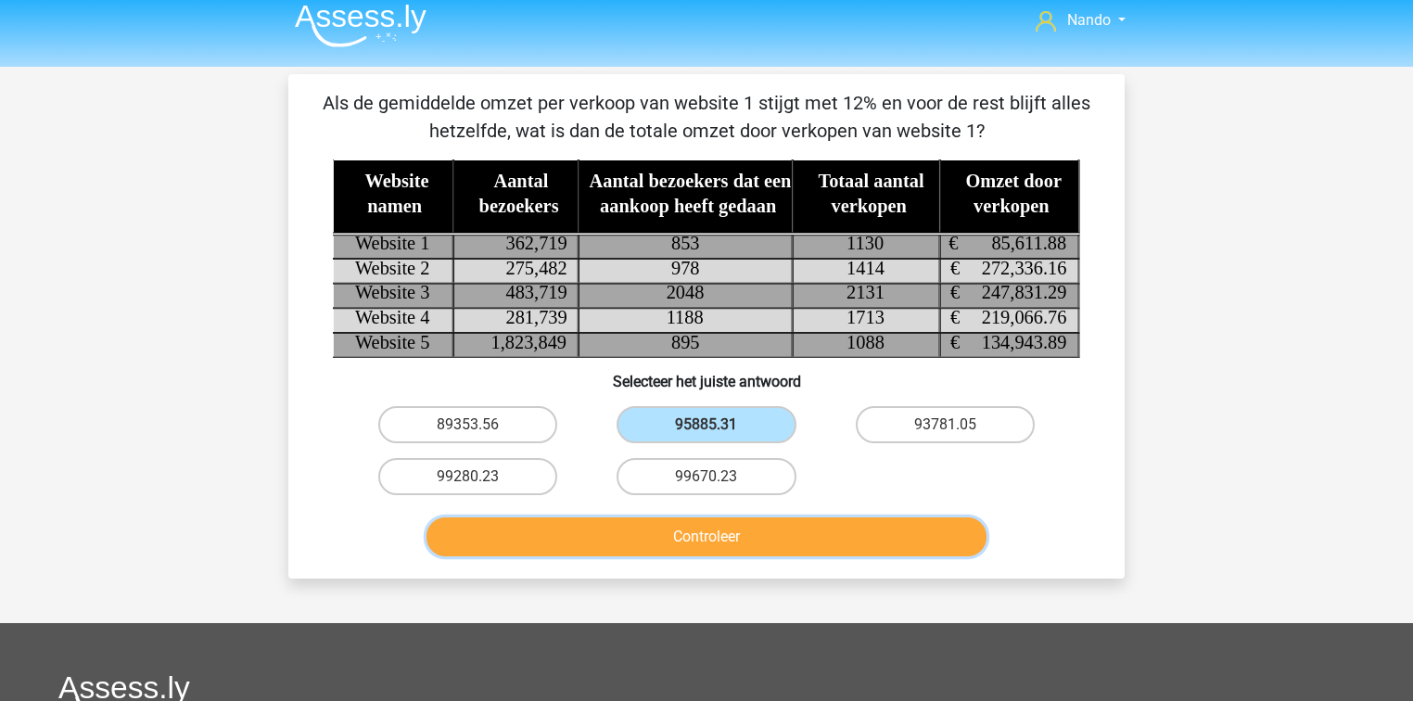
click at [666, 538] on button "Controleer" at bounding box center [707, 537] width 561 height 39
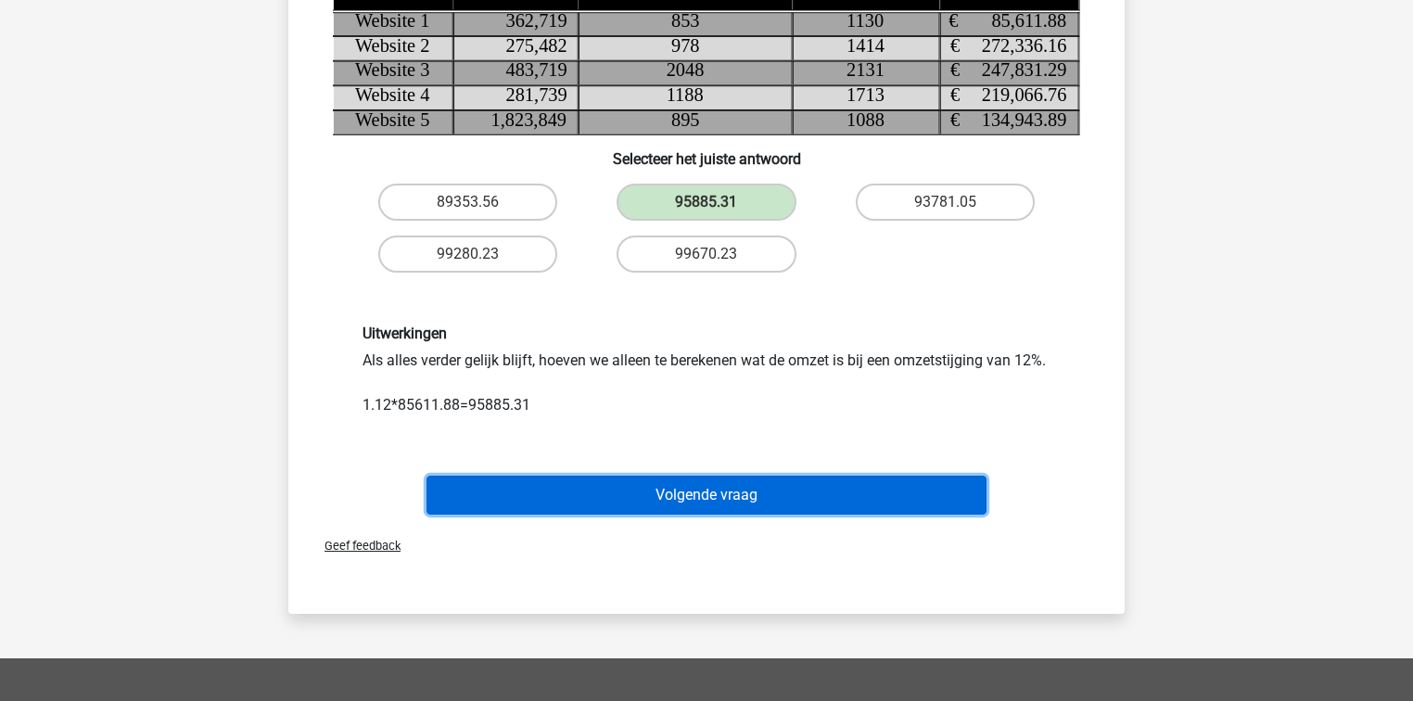
click at [672, 515] on button "Volgende vraag" at bounding box center [707, 495] width 561 height 39
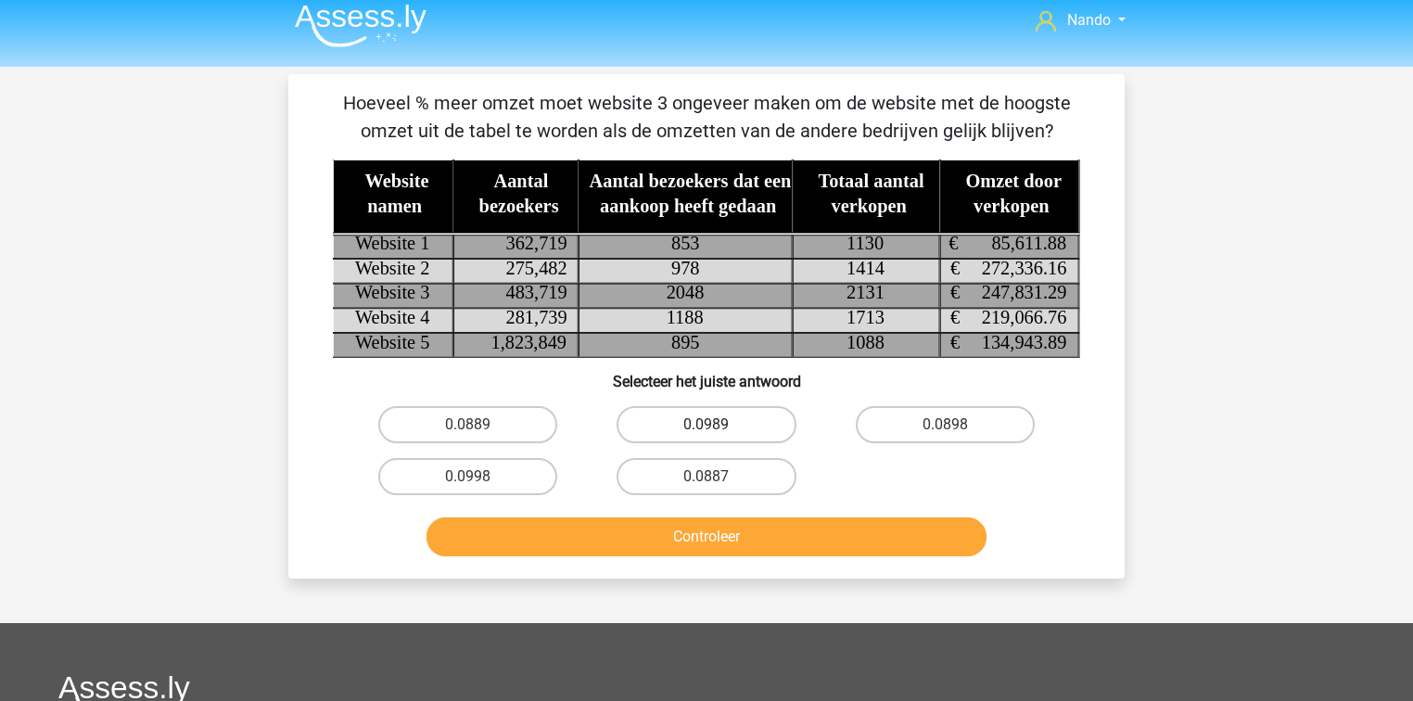
click at [757, 436] on label "0.0989" at bounding box center [706, 424] width 179 height 37
click at [719, 436] on input "0.0989" at bounding box center [713, 431] width 12 height 12
radio input "true"
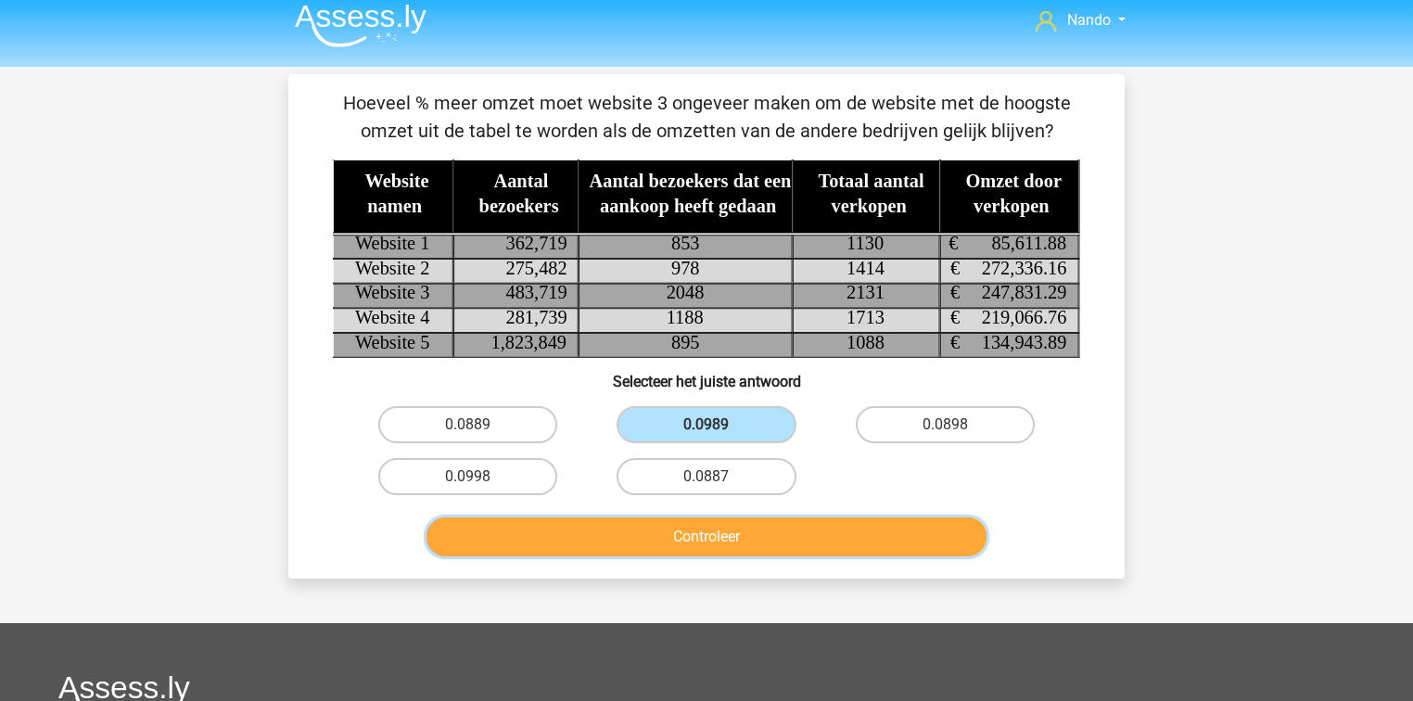
click at [739, 538] on button "Controleer" at bounding box center [707, 537] width 561 height 39
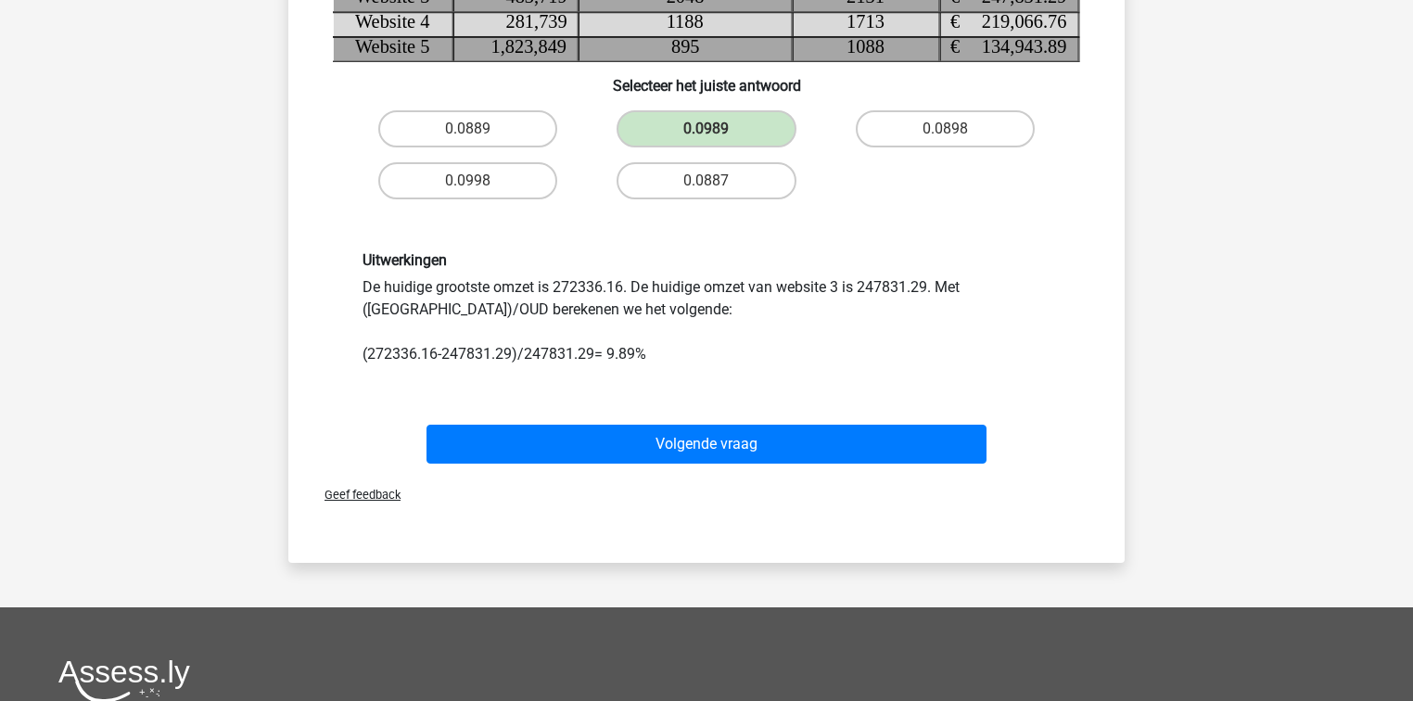
scroll to position [308, 0]
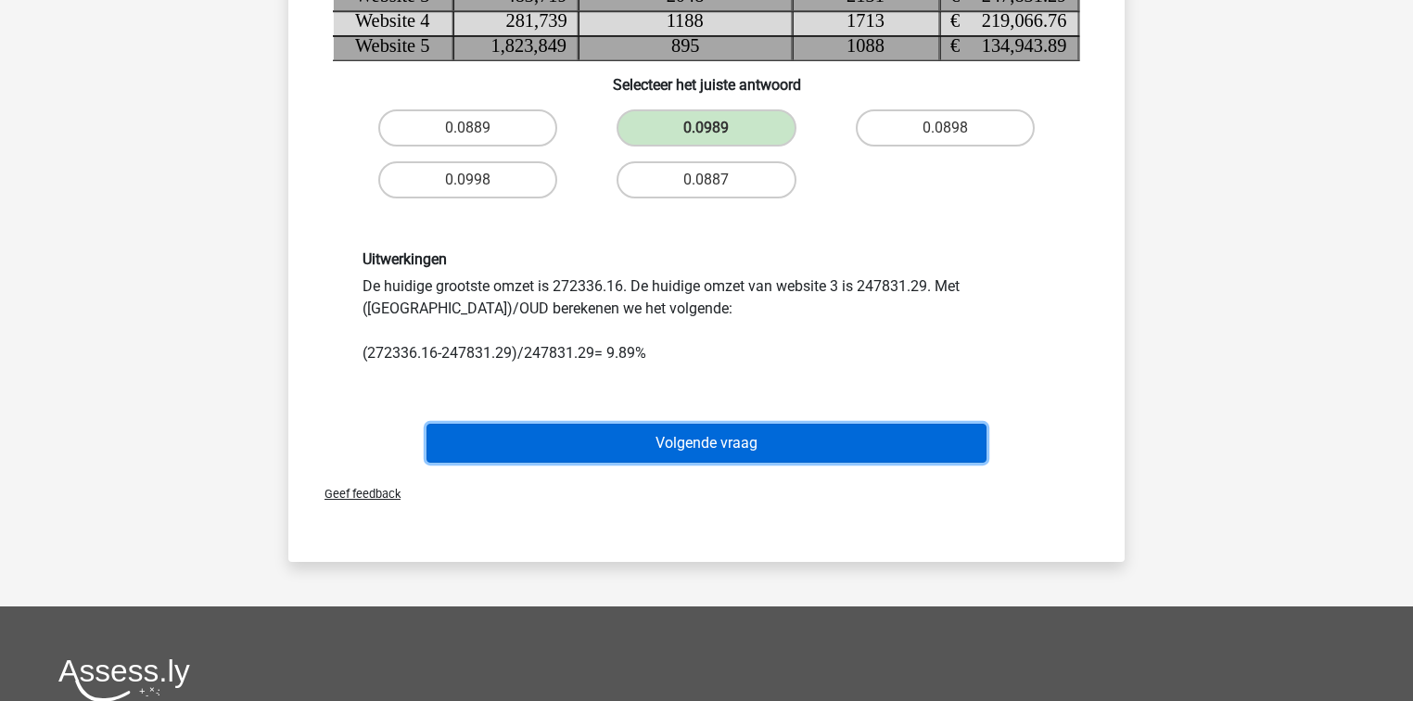
click at [731, 441] on button "Volgende vraag" at bounding box center [707, 443] width 561 height 39
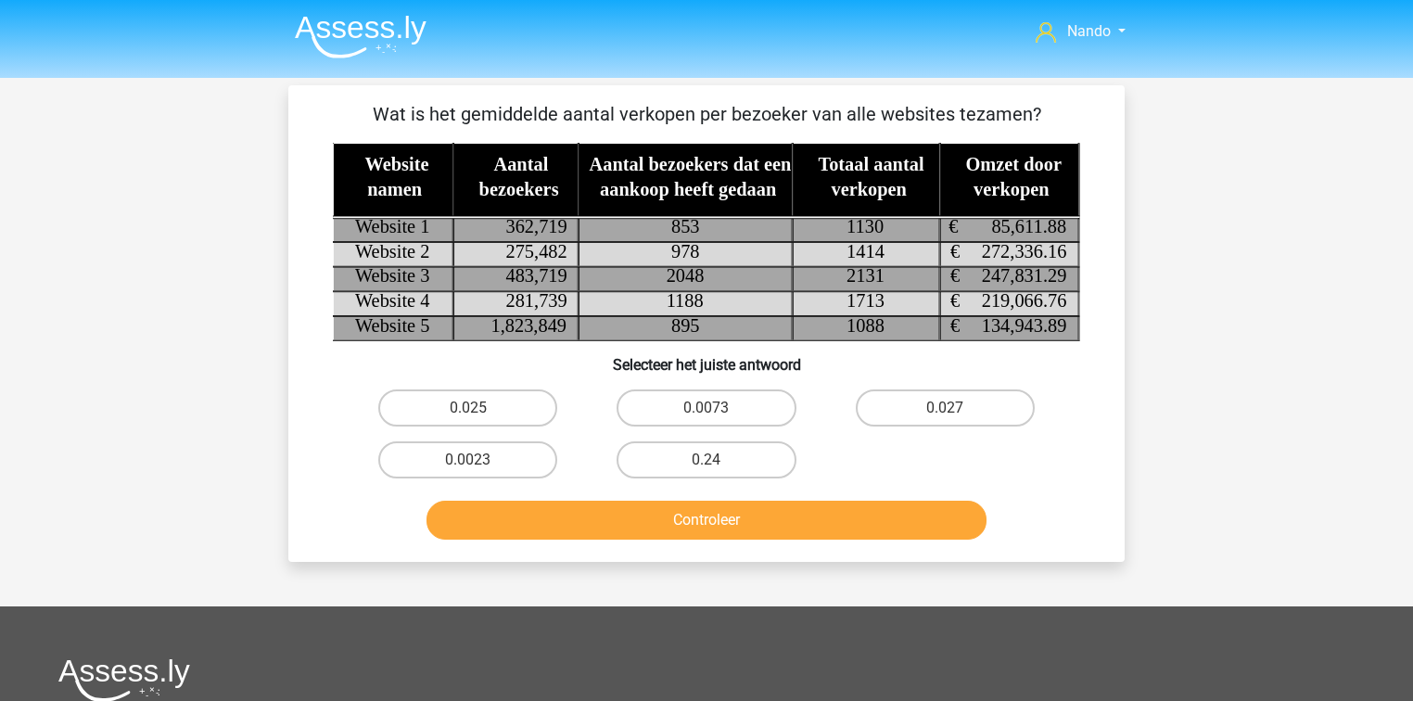
scroll to position [0, 0]
click at [497, 460] on label "0.0023" at bounding box center [467, 459] width 179 height 37
click at [480, 460] on input "0.0023" at bounding box center [474, 466] width 12 height 12
radio input "true"
click at [635, 519] on button "Controleer" at bounding box center [707, 520] width 561 height 39
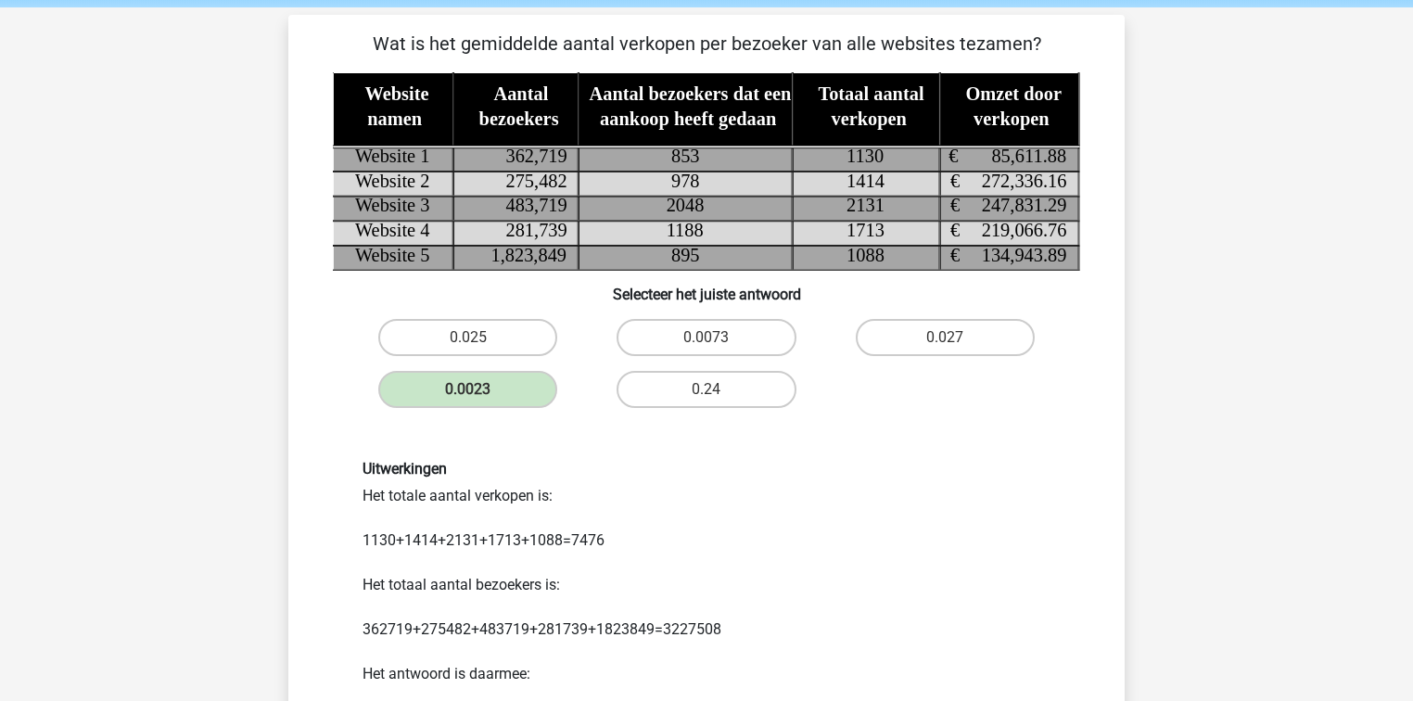
scroll to position [297, 0]
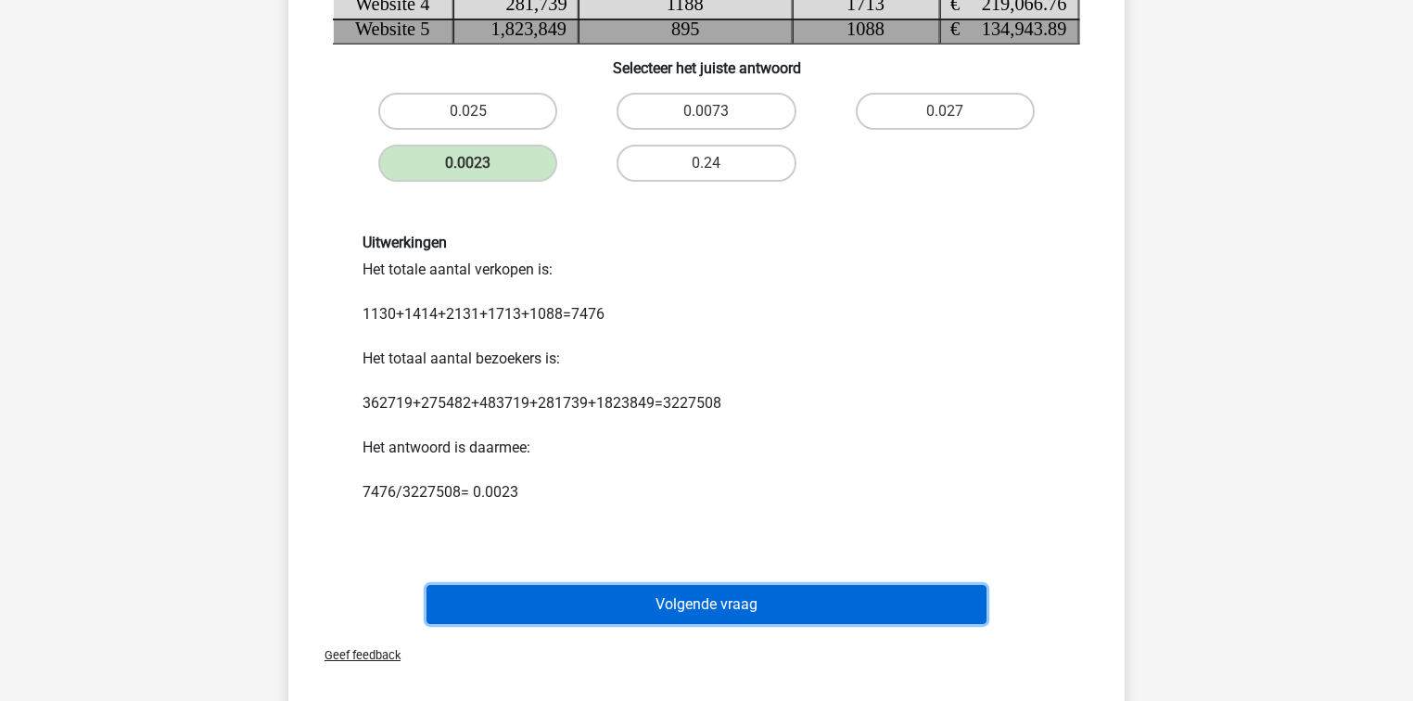
click at [697, 611] on button "Volgende vraag" at bounding box center [707, 604] width 561 height 39
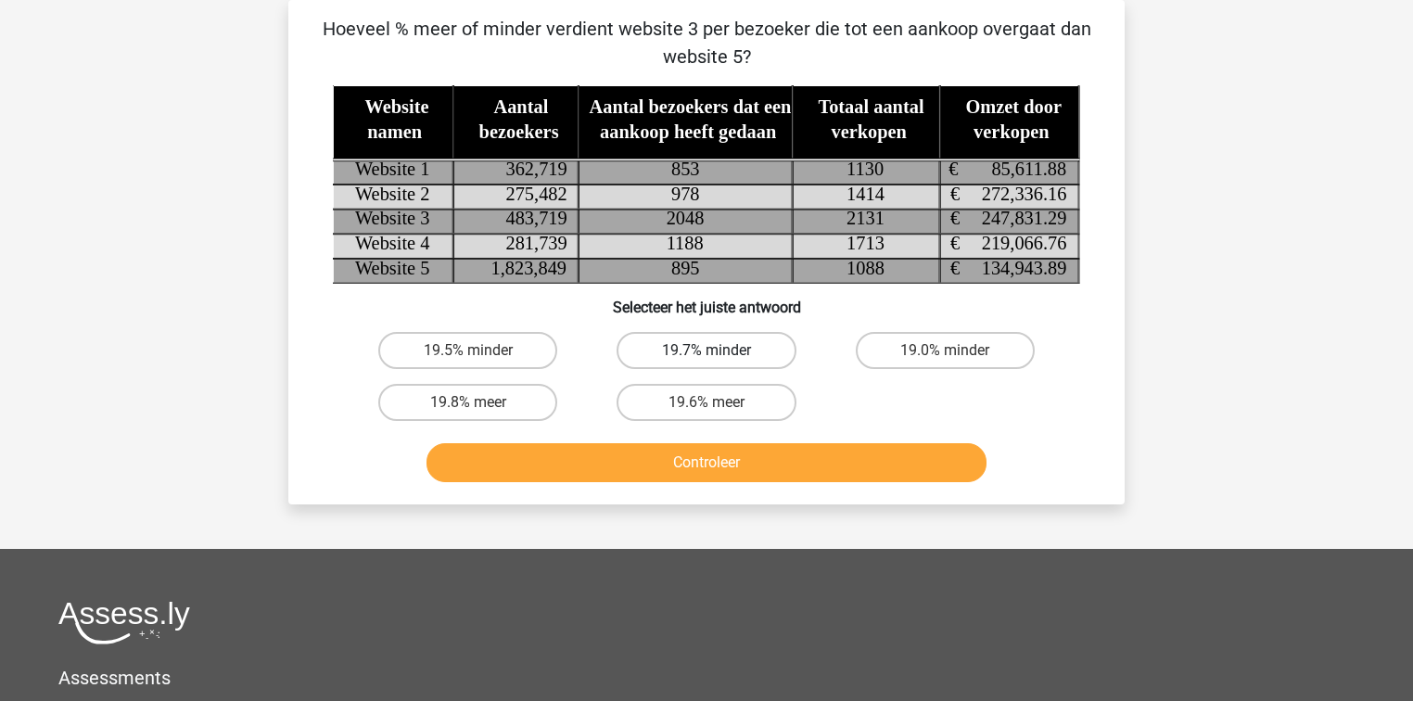
scroll to position [0, 0]
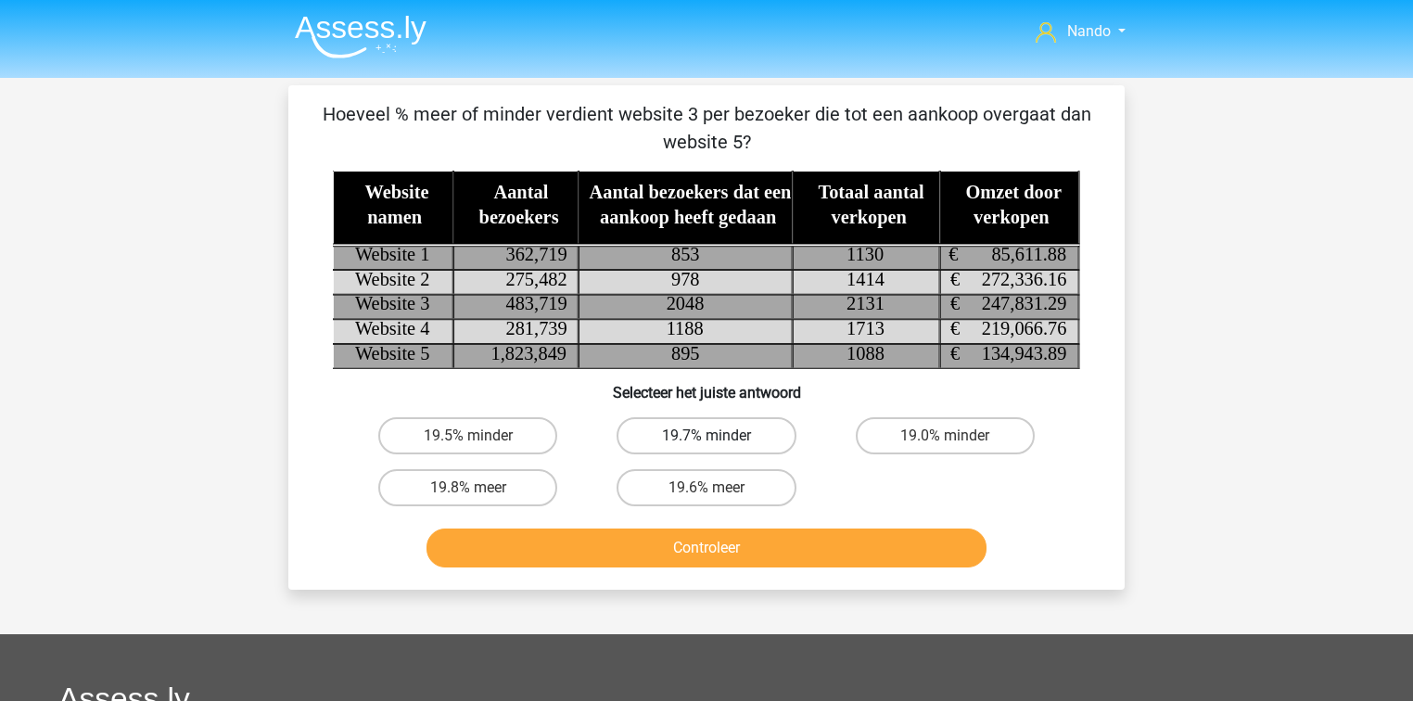
click at [746, 438] on label "19.7% minder" at bounding box center [706, 435] width 179 height 37
click at [719, 438] on input "19.7% minder" at bounding box center [713, 442] width 12 height 12
radio input "true"
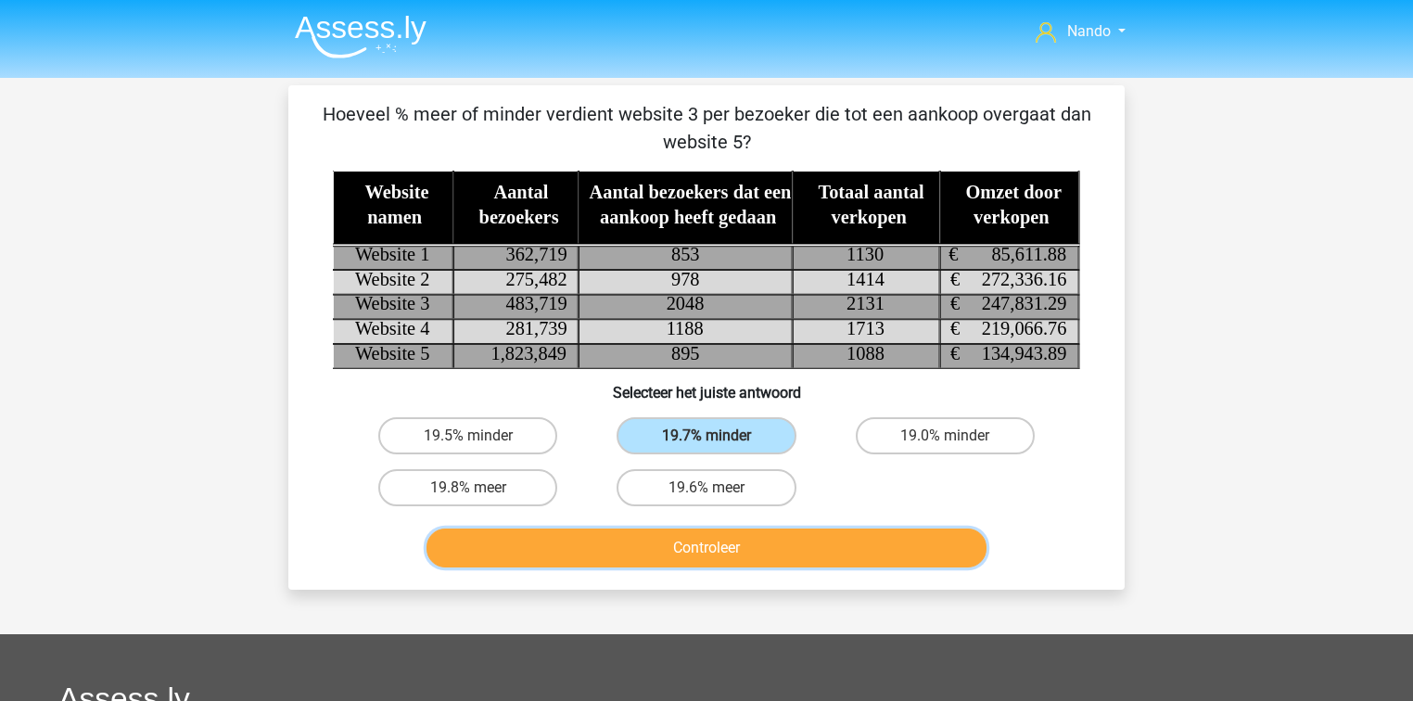
click at [673, 560] on button "Controleer" at bounding box center [707, 548] width 561 height 39
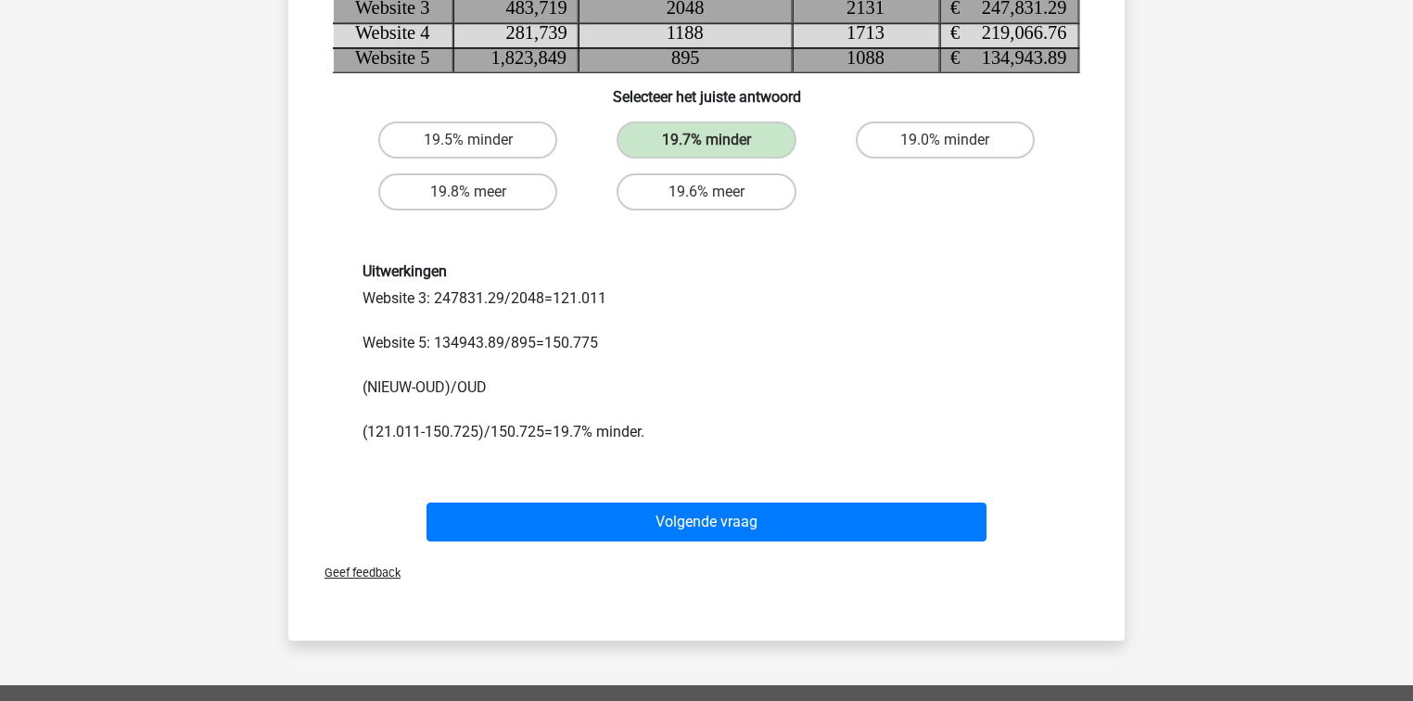
scroll to position [297, 0]
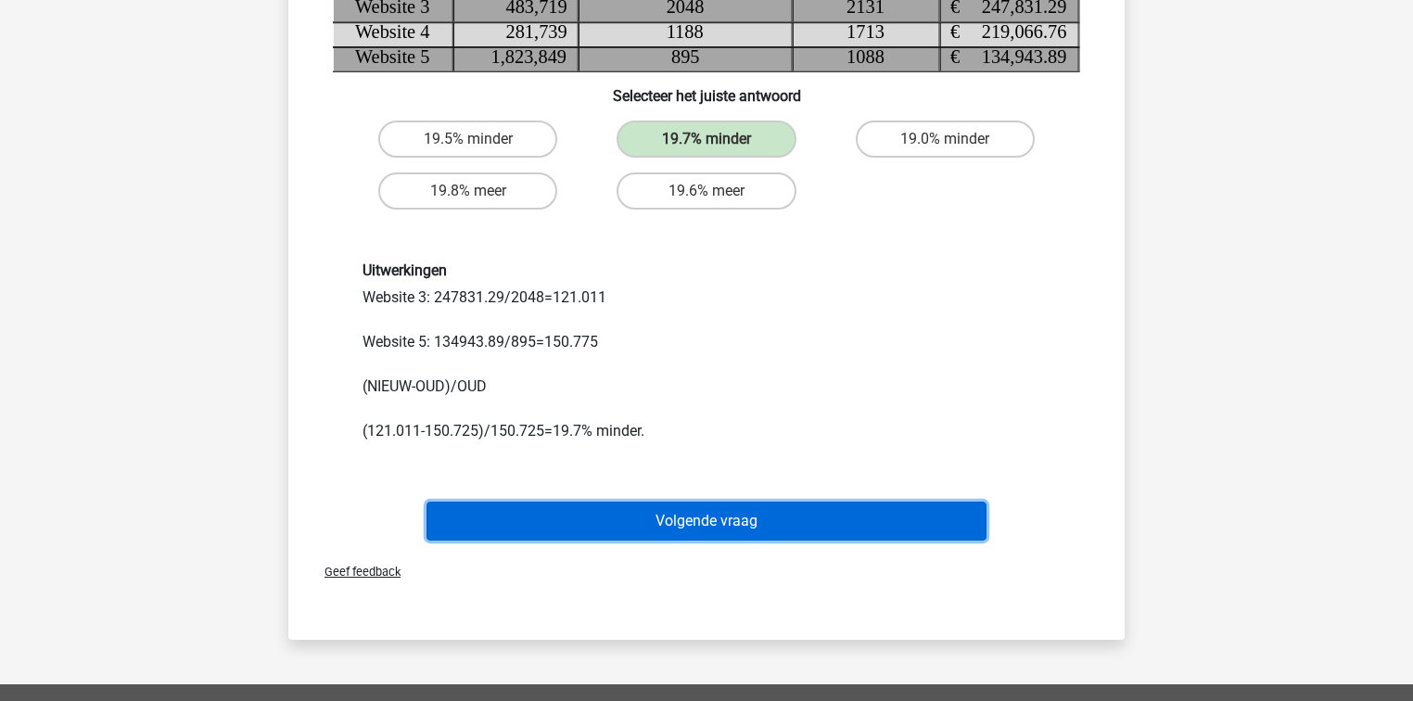
click at [670, 537] on button "Volgende vraag" at bounding box center [707, 521] width 561 height 39
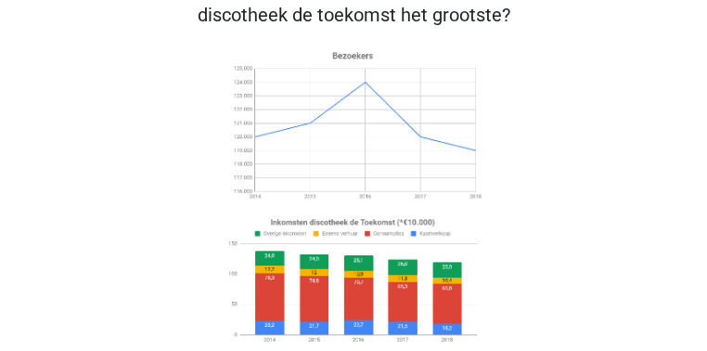
scroll to position [179, 0]
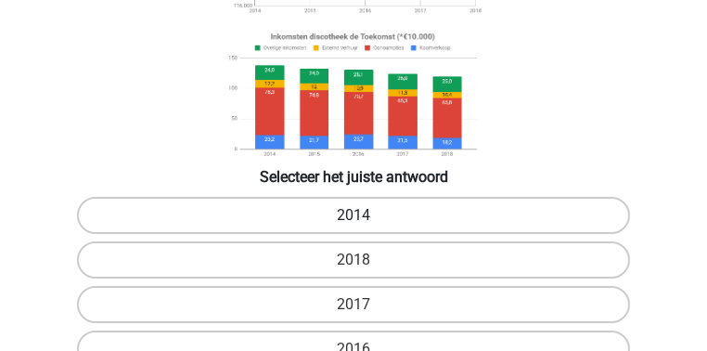
click at [201, 234] on label "2014" at bounding box center [353, 215] width 552 height 37
click at [353, 227] on input "2014" at bounding box center [359, 221] width 12 height 12
radio input "true"
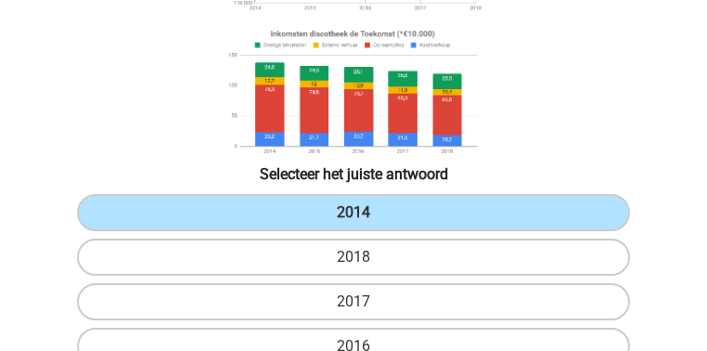
scroll to position [402, 0]
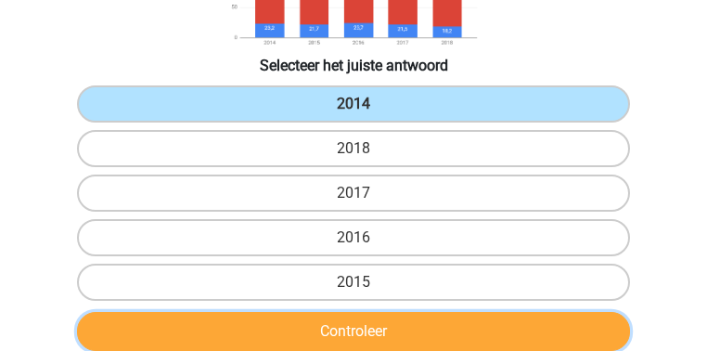
click at [284, 312] on button "Controleer" at bounding box center [353, 331] width 552 height 39
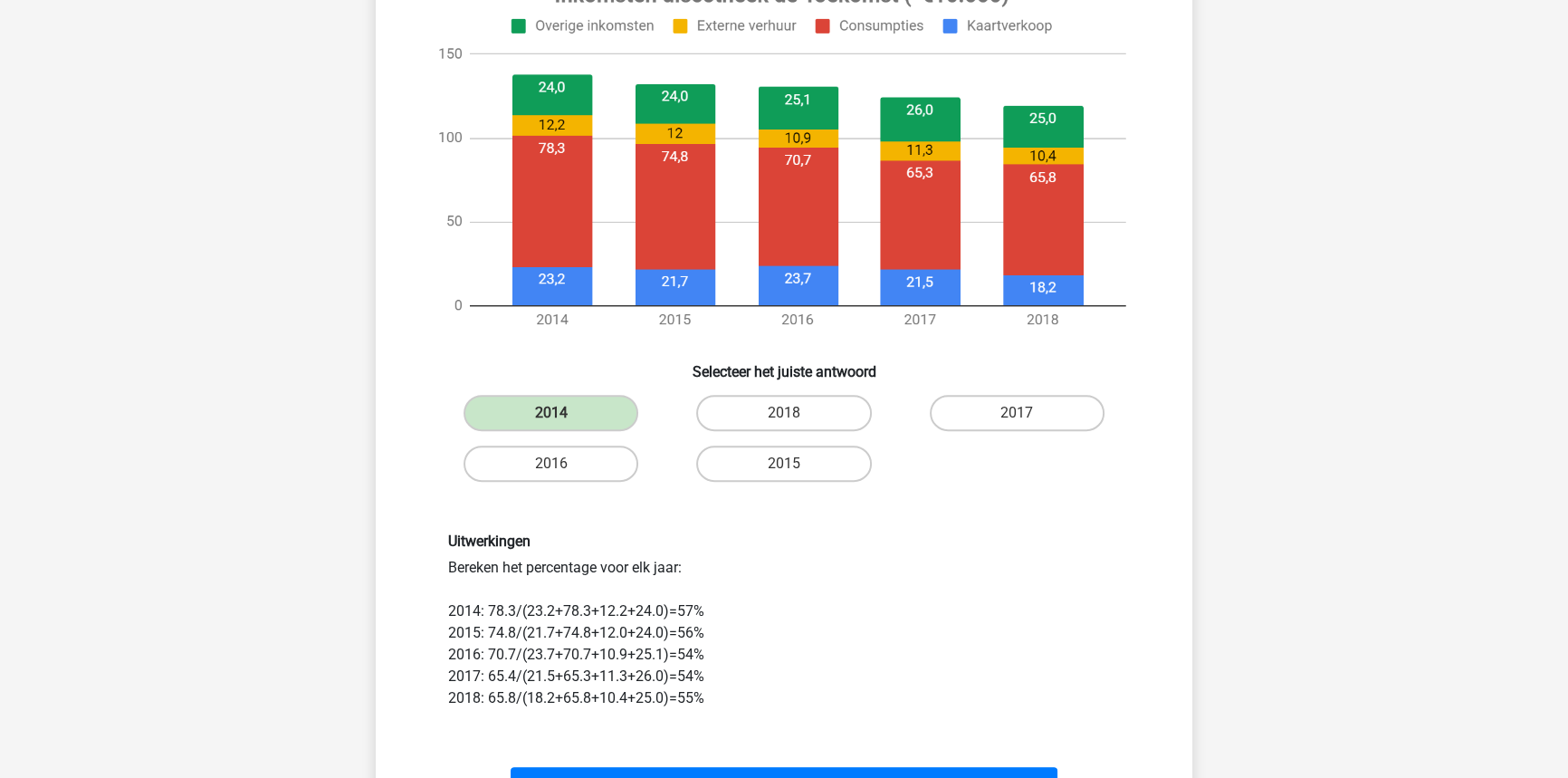
scroll to position [804, 0]
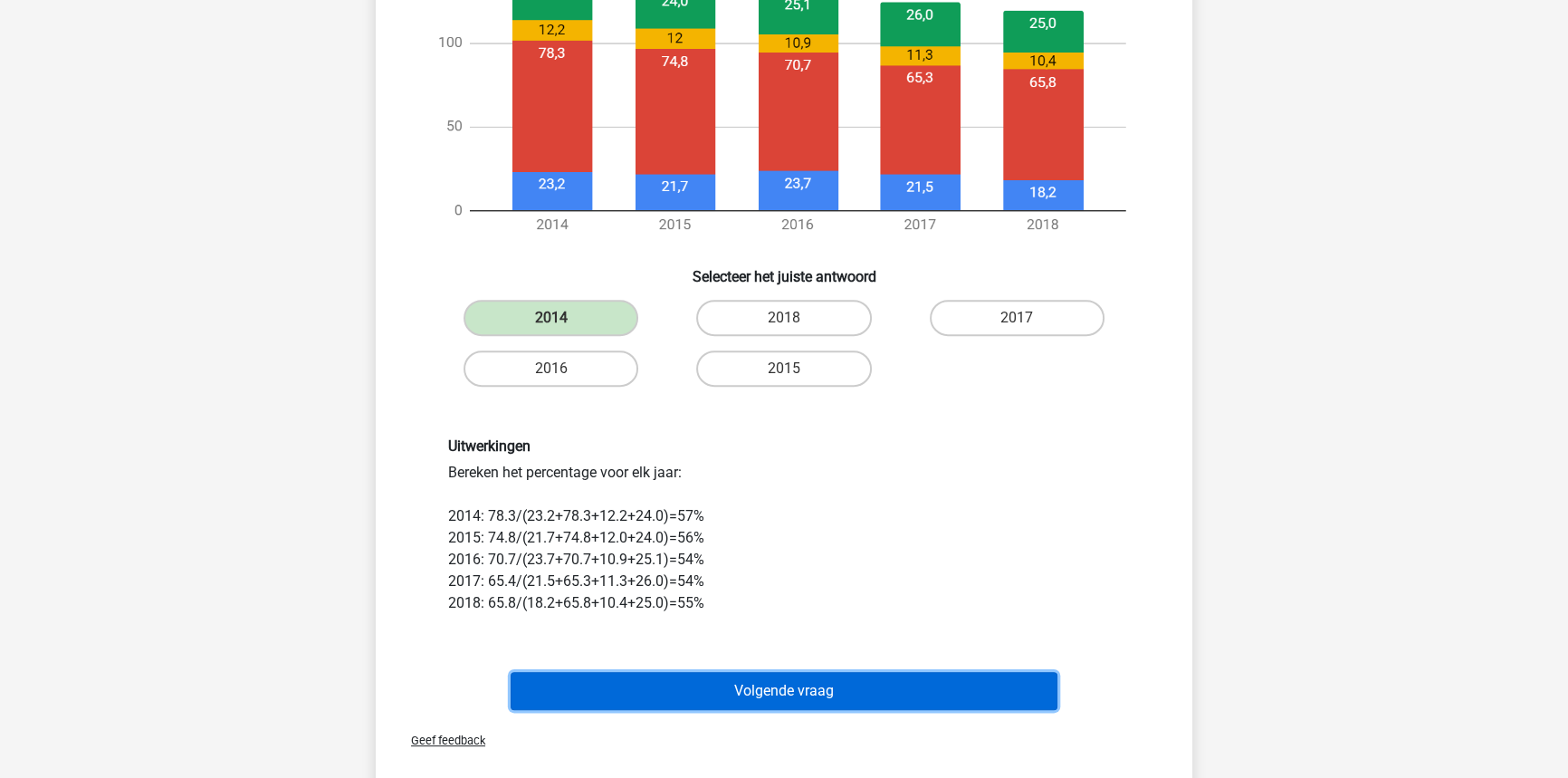
click at [715, 683] on button "Volgende vraag" at bounding box center [784, 690] width 548 height 38
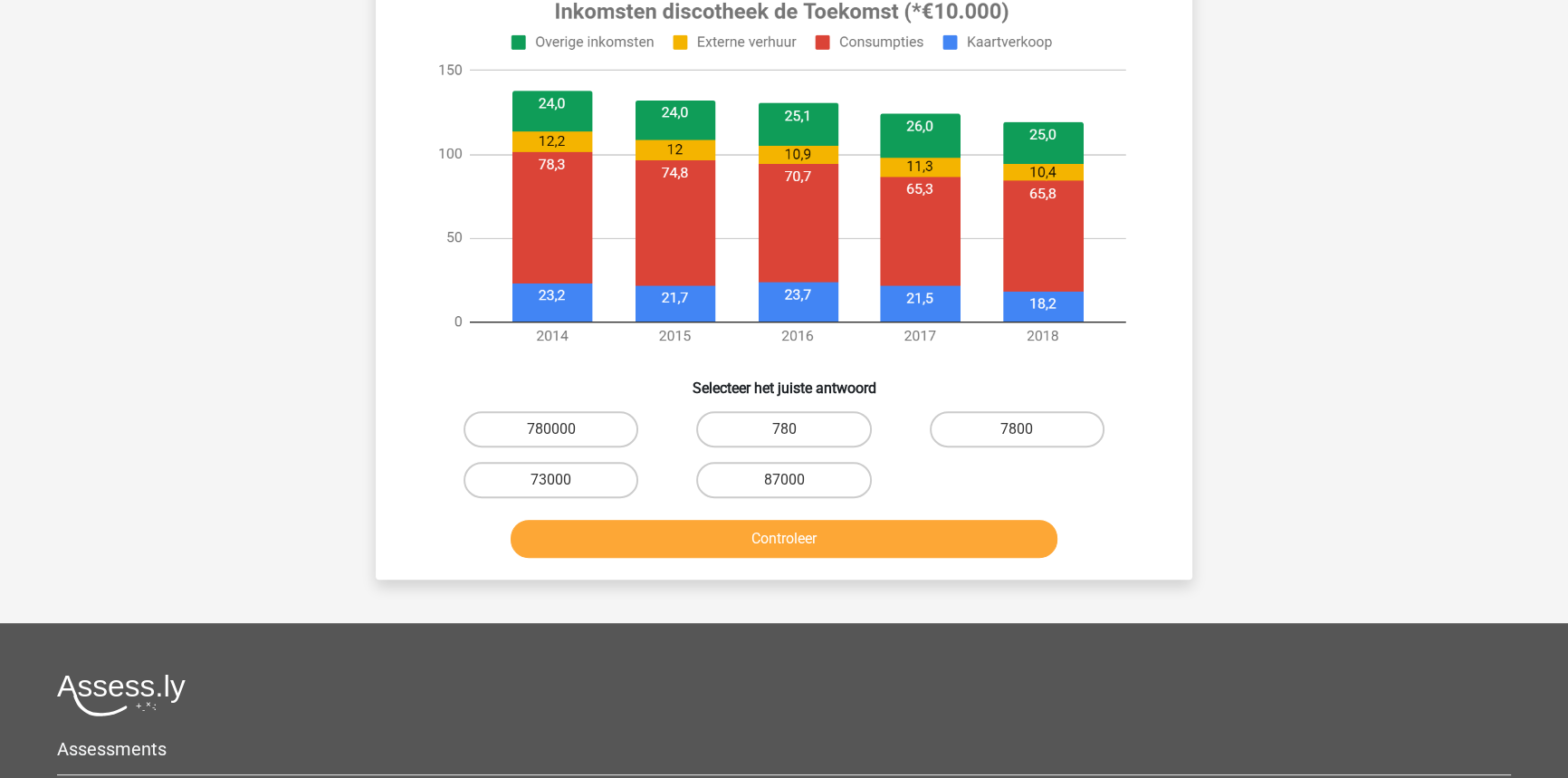
scroll to position [749, 0]
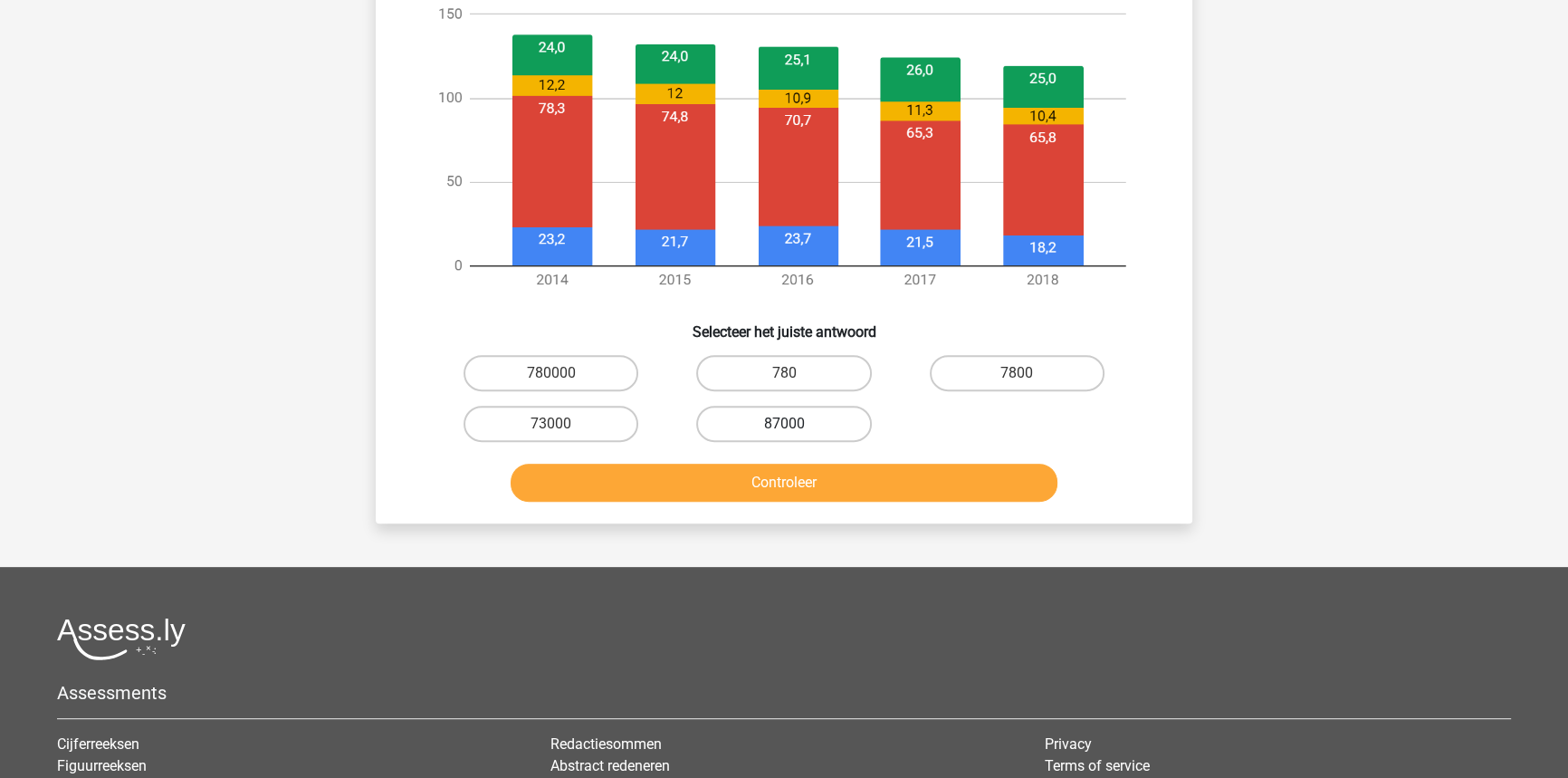
click at [821, 425] on label "87000" at bounding box center [783, 423] width 175 height 36
click at [796, 425] on input "87000" at bounding box center [790, 430] width 12 height 12
radio input "true"
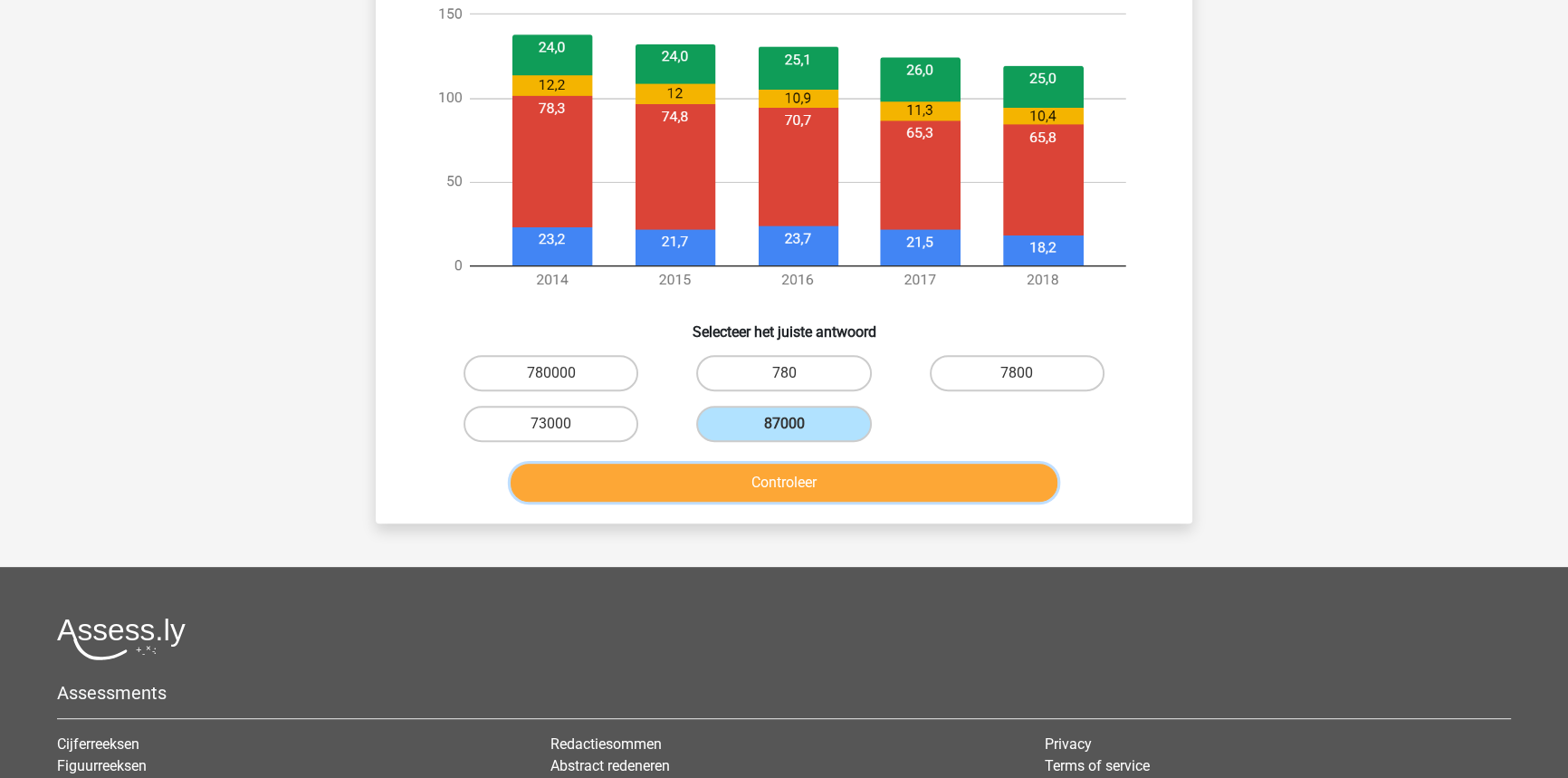
click at [828, 482] on button "Controleer" at bounding box center [784, 482] width 548 height 38
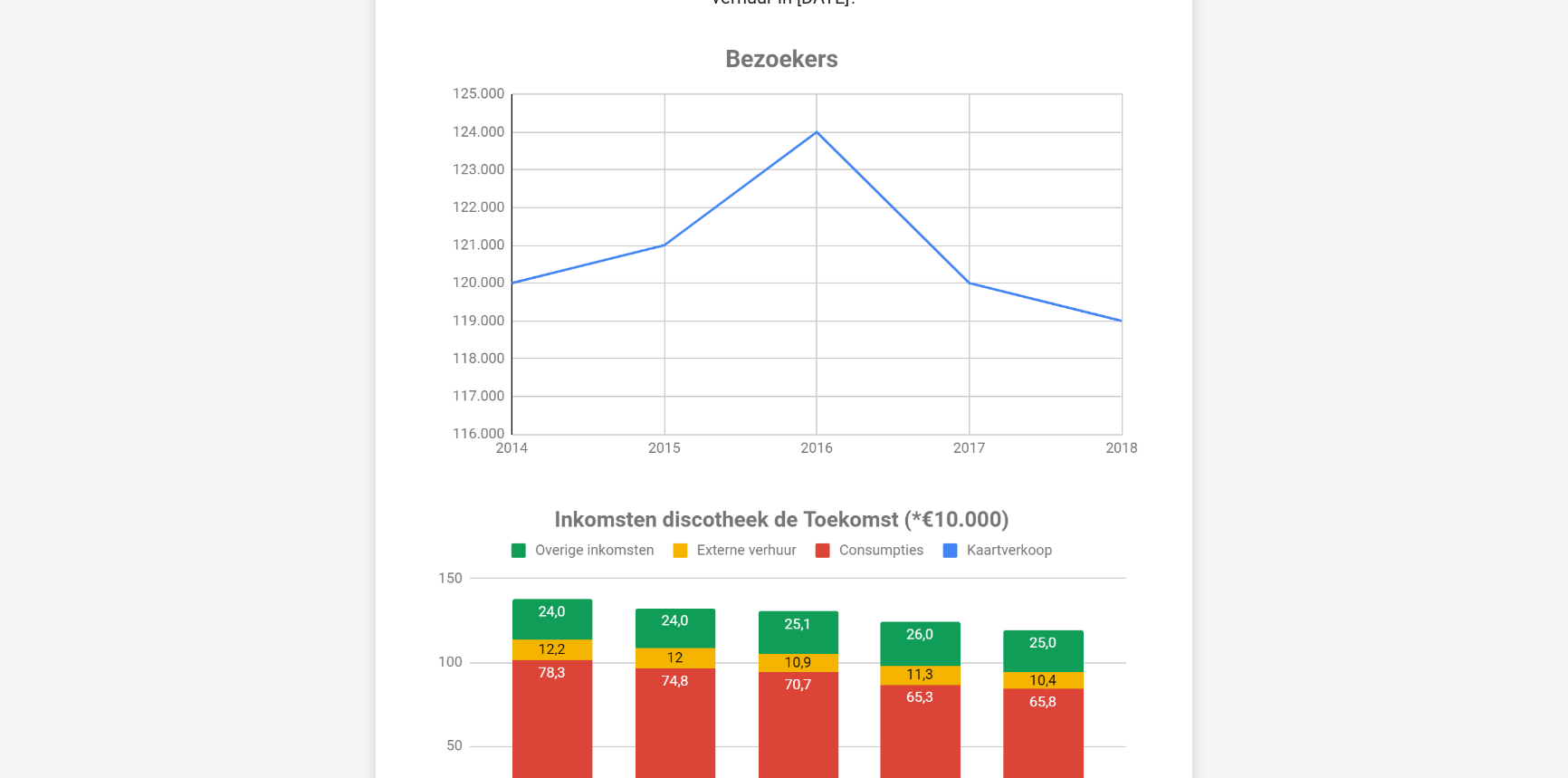
scroll to position [91, 0]
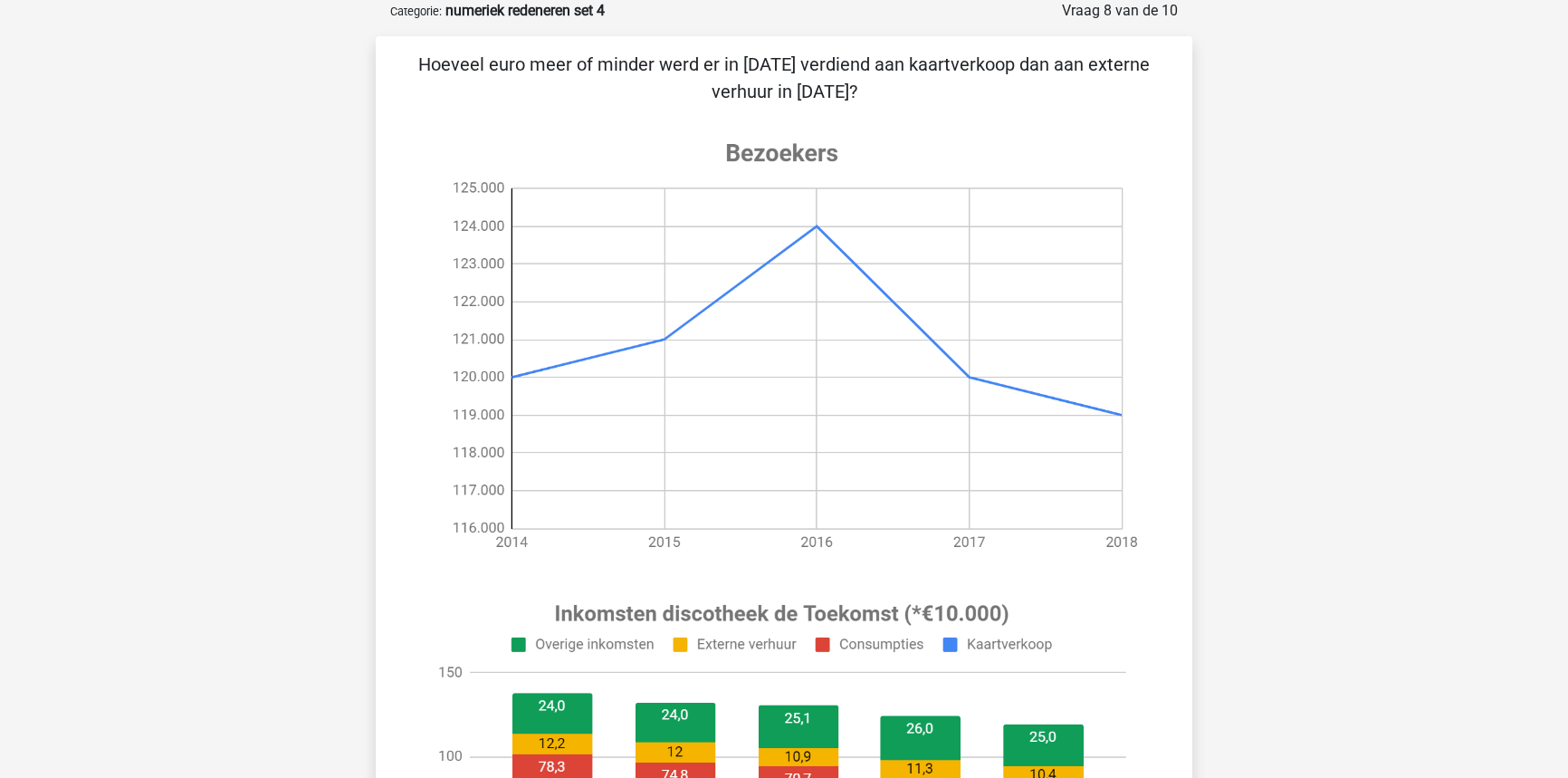
drag, startPoint x: 739, startPoint y: 151, endPoint x: 868, endPoint y: 144, distance: 129.2
click at [868, 144] on image at bounding box center [781, 346] width 725 height 453
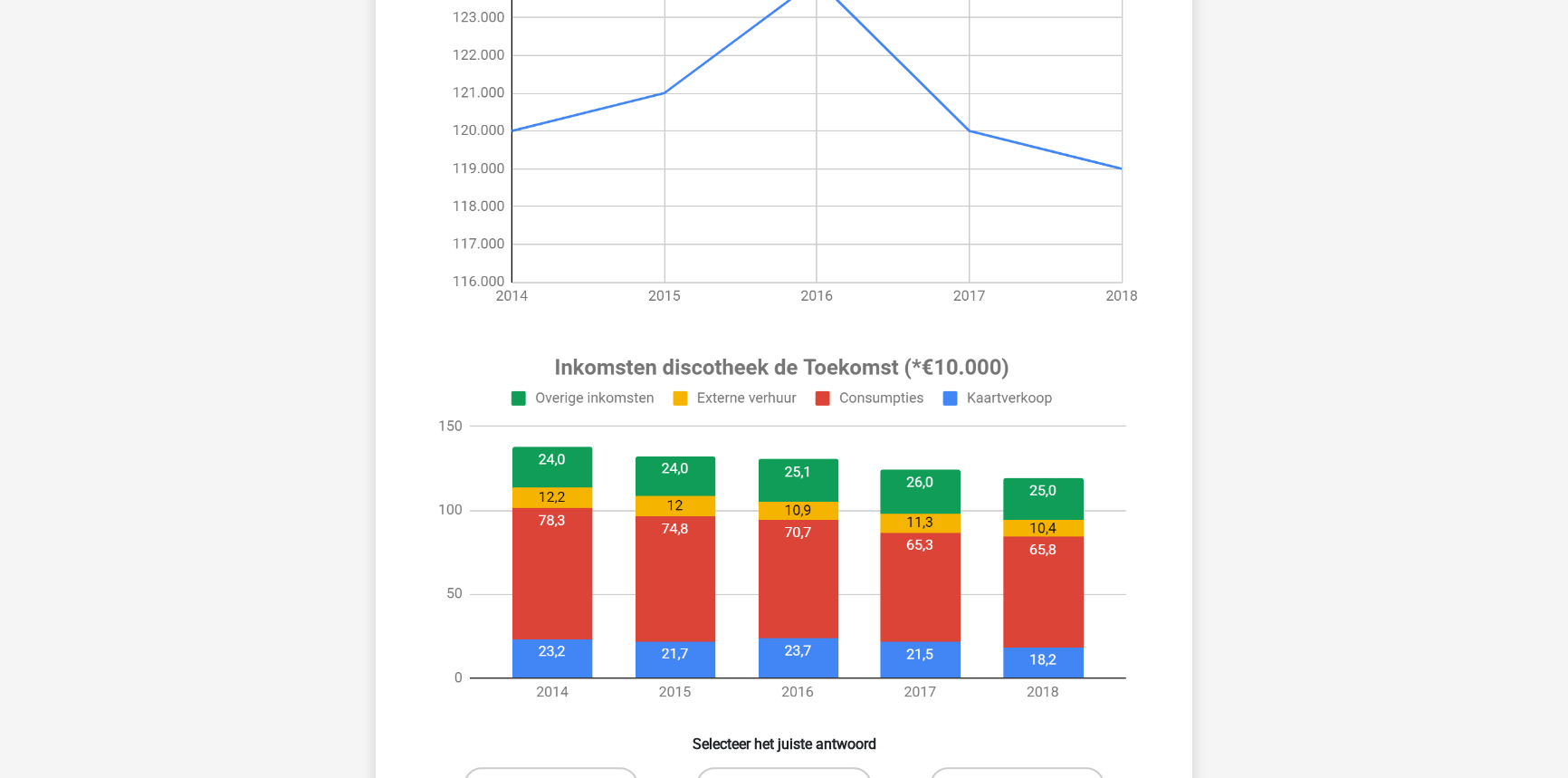
scroll to position [172, 0]
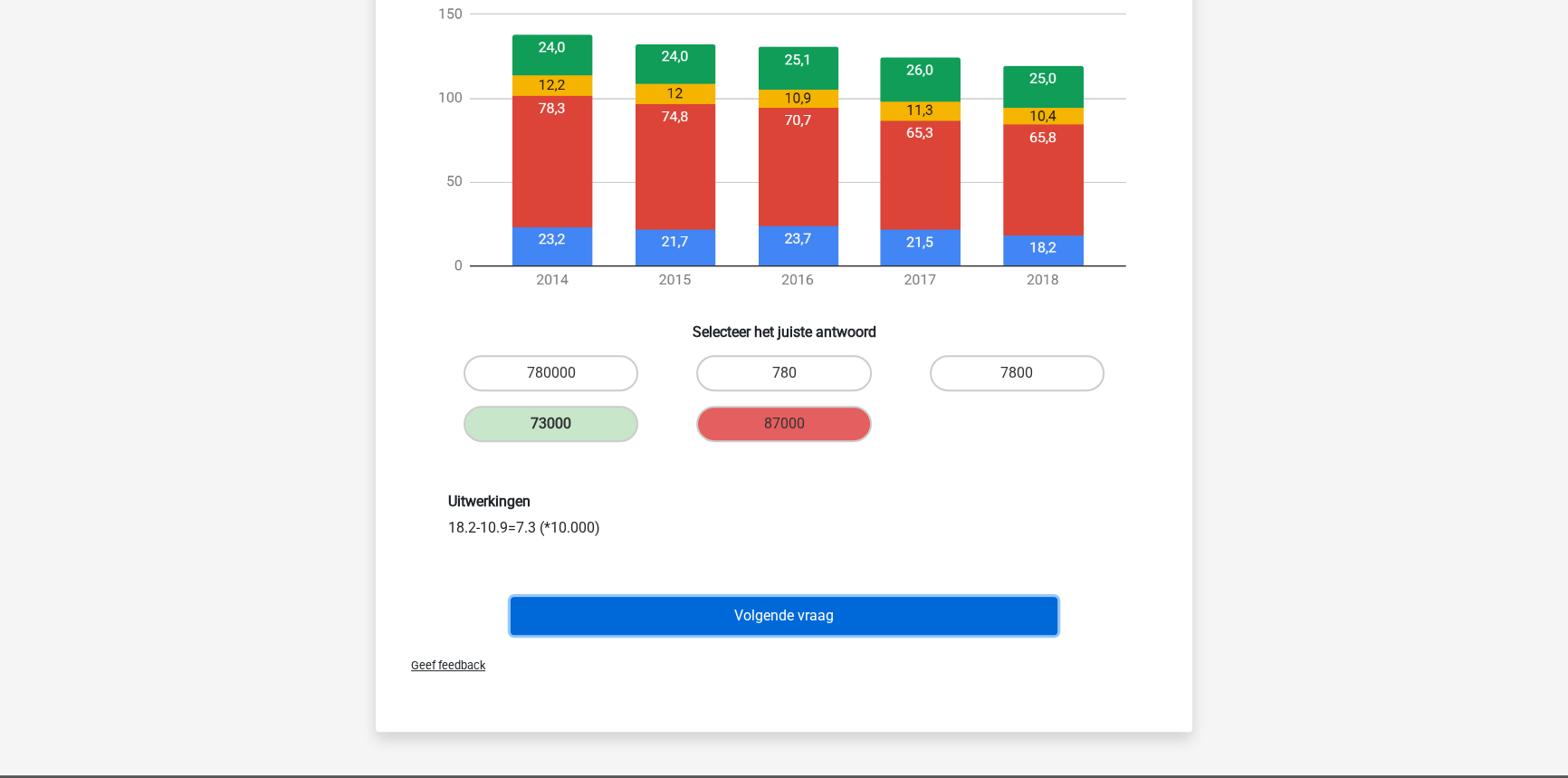
click at [705, 611] on button "Volgende vraag" at bounding box center [784, 615] width 548 height 38
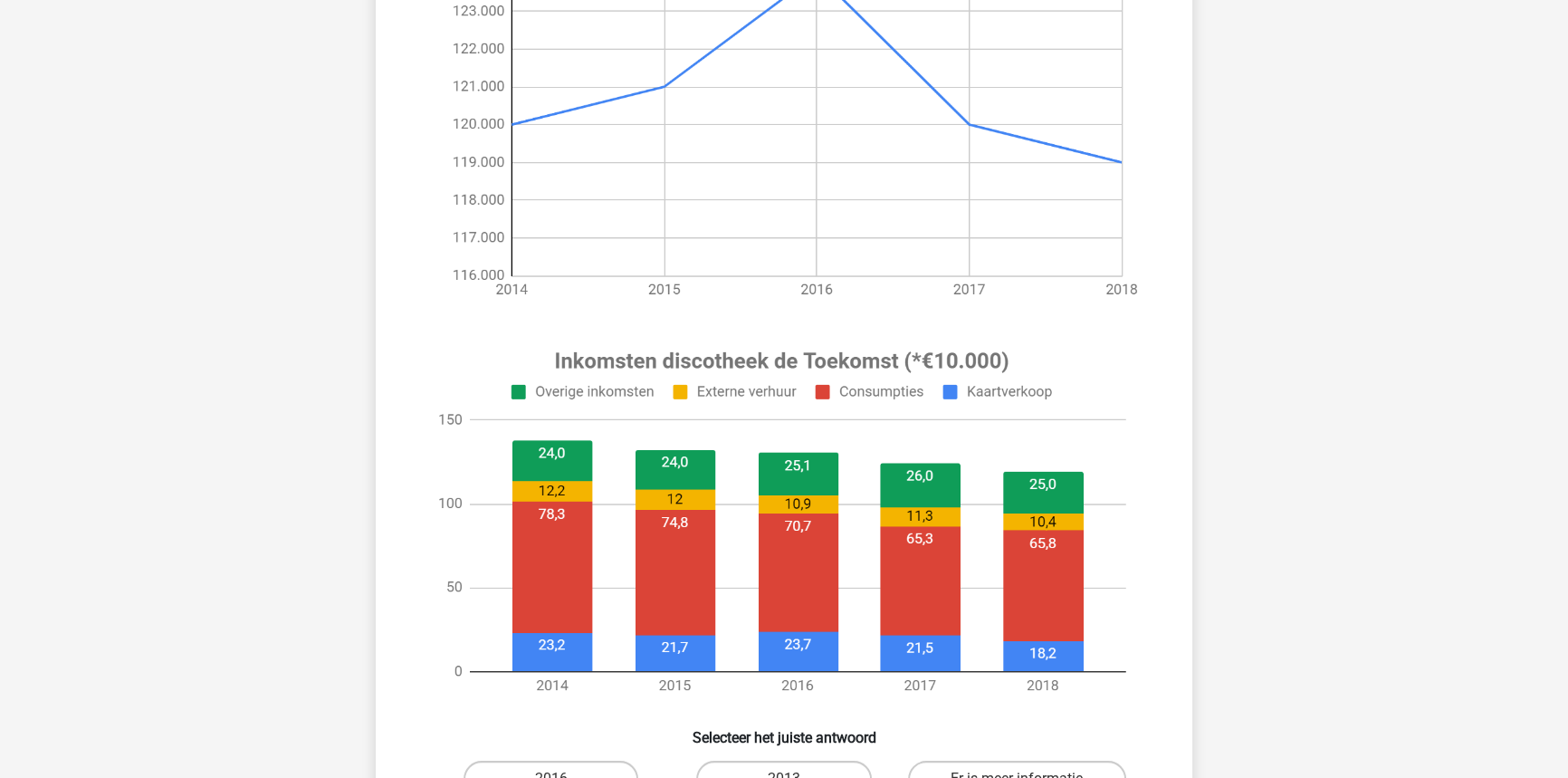
scroll to position [411, 0]
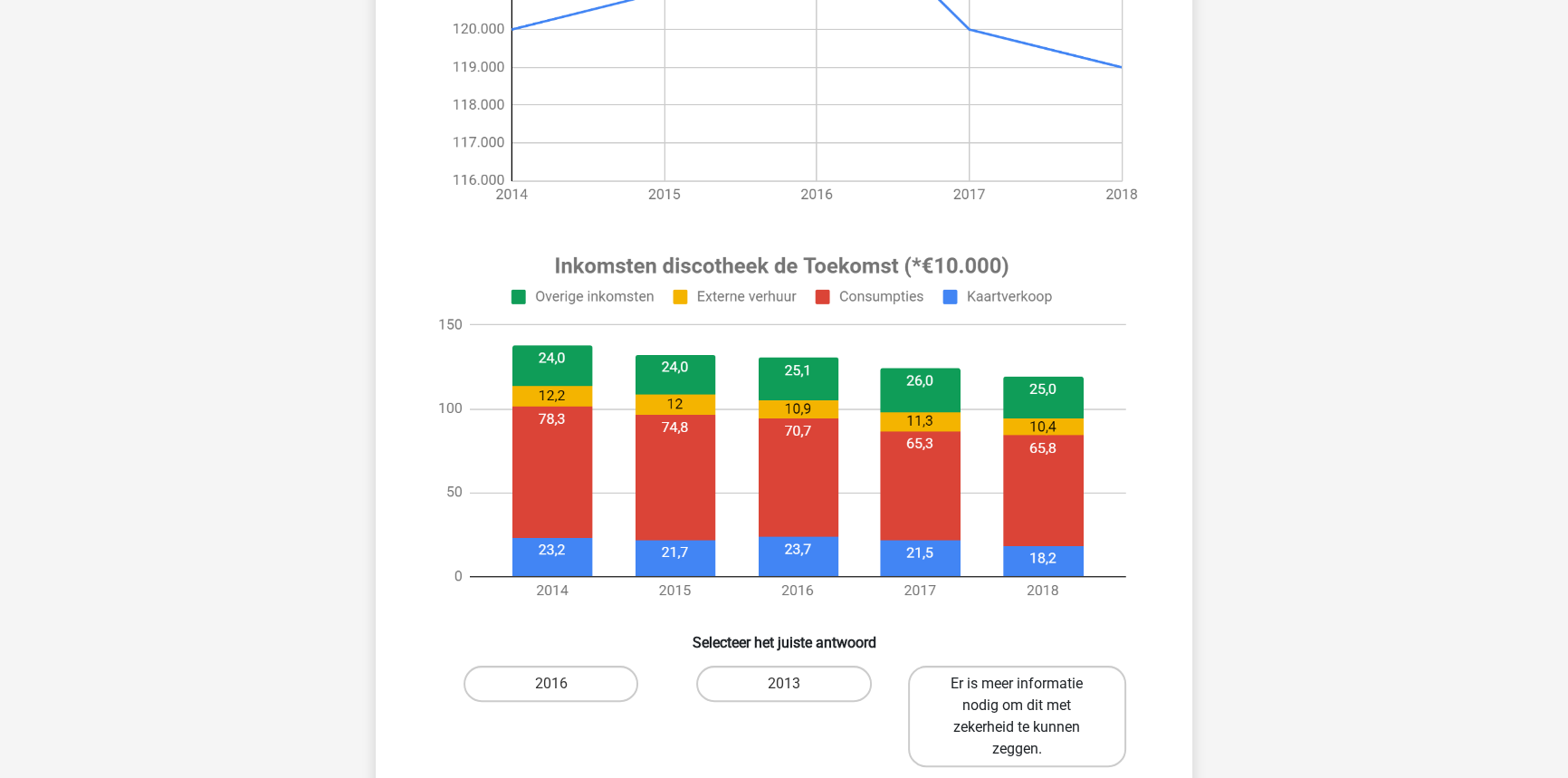
click at [1021, 683] on label "Er is meer informatie nodig om dit met zekerheid te kunnen zeggen." at bounding box center [1017, 717] width 219 height 102
click at [1021, 683] on input "Er is meer informatie nodig om dit met zekerheid te kunnen zeggen." at bounding box center [1023, 689] width 12 height 12
radio input "true"
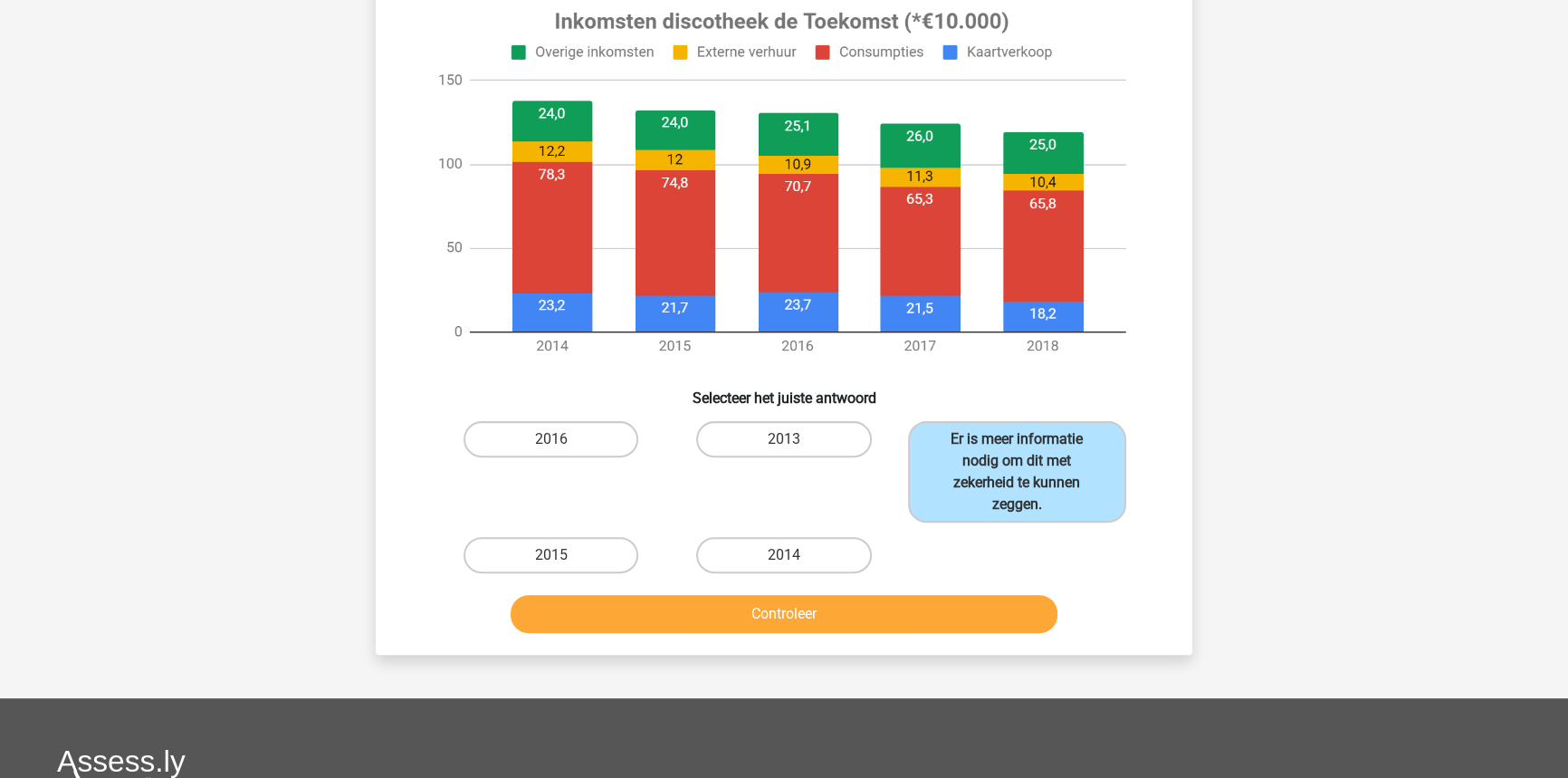
scroll to position [658, 0]
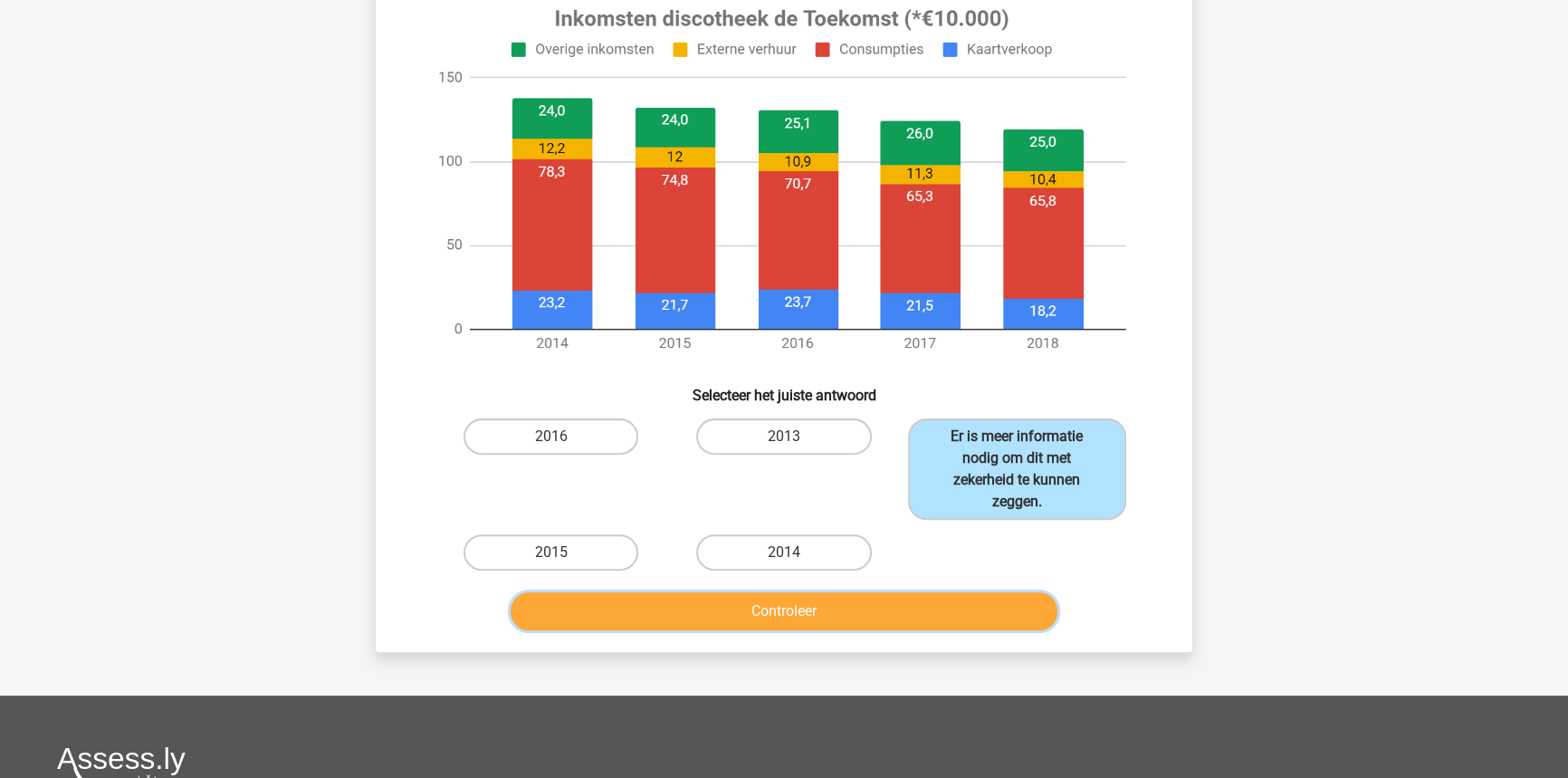
click at [874, 616] on button "Controleer" at bounding box center [784, 611] width 548 height 38
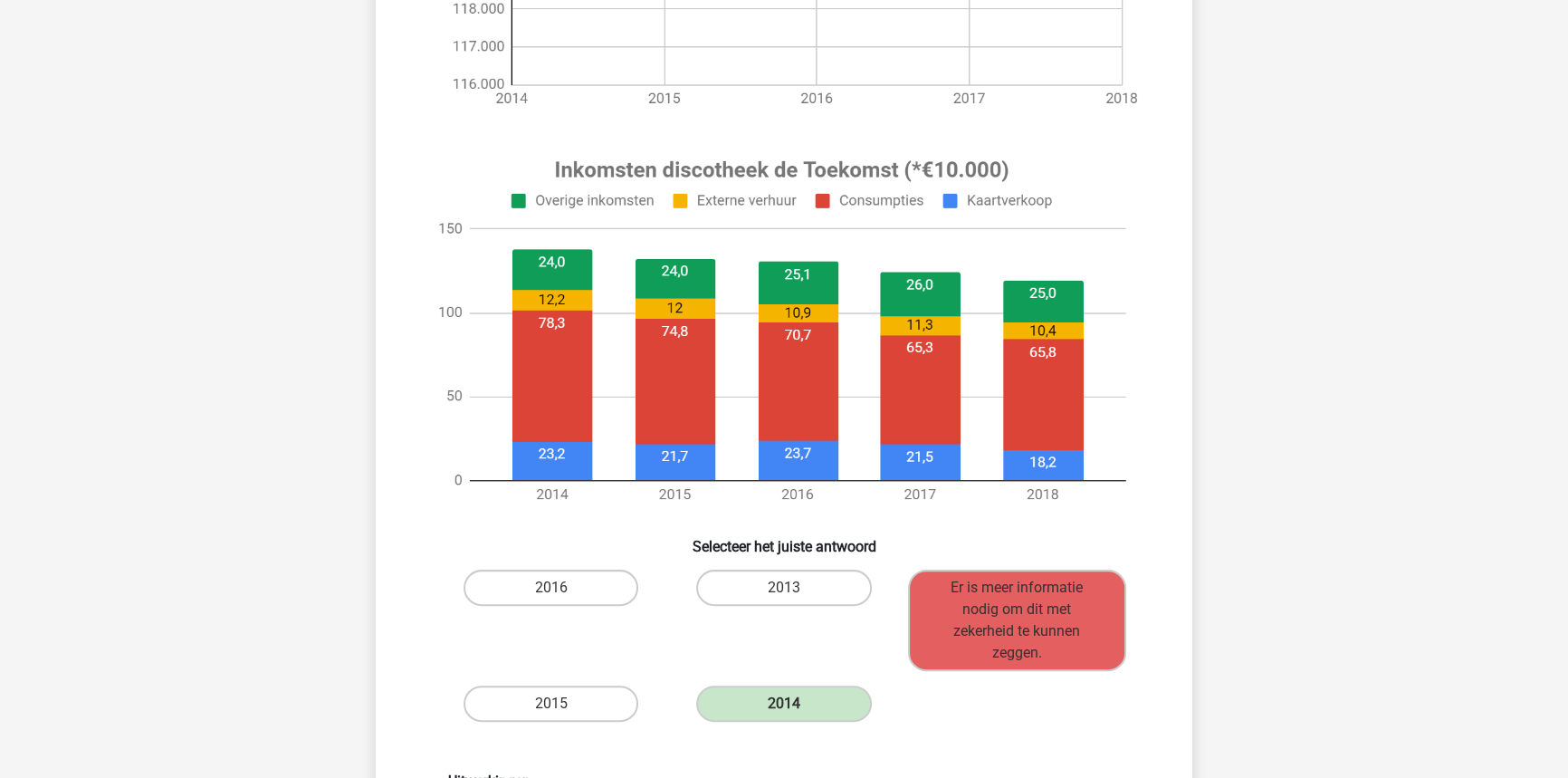
scroll to position [987, 0]
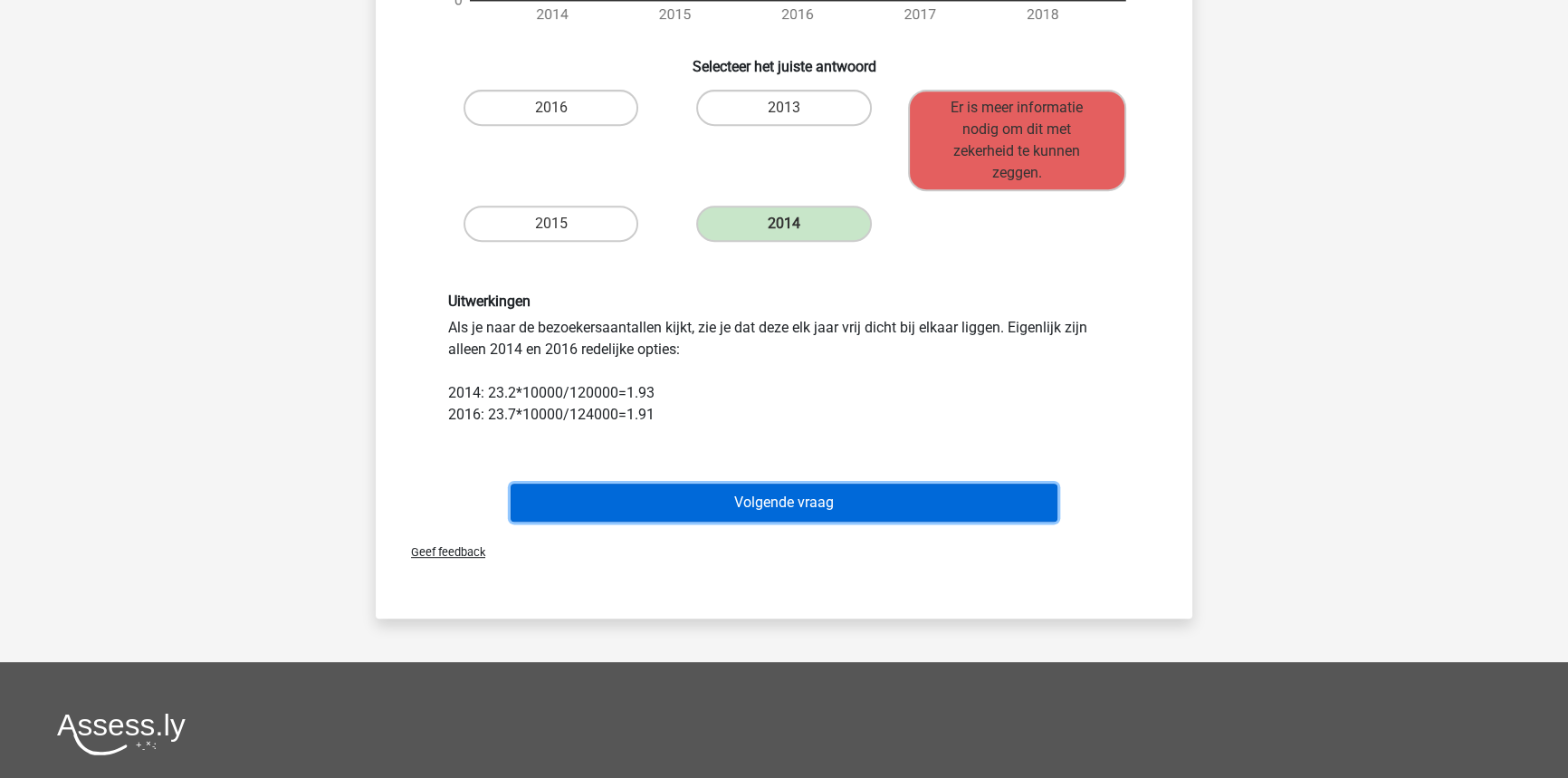
click at [769, 488] on button "Volgende vraag" at bounding box center [784, 502] width 548 height 38
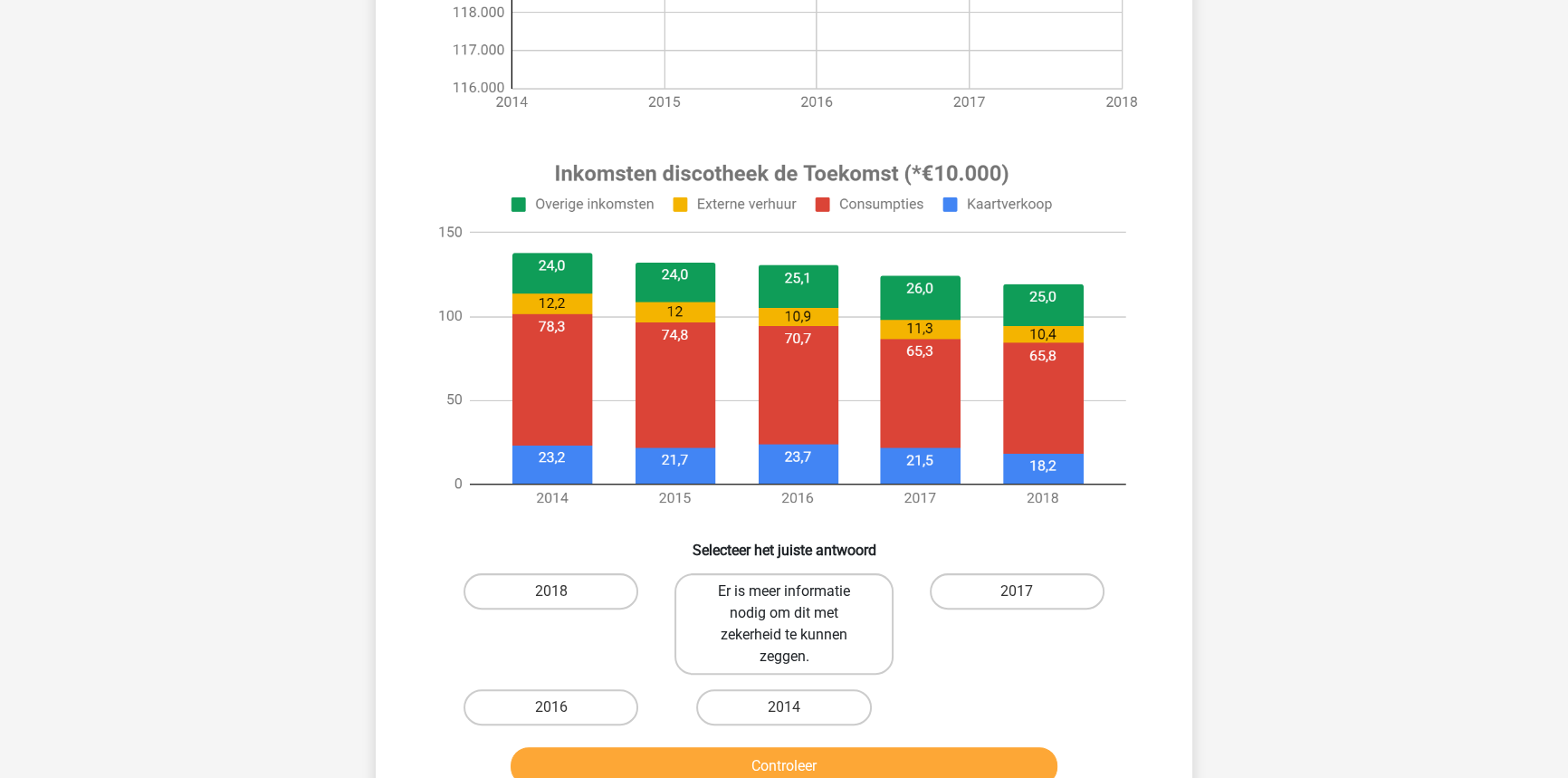
scroll to position [584, 0]
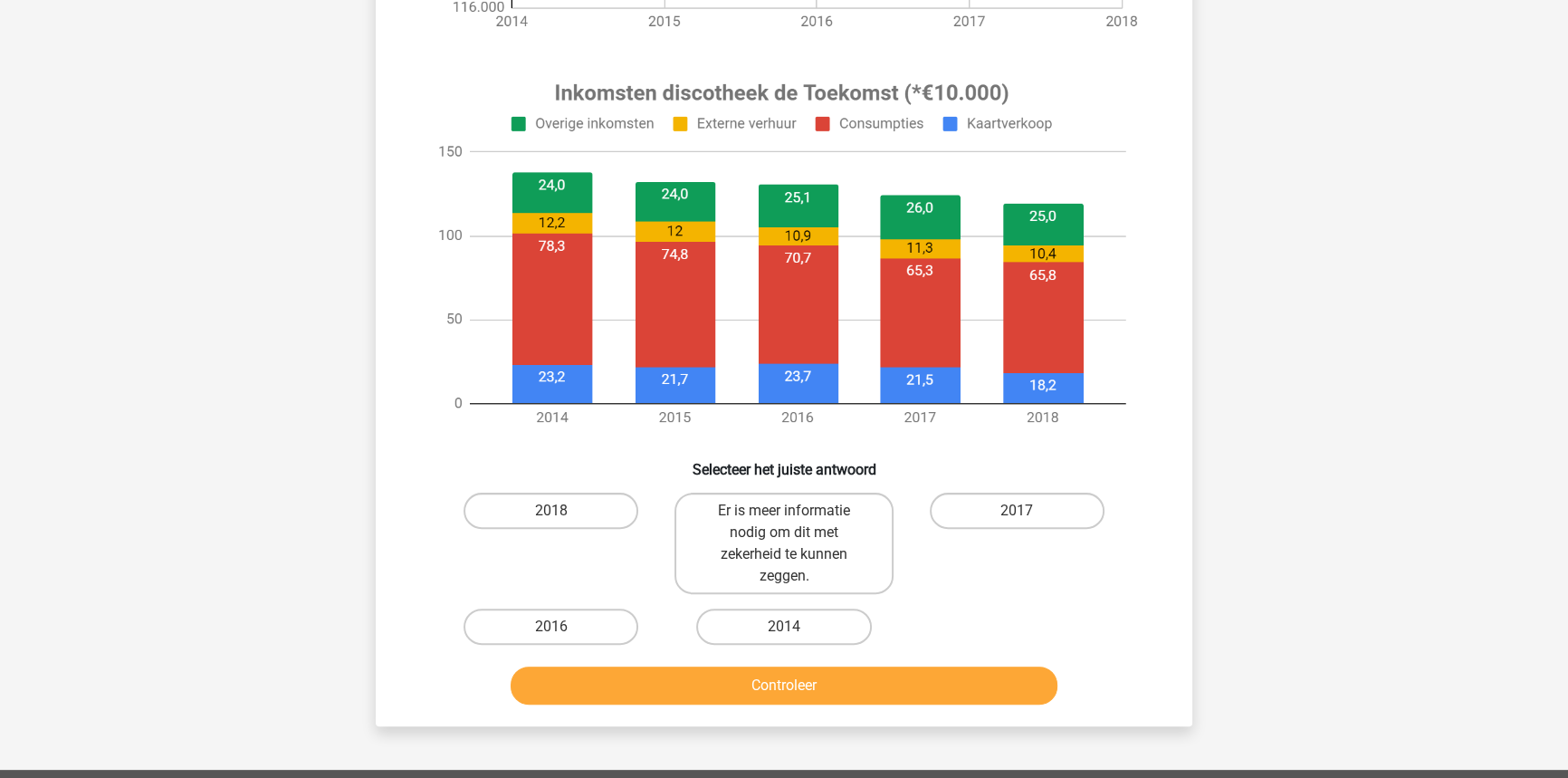
click at [589, 529] on div "2018" at bounding box center [552, 544] width 219 height 102
click at [581, 519] on label "2018" at bounding box center [551, 511] width 175 height 36
click at [563, 519] on input "2018" at bounding box center [557, 516] width 12 height 12
radio input "true"
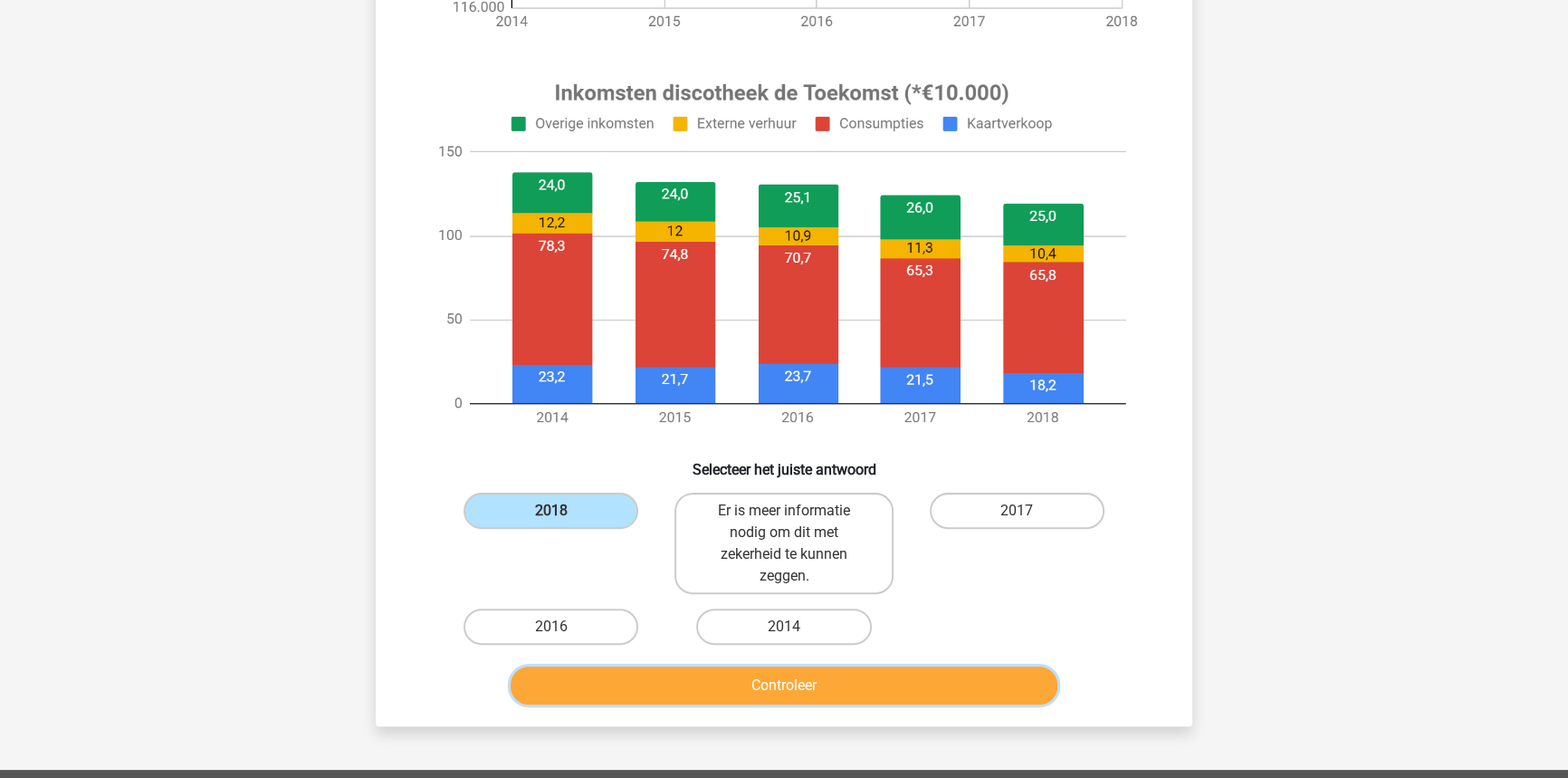
click at [637, 677] on button "Controleer" at bounding box center [784, 685] width 548 height 38
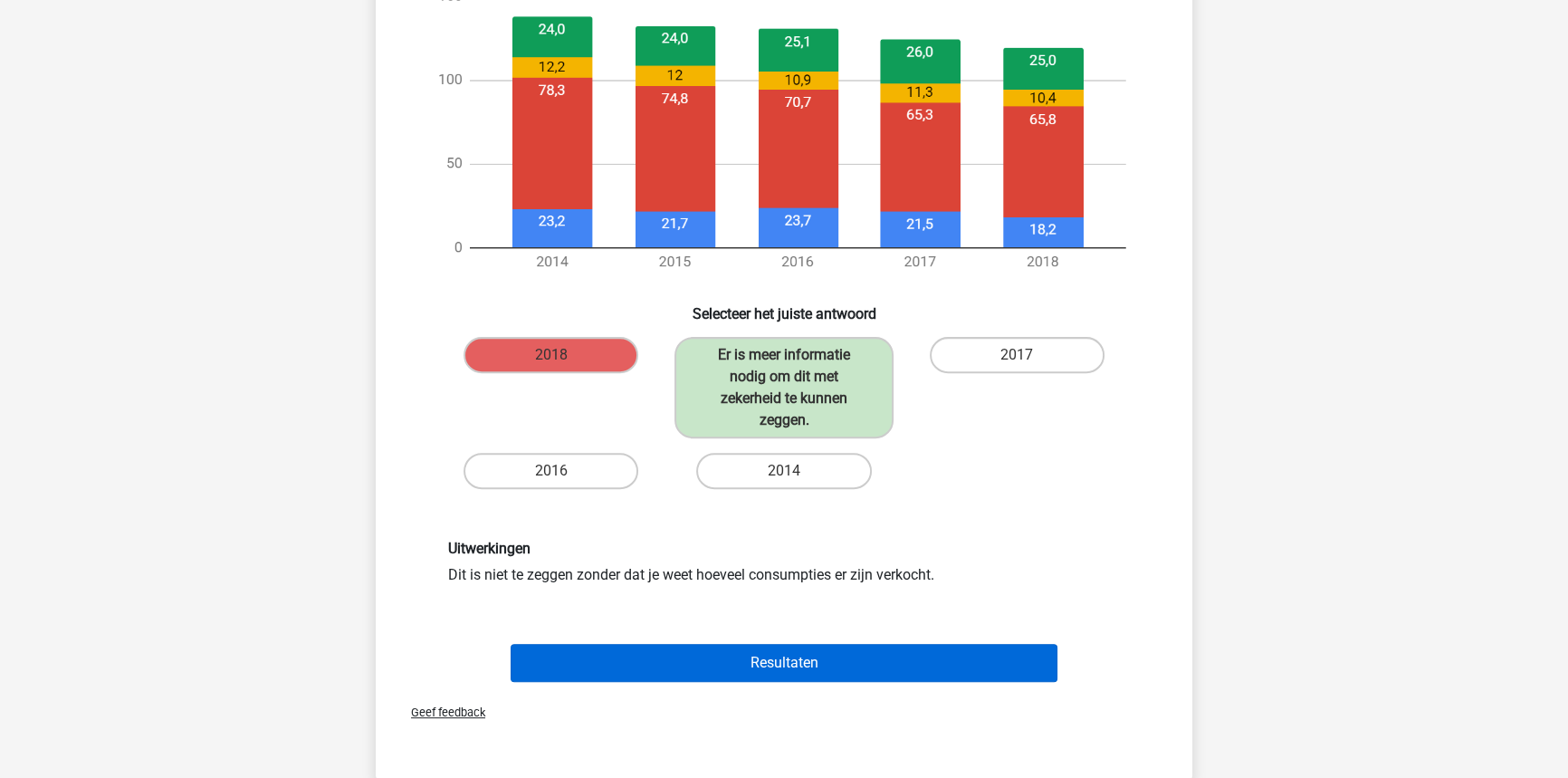
scroll to position [741, 0]
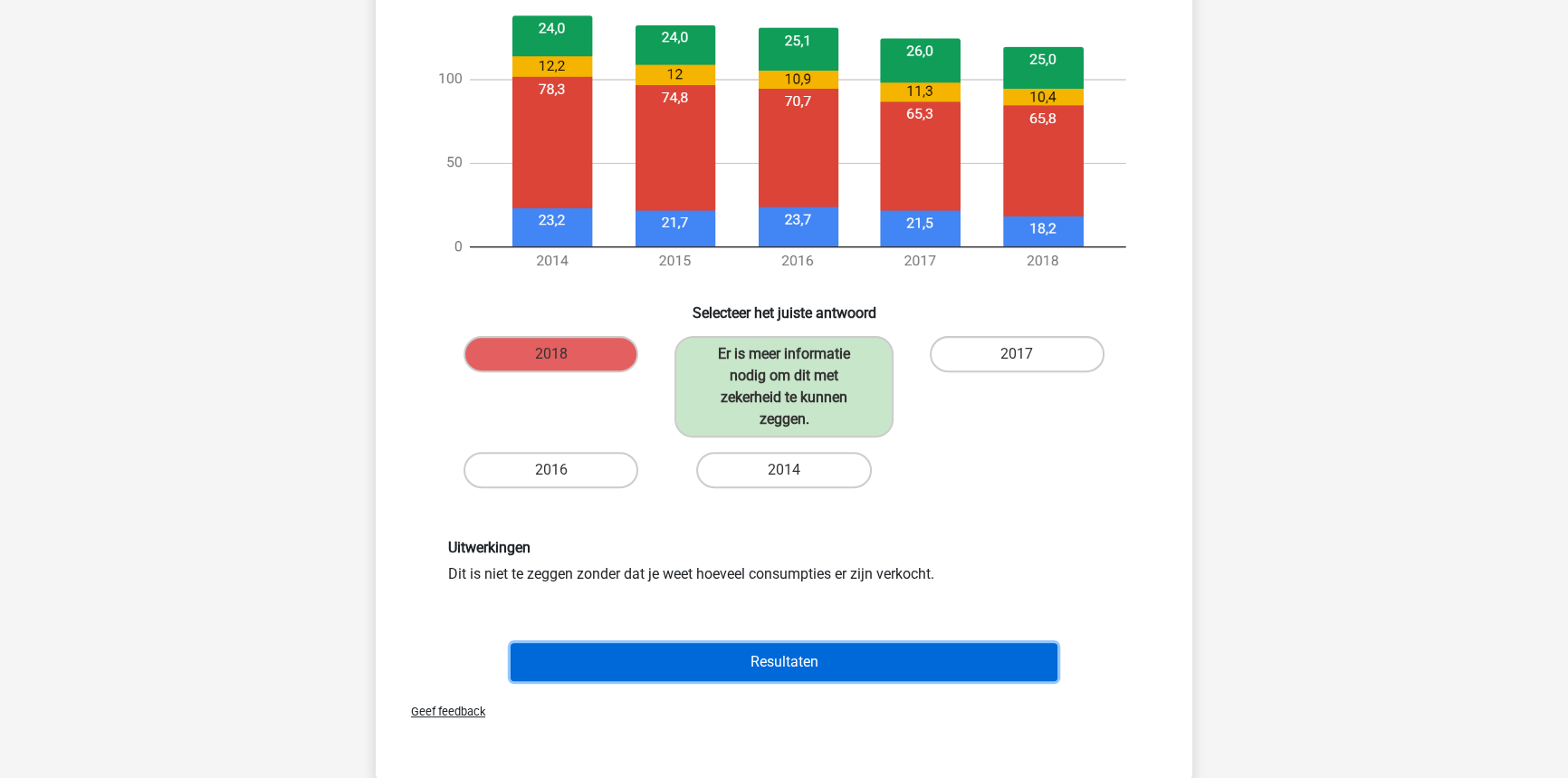
click at [680, 648] on button "Resultaten" at bounding box center [784, 661] width 548 height 38
click at [765, 666] on button "Resultaten" at bounding box center [784, 661] width 548 height 38
click at [777, 660] on button "Resultaten" at bounding box center [784, 661] width 548 height 38
click at [778, 659] on button "Resultaten" at bounding box center [784, 661] width 548 height 38
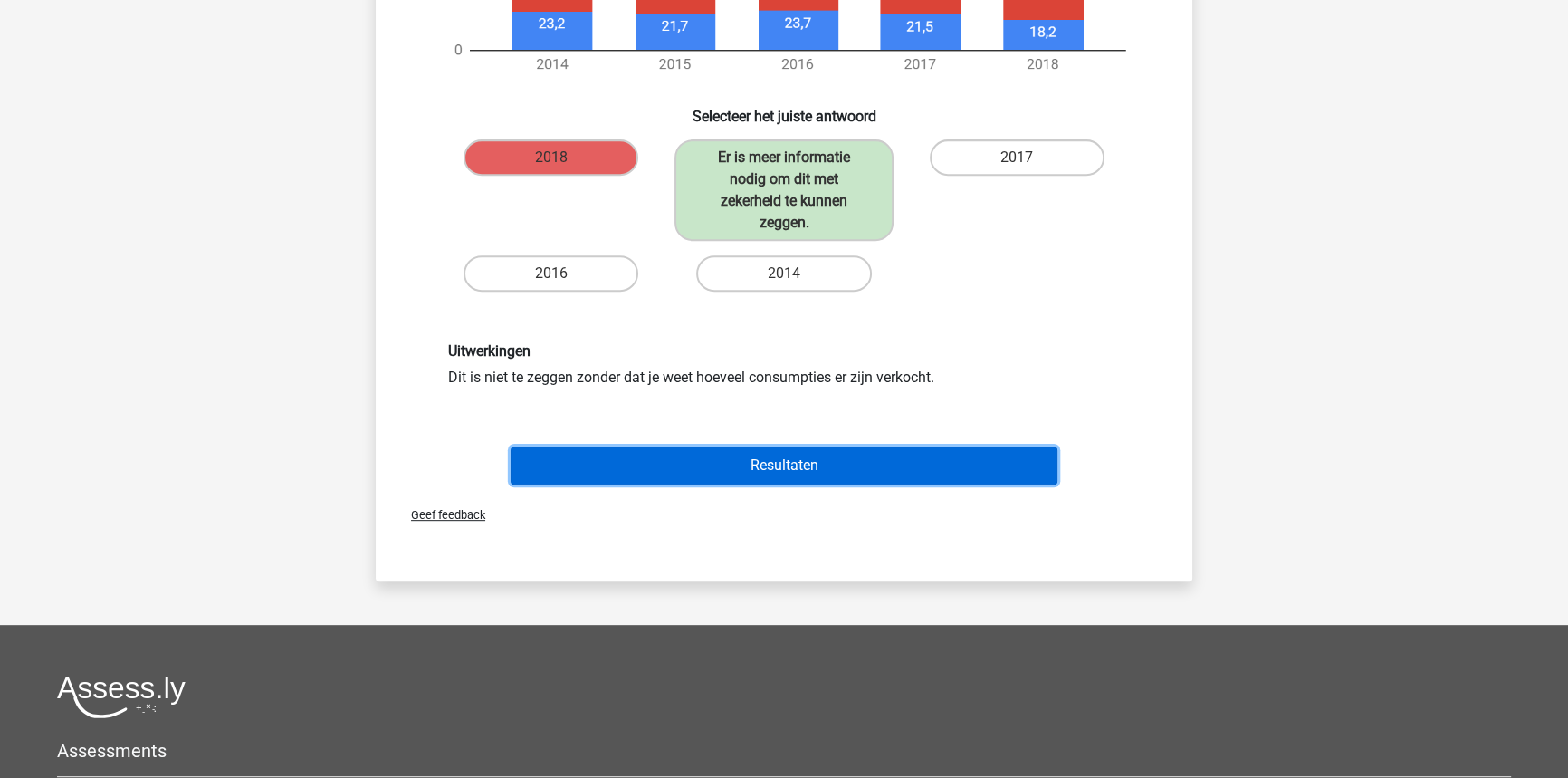
scroll to position [1234, 0]
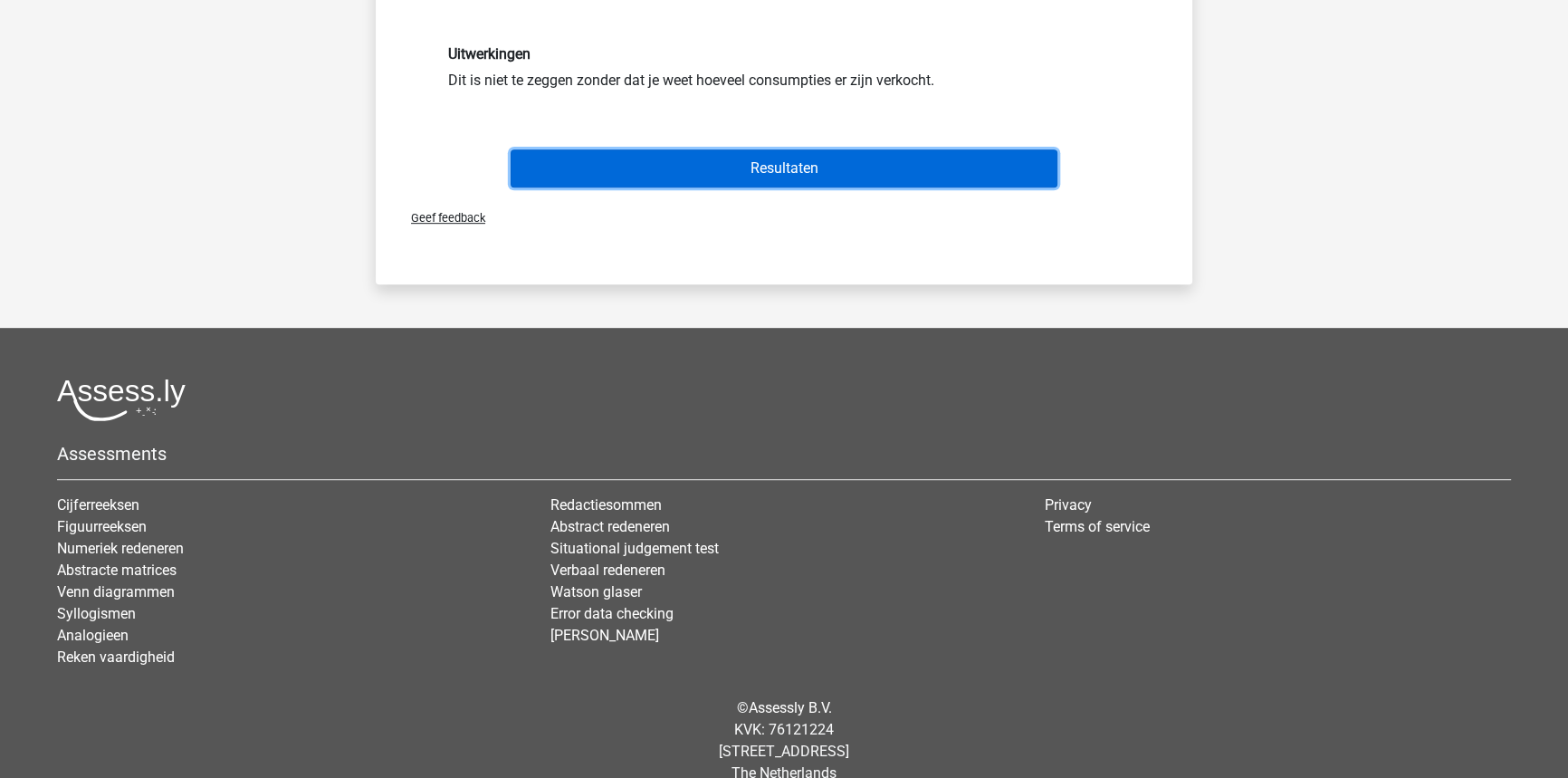
click at [722, 157] on button "Resultaten" at bounding box center [784, 168] width 548 height 38
drag, startPoint x: 722, startPoint y: 157, endPoint x: 710, endPoint y: 211, distance: 55.3
click at [720, 173] on button "Resultaten" at bounding box center [784, 168] width 548 height 38
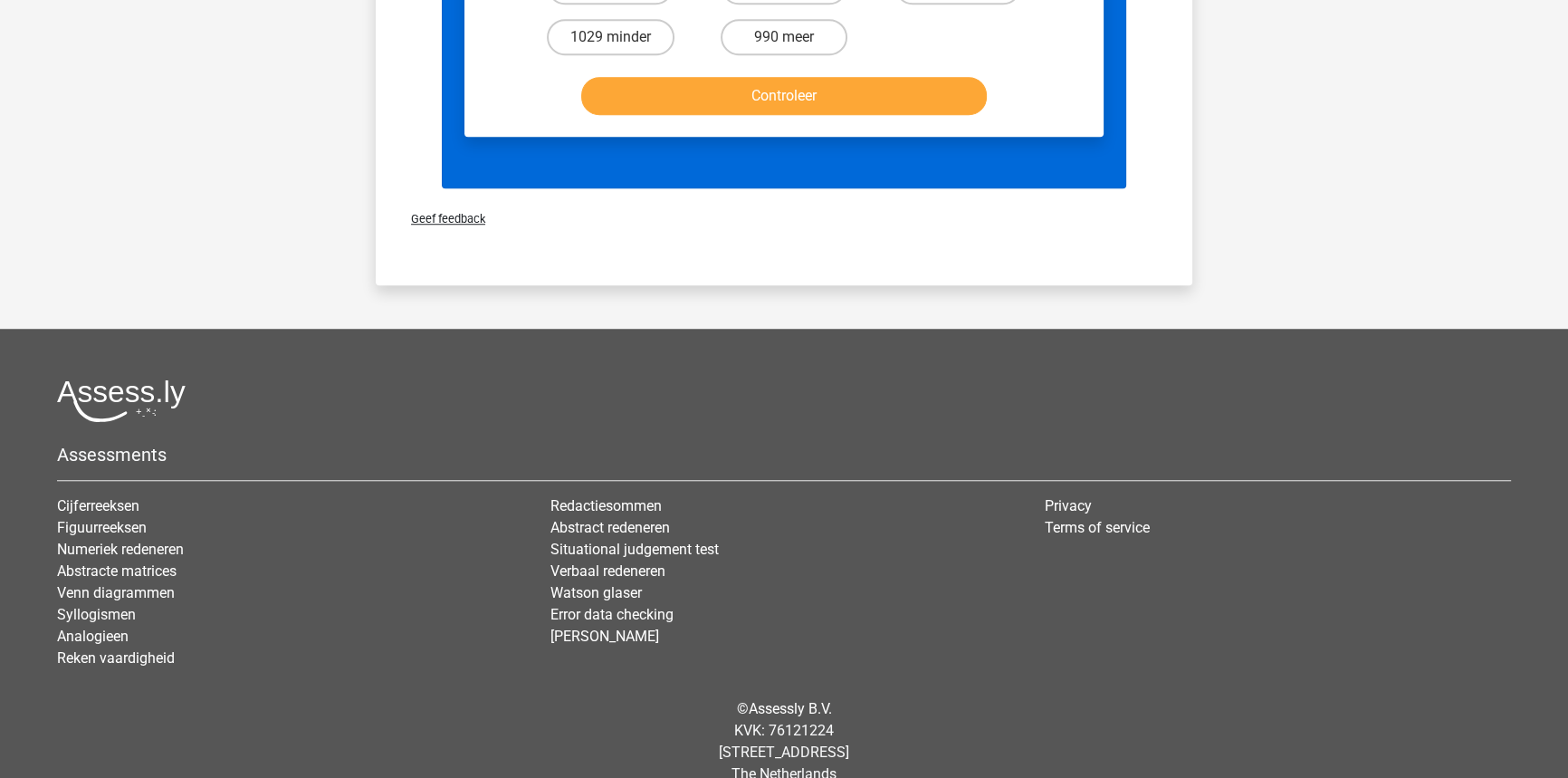
scroll to position [1456, 0]
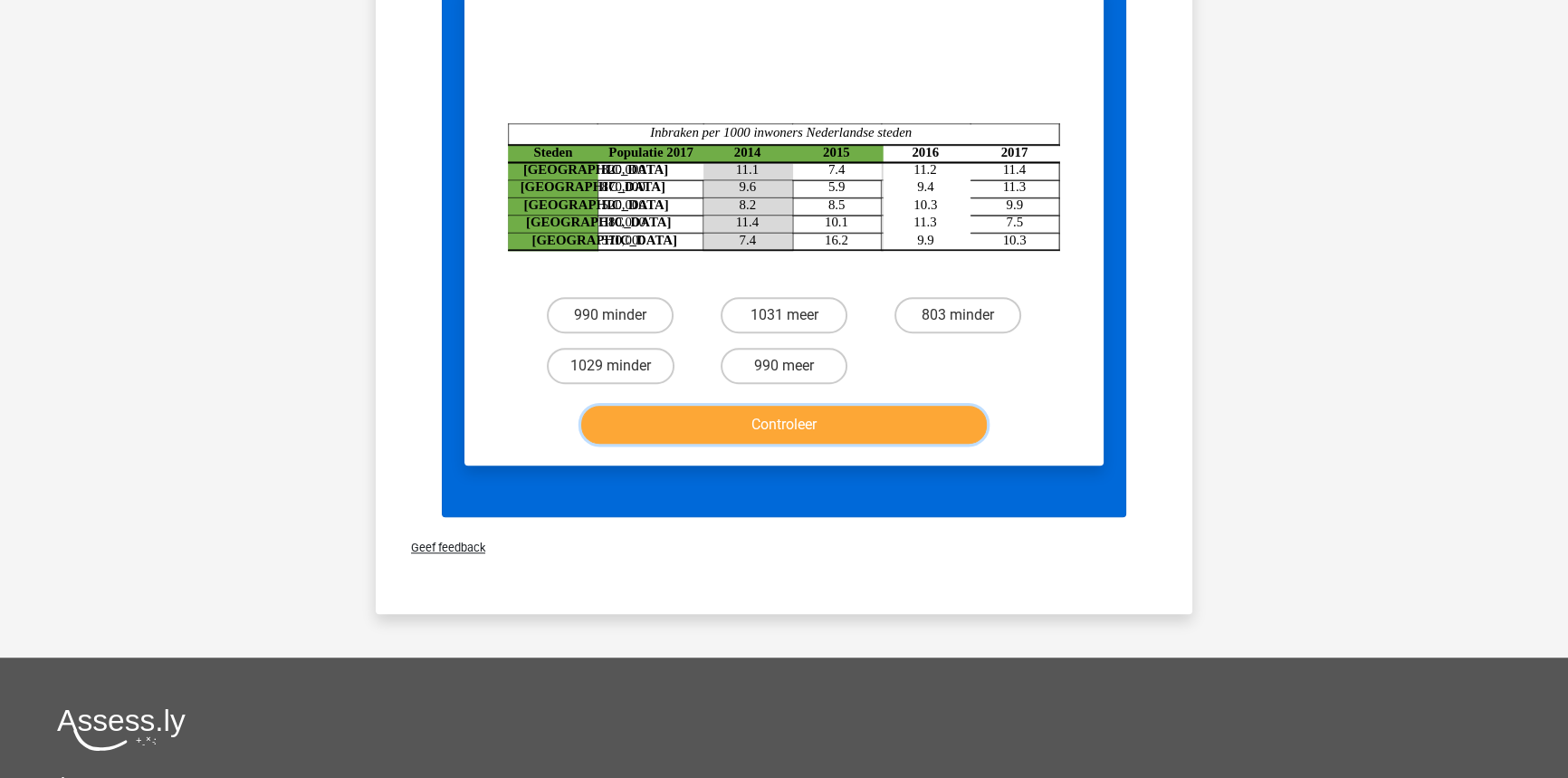
click at [797, 405] on button "Controleer" at bounding box center [783, 424] width 405 height 38
click at [791, 366] on input "2014" at bounding box center [790, 372] width 12 height 12
radio input "true"
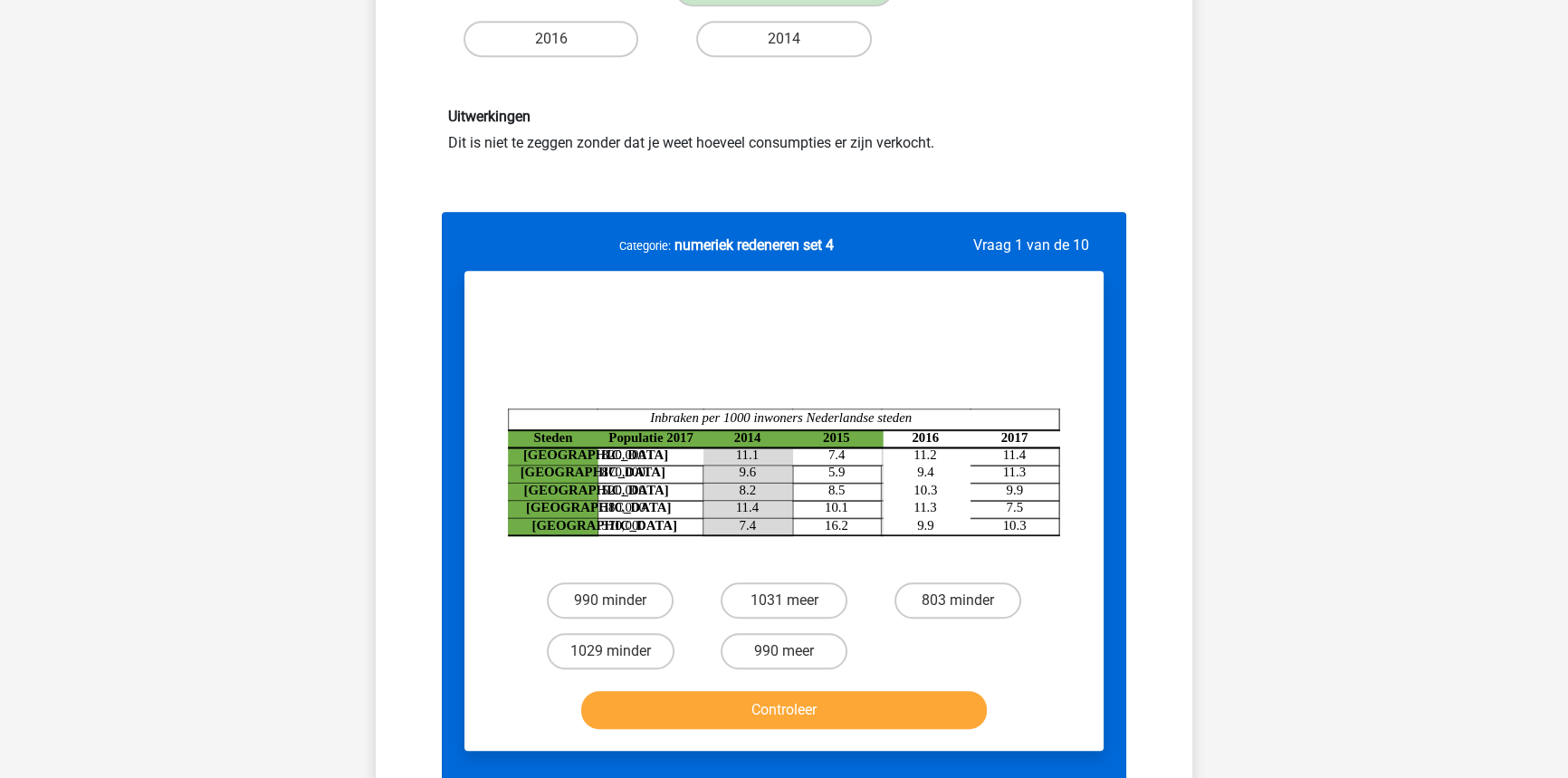
scroll to position [1317, 0]
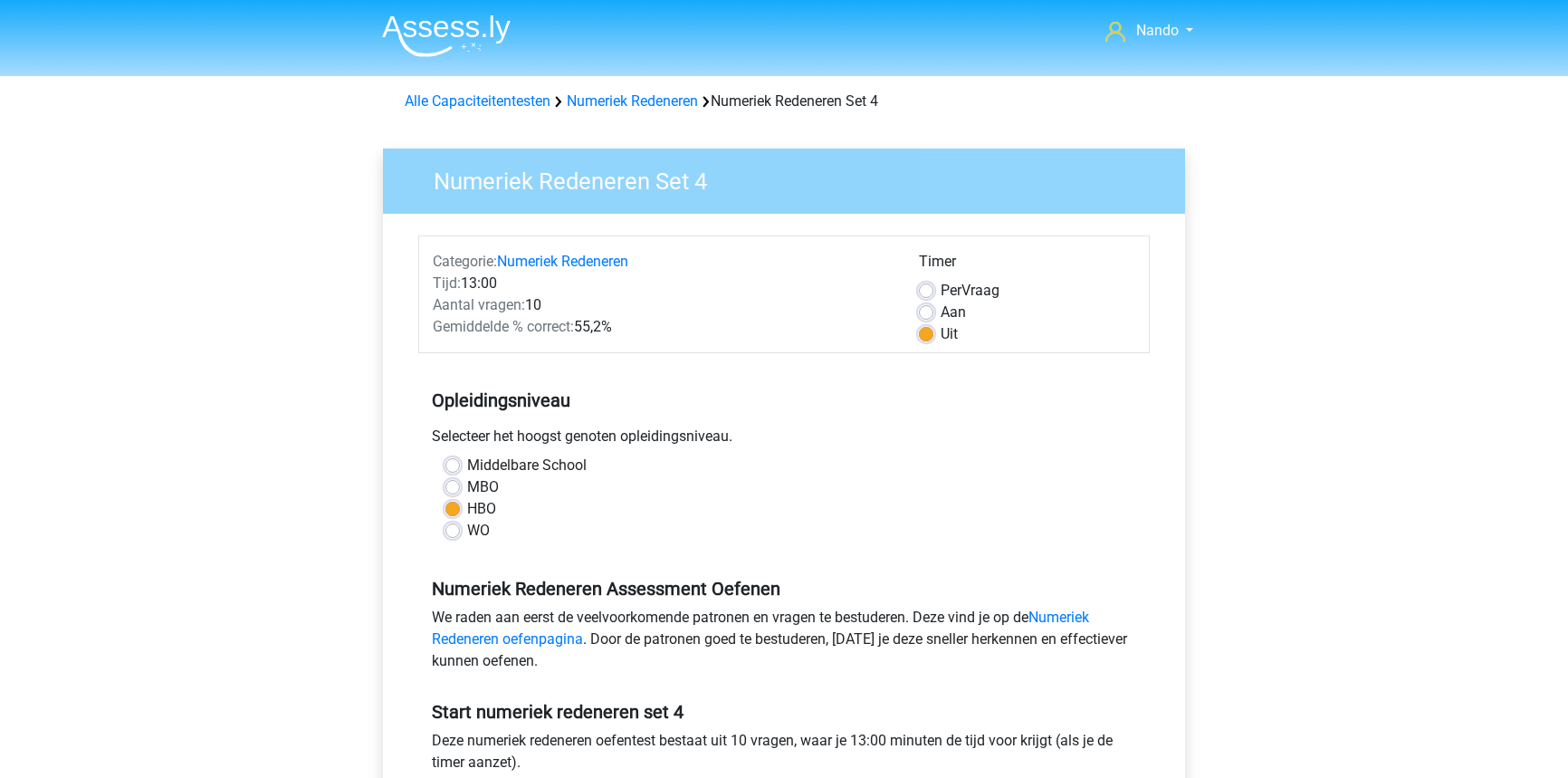
scroll to position [411, 0]
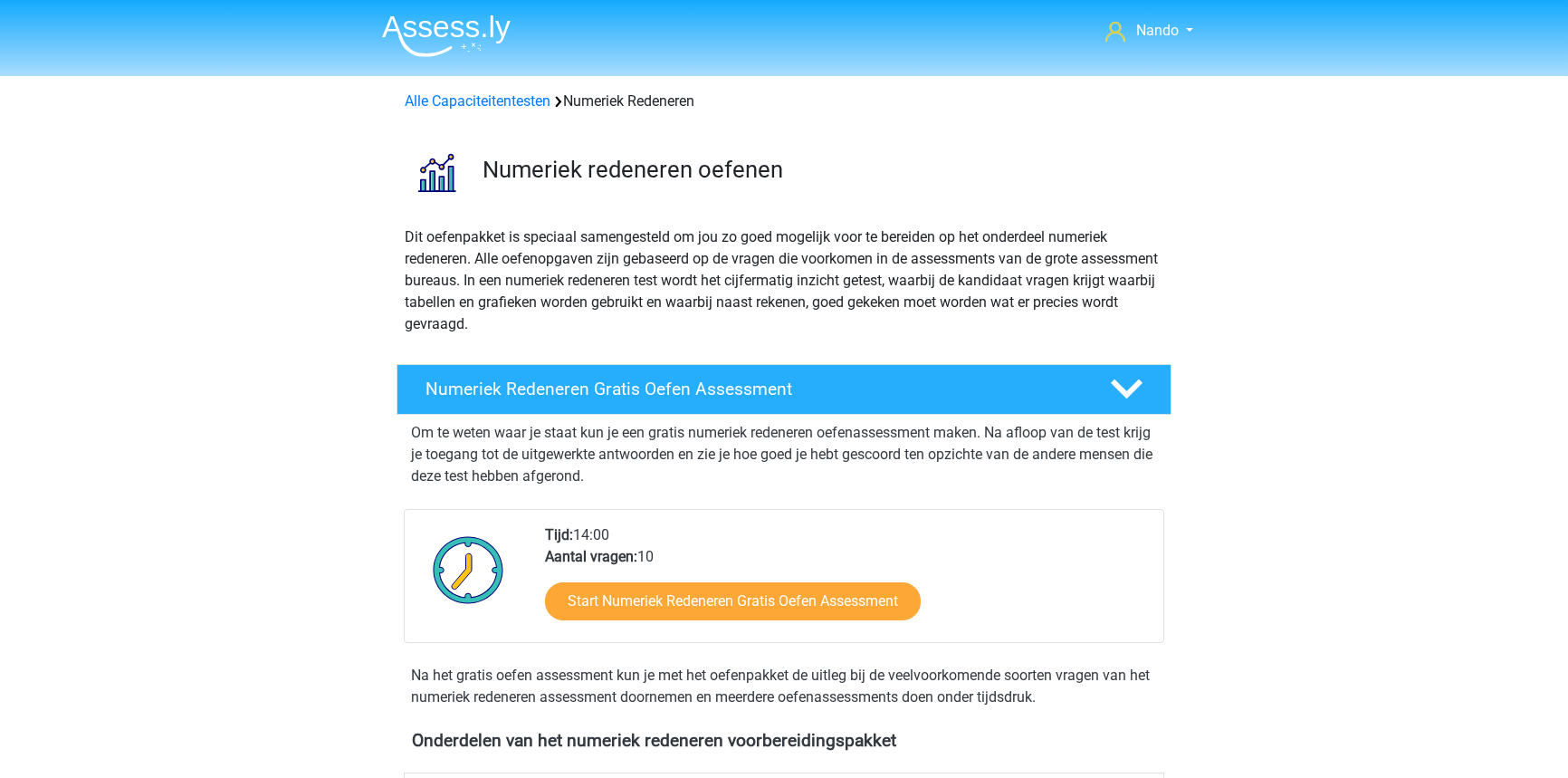
scroll to position [987, 0]
